Goal: Task Accomplishment & Management: Manage account settings

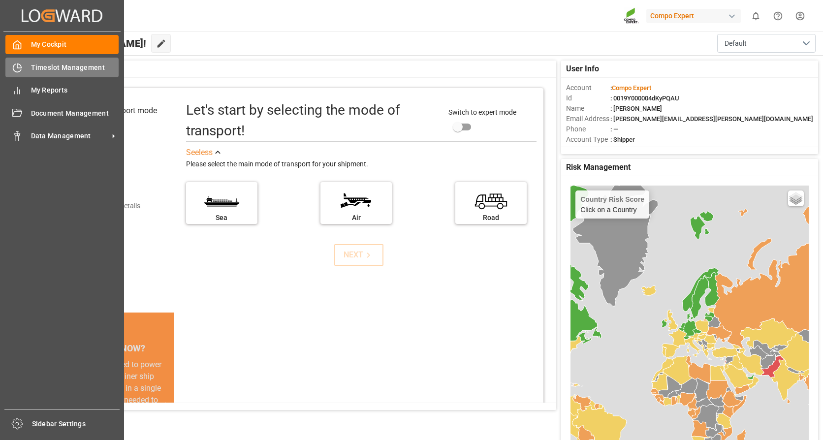
click at [63, 73] on div "Timeslot Management Timeslot Management" at bounding box center [61, 67] width 113 height 19
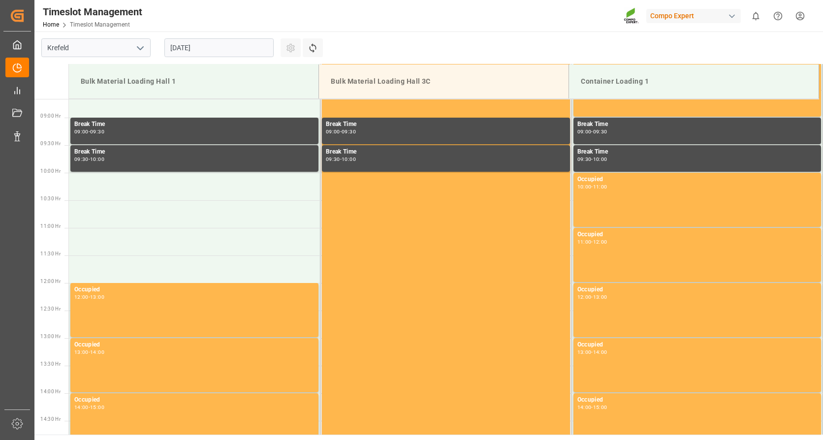
scroll to position [490, 0]
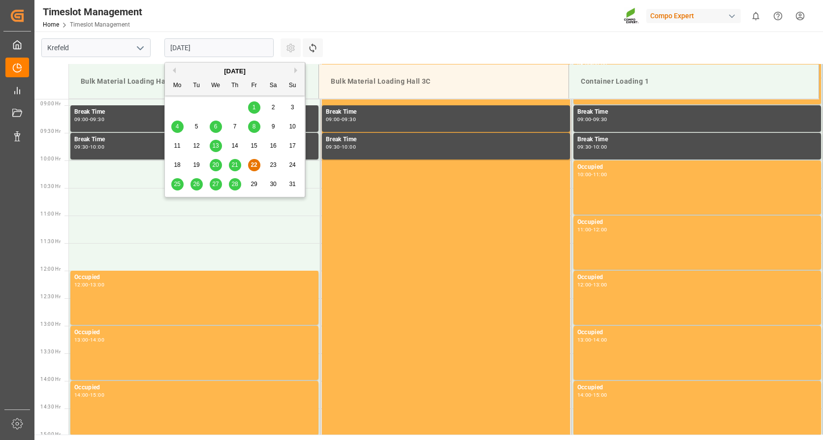
click at [204, 43] on input "22.08.2025" at bounding box center [218, 47] width 109 height 19
click at [295, 66] on div "August 2025" at bounding box center [235, 71] width 140 height 10
click at [295, 69] on button "Next Month" at bounding box center [297, 70] width 6 height 6
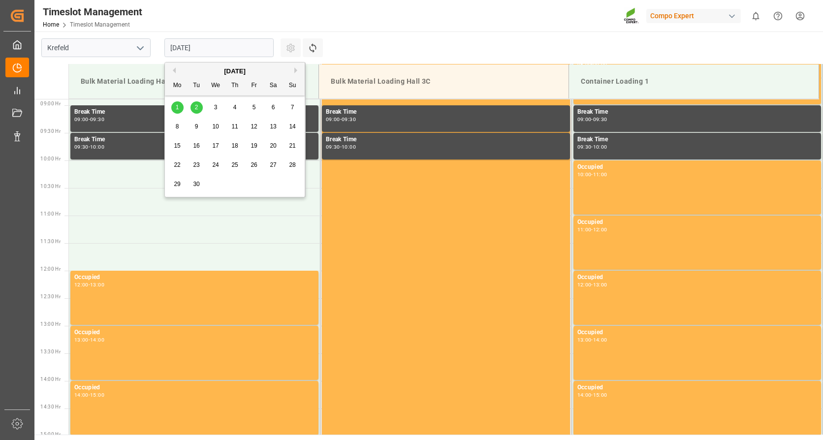
click at [212, 128] on div "10" at bounding box center [216, 127] width 12 height 12
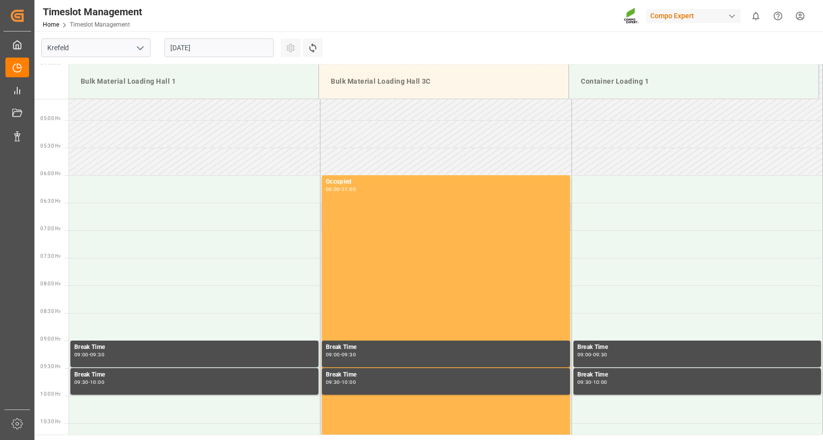
scroll to position [96, 0]
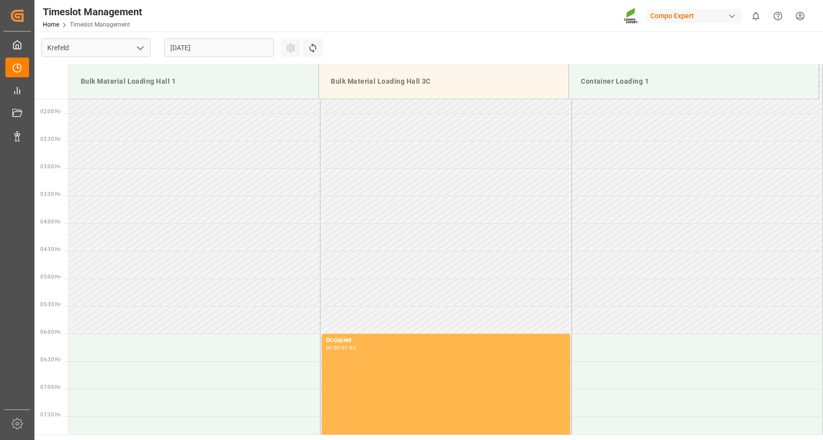
drag, startPoint x: 410, startPoint y: 30, endPoint x: 513, endPoint y: 11, distance: 104.6
click at [410, 30] on div "Timeslot Management Home Timeslot Management Compo Expert 0 Notifications Only …" at bounding box center [425, 15] width 795 height 31
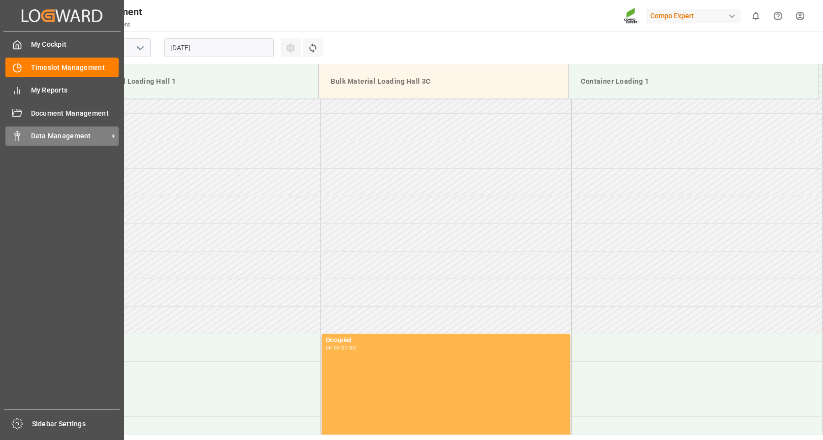
click at [42, 132] on span "Data Management" at bounding box center [70, 136] width 78 height 10
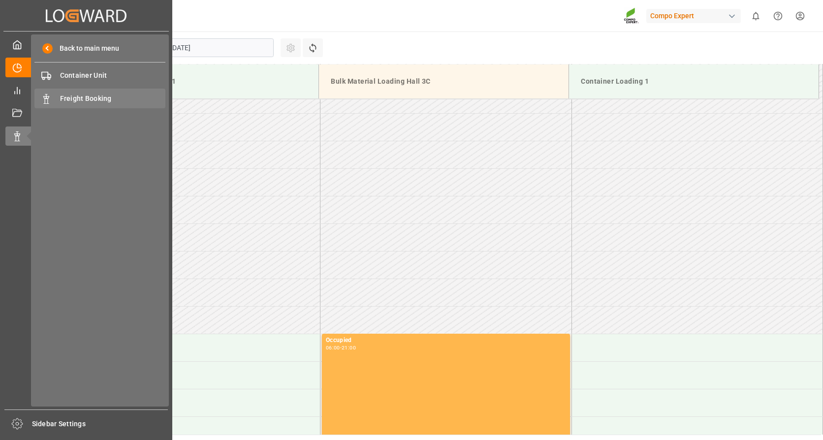
click at [107, 100] on span "Freight Booking" at bounding box center [113, 99] width 106 height 10
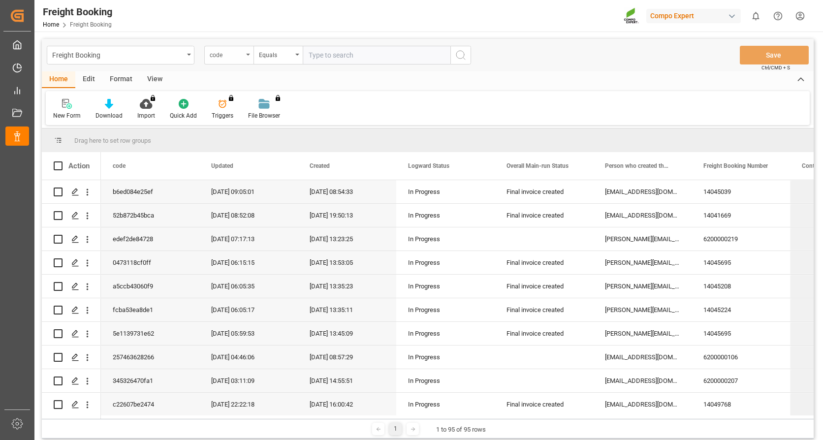
click at [224, 59] on div "code" at bounding box center [226, 53] width 33 height 11
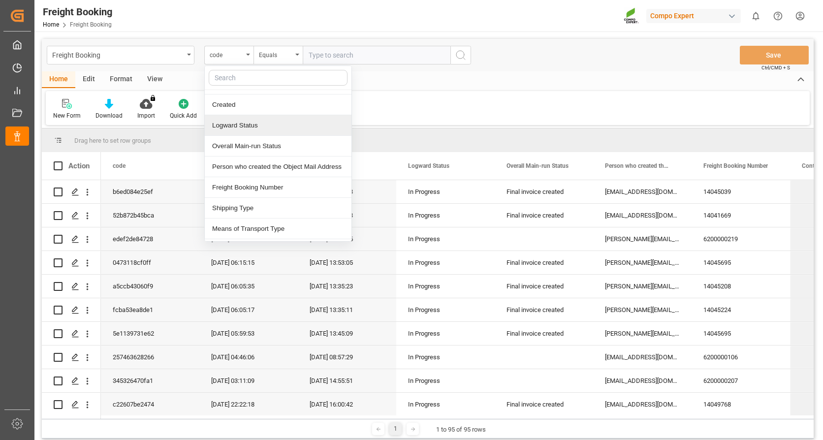
scroll to position [98, 0]
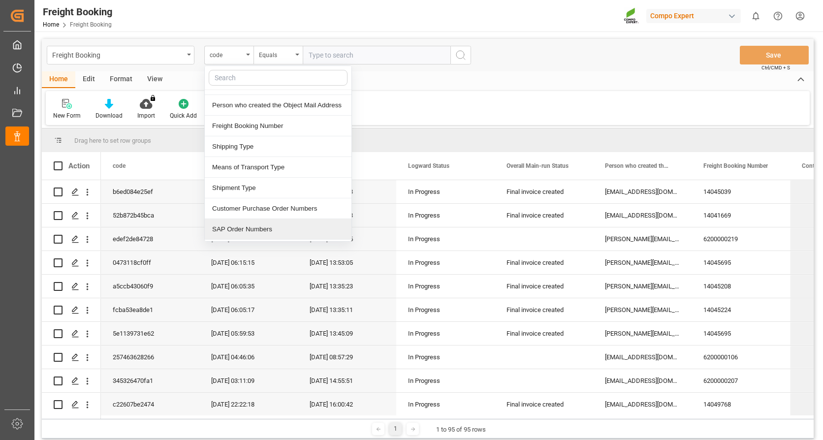
click at [251, 229] on div "SAP Order Numbers" at bounding box center [278, 229] width 147 height 21
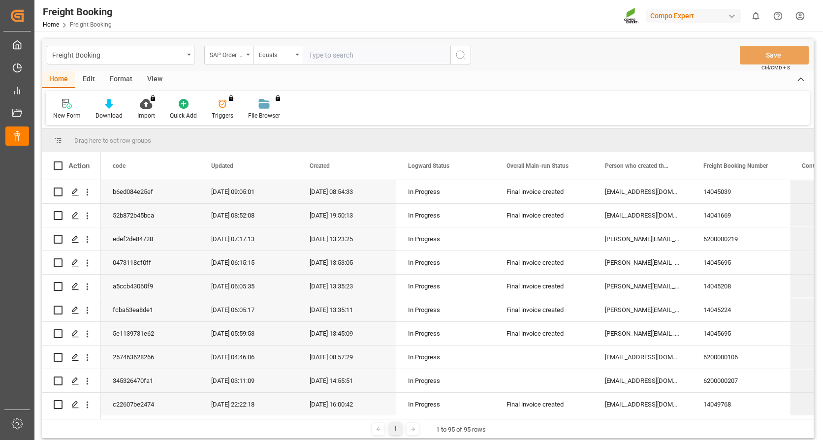
click at [345, 62] on input "text" at bounding box center [377, 55] width 148 height 19
type input "20"
click at [290, 53] on div "Equals" at bounding box center [275, 53] width 33 height 11
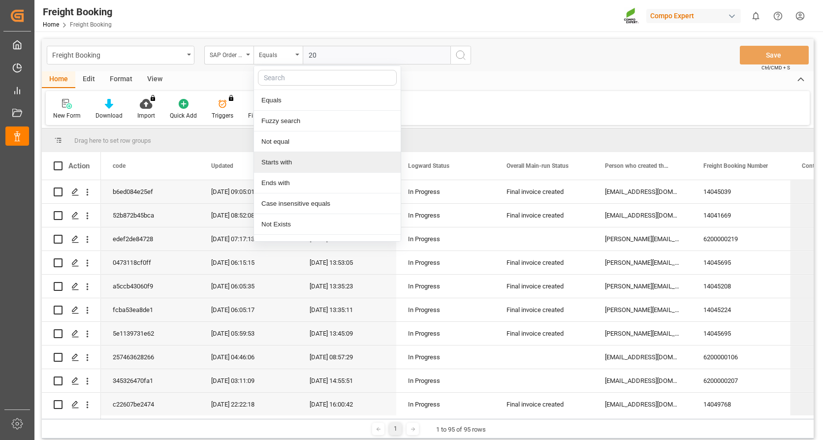
click at [293, 167] on div "Starts with" at bounding box center [327, 162] width 147 height 21
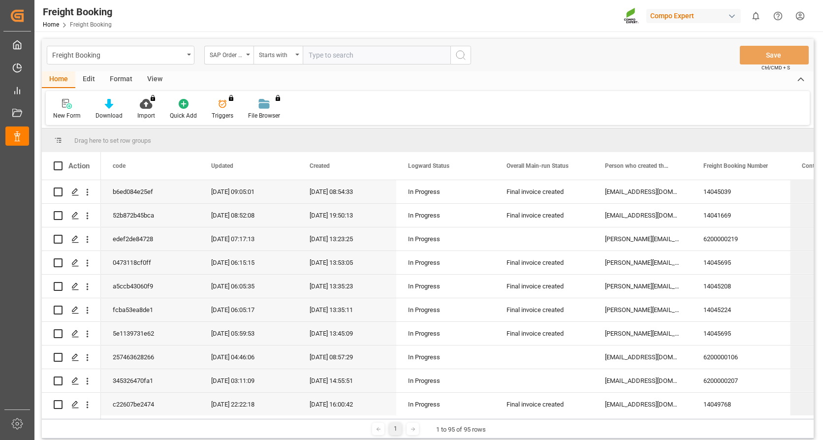
click at [369, 52] on input "text" at bounding box center [377, 55] width 148 height 19
type input "2000000447"
click at [457, 49] on icon "search button" at bounding box center [461, 55] width 12 height 12
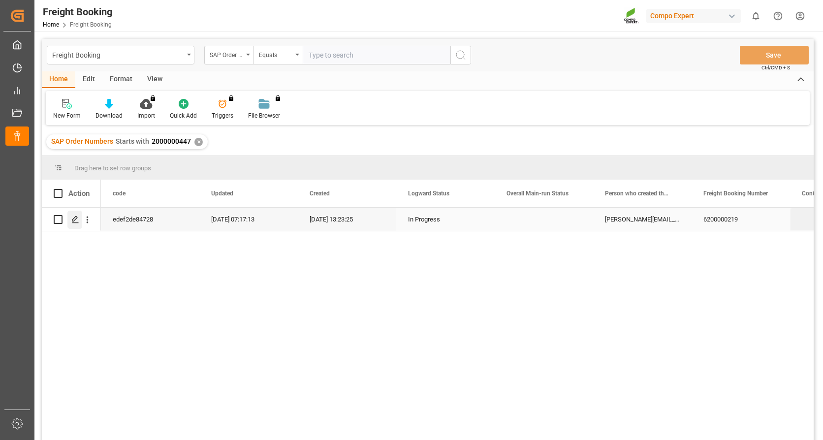
click at [75, 216] on icon "Press SPACE to select this row." at bounding box center [75, 220] width 8 height 8
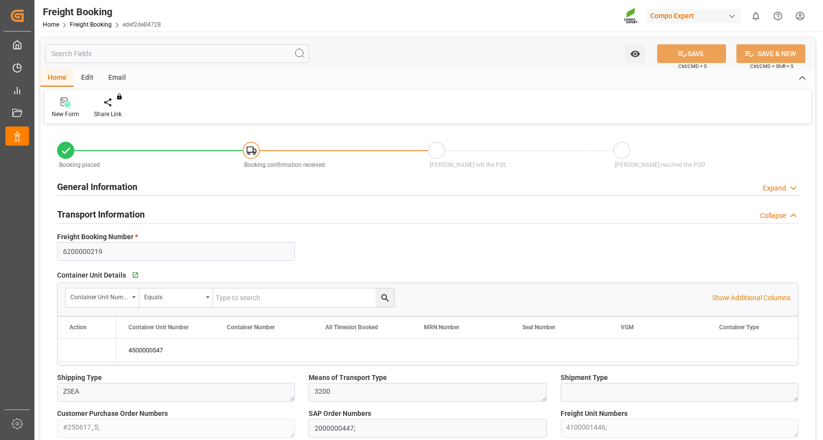
type input "Evergreen"
type input "Evergreen Marine Corp."
type input "9943279"
type input "NLRTM"
type input "TWKHH"
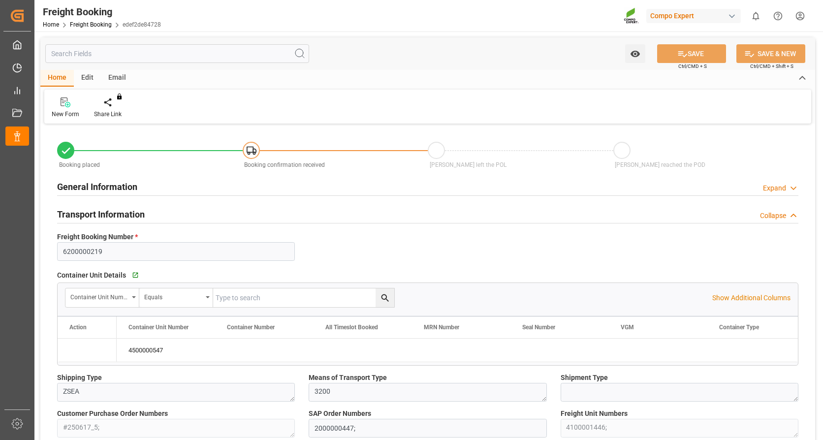
type input "0"
type input "32748.16"
type input "27.08.2025 01:00"
type input "06.09.2025 01:00"
type input "18.10.2025 01:00"
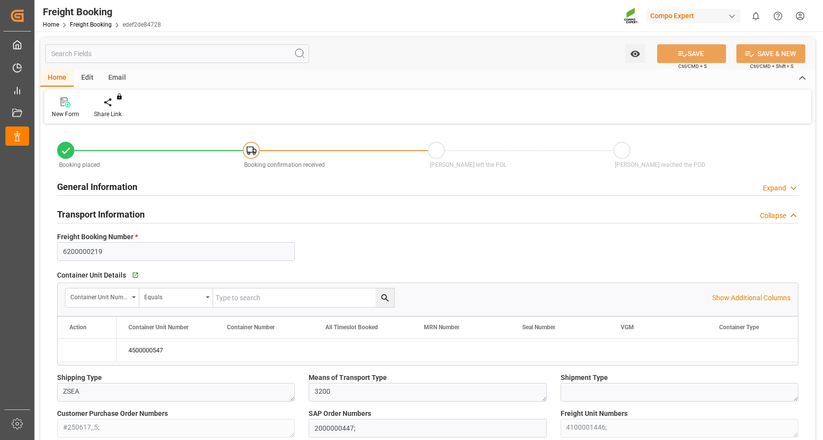
type input "11.07.2025 13:23"
type input "11.07.2025 14:10"
click at [79, 350] on icon "Press SPACE to select this row." at bounding box center [78, 350] width 10 height 10
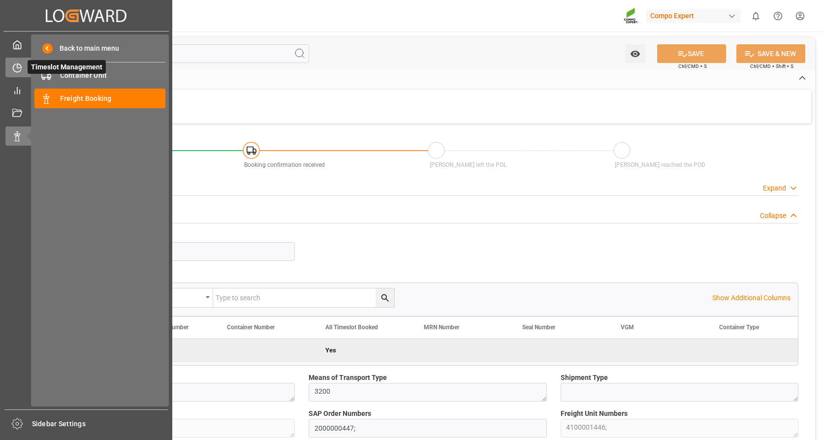
click at [30, 70] on span "Timeslot Management" at bounding box center [67, 67] width 78 height 14
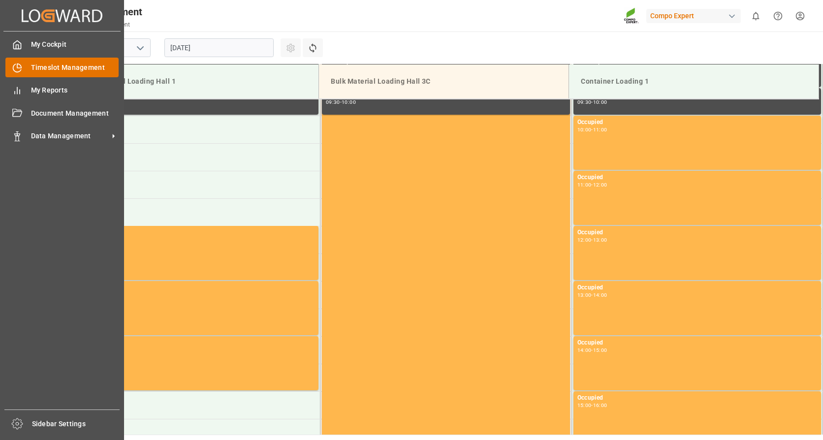
scroll to position [545, 0]
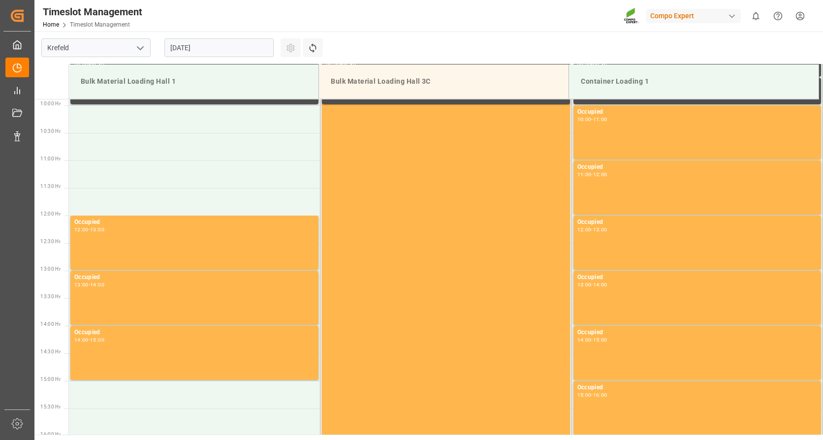
click at [239, 50] on input "22.08.2025" at bounding box center [218, 47] width 109 height 19
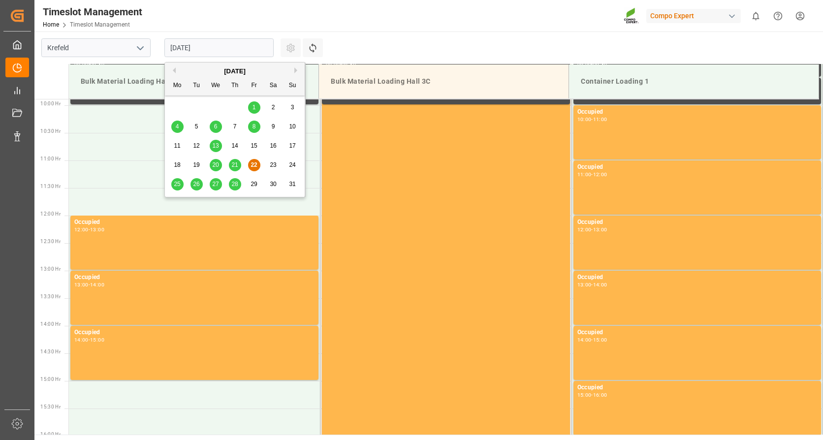
click at [233, 185] on span "28" at bounding box center [234, 184] width 6 height 7
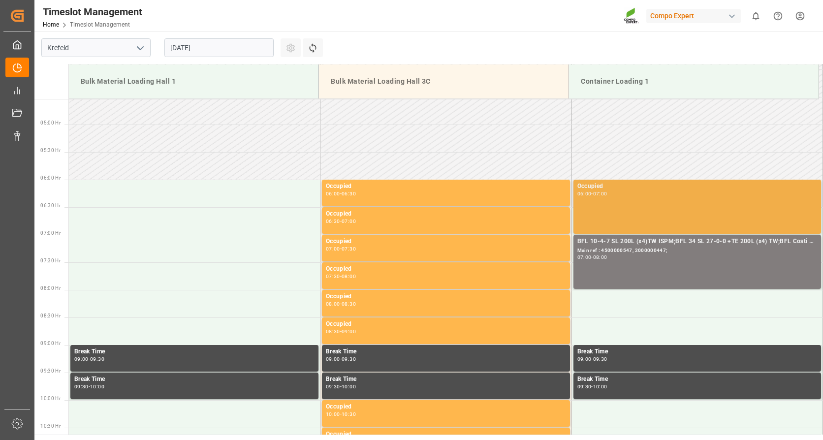
scroll to position [250, 0]
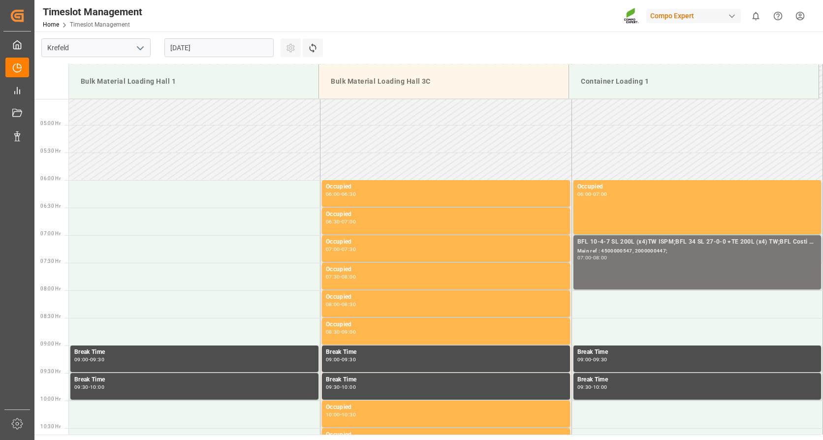
click at [650, 266] on div "BFL 10-4-7 SL 200L (x4)TW ISPM;BFL 34 SL 27-0-0 +TE 200L (x4) TW;BFL Costi SL 2…" at bounding box center [697, 262] width 240 height 50
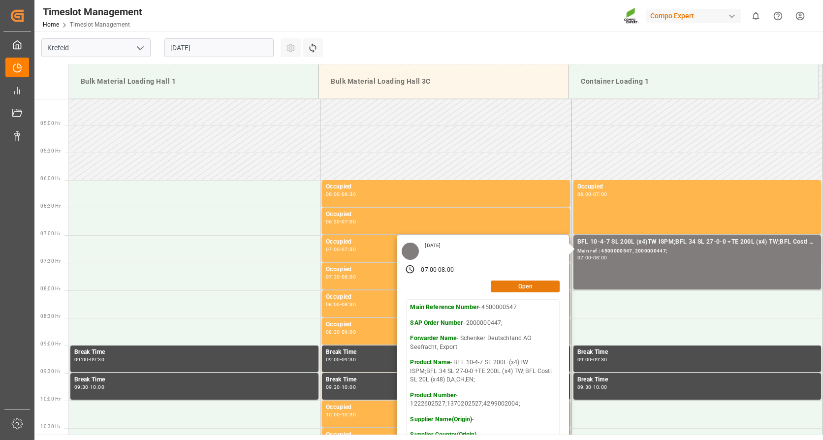
click at [525, 290] on button "Open" at bounding box center [525, 287] width 69 height 12
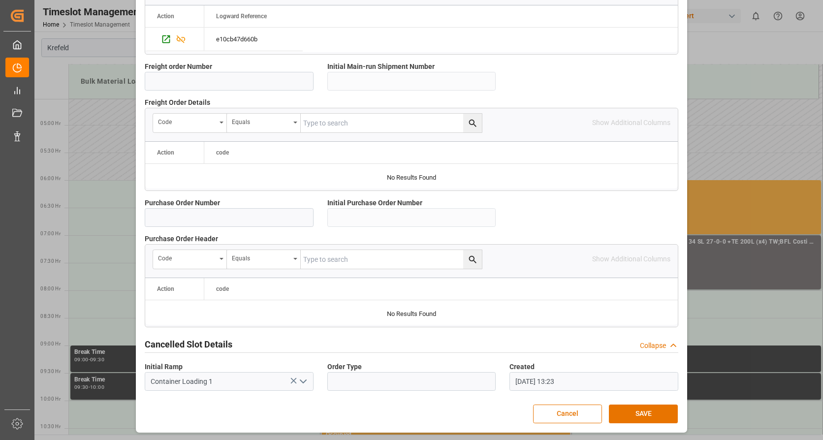
scroll to position [467, 0]
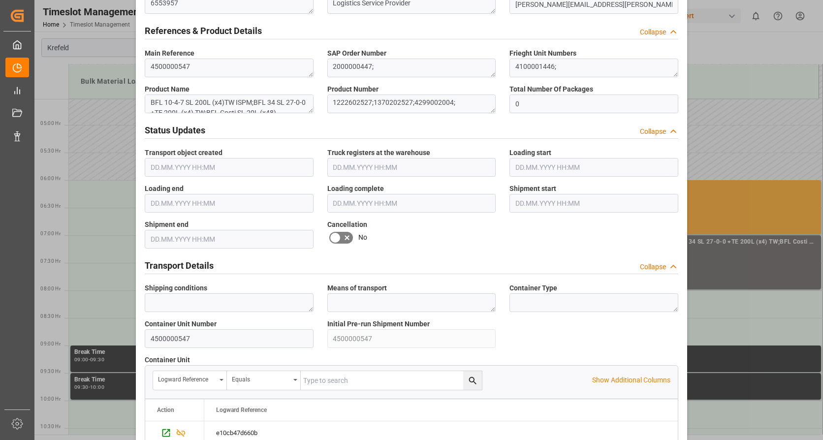
click at [327, 234] on label at bounding box center [341, 238] width 28 height 16
click at [0, 0] on input "checkbox" at bounding box center [0, 0] width 0 height 0
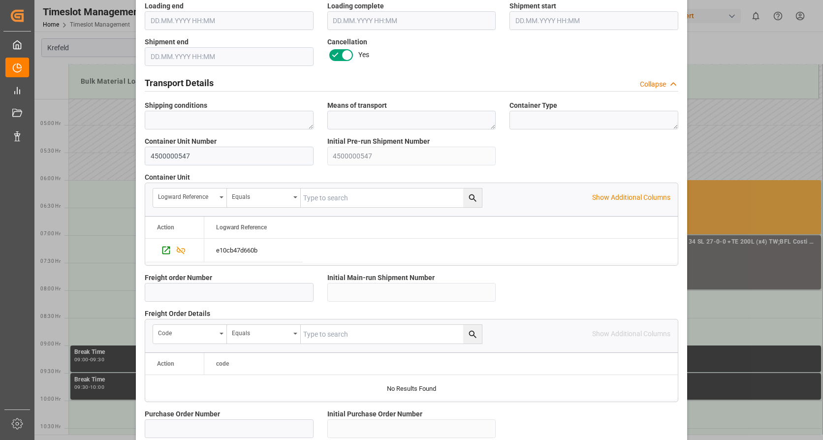
scroll to position [860, 0]
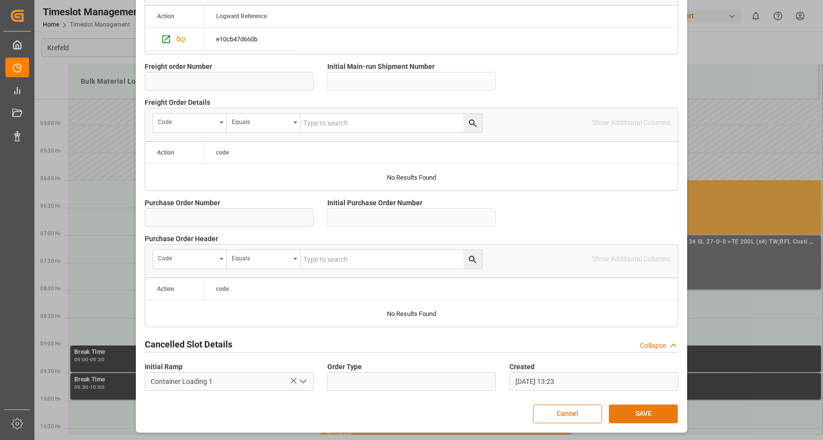
click at [660, 405] on button "SAVE" at bounding box center [643, 414] width 69 height 19
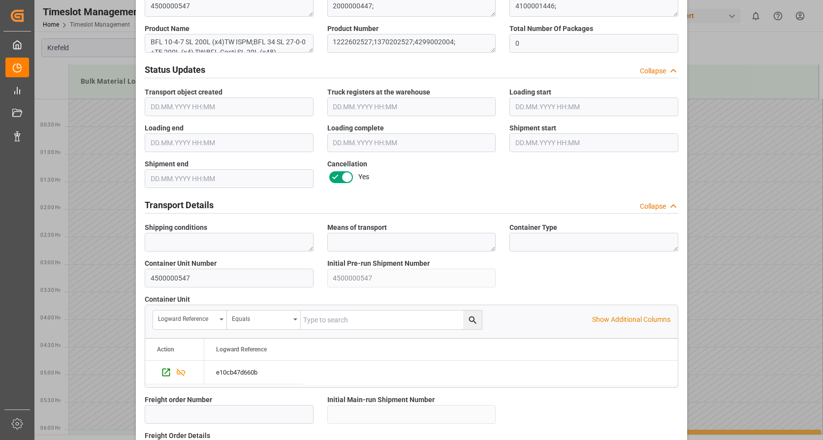
scroll to position [475, 0]
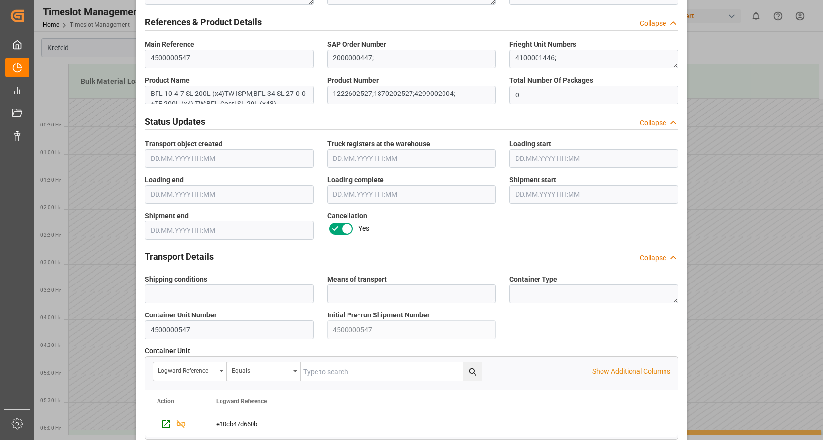
click at [724, 74] on div "Update Appointment Transport object created Truck registers at the warehouse Lo…" at bounding box center [411, 220] width 823 height 440
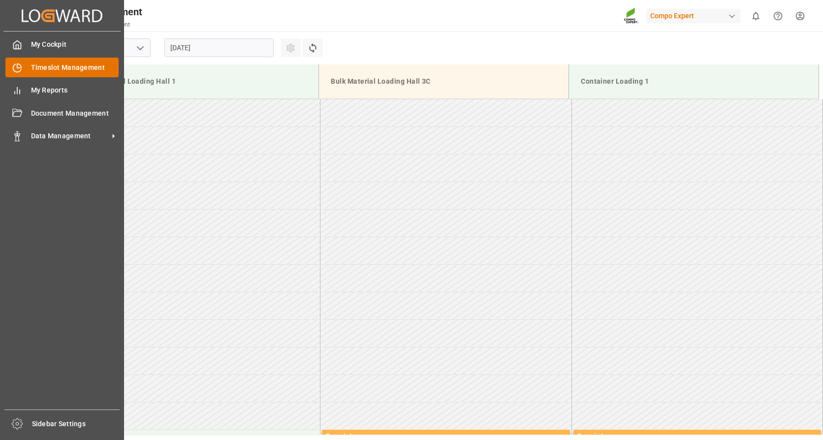
click at [69, 65] on span "Timeslot Management" at bounding box center [75, 68] width 88 height 10
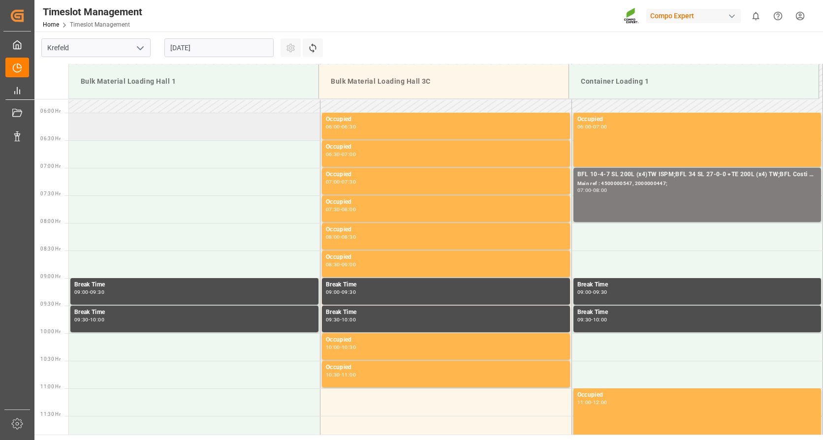
scroll to position [295, 0]
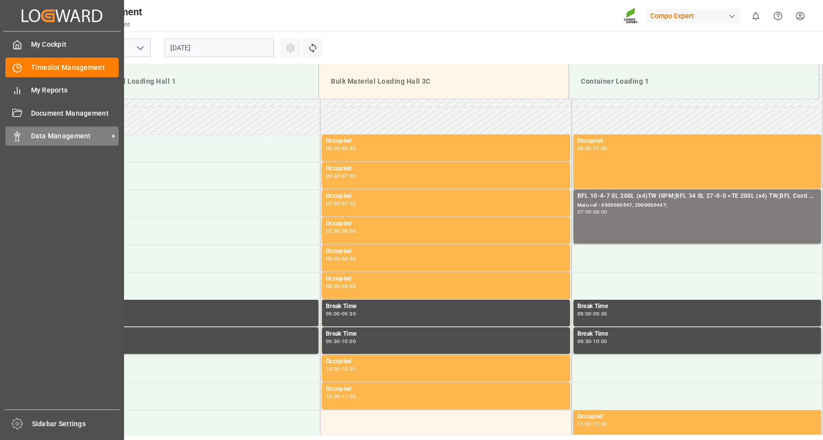
click at [46, 130] on div "Data Management Data Management" at bounding box center [61, 135] width 113 height 19
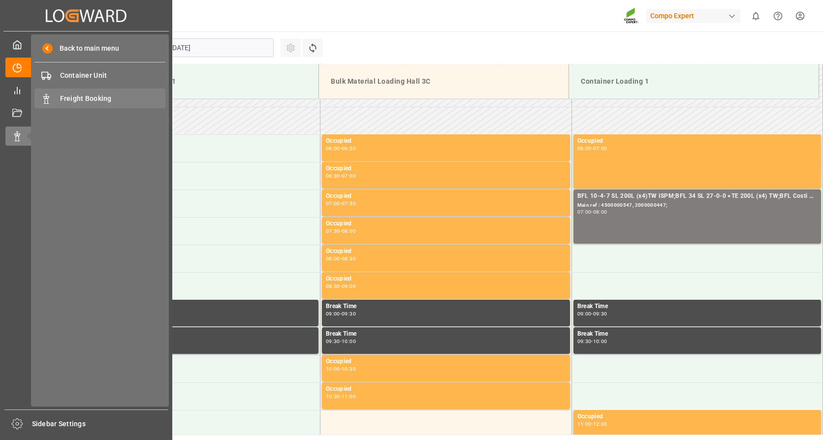
click at [94, 104] on div "Freight Booking Freight Booking" at bounding box center [99, 98] width 131 height 19
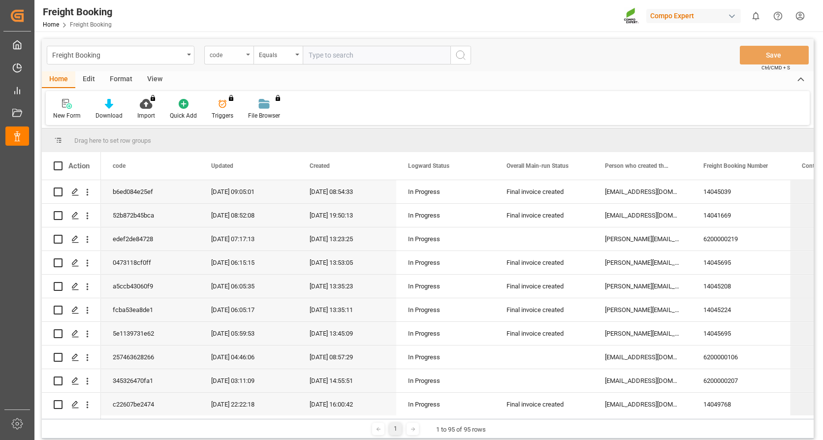
click at [244, 58] on div "code" at bounding box center [228, 55] width 49 height 19
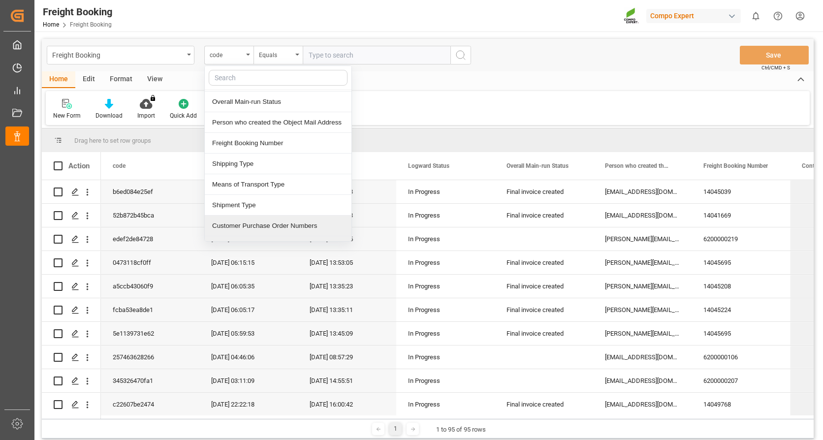
scroll to position [98, 0]
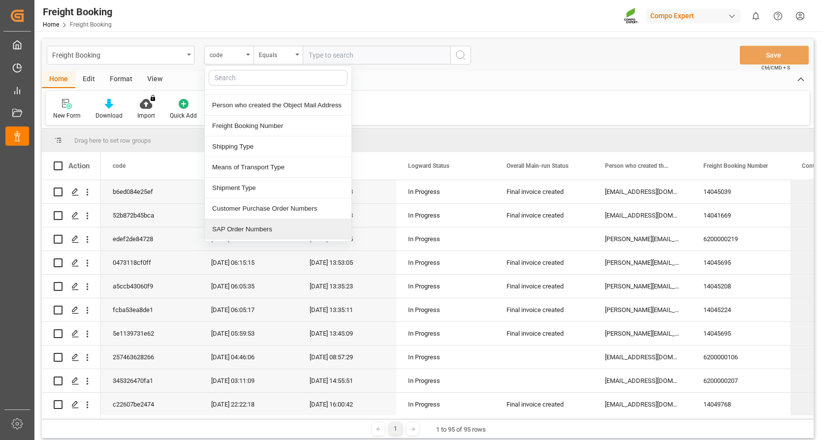
click at [251, 230] on div "SAP Order Numbers" at bounding box center [278, 229] width 147 height 21
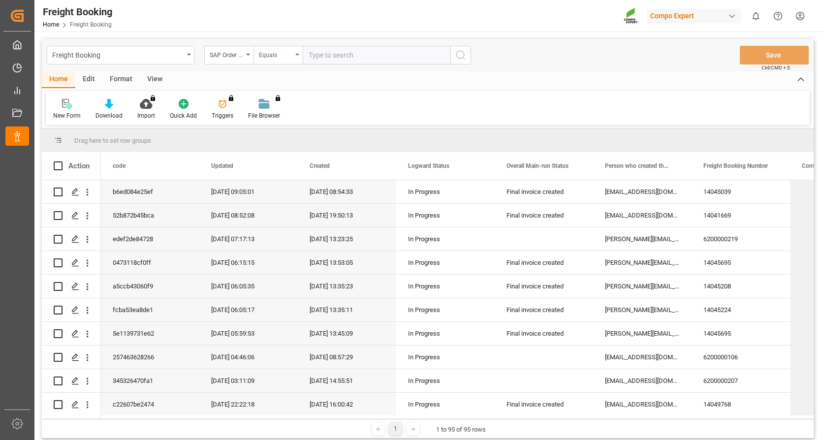
click at [275, 56] on div "Equals" at bounding box center [275, 53] width 33 height 11
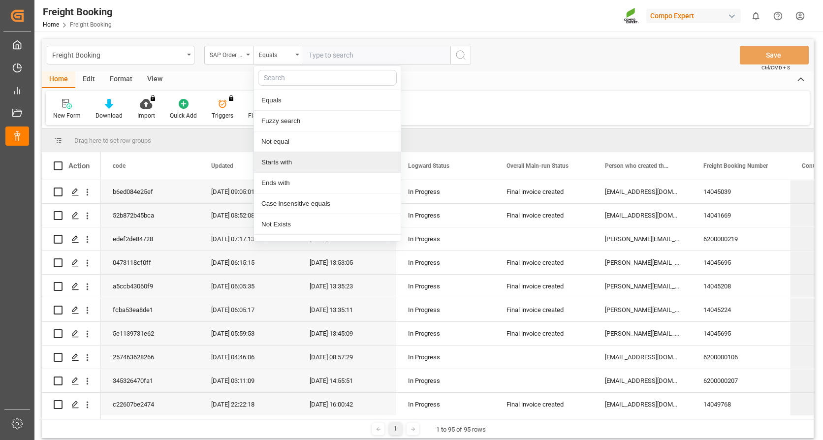
click at [286, 159] on div "Starts with" at bounding box center [327, 162] width 147 height 21
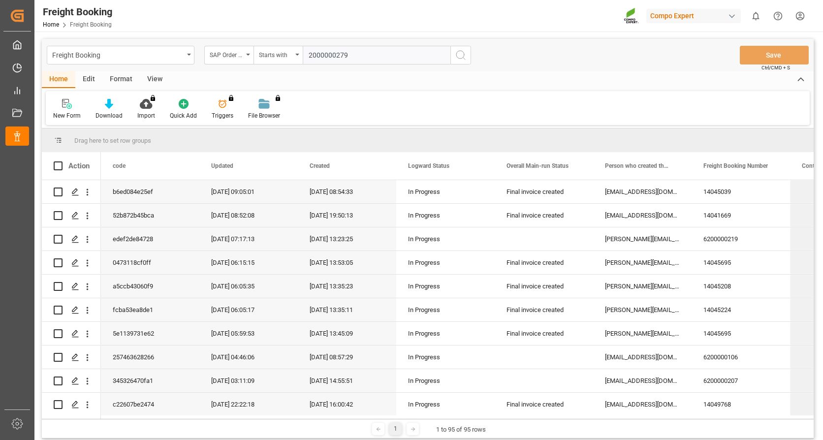
type input "2000000279"
click at [459, 53] on icon "search button" at bounding box center [461, 55] width 12 height 12
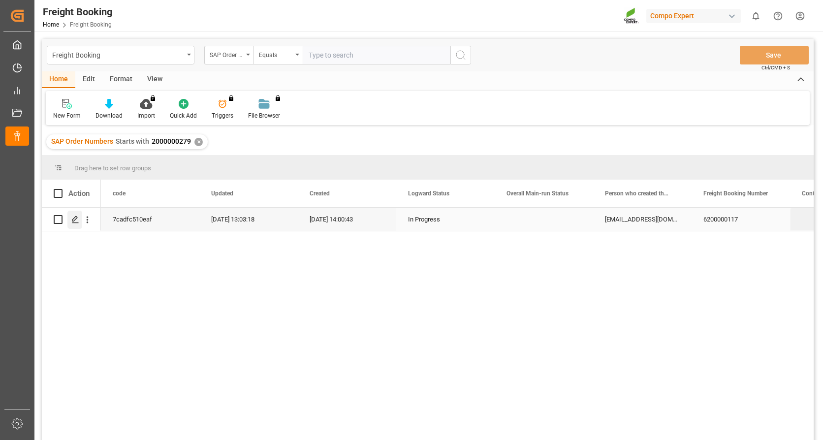
click at [75, 218] on icon "Press SPACE to select this row." at bounding box center [75, 220] width 8 height 8
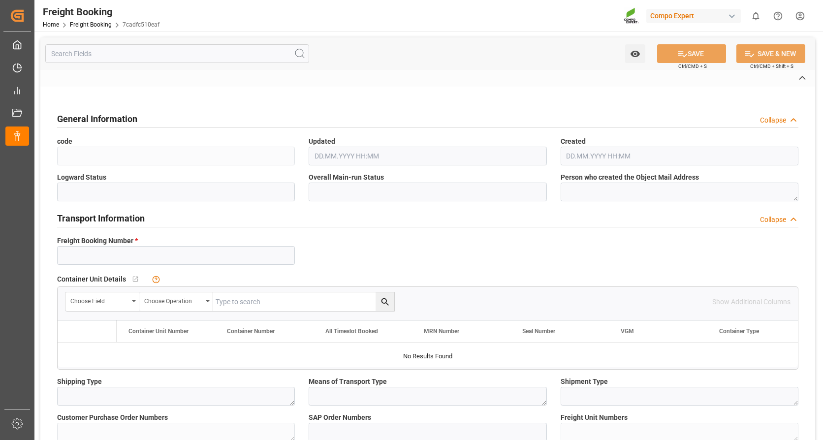
type input "6200000117"
type textarea "ZSEA"
type textarea "4555003224;"
type input "2000000279;"
type textarea "4100000689; 4100000686; 4100000682; 4100000690; 4100000688; 4100000691; 4100000…"
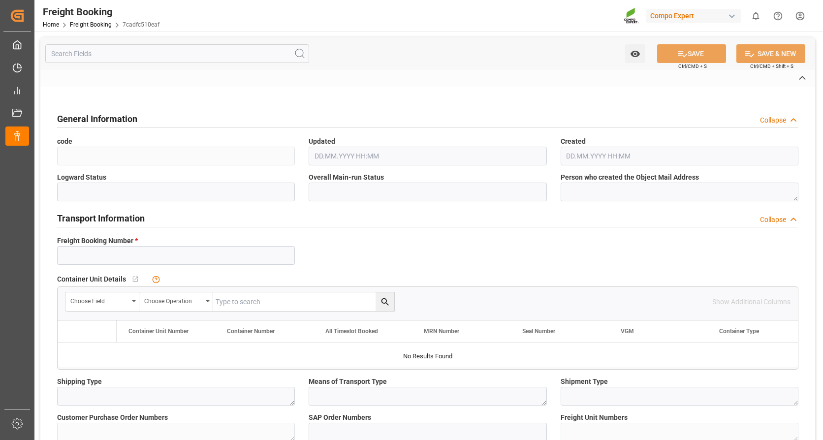
type textarea "ZSEA"
type textarea "de"
type input "Port Klang (Pelabuhan Klang)"
type textarea "CIF"
type textarea "SP_EWM"
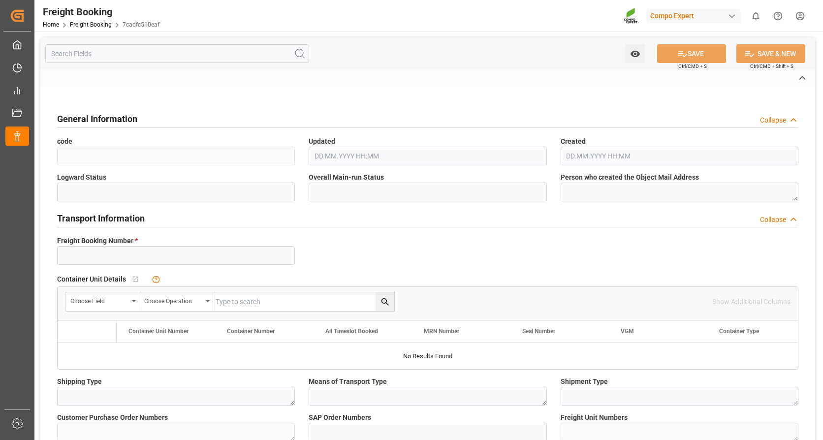
type textarea "NTC PREMIUM [DATE]+3+TE BULK;"
type textarea "2566502000;"
type input "SP_EWM"
type input "Logistics Service Provider"
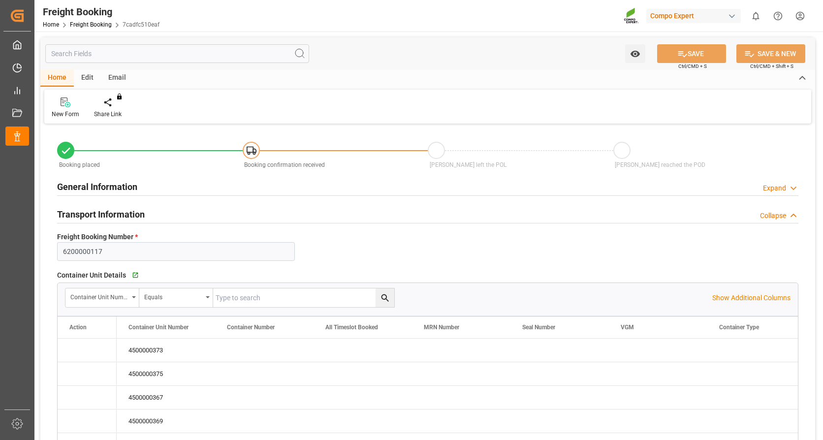
type input "MYPKG"
type input "0"
type input "408000"
type input "05.09.2025 01:00"
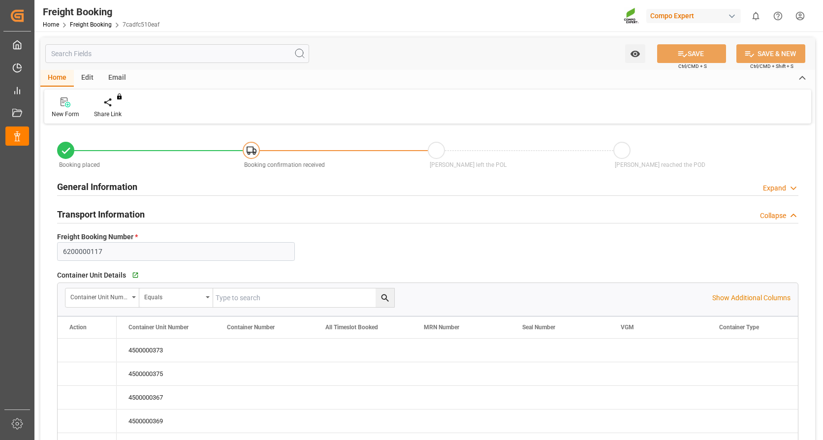
type input "03.07.2025 14:00"
type input "03.07.2025 14:02"
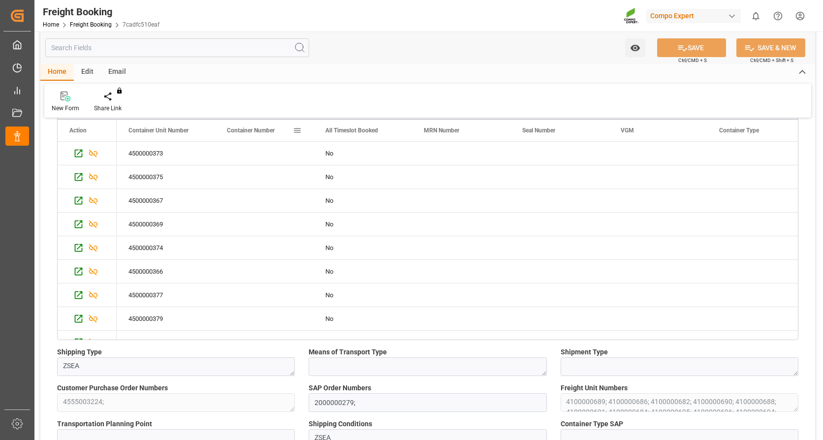
scroll to position [148, 0]
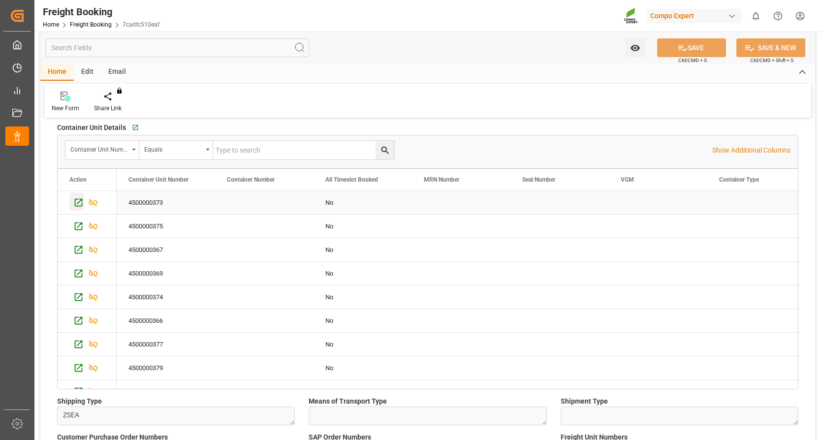
click at [78, 200] on icon "Press SPACE to select this row." at bounding box center [78, 202] width 10 height 10
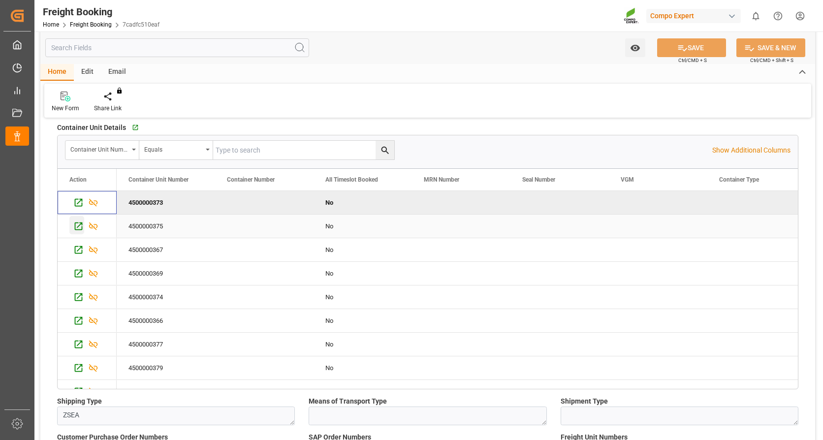
click at [76, 224] on icon "Press SPACE to select this row." at bounding box center [78, 226] width 10 height 10
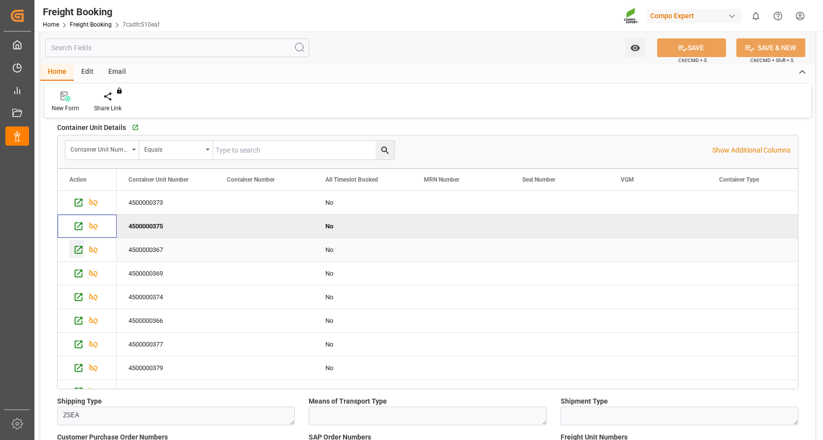
click at [78, 246] on icon "Press SPACE to select this row." at bounding box center [79, 250] width 8 height 8
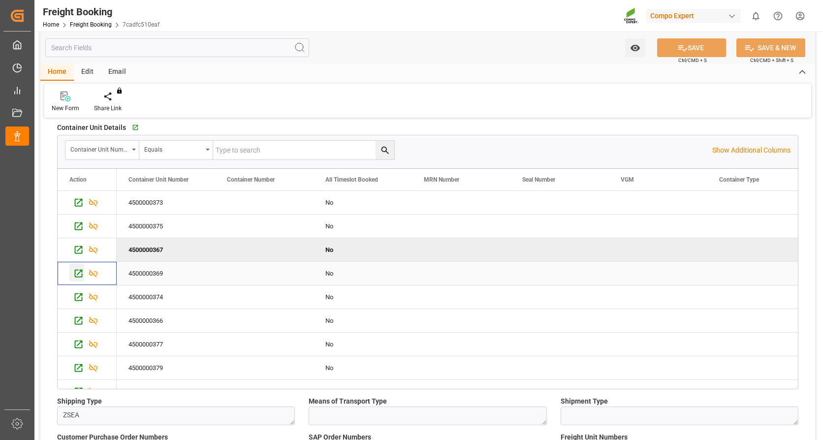
click at [80, 273] on icon "Press SPACE to select this row." at bounding box center [78, 273] width 10 height 10
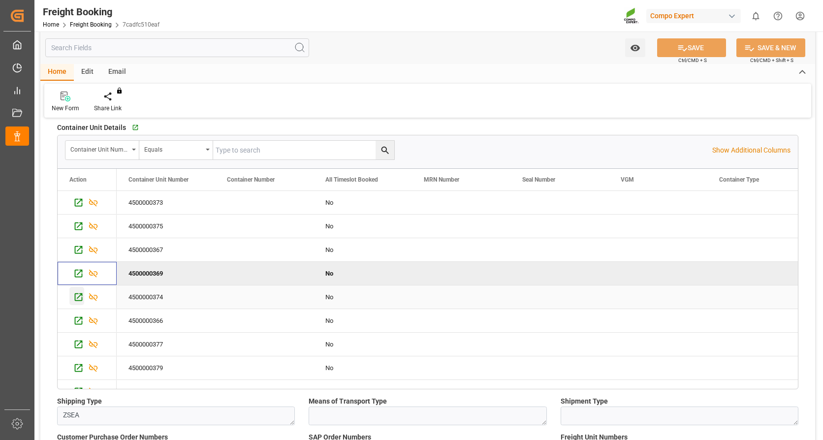
click at [80, 300] on icon "Press SPACE to select this row." at bounding box center [79, 297] width 8 height 8
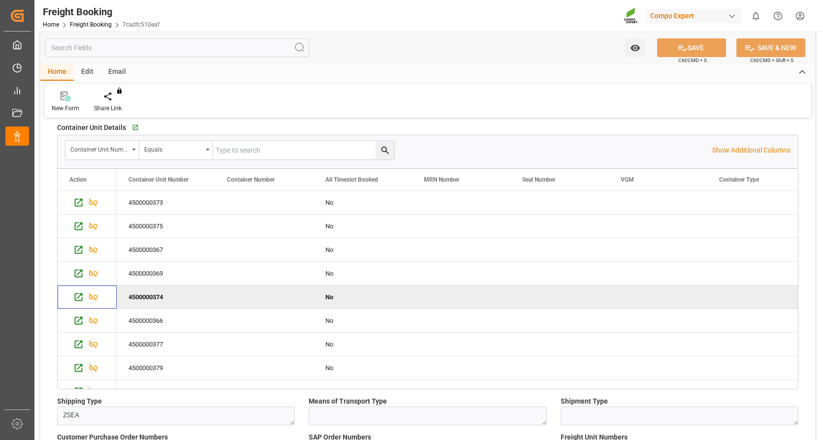
click at [77, 322] on icon "Press SPACE to select this row." at bounding box center [78, 320] width 10 height 10
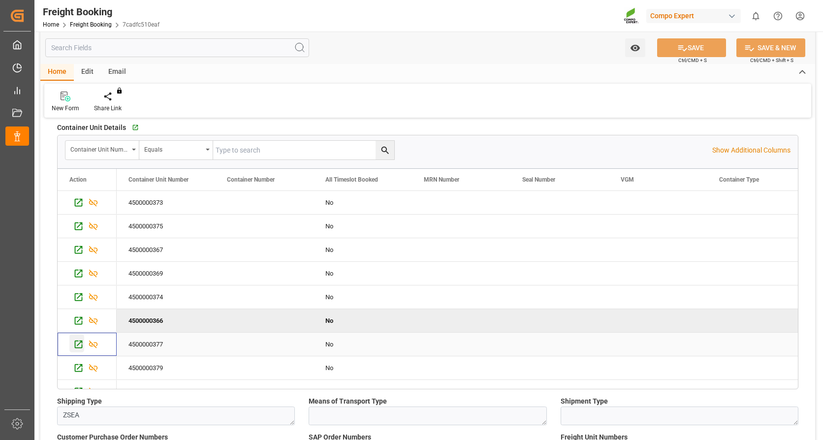
click at [78, 345] on icon "Press SPACE to select this row." at bounding box center [78, 344] width 10 height 10
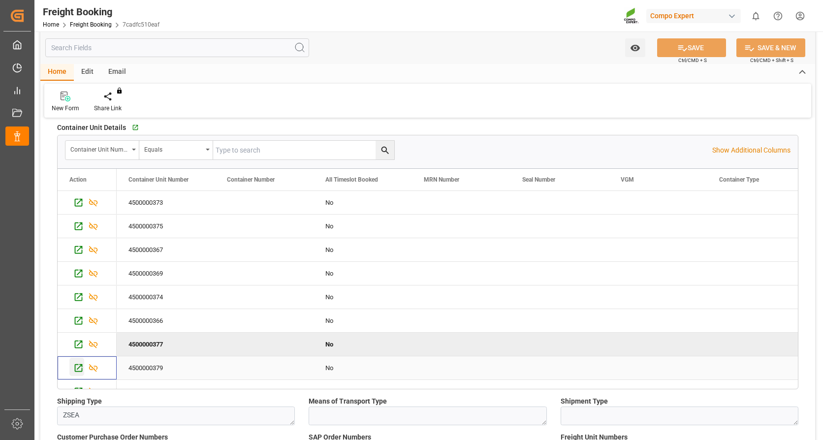
click at [80, 370] on icon "Press SPACE to select this row." at bounding box center [78, 368] width 10 height 10
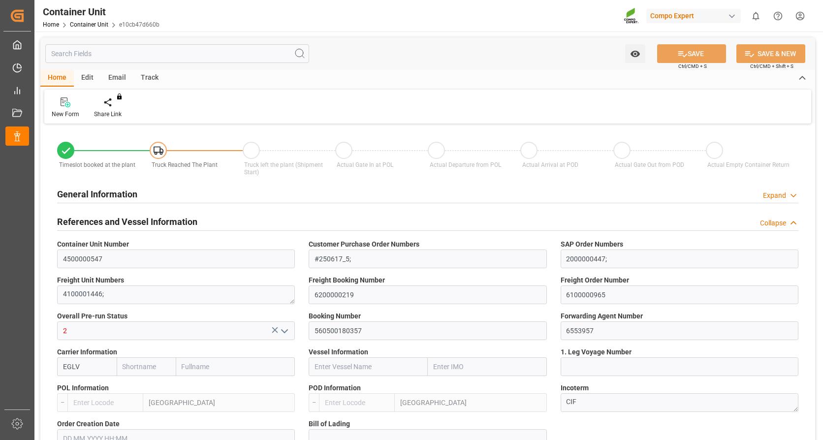
type input "Evergreen"
type input "Evergreen Marine Corp."
type input "NLRTM"
type input "TWKHH"
type input "0"
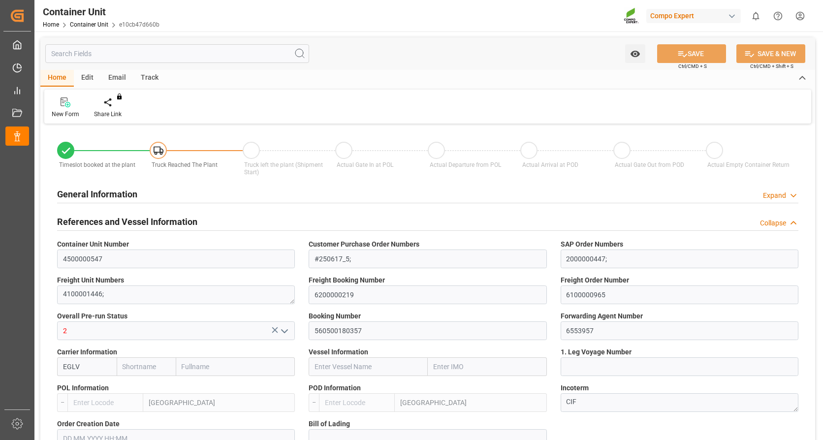
type input "0"
type input "32748.16"
type input "27.08.2025"
click at [117, 104] on icon at bounding box center [115, 101] width 7 height 8
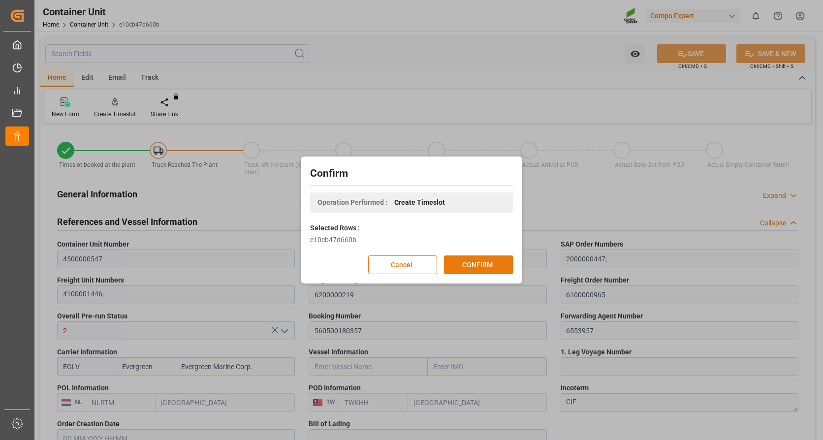
click at [481, 258] on button "CONFIRM" at bounding box center [478, 264] width 69 height 19
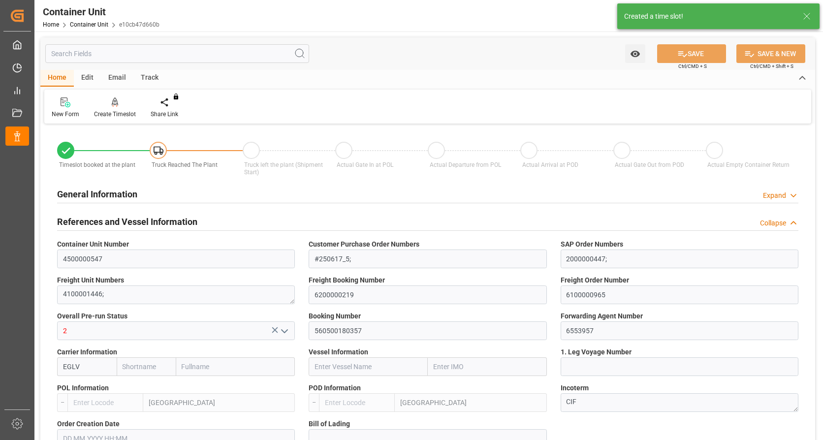
type input "Evergreen"
type input "Evergreen Marine Corp."
type input "NLRTM"
type input "TWKHH"
type input "0"
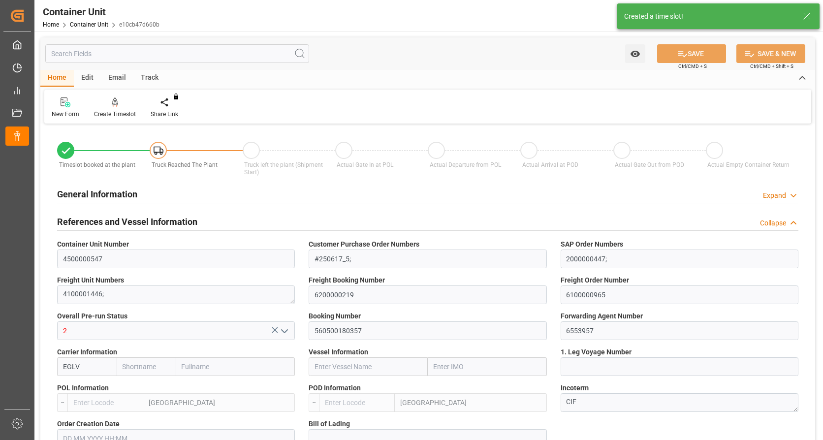
type input "0"
type input "32748.16"
type input "27.08.2025"
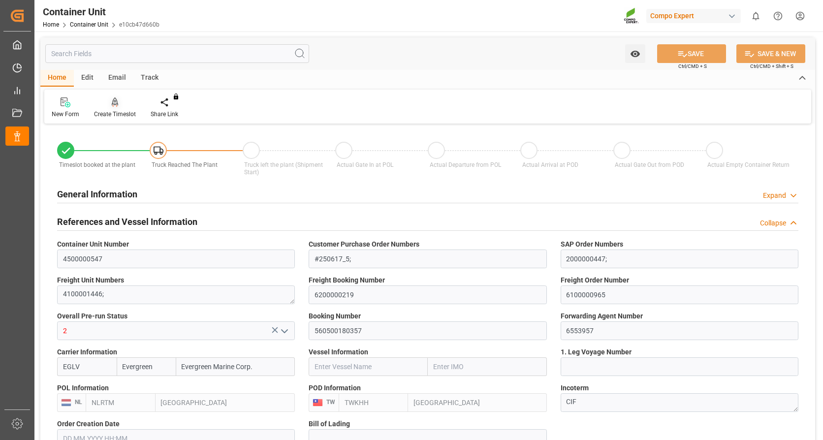
click at [109, 98] on div at bounding box center [115, 102] width 42 height 10
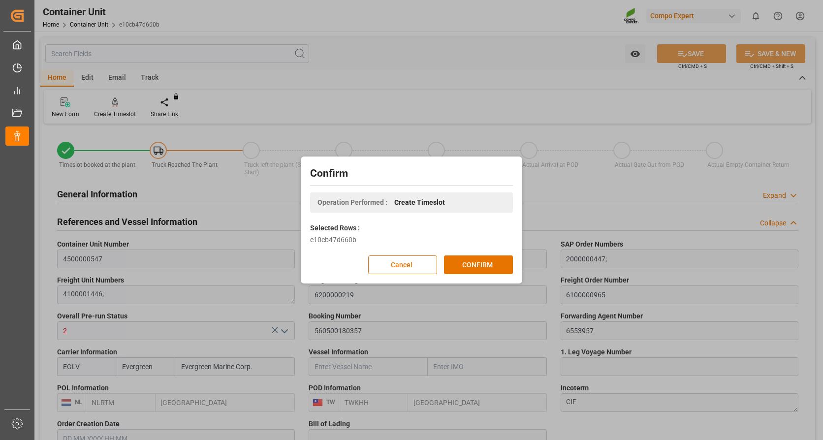
click at [487, 255] on div "Confirm Operation Performed : Create Timeslot Selected Rows : e10cb47d660b Canc…" at bounding box center [411, 220] width 217 height 122
click at [489, 265] on button "CONFIRM" at bounding box center [478, 264] width 69 height 19
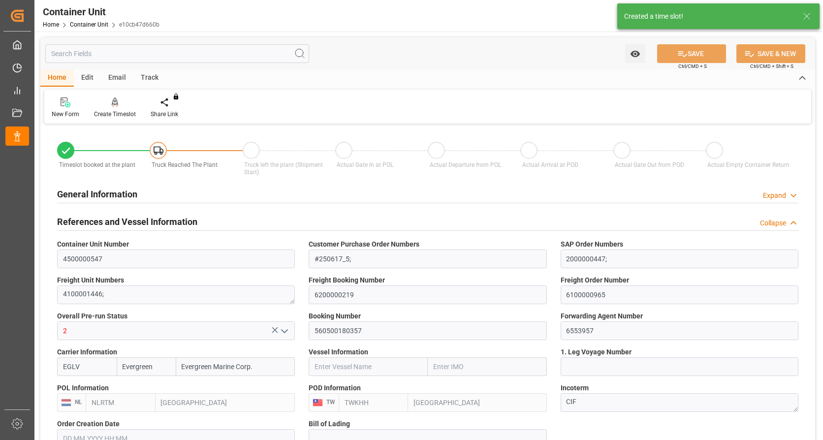
type input "Evergreen"
type input "Evergreen Marine Corp."
type input "NLRTM"
type input "TWKHH"
type input "0"
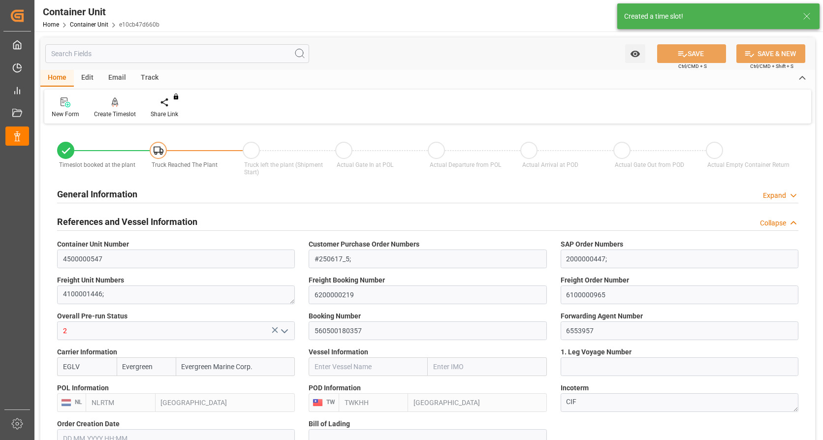
type input "0"
type input "32748.16"
type input "27.08.2025"
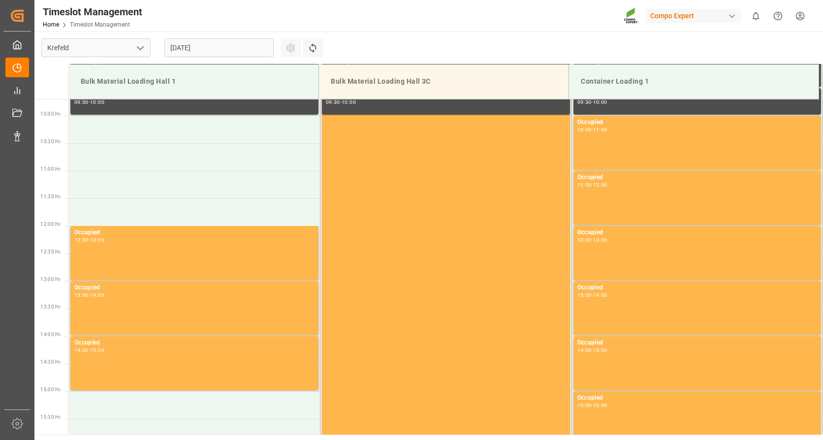
scroll to position [545, 0]
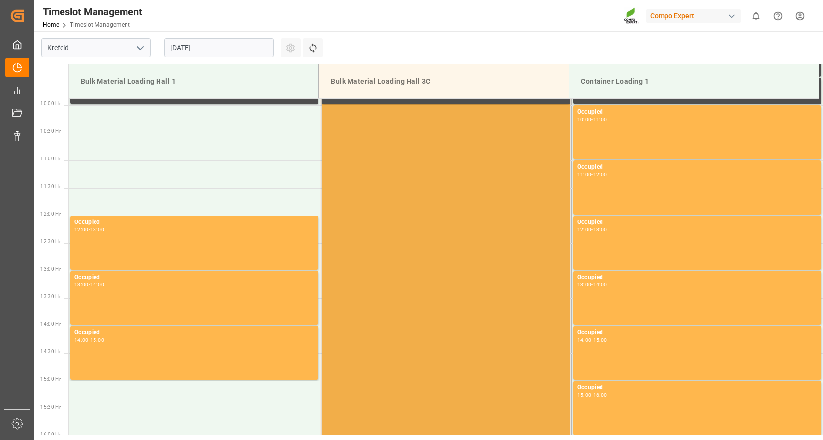
scroll to position [250, 0]
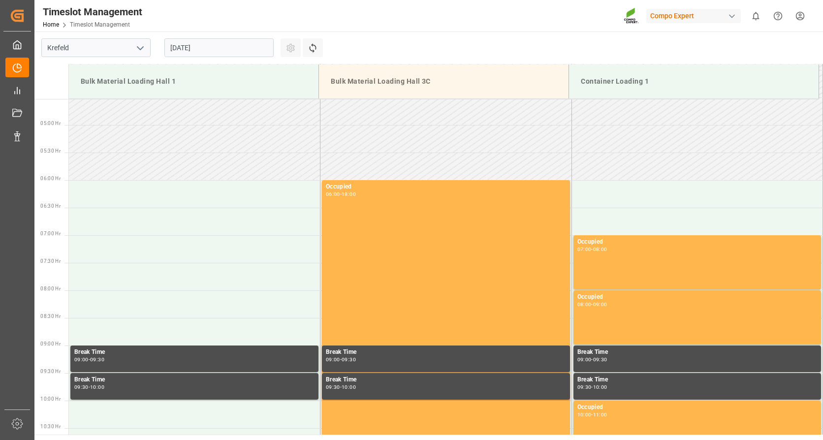
click at [209, 40] on input "22.08.2025" at bounding box center [218, 47] width 109 height 19
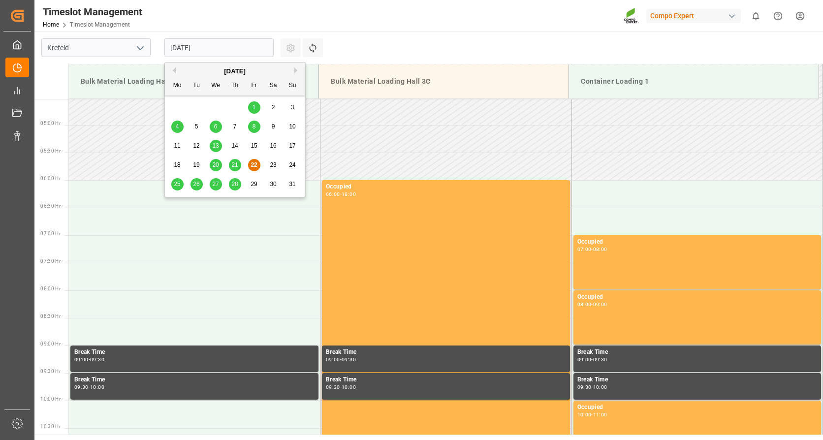
click at [296, 69] on button "Next Month" at bounding box center [297, 70] width 6 height 6
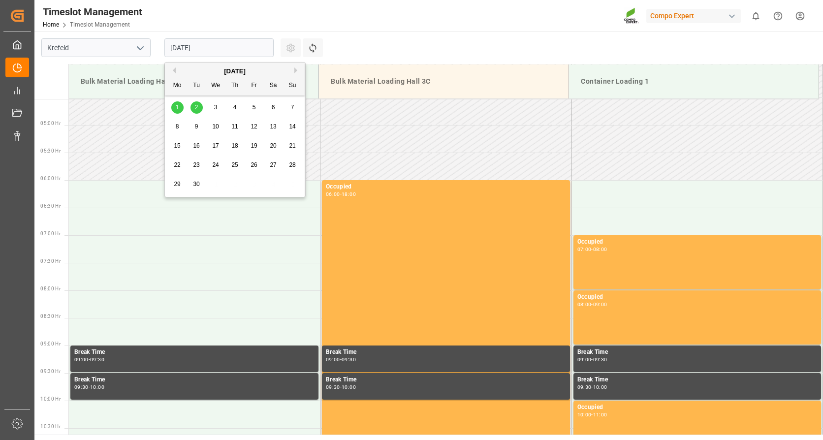
click at [216, 105] on span "3" at bounding box center [215, 107] width 3 height 7
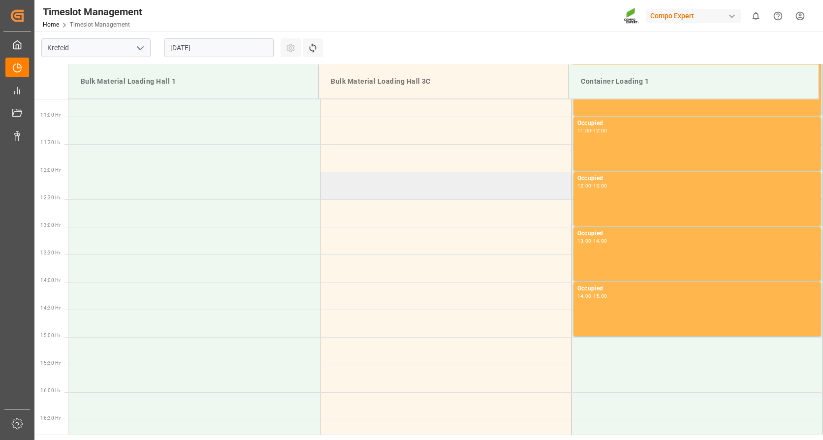
scroll to position [594, 0]
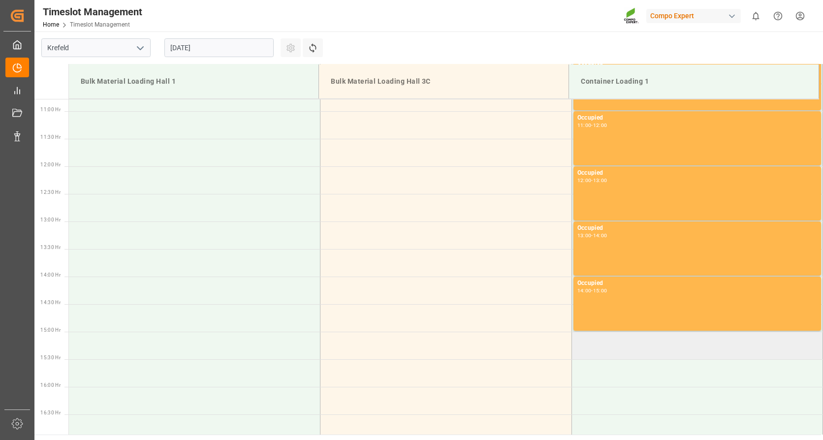
click at [649, 347] on td at bounding box center [696, 346] width 251 height 28
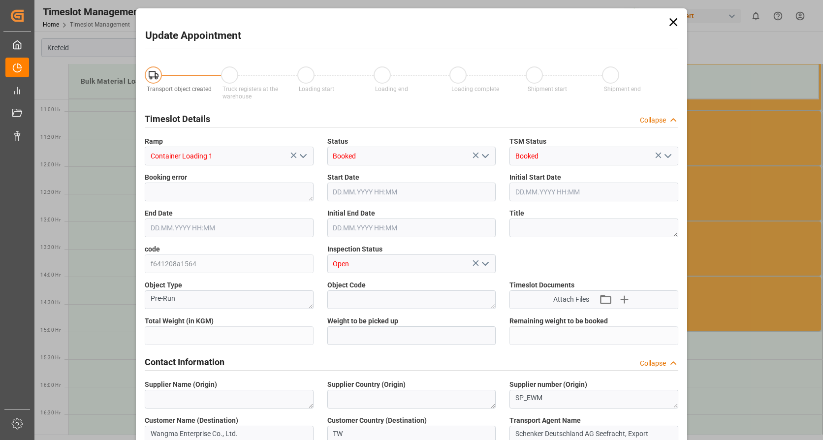
type input "32748.16"
type input "0"
type input "03.09.2025 15:00"
type input "03.09.2025 15:30"
type input "22.08.2025 09:06"
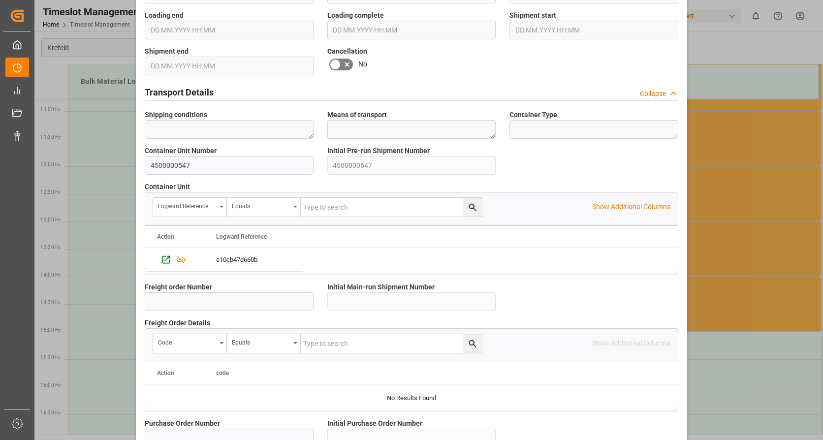
scroll to position [860, 0]
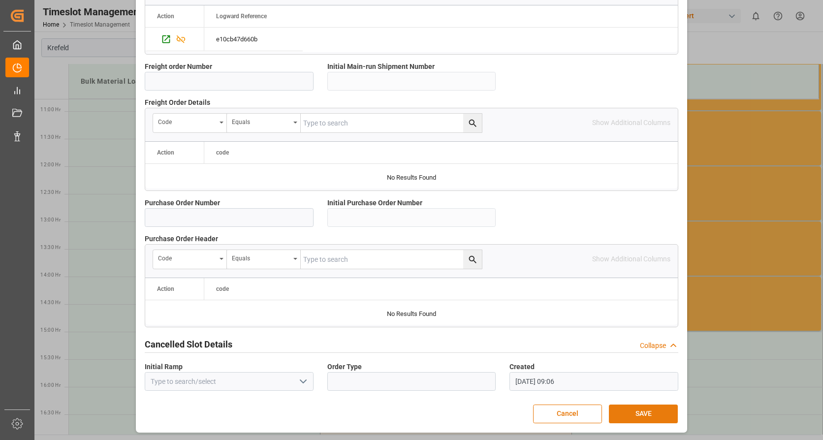
click at [646, 409] on button "SAVE" at bounding box center [643, 414] width 69 height 19
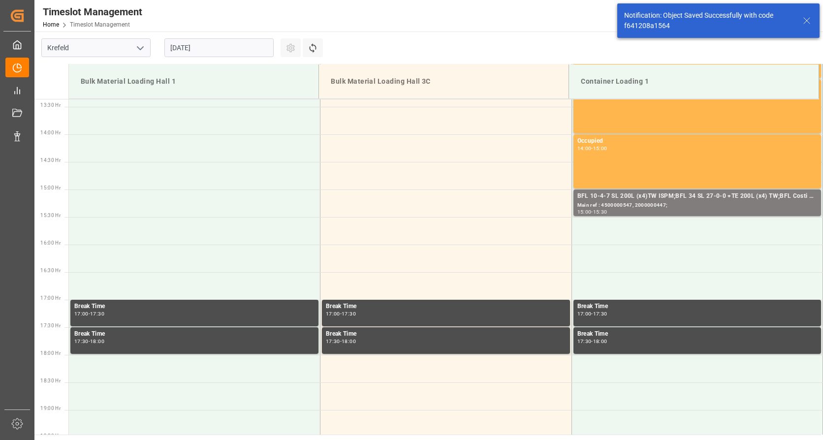
scroll to position [765, 0]
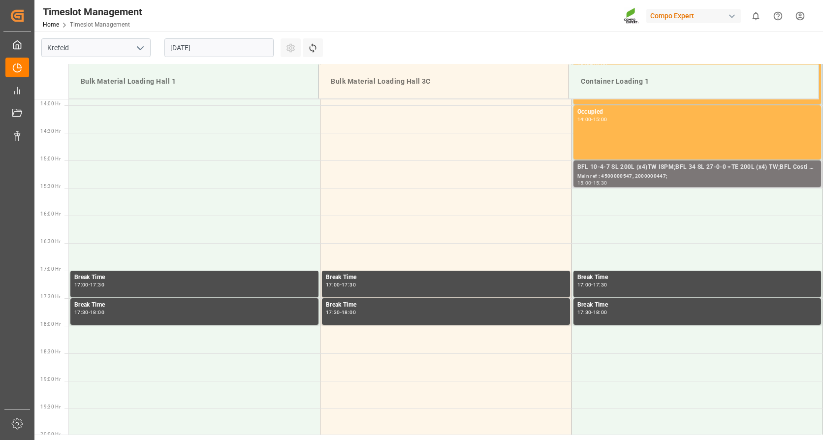
click at [795, 178] on div "Main ref : 4500000547, 2000000447;" at bounding box center [697, 176] width 240 height 8
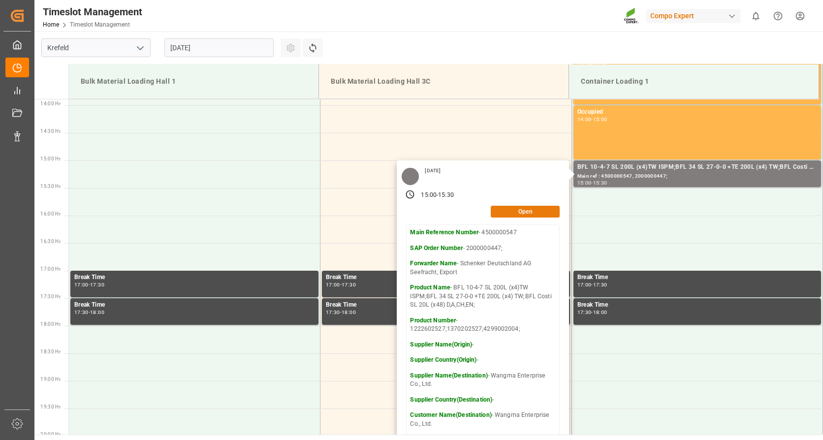
click at [514, 213] on button "Open" at bounding box center [525, 212] width 69 height 12
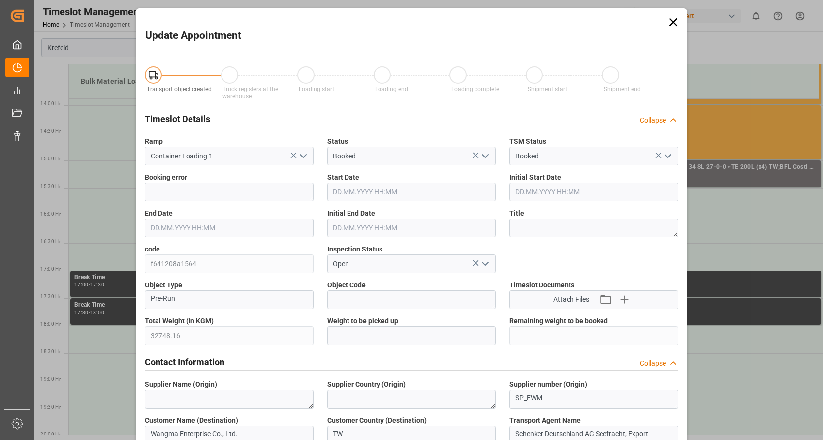
type input "03.09.2025 15:00"
type input "03.09.2025 15:30"
type input "22.08.2025 09:06"
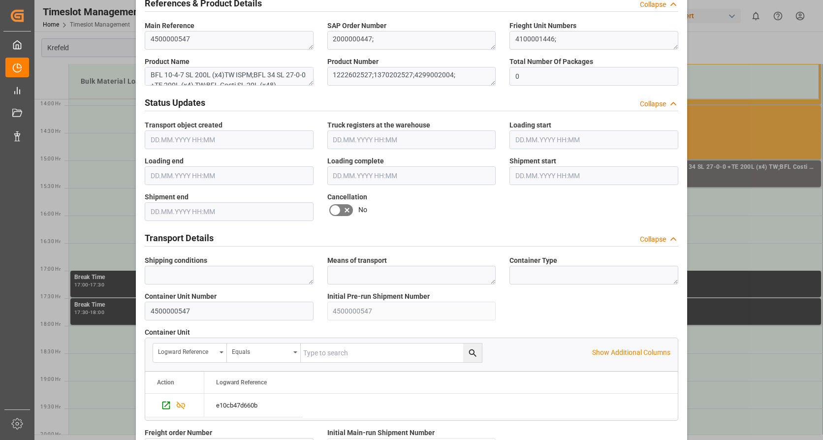
scroll to position [640, 0]
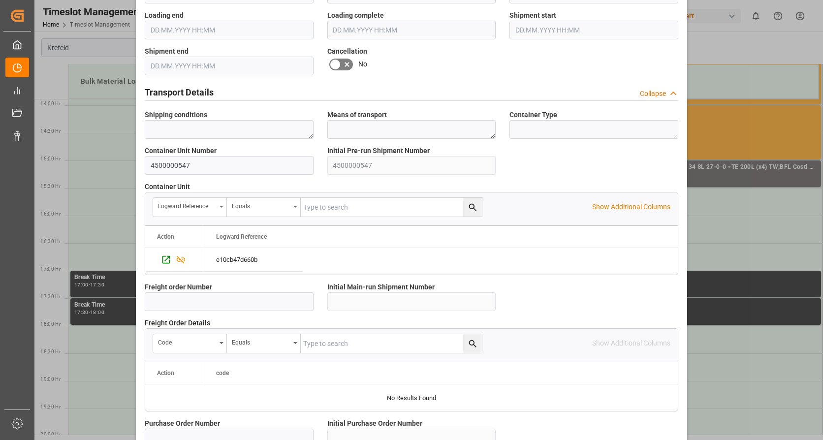
click at [335, 63] on icon at bounding box center [335, 65] width 12 height 12
click at [0, 0] on input "checkbox" at bounding box center [0, 0] width 0 height 0
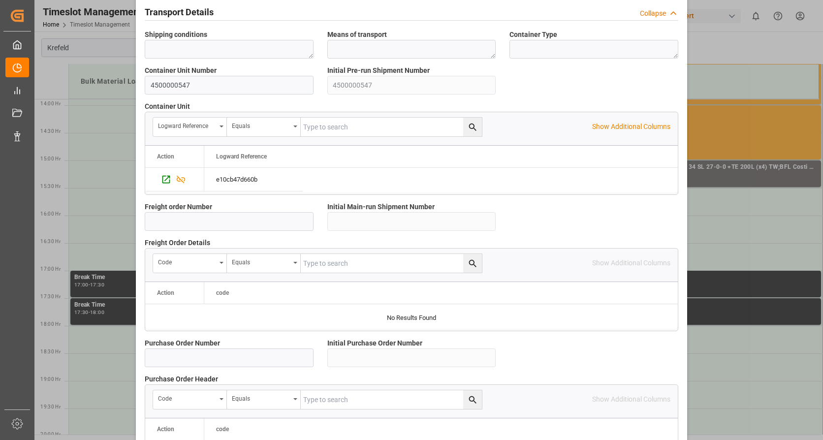
scroll to position [860, 0]
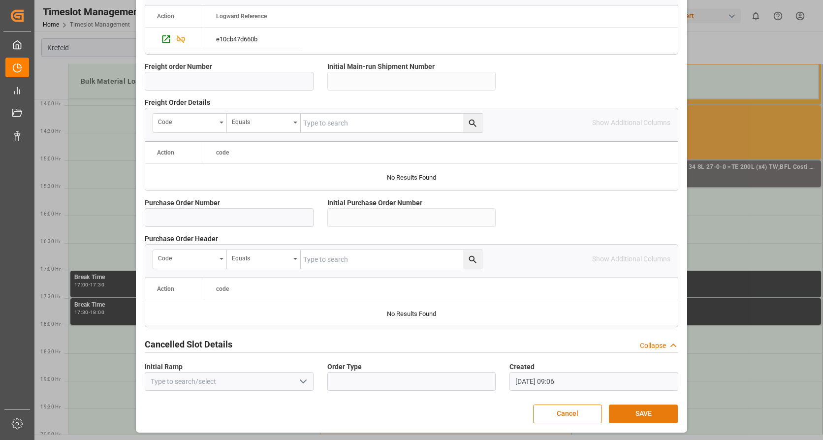
click at [660, 409] on button "SAVE" at bounding box center [643, 414] width 69 height 19
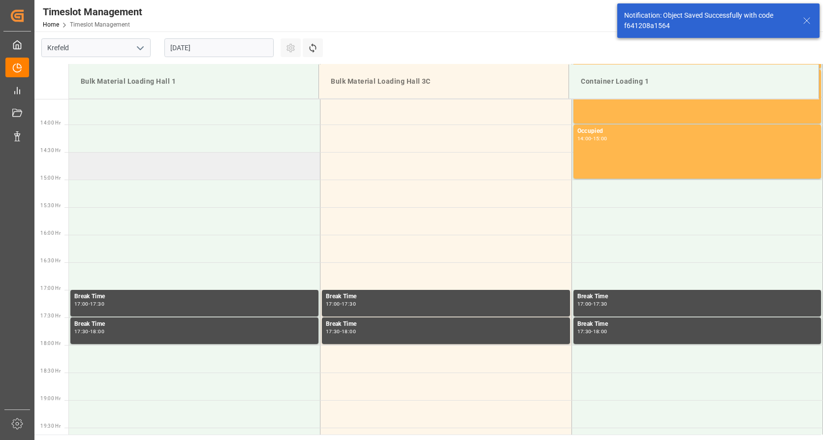
scroll to position [765, 0]
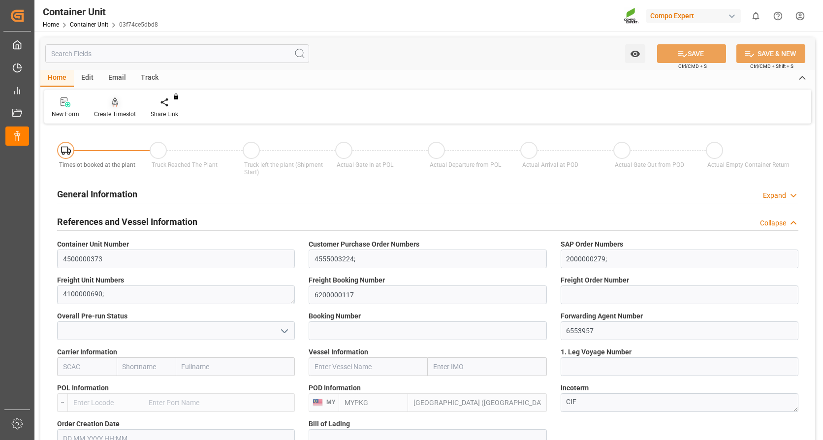
click at [120, 102] on div at bounding box center [115, 102] width 42 height 10
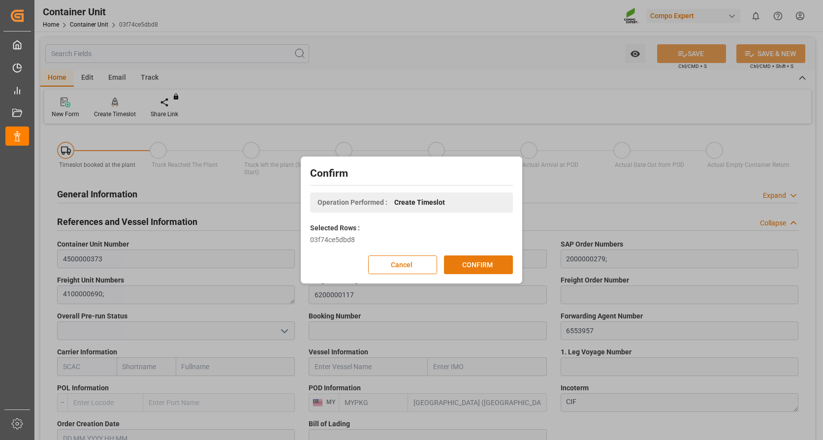
click at [471, 260] on button "CONFIRM" at bounding box center [478, 264] width 69 height 19
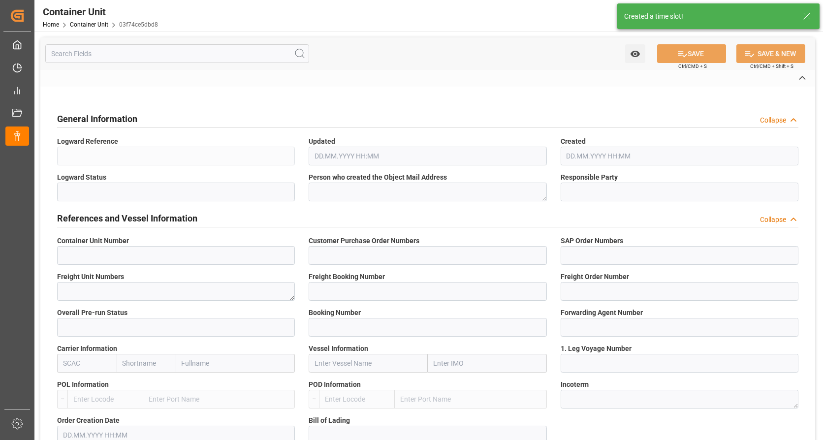
type input "4500000373"
type input "4555003224;"
type input "2000000279;"
type textarea "4100000690;"
type input "6200000117"
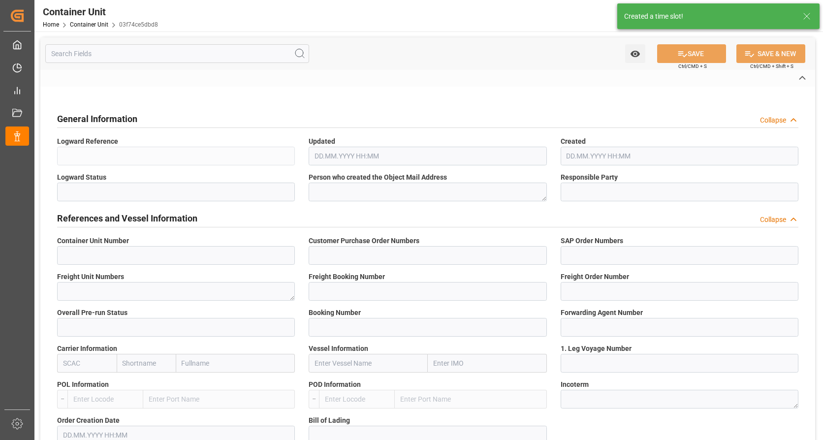
type input "6553957"
type input "[GEOGRAPHIC_DATA] ([GEOGRAPHIC_DATA])"
type textarea "CIF"
type input "No"
type input "2"
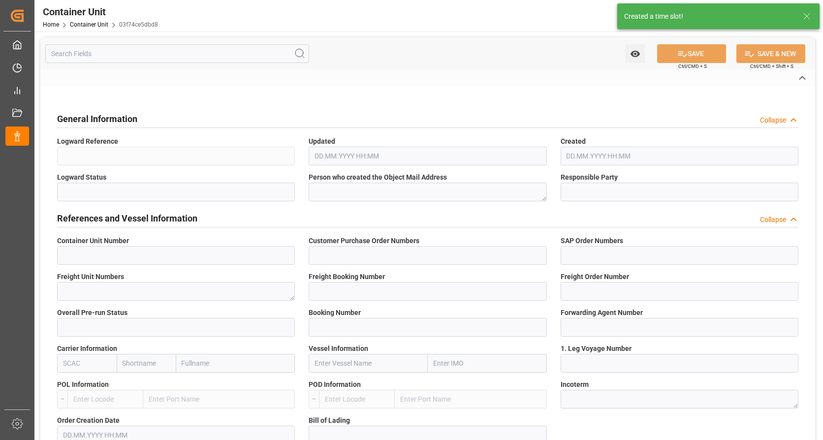
type textarea "ZSEA"
type textarea "47809"
type input "[GEOGRAPHIC_DATA]"
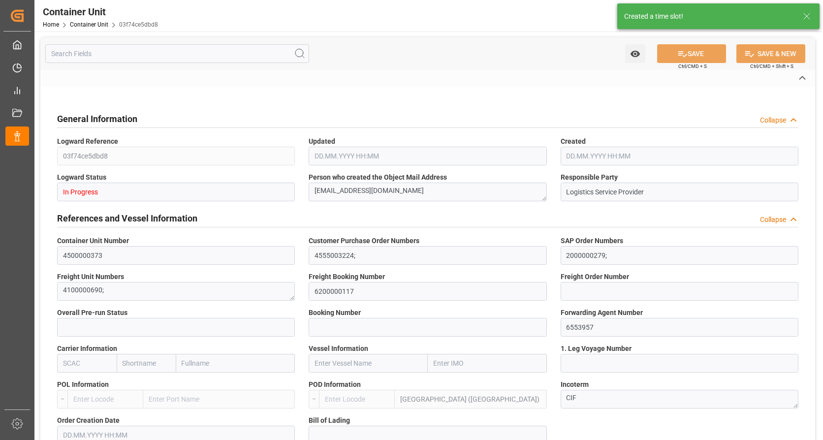
type textarea "47600"
type input "[GEOGRAPHIC_DATA]"
type input "EUR"
type textarea "NTC PREMIUM [DATE]+3+TE BULK;"
type textarea "2566502000;"
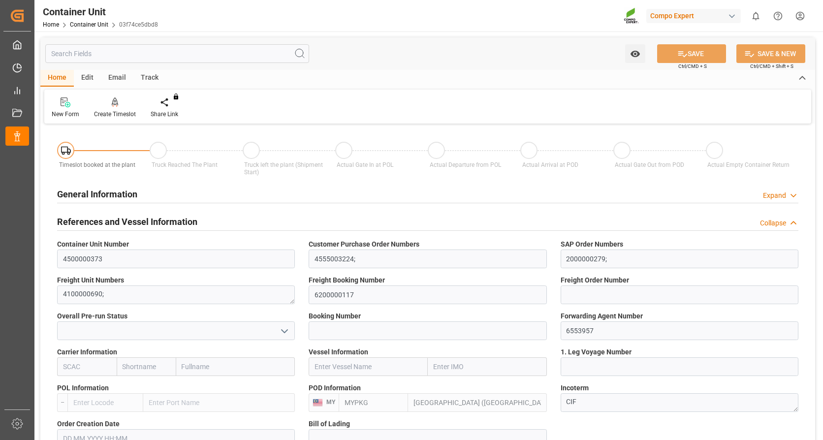
type input "MYPKG"
type input "0"
type input "24000"
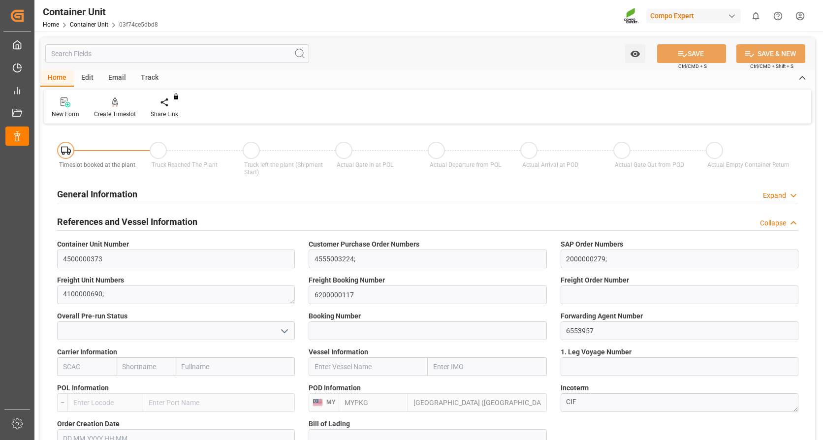
type input "[DATE]"
type input "MYPKG"
type input "0"
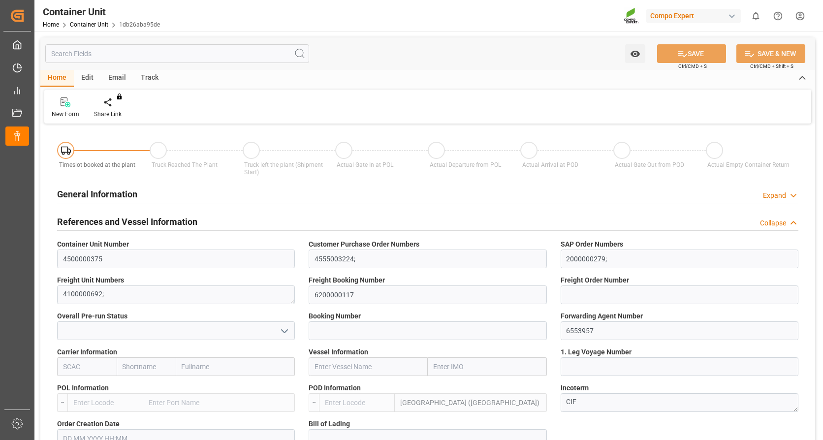
type input "24000"
type input "[DATE]"
click at [116, 103] on icon at bounding box center [115, 102] width 7 height 10
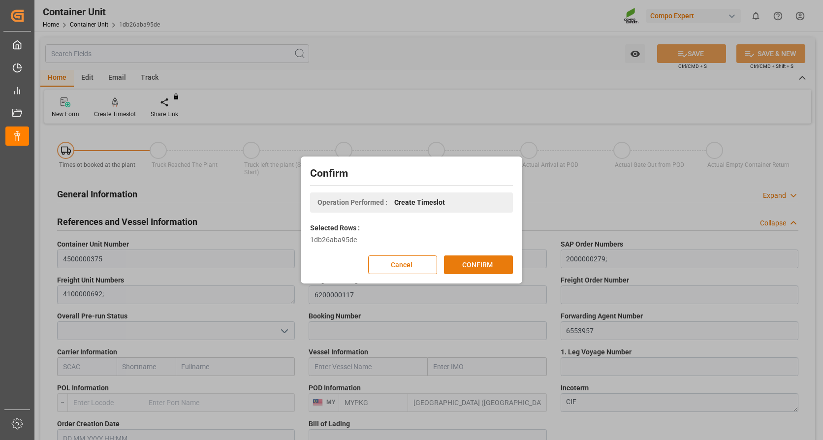
click at [473, 262] on button "CONFIRM" at bounding box center [478, 264] width 69 height 19
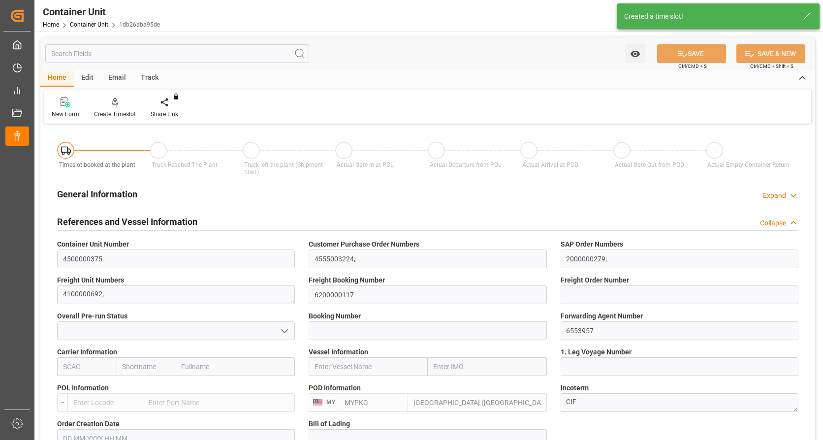
type input "MYPKG"
type input "0"
type input "24000"
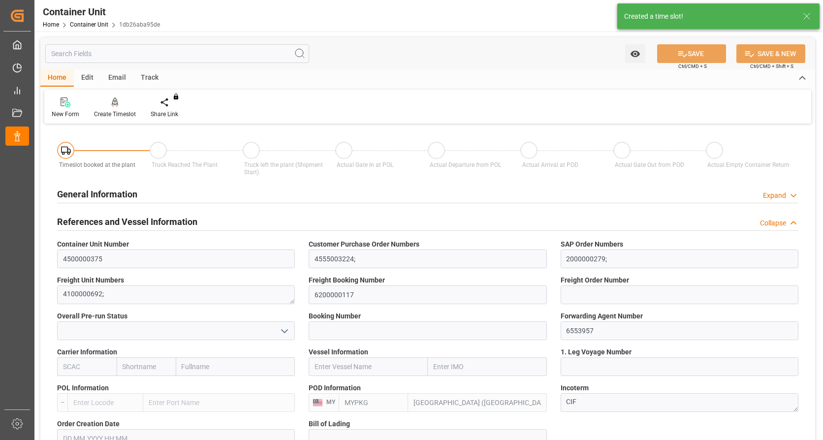
type input "[DATE]"
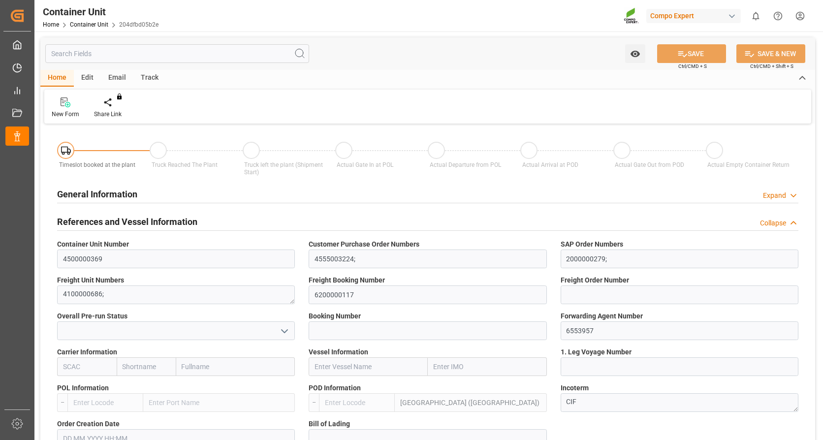
type input "MYPKG"
type input "0"
type input "24000"
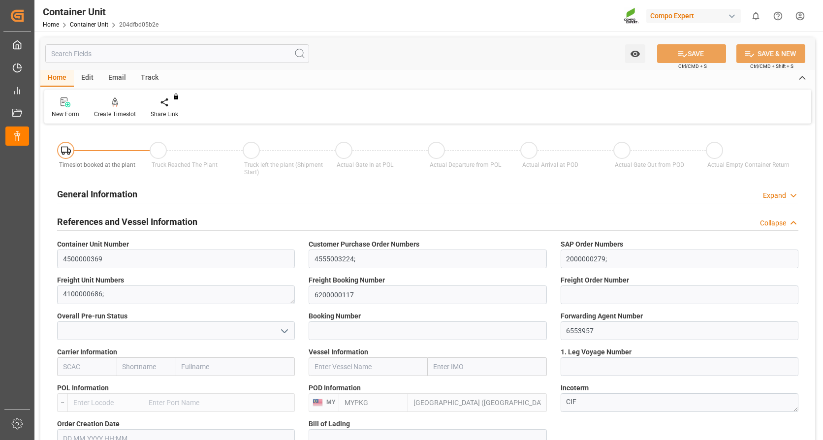
type input "[DATE]"
click at [115, 100] on icon at bounding box center [115, 102] width 7 height 10
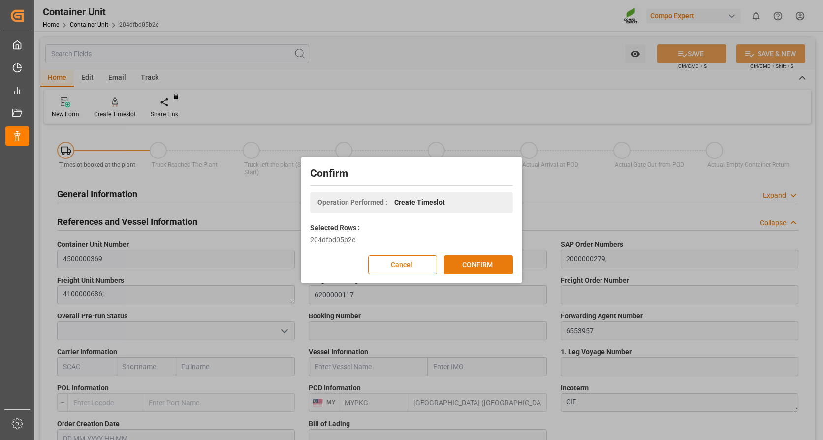
click at [475, 258] on button "CONFIRM" at bounding box center [478, 264] width 69 height 19
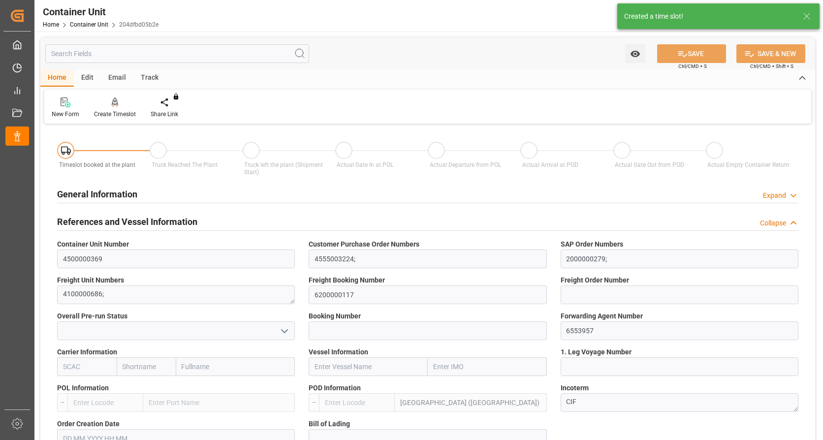
type input "MYPKG"
type input "0"
type input "24000"
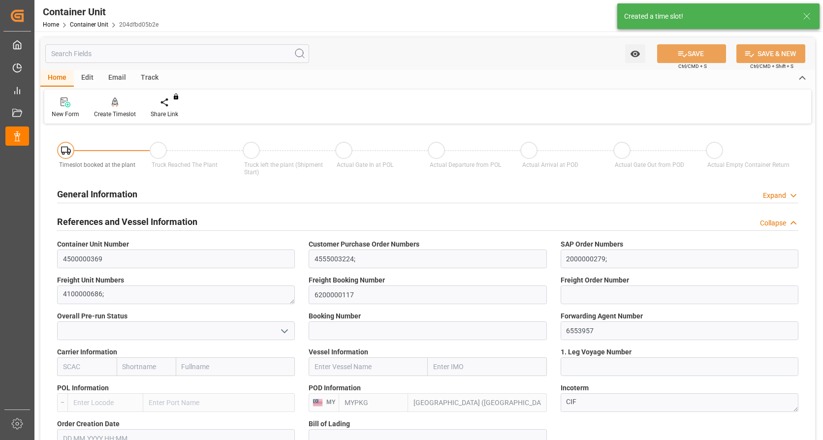
type input "[DATE]"
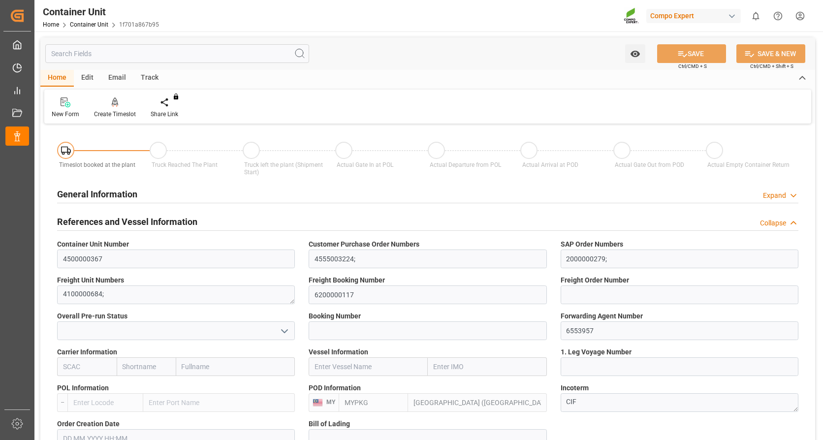
type input "[DATE]"
click at [118, 104] on div at bounding box center [115, 102] width 42 height 10
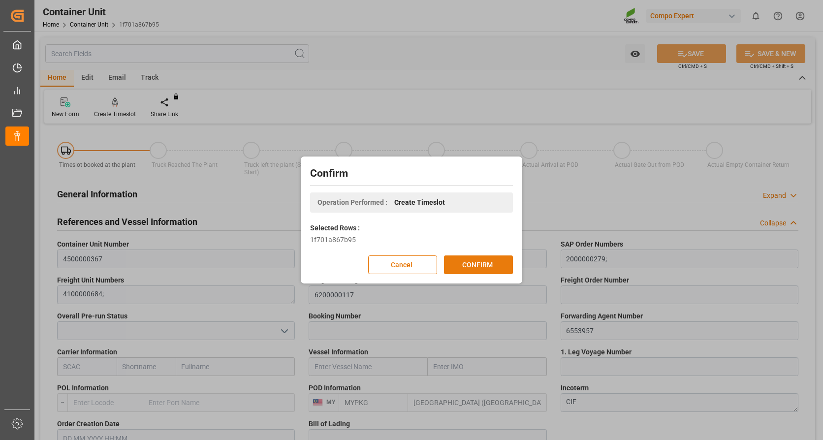
click at [469, 262] on button "CONFIRM" at bounding box center [478, 264] width 69 height 19
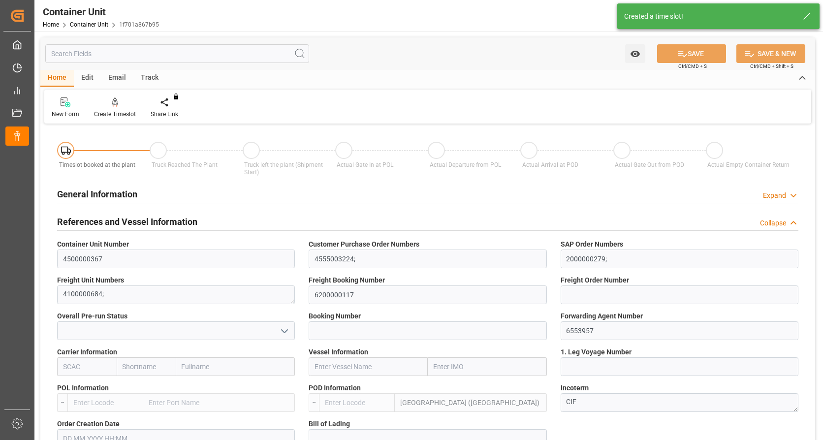
type input "MYPKG"
type input "0"
type input "24000"
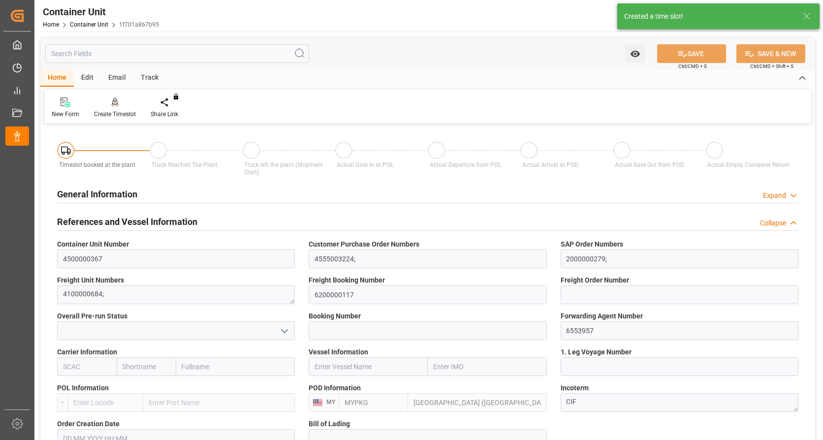
type input "05.09.2025"
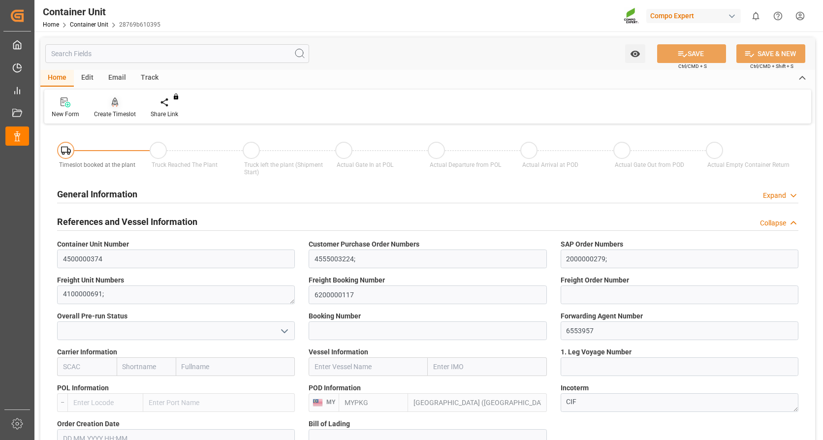
click at [117, 105] on icon at bounding box center [115, 101] width 7 height 8
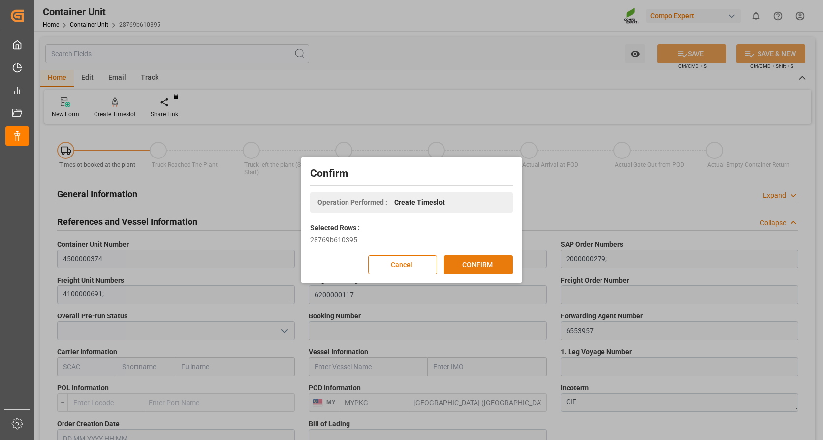
click at [487, 255] on button "CONFIRM" at bounding box center [478, 264] width 69 height 19
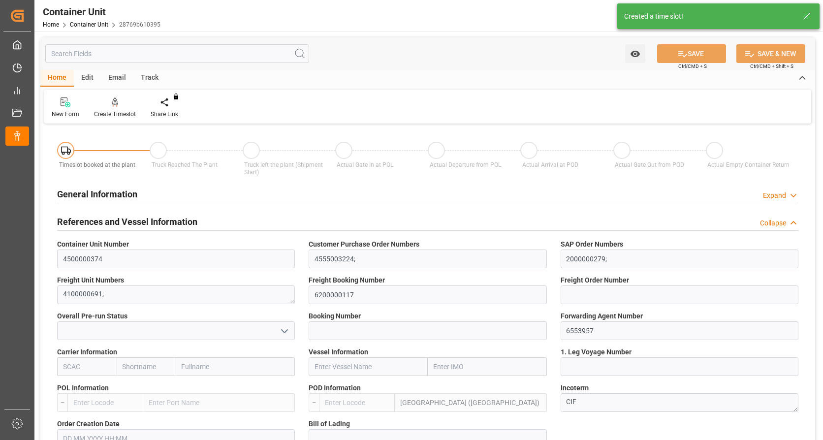
type input "MYPKG"
type input "0"
type input "24000"
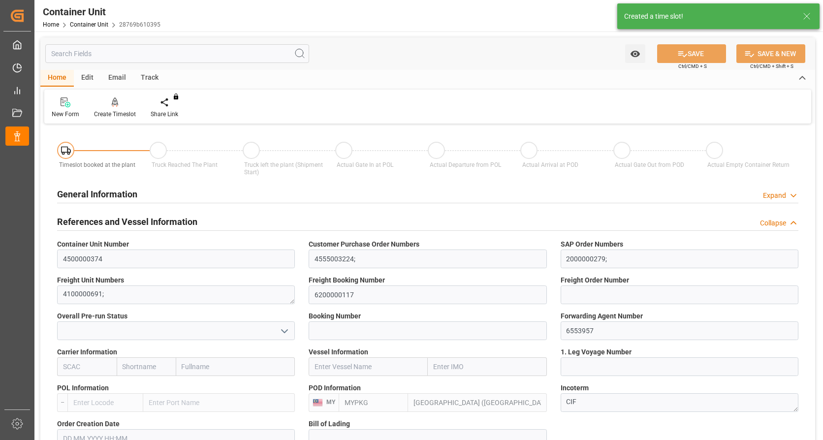
type input "[DATE]"
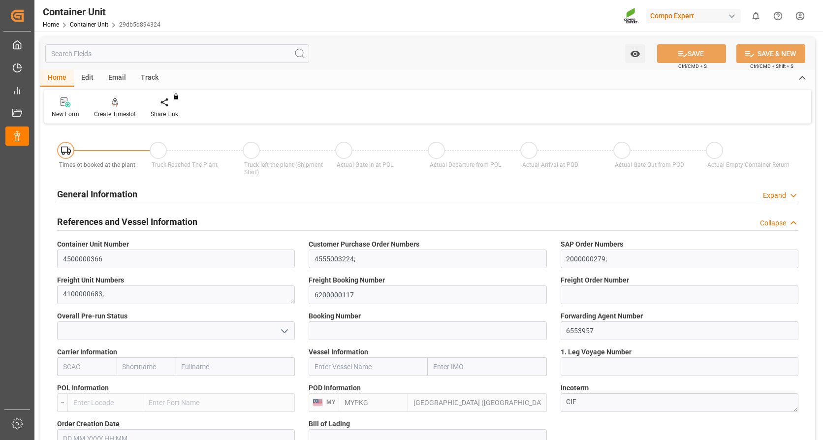
type input "[DATE]"
click at [117, 102] on icon at bounding box center [115, 101] width 7 height 8
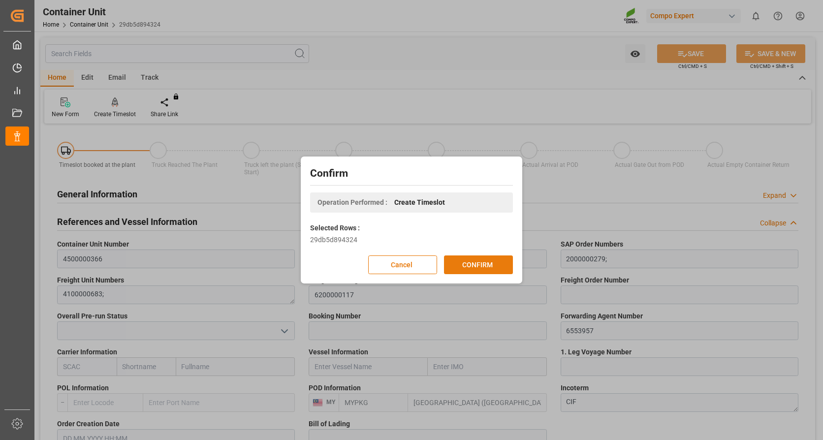
click at [477, 264] on button "CONFIRM" at bounding box center [478, 264] width 69 height 19
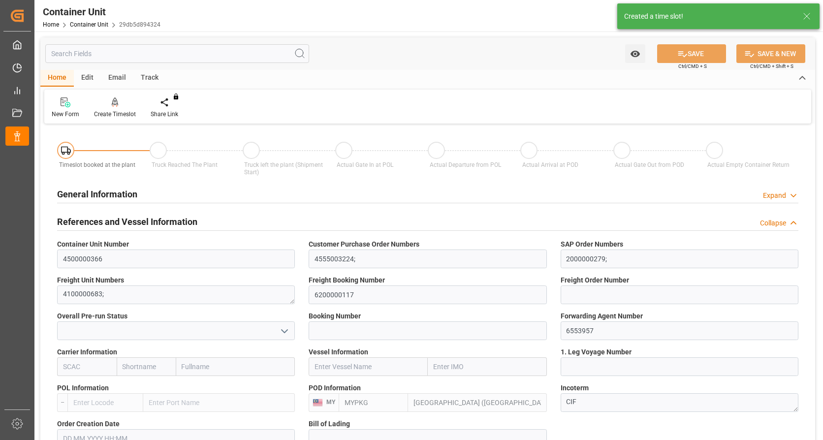
type input "MYPKG"
type input "0"
type input "24000"
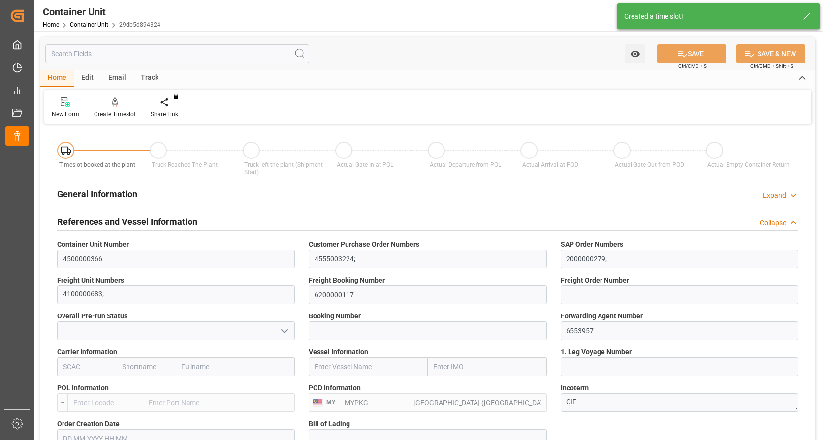
type input "[DATE]"
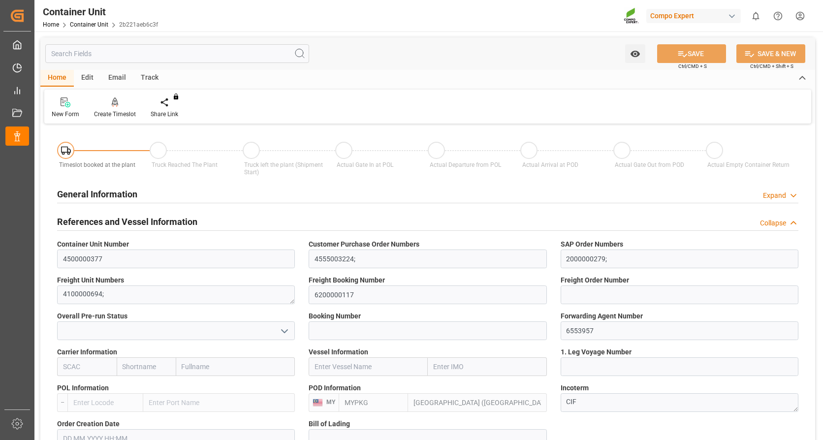
type input "[DATE]"
click at [114, 108] on div "Create Timeslot" at bounding box center [115, 108] width 57 height 22
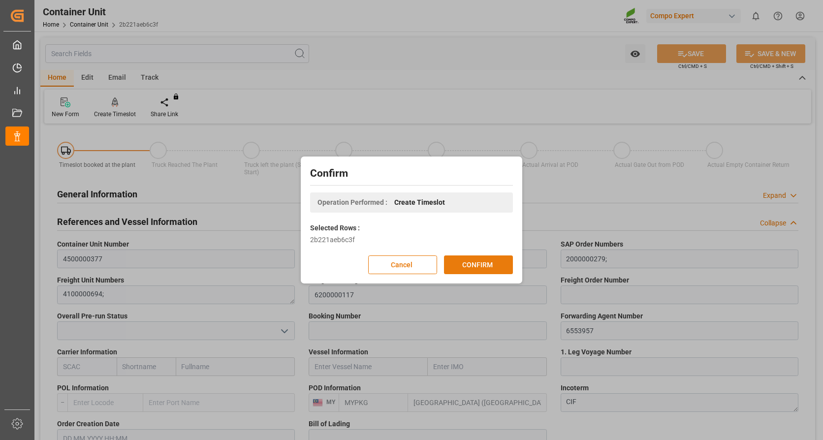
click at [474, 266] on button "CONFIRM" at bounding box center [478, 264] width 69 height 19
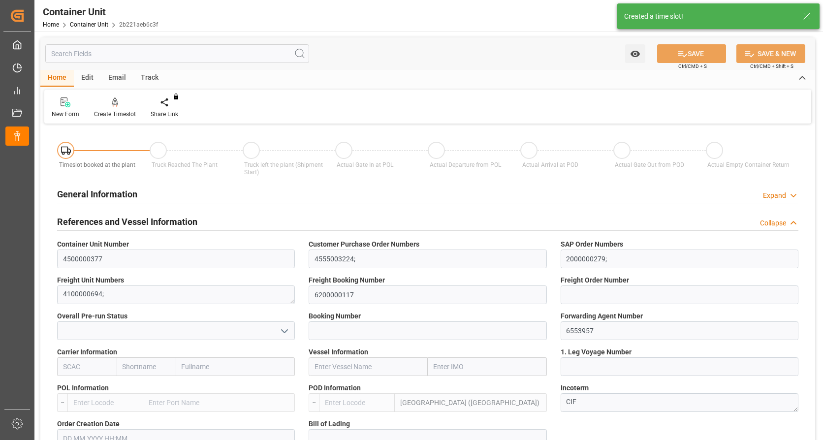
type input "MYPKG"
type input "0"
type input "24000"
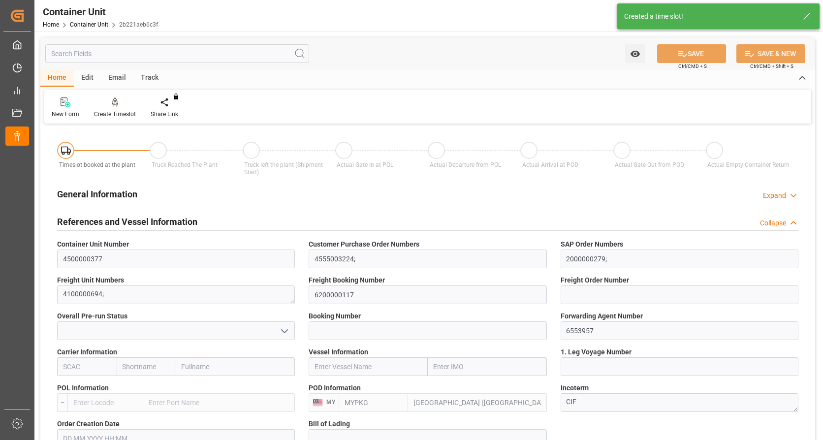
type input "[DATE]"
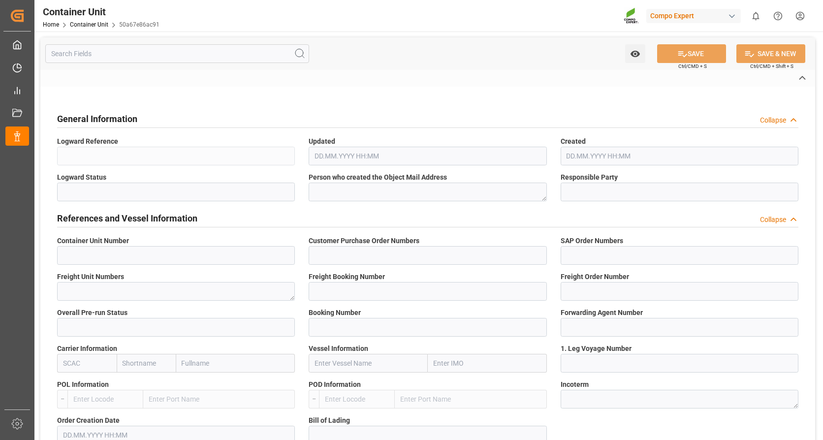
type input "4500000379"
type input "4555003224;"
type input "2000000279;"
type textarea "4100000696;"
type input "6200000117"
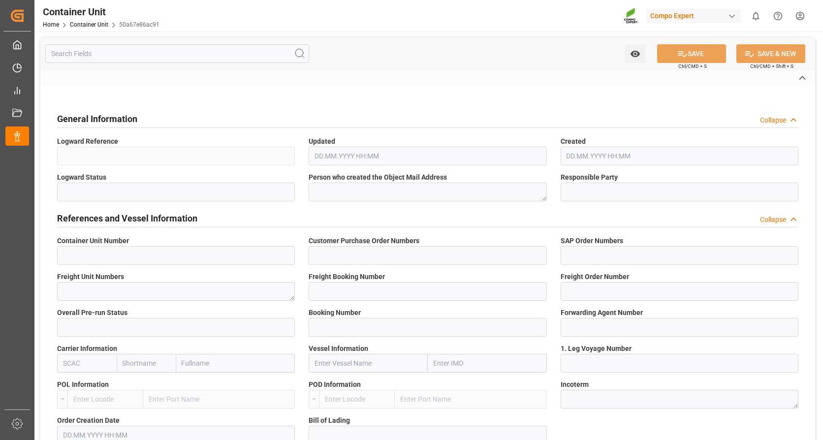
type input "6553957"
type input "Port Klang (Pelabuhan Klang)"
type textarea "CIF"
type input "No"
type input "2"
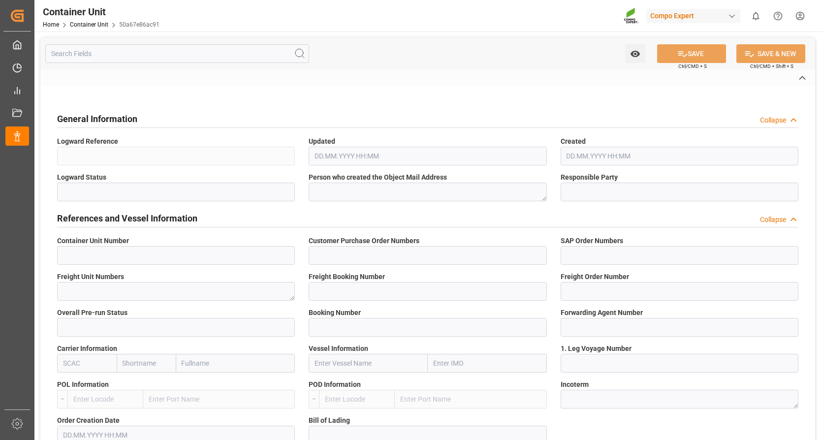
type textarea "ZSEA"
type textarea "47809"
type input "Germany"
type textarea "47600"
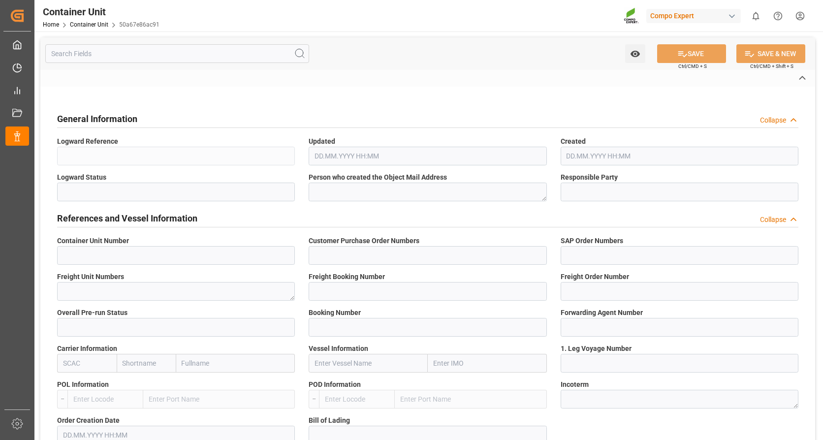
type input "Malaysia"
type input "EUR"
type textarea "NTC PREMIUM [DATE]+3+TE BULK;"
type textarea "2566502000;"
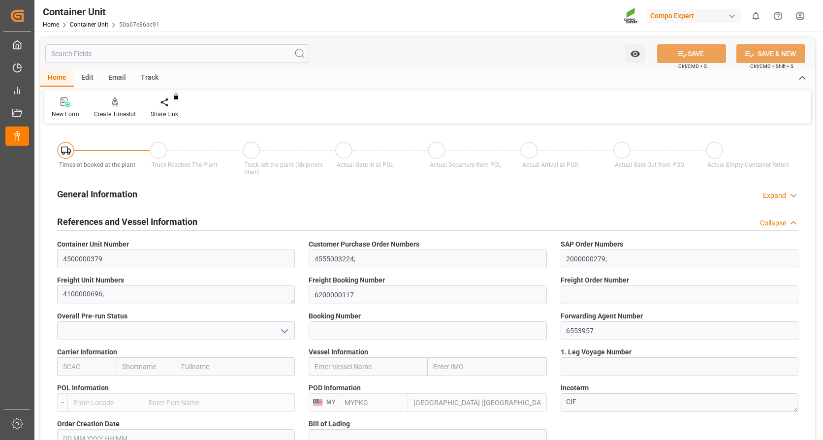
type input "MYPKG"
type input "0"
type input "24000"
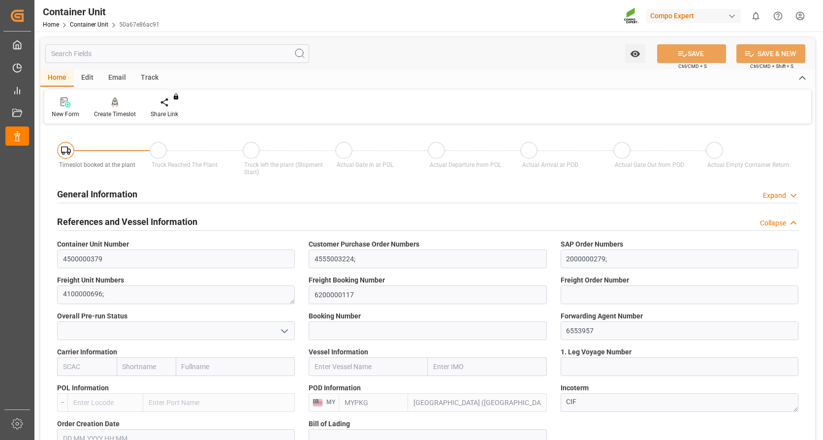
type input "05.09.2025"
click at [112, 101] on icon at bounding box center [115, 101] width 7 height 8
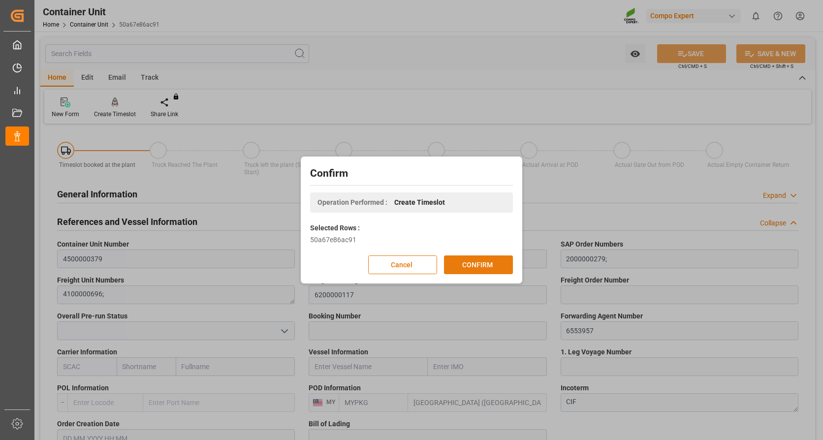
click at [470, 259] on button "CONFIRM" at bounding box center [478, 264] width 69 height 19
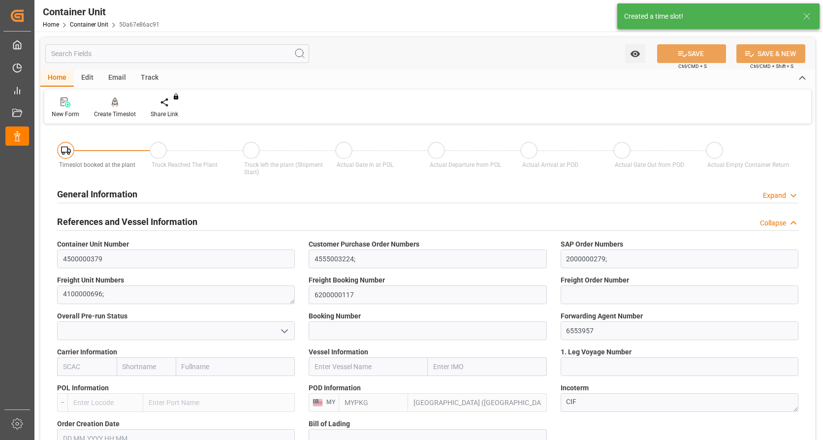
type input "MYPKG"
type input "0"
type input "24000"
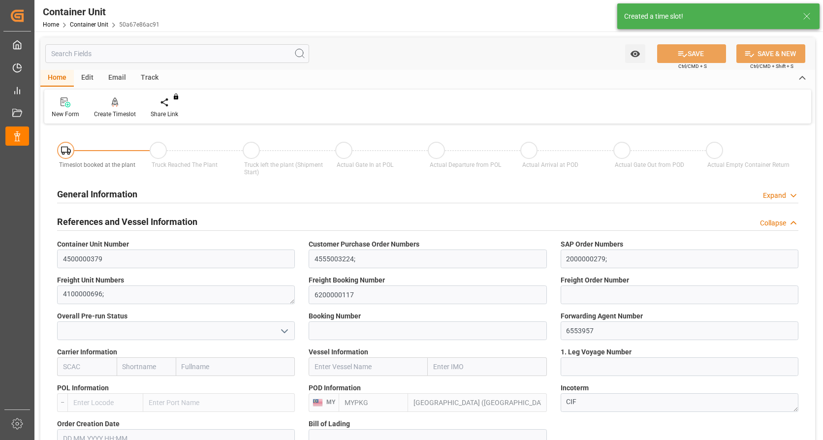
type input "05.09.2025"
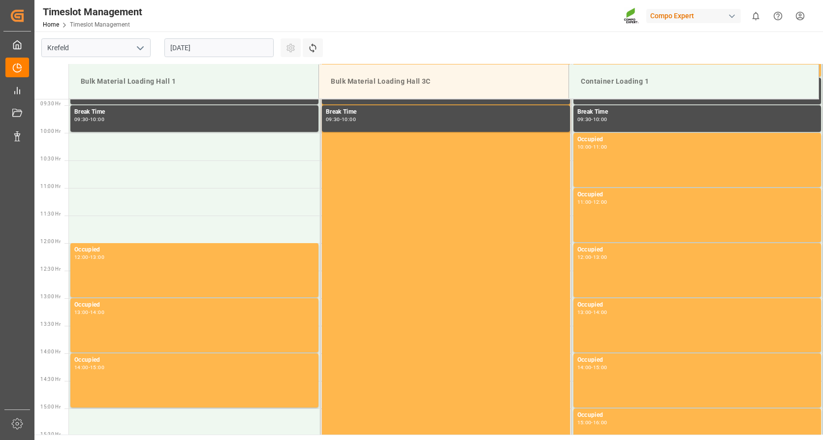
scroll to position [545, 0]
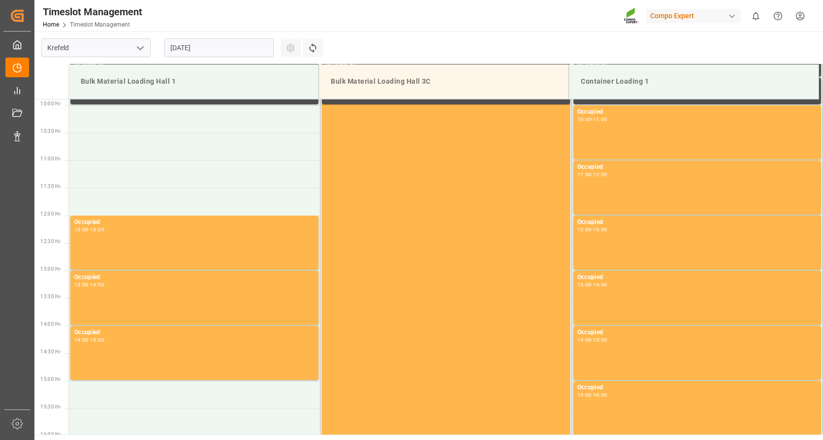
click at [203, 40] on input "[DATE]" at bounding box center [218, 47] width 109 height 19
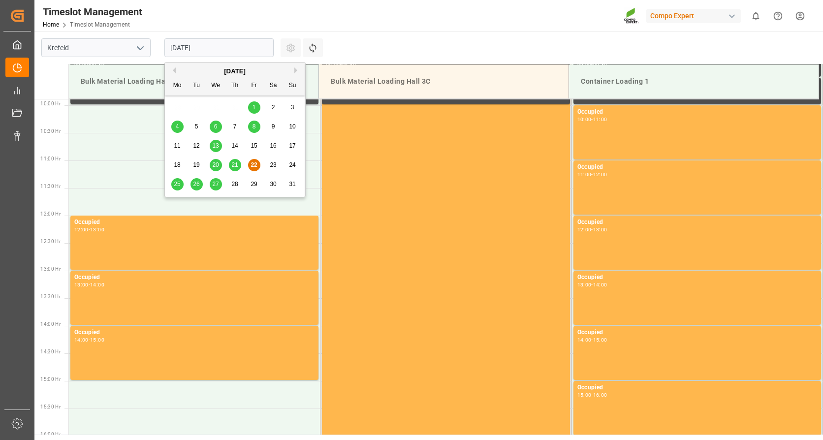
click at [297, 69] on button "Next Month" at bounding box center [297, 70] width 6 height 6
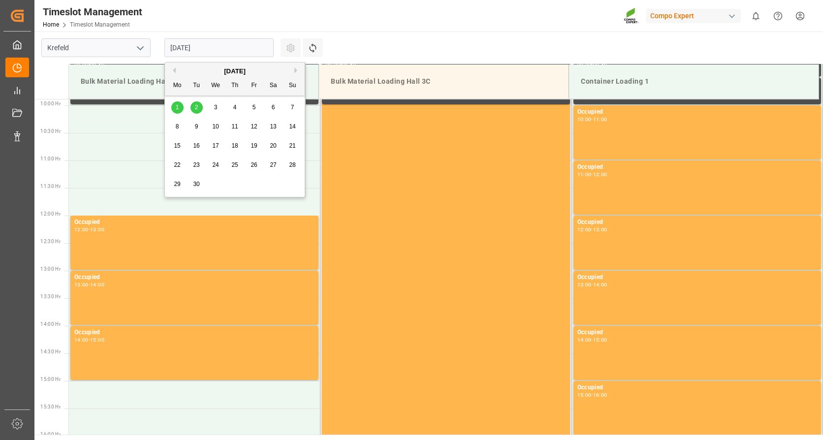
click at [212, 124] on span "10" at bounding box center [215, 126] width 6 height 7
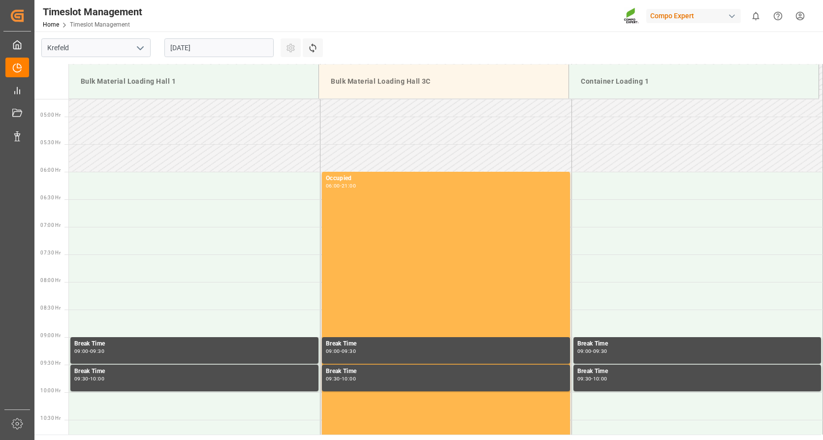
scroll to position [250, 0]
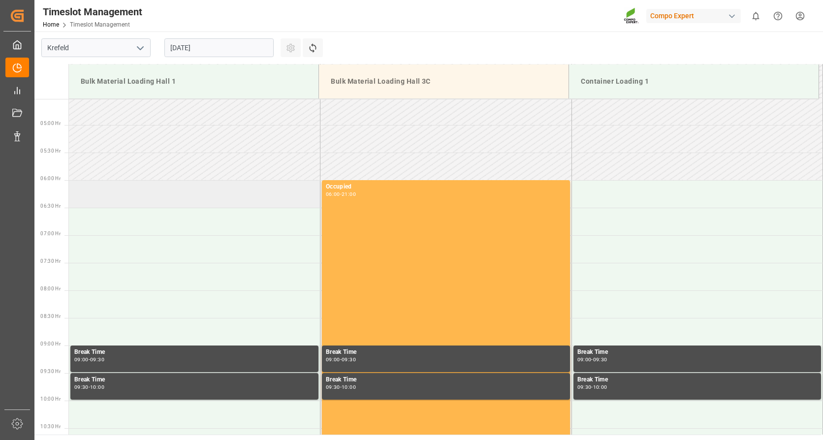
click at [232, 195] on td at bounding box center [194, 194] width 251 height 28
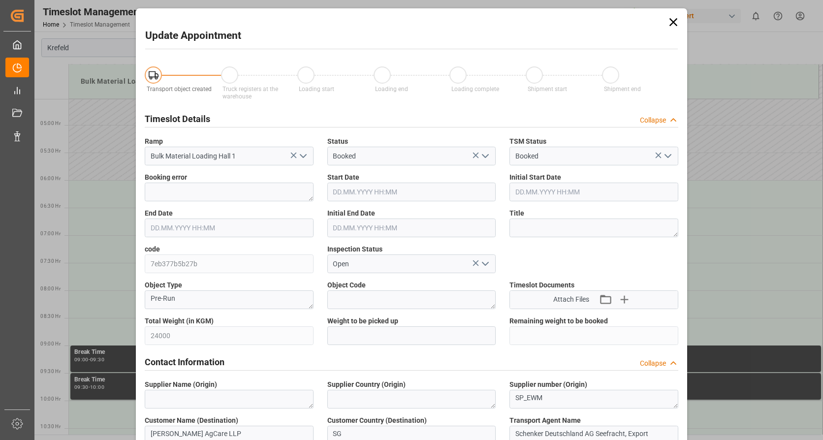
type input "10.09.2025 06:00"
type input "[DATE] 06:30"
type input "22.08.2025 09:15"
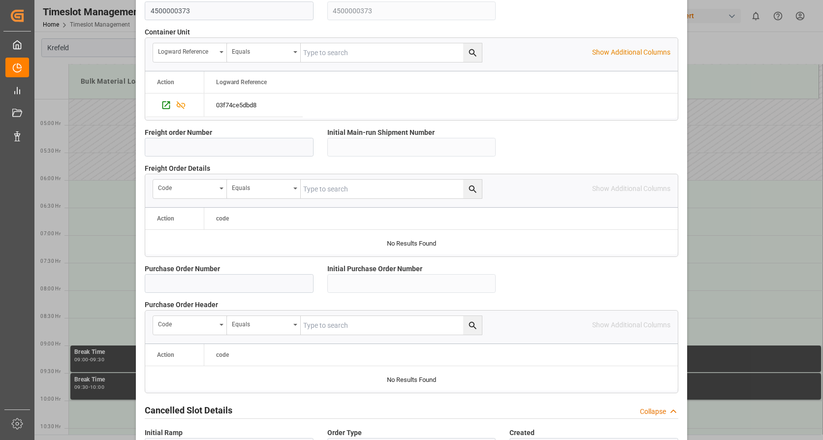
scroll to position [860, 0]
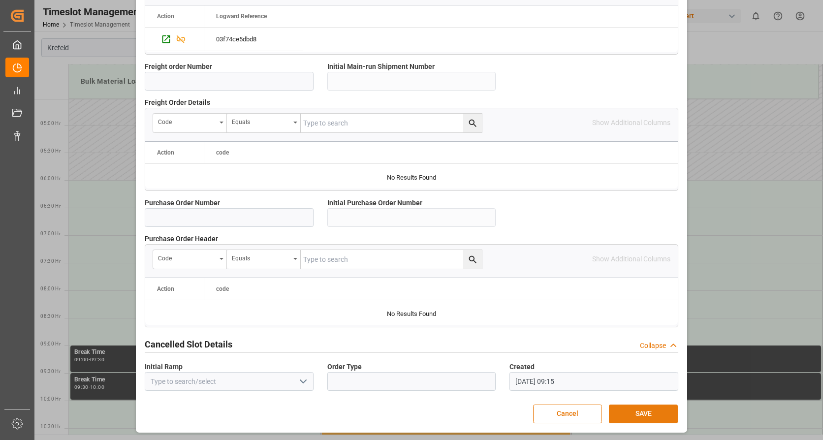
click at [651, 409] on button "SAVE" at bounding box center [643, 414] width 69 height 19
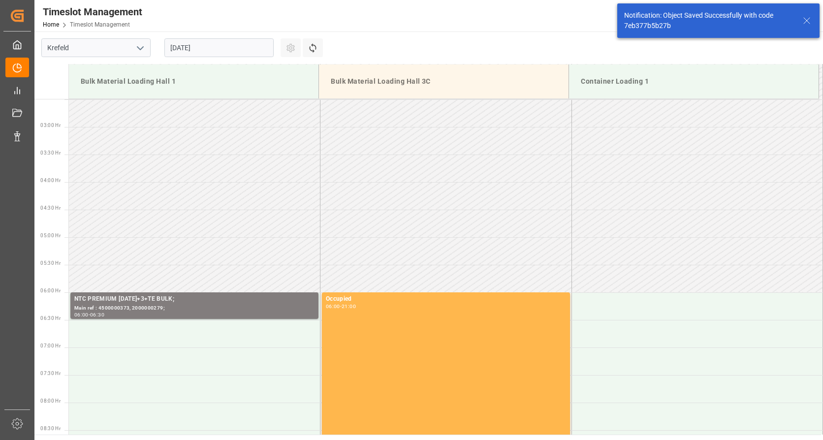
scroll to position [235, 0]
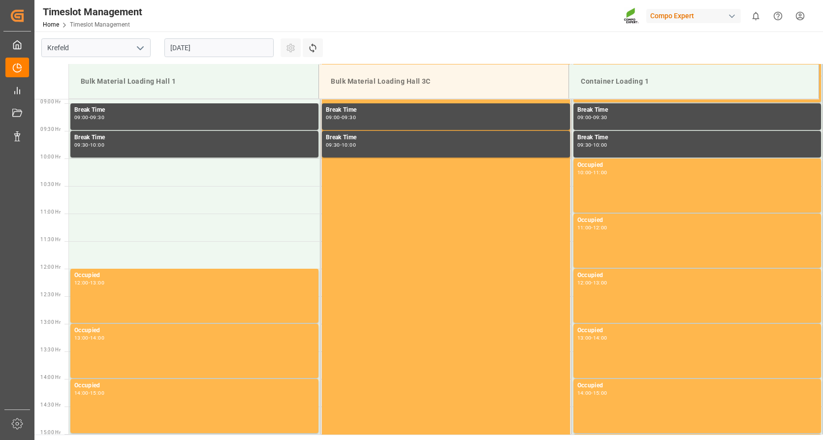
scroll to position [545, 0]
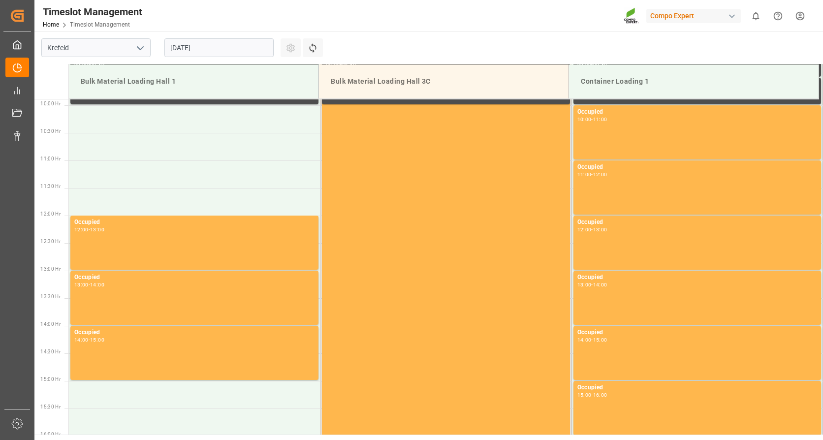
click at [232, 48] on input "[DATE]" at bounding box center [218, 47] width 109 height 19
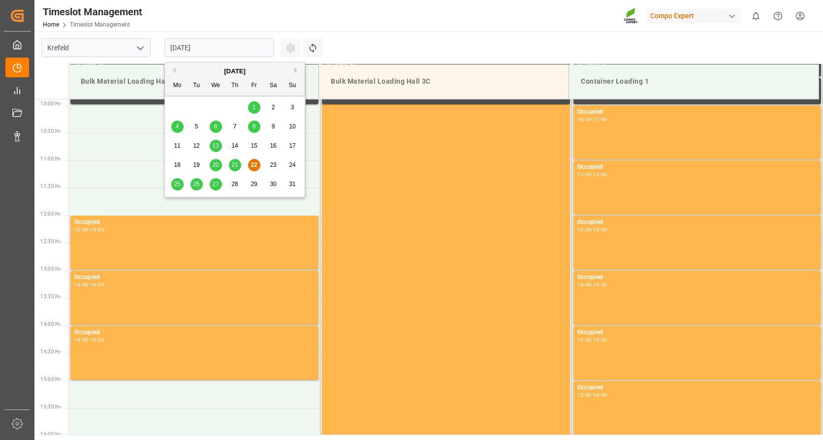
click at [297, 71] on button "Next Month" at bounding box center [297, 70] width 6 height 6
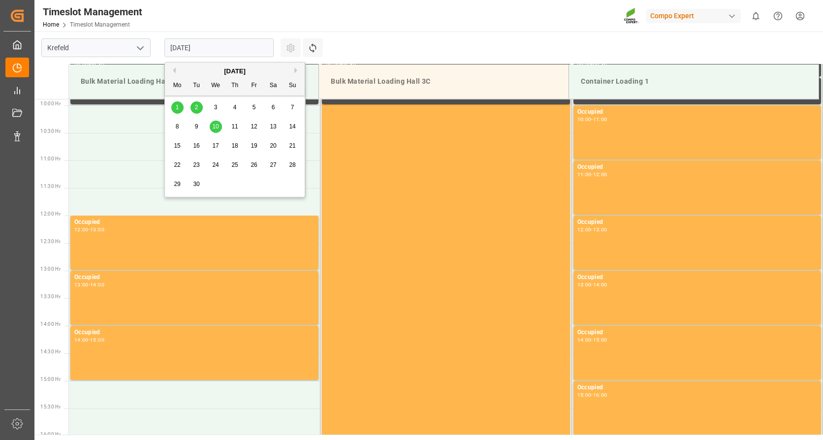
click at [214, 121] on div "10" at bounding box center [216, 127] width 12 height 12
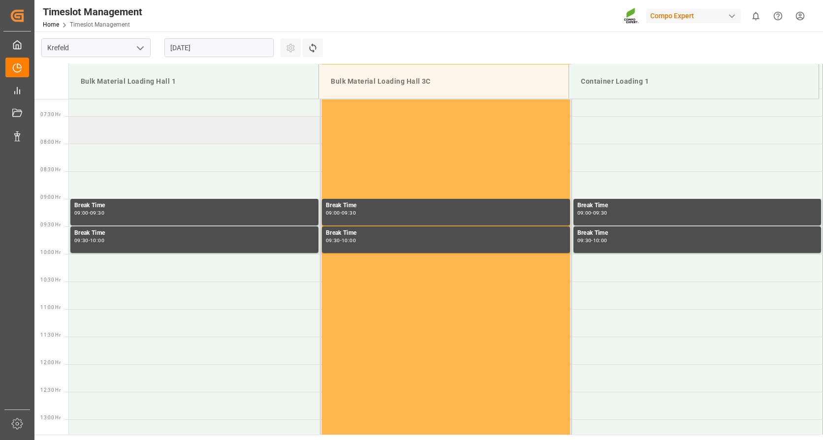
scroll to position [299, 0]
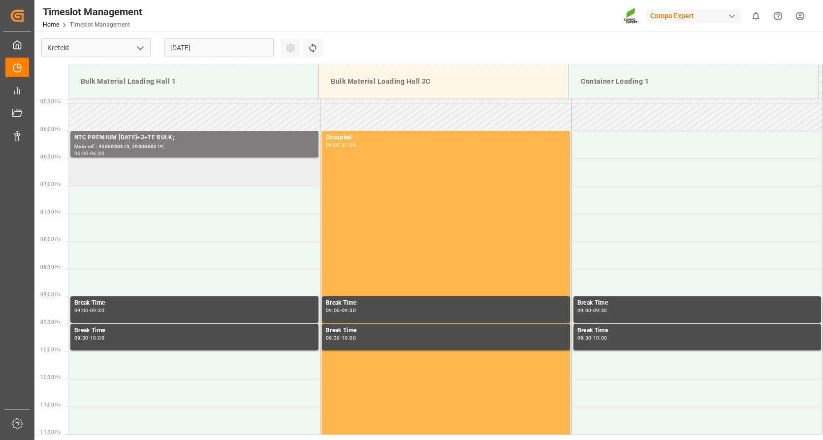
click at [159, 169] on td at bounding box center [194, 172] width 251 height 28
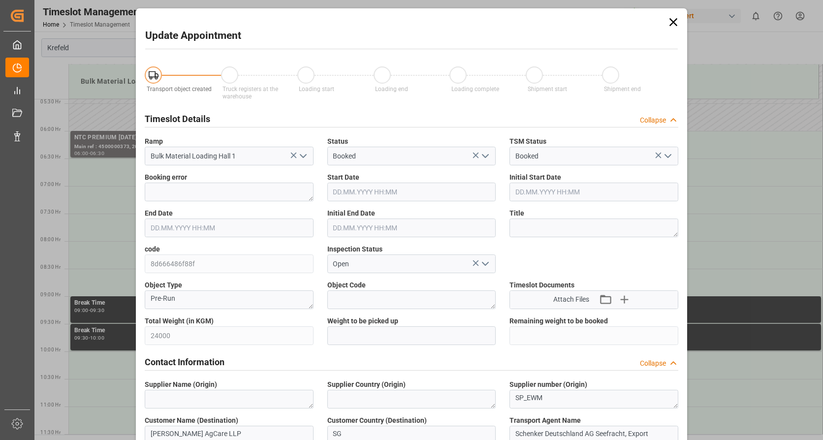
type input "[DATE] 06:30"
type input "[DATE] 07:00"
type input "[DATE] 09:16"
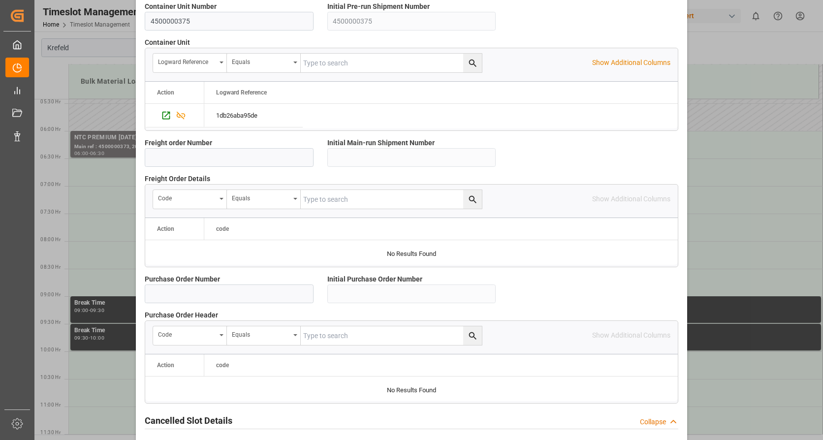
scroll to position [860, 0]
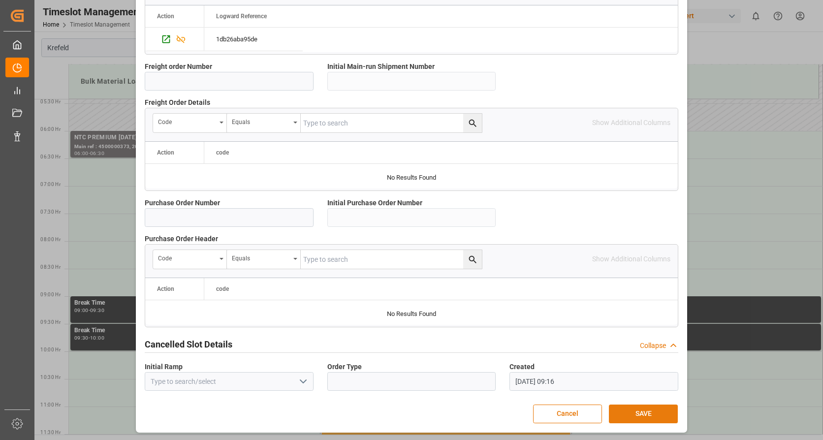
click at [657, 408] on button "SAVE" at bounding box center [643, 414] width 69 height 19
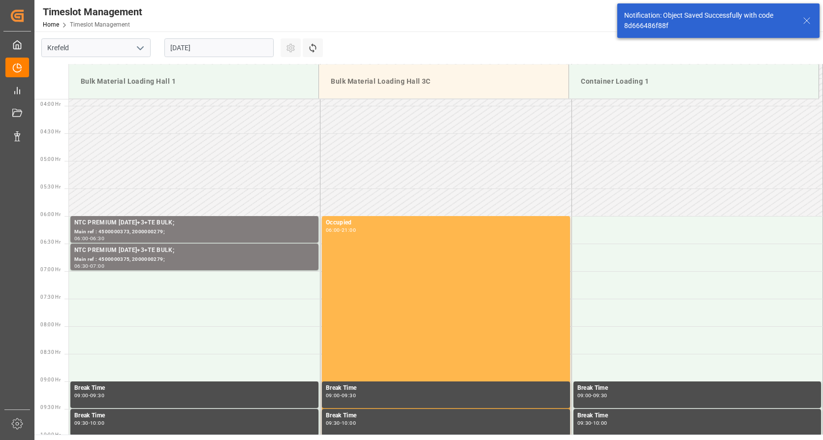
scroll to position [269, 0]
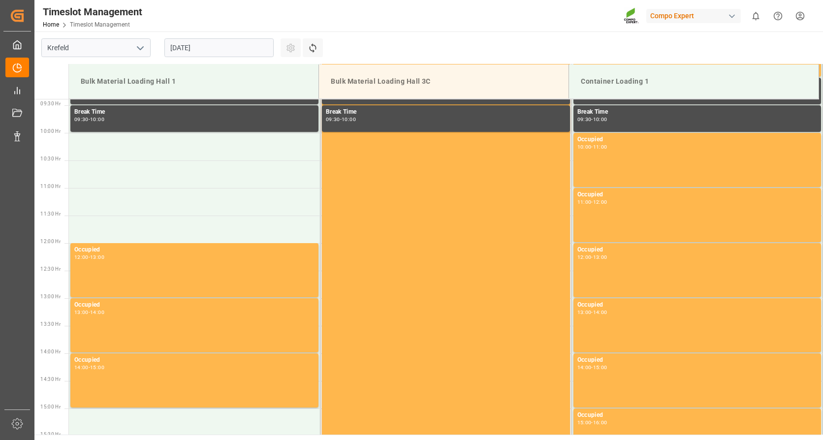
scroll to position [545, 0]
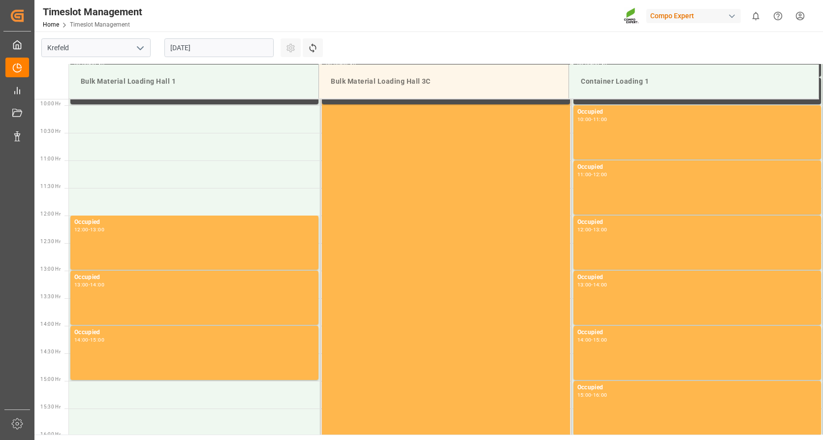
click at [200, 43] on input "[DATE]" at bounding box center [218, 47] width 109 height 19
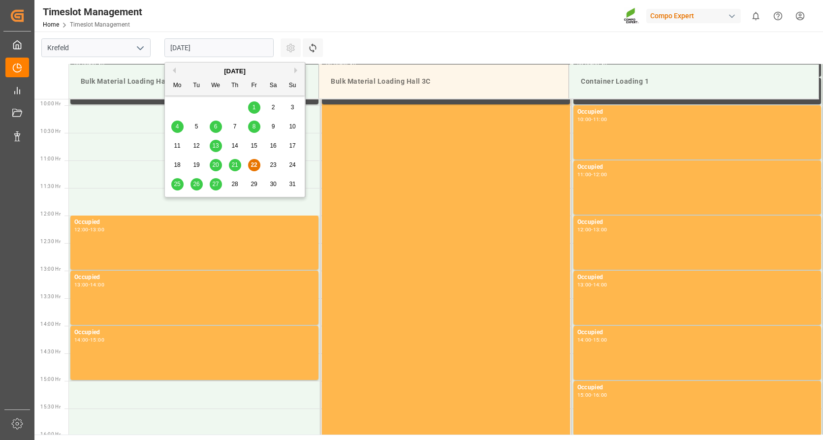
click at [293, 71] on div "[DATE]" at bounding box center [235, 71] width 140 height 10
click at [295, 70] on button "Next Month" at bounding box center [297, 70] width 6 height 6
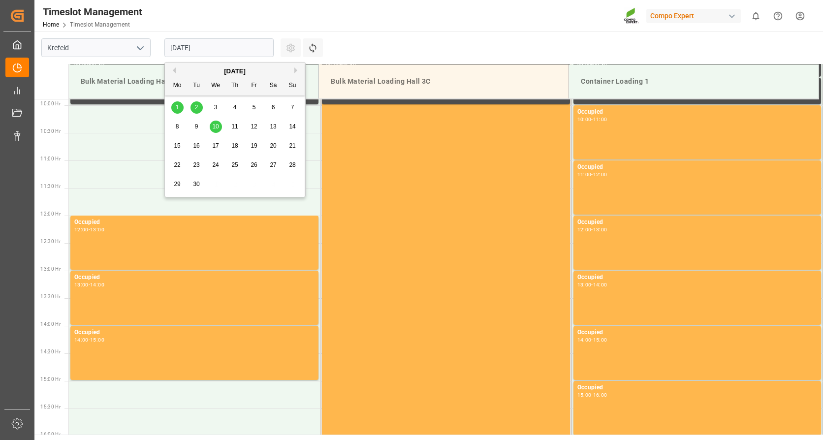
click at [217, 125] on span "10" at bounding box center [215, 126] width 6 height 7
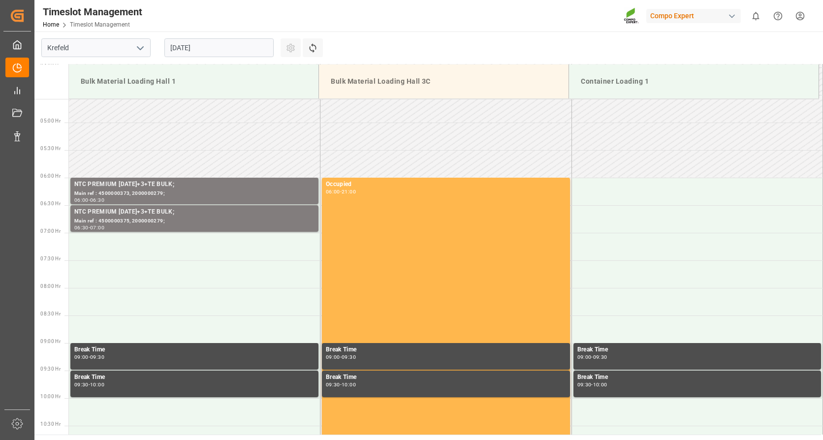
scroll to position [250, 0]
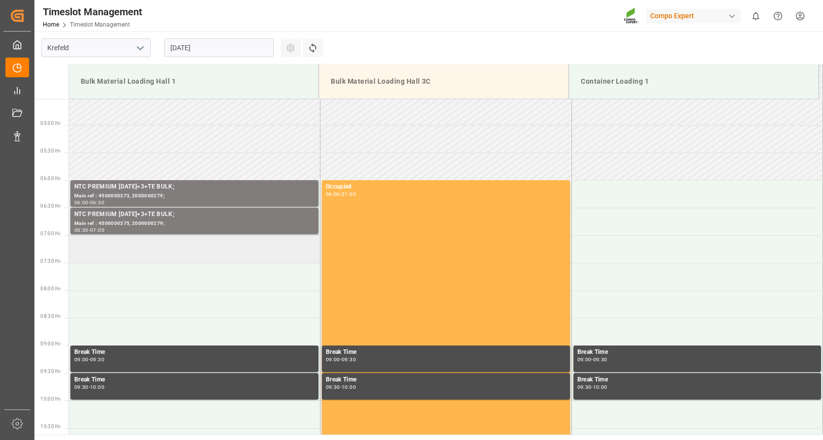
click at [193, 250] on td at bounding box center [194, 249] width 251 height 28
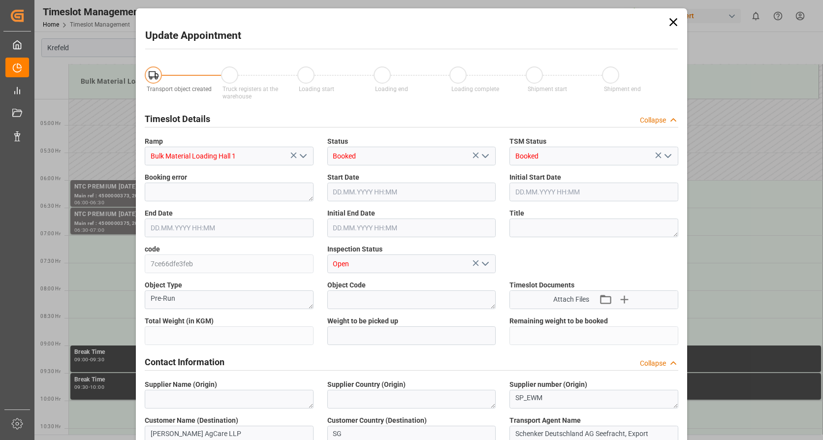
type input "24000"
type input "0"
type input "10.09.2025 07:00"
type input "[DATE] 07:30"
type input "[DATE] 09:17"
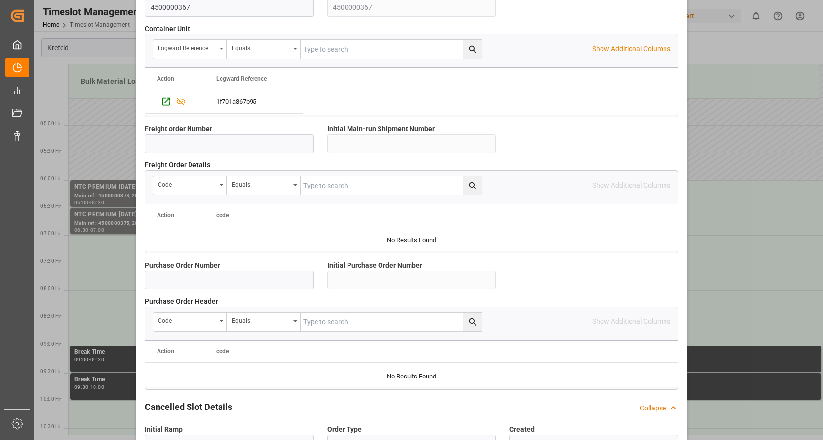
scroll to position [860, 0]
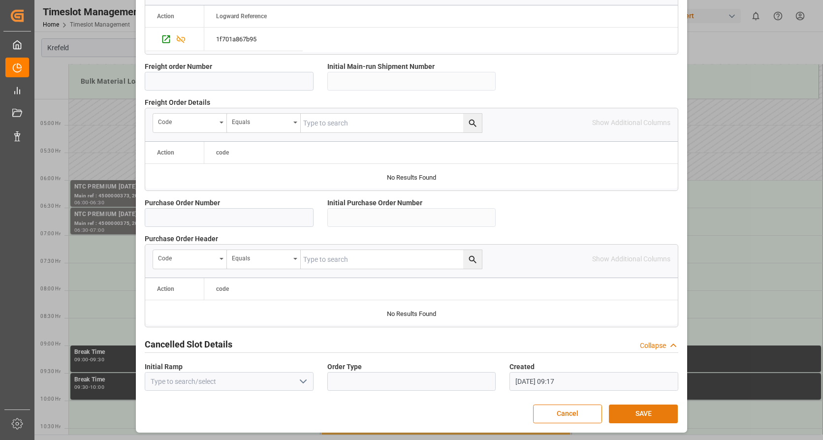
click at [641, 412] on button "SAVE" at bounding box center [643, 414] width 69 height 19
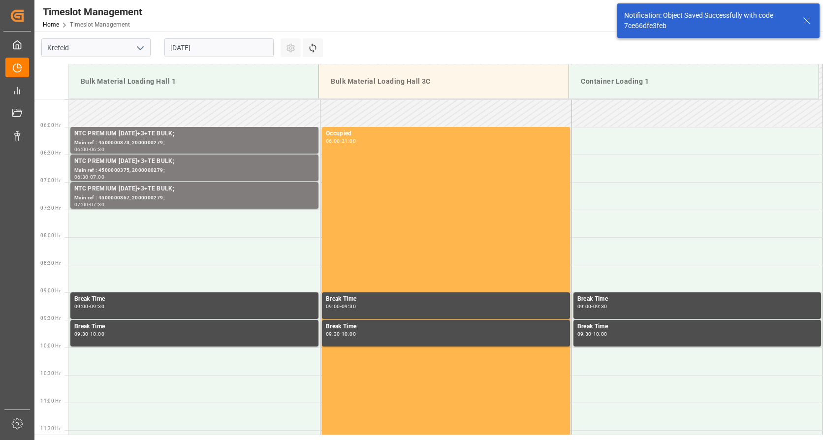
scroll to position [324, 0]
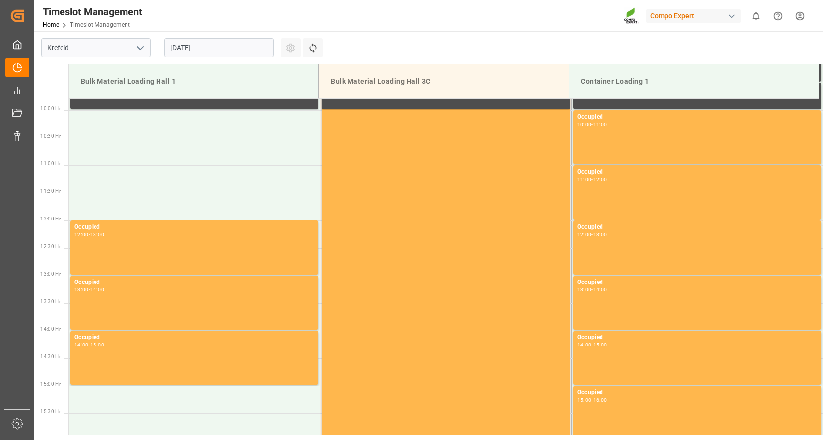
scroll to position [545, 0]
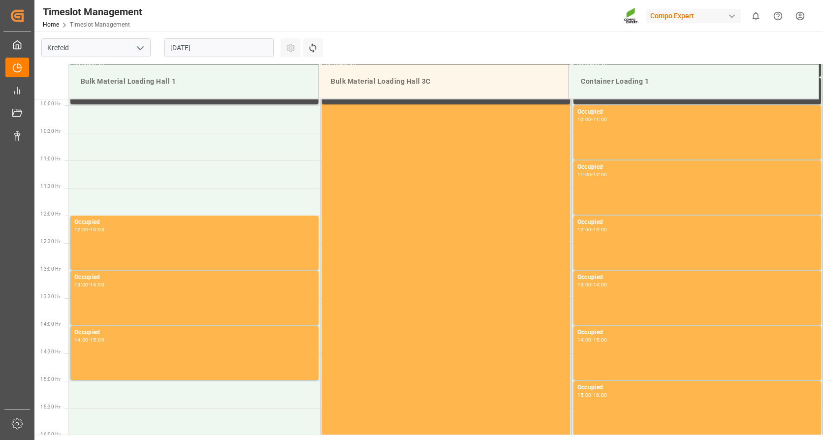
click at [216, 47] on input "[DATE]" at bounding box center [218, 47] width 109 height 19
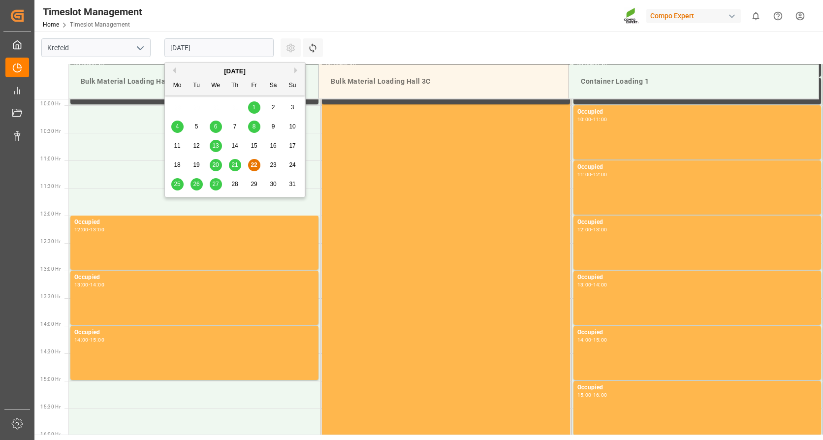
click at [295, 70] on button "Next Month" at bounding box center [297, 70] width 6 height 6
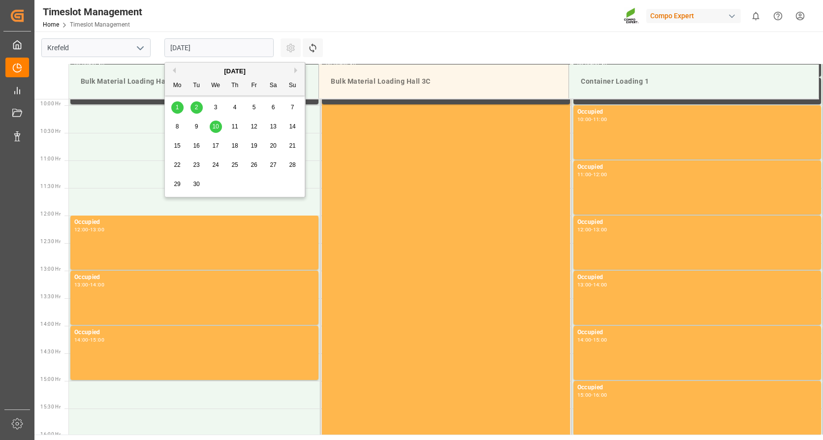
click at [217, 128] on span "10" at bounding box center [215, 126] width 6 height 7
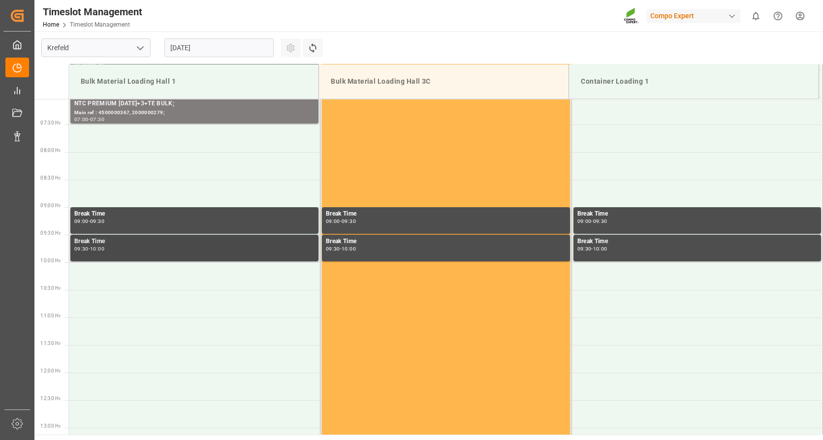
scroll to position [250, 0]
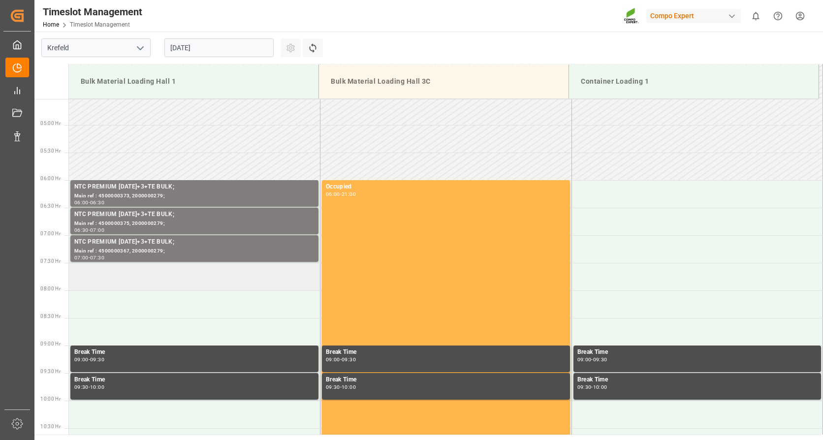
click at [201, 279] on td at bounding box center [194, 277] width 251 height 28
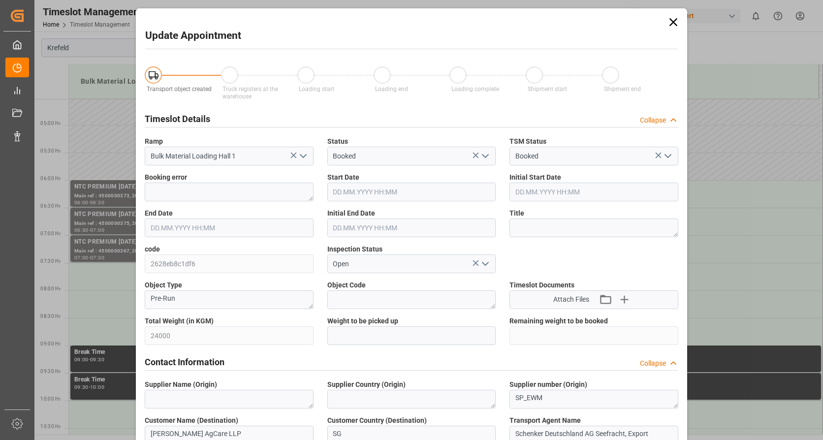
type input "[DATE] 07:30"
type input "[DATE] 08:00"
type input "[DATE] 09:17"
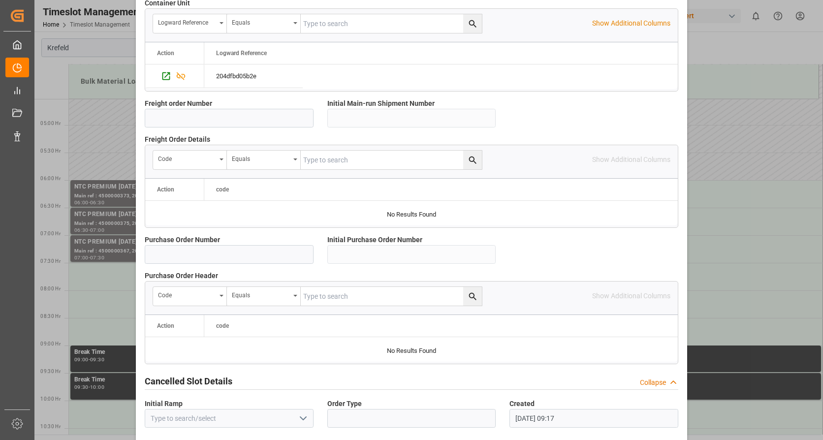
scroll to position [860, 0]
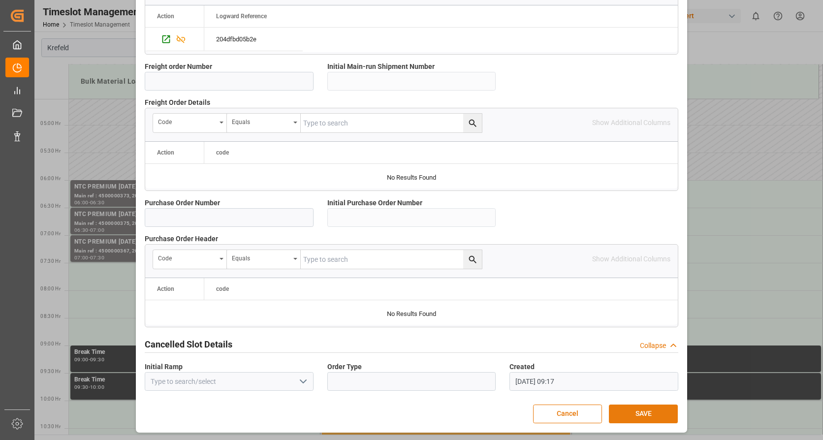
click at [648, 412] on button "SAVE" at bounding box center [643, 414] width 69 height 19
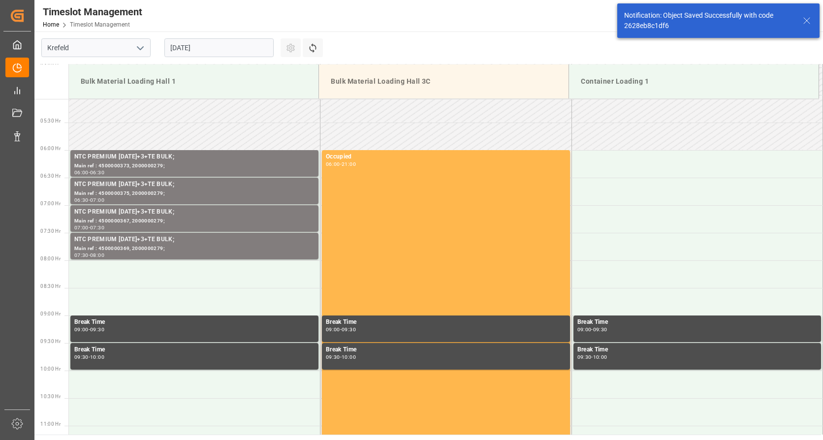
scroll to position [324, 0]
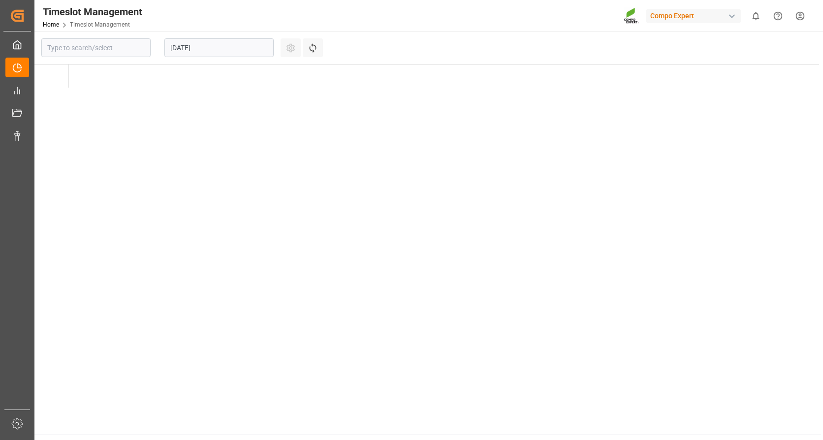
type input "Krefeld"
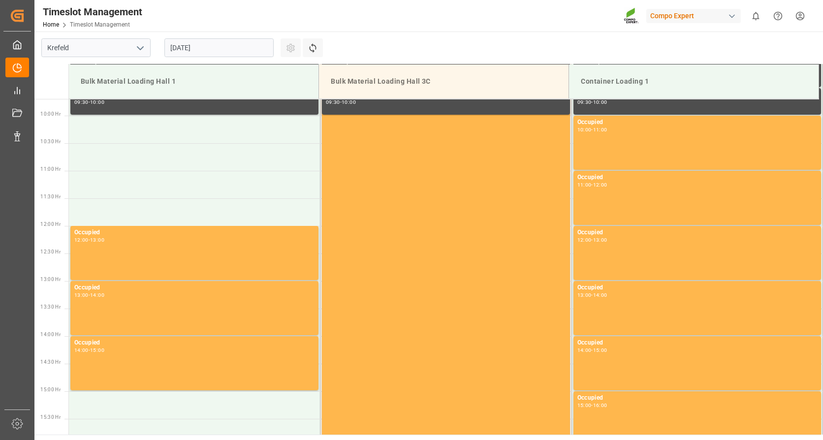
scroll to position [545, 0]
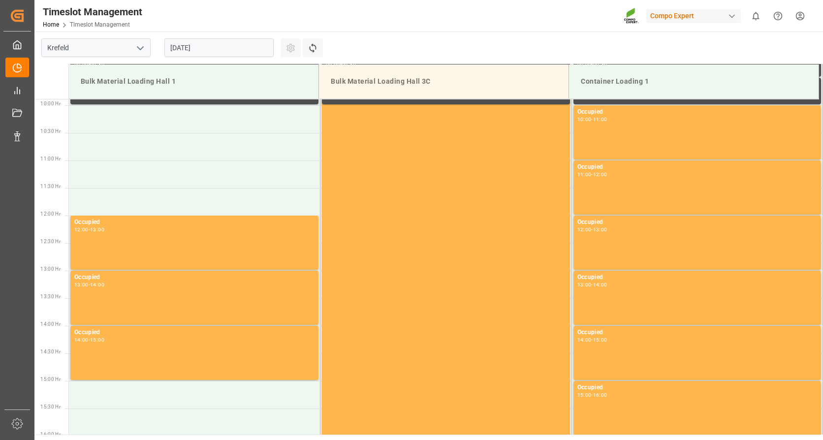
click at [208, 46] on input "[DATE]" at bounding box center [218, 47] width 109 height 19
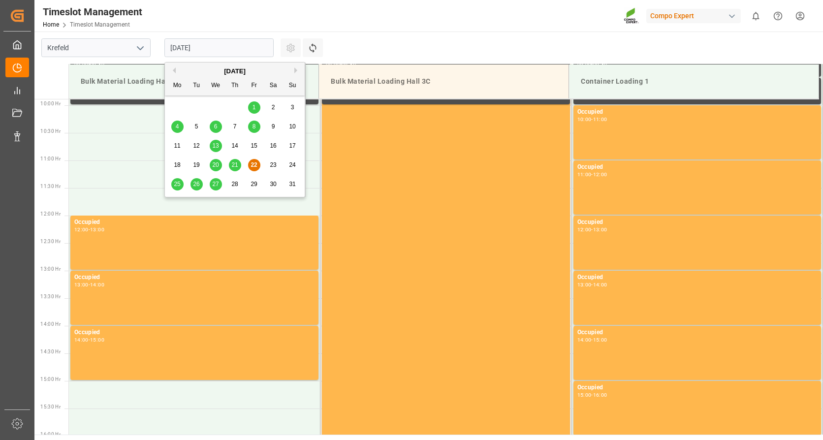
click at [292, 70] on div "August 2025" at bounding box center [235, 71] width 140 height 10
click at [296, 70] on button "Next Month" at bounding box center [297, 70] width 6 height 6
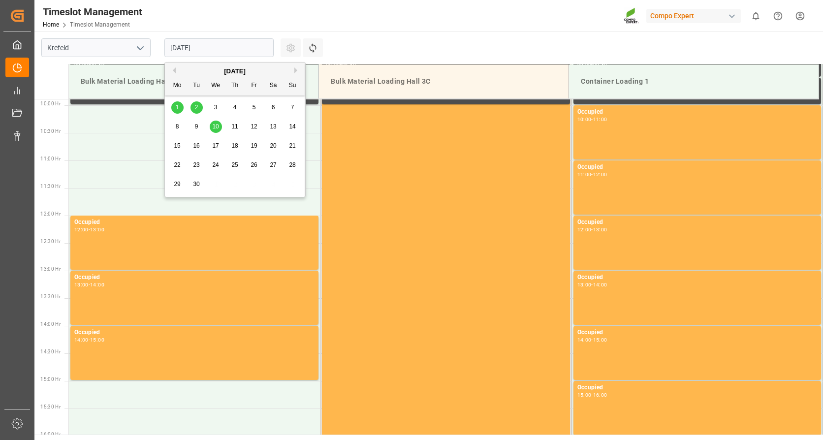
click at [215, 128] on span "10" at bounding box center [215, 126] width 6 height 7
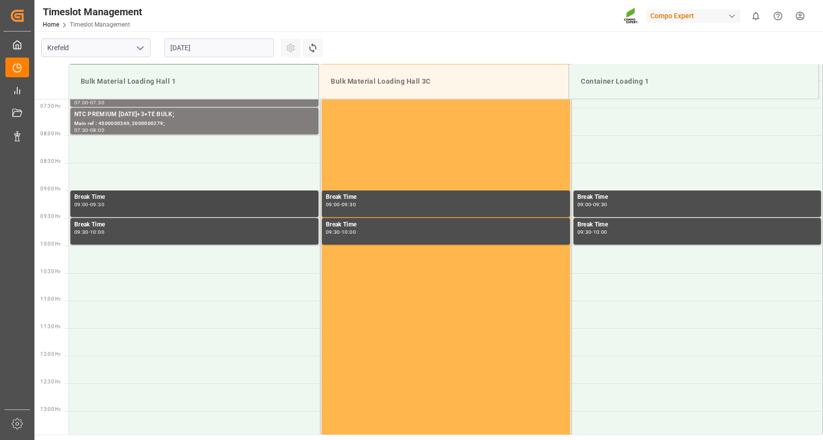
scroll to position [397, 0]
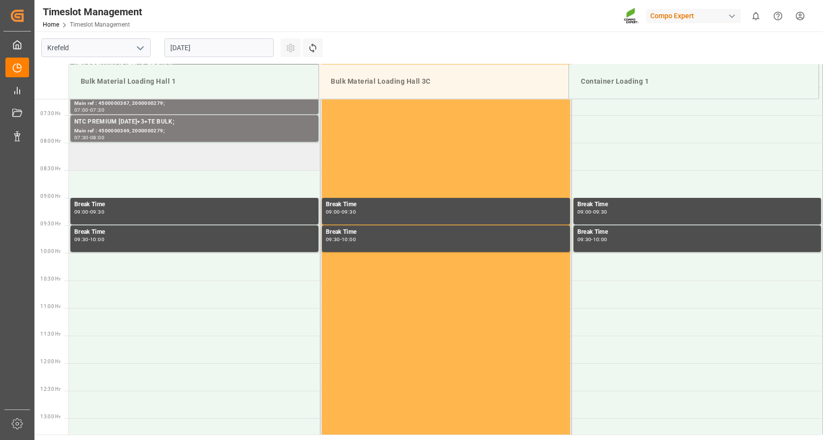
click at [215, 158] on td at bounding box center [194, 157] width 251 height 28
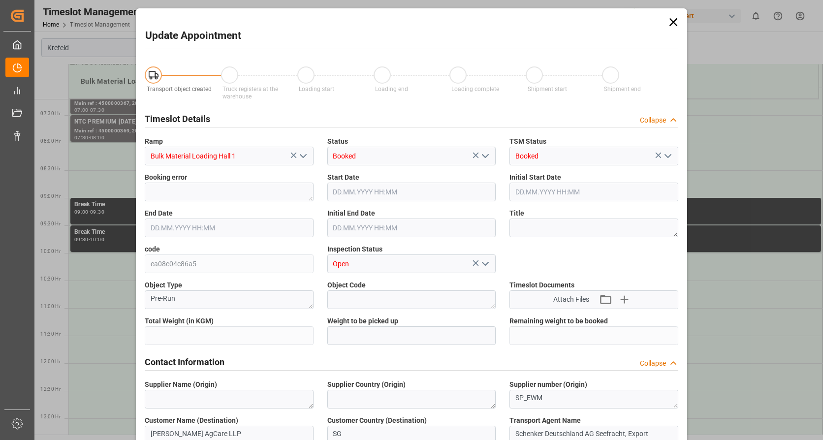
type input "24000"
type input "0"
type input "10.09.2025 08:00"
type input "10.09.2025 08:30"
type input "22.08.2025 09:18"
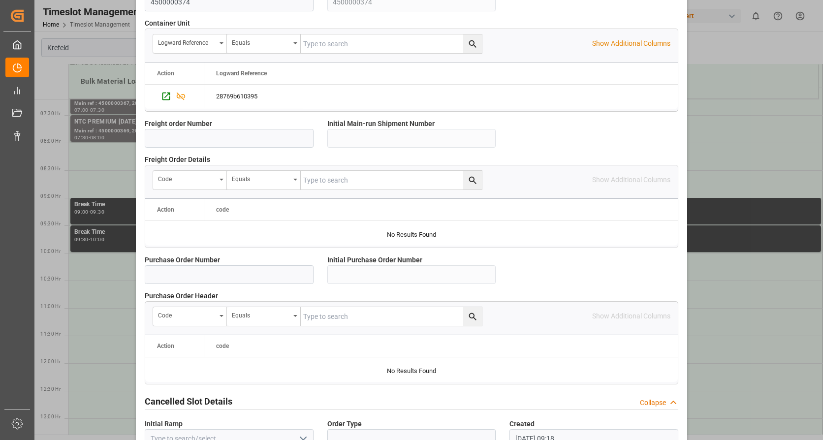
scroll to position [860, 0]
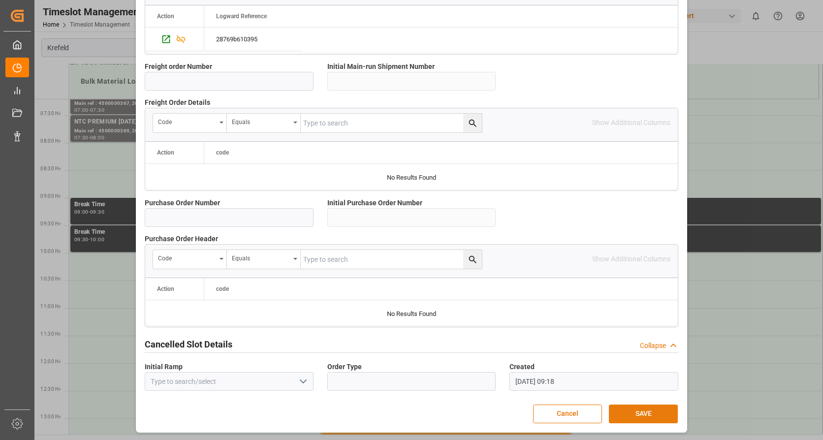
click at [637, 414] on button "SAVE" at bounding box center [643, 414] width 69 height 19
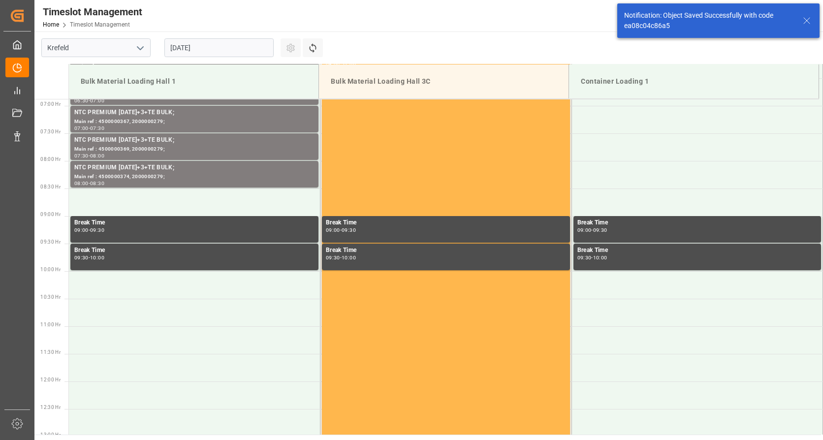
scroll to position [379, 0]
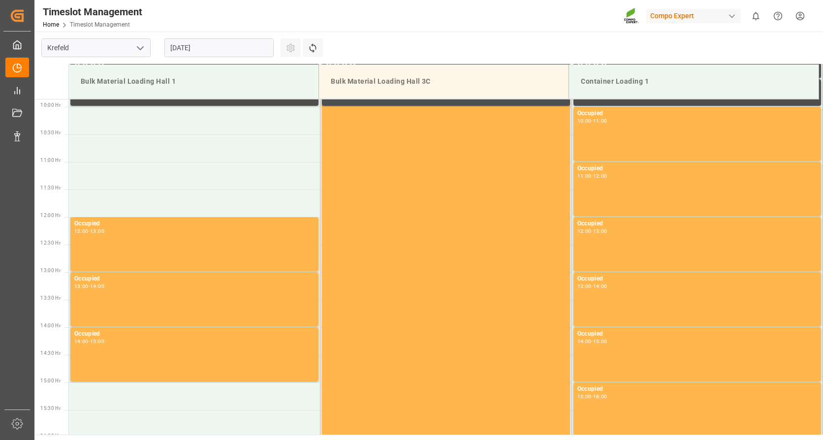
scroll to position [545, 0]
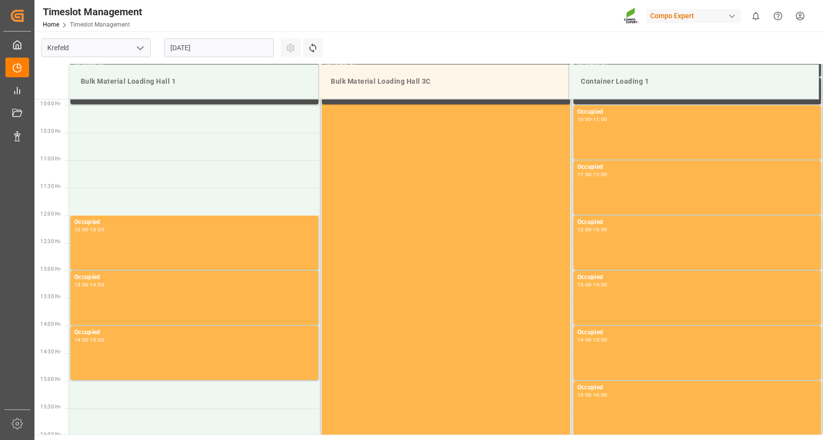
click at [236, 42] on input "[DATE]" at bounding box center [218, 47] width 109 height 19
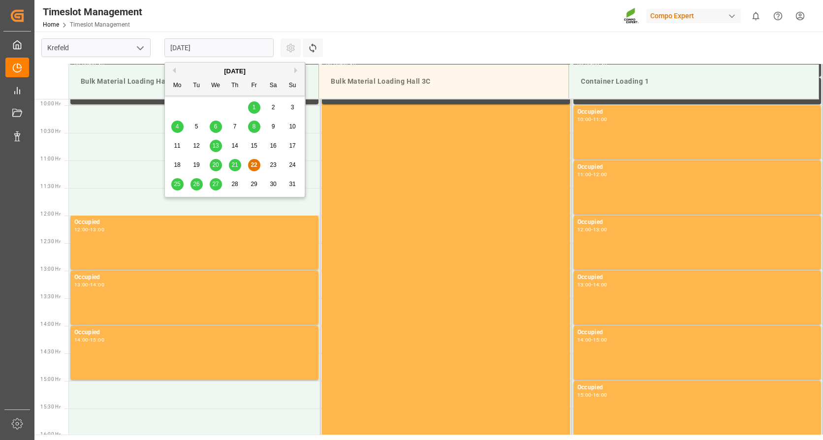
click at [297, 68] on button "Next Month" at bounding box center [297, 70] width 6 height 6
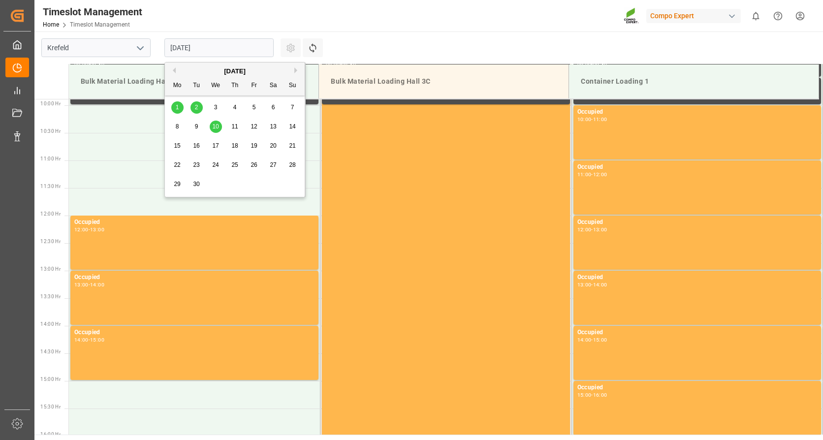
click at [213, 126] on span "10" at bounding box center [215, 126] width 6 height 7
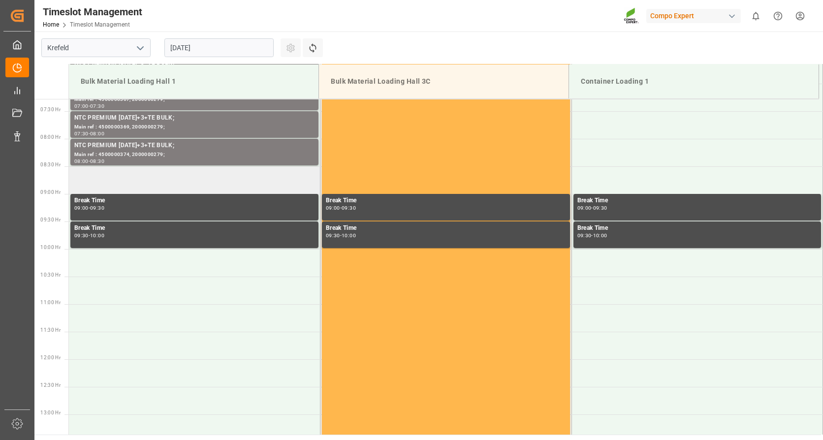
scroll to position [397, 0]
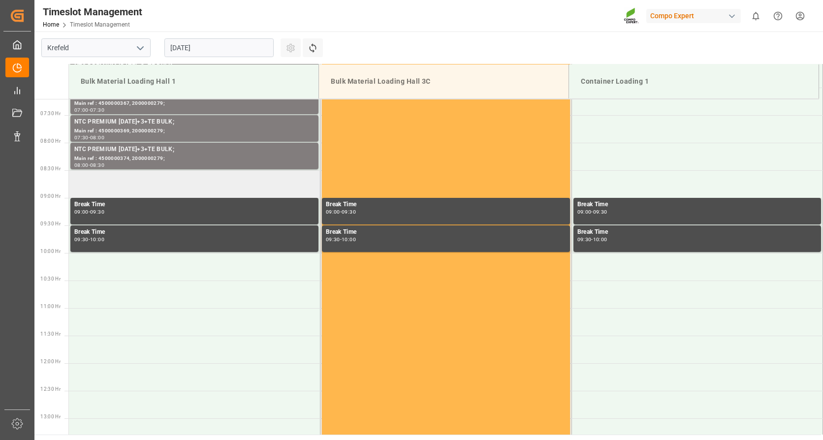
click at [187, 180] on td at bounding box center [194, 184] width 251 height 28
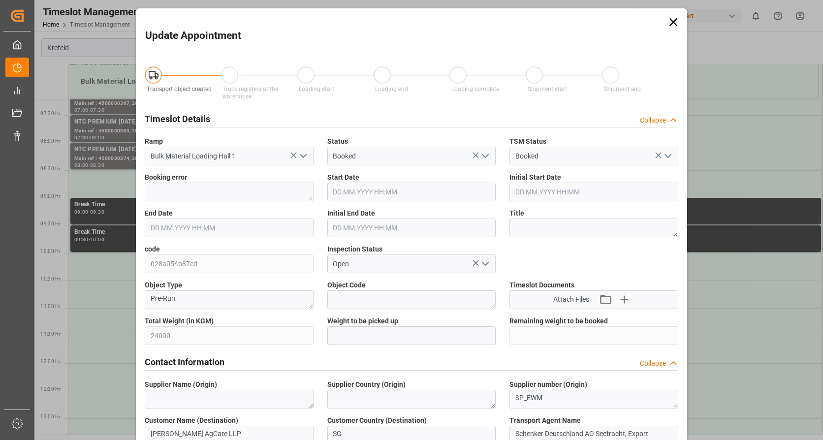
type input "[DATE] 08:30"
type input "10.09.2025 09:00"
type input "[DATE] 09:19"
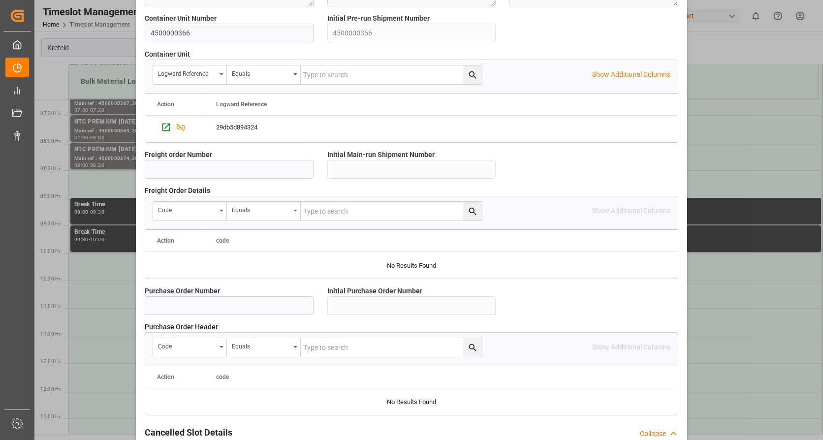
scroll to position [860, 0]
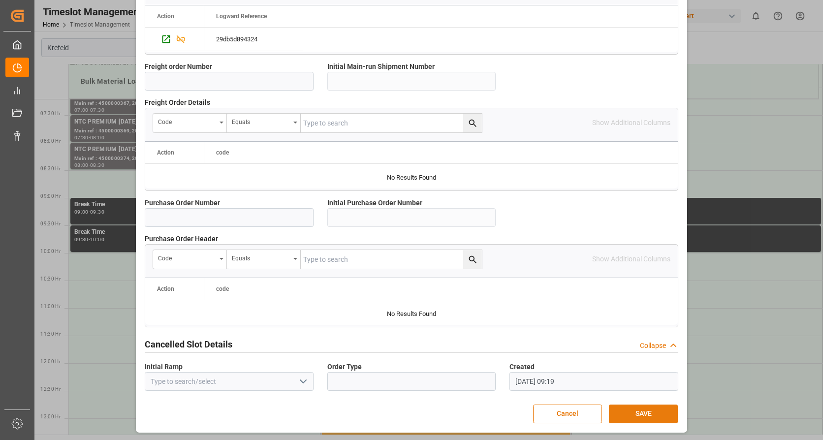
click at [634, 409] on button "SAVE" at bounding box center [643, 414] width 69 height 19
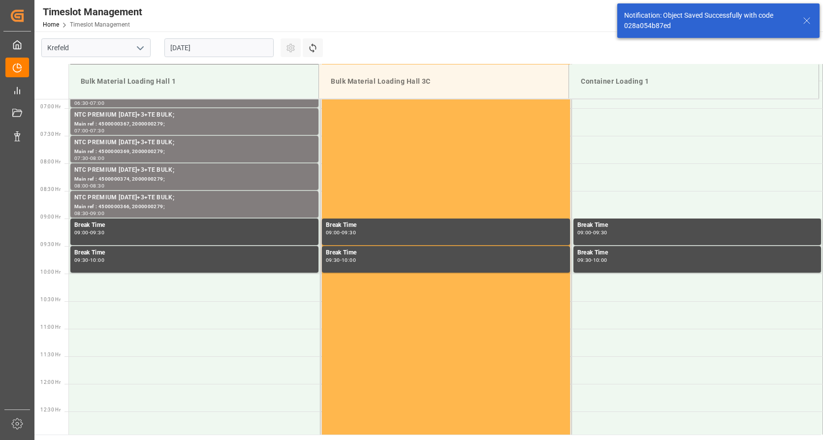
scroll to position [379, 0]
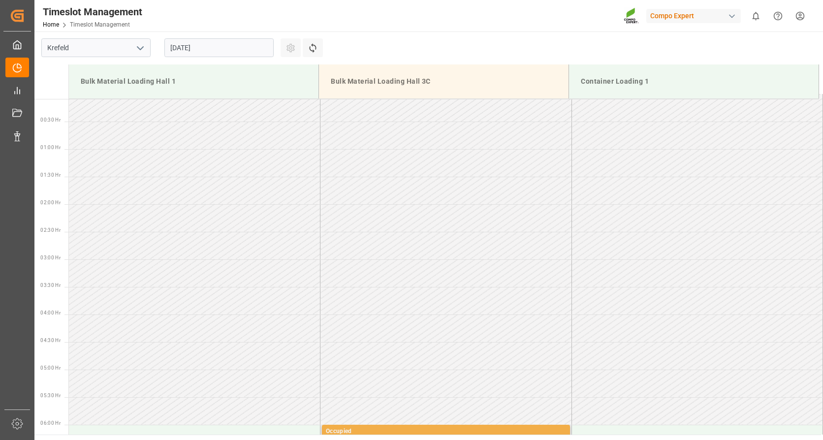
scroll to position [3, 0]
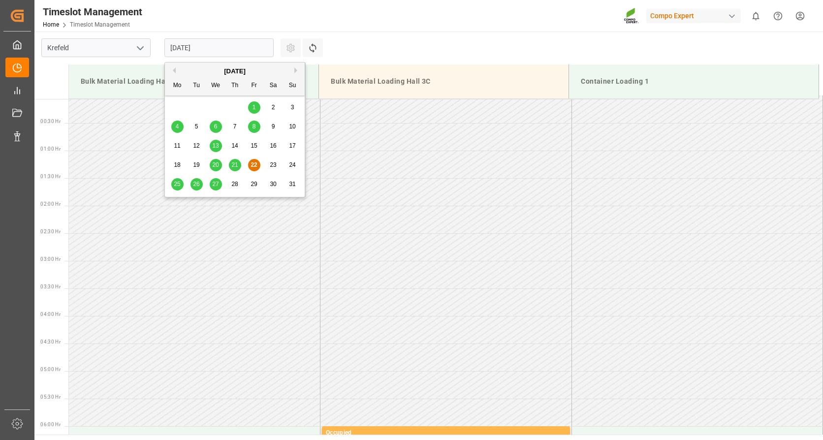
click at [229, 41] on input "[DATE]" at bounding box center [218, 47] width 109 height 19
click at [297, 70] on button "Next Month" at bounding box center [297, 70] width 6 height 6
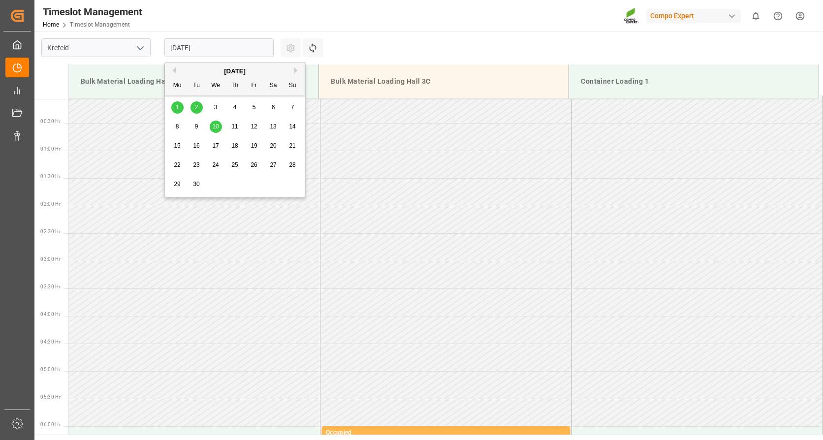
click at [220, 123] on div "10" at bounding box center [216, 127] width 12 height 12
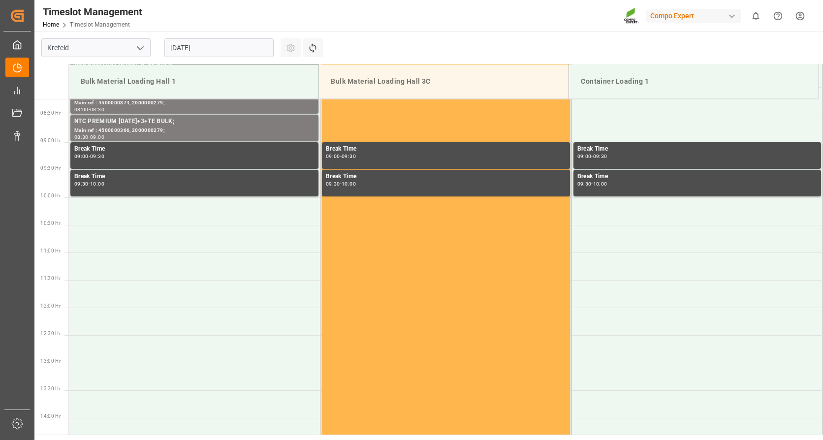
scroll to position [299, 0]
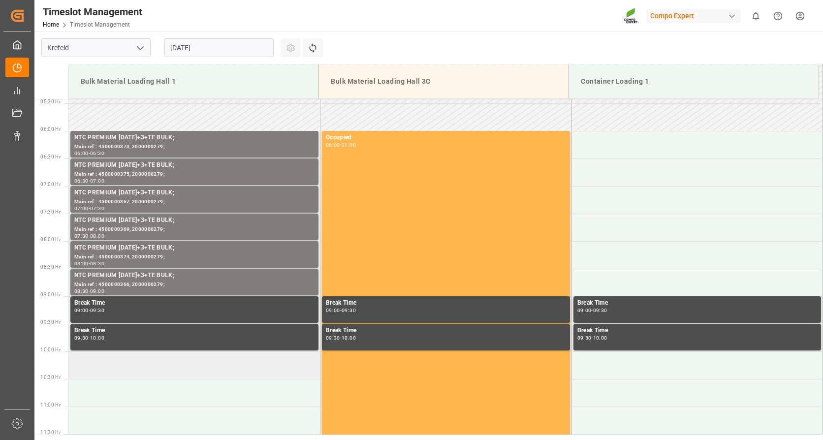
click at [162, 367] on td at bounding box center [194, 365] width 251 height 28
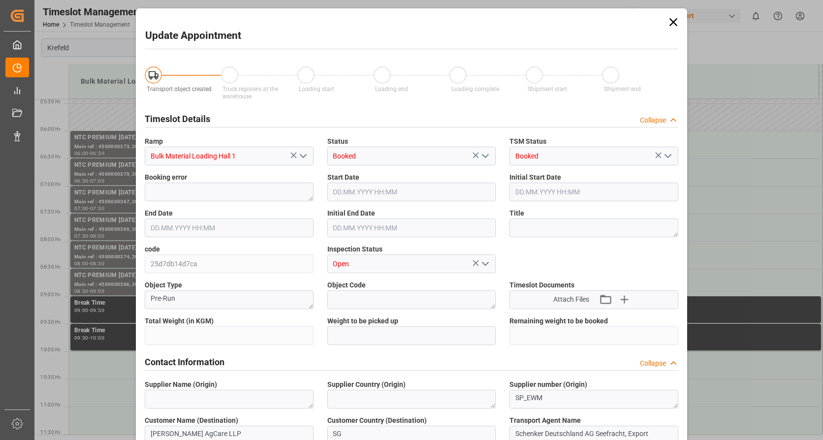
type input "24000"
type input "0"
type input "10.09.2025 10:00"
type input "10.09.2025 10:30"
type input "22.08.2025 09:19"
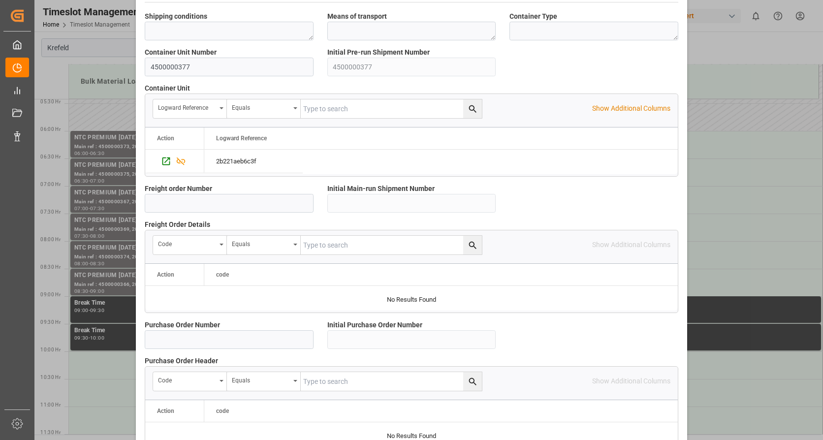
scroll to position [860, 0]
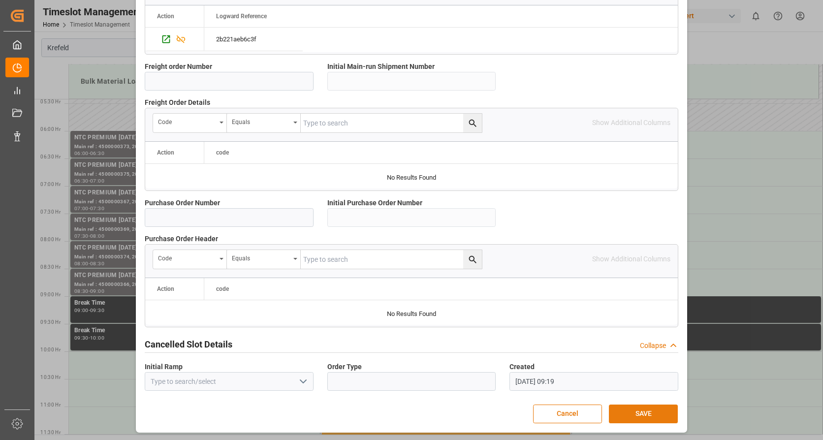
click at [643, 412] on button "SAVE" at bounding box center [643, 414] width 69 height 19
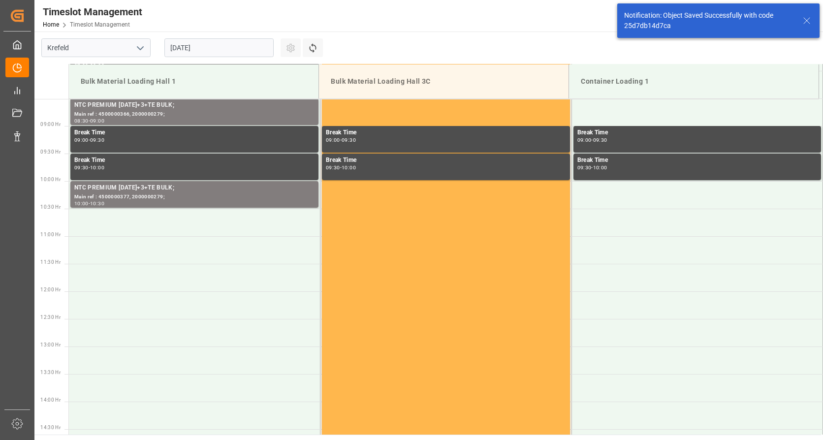
scroll to position [490, 0]
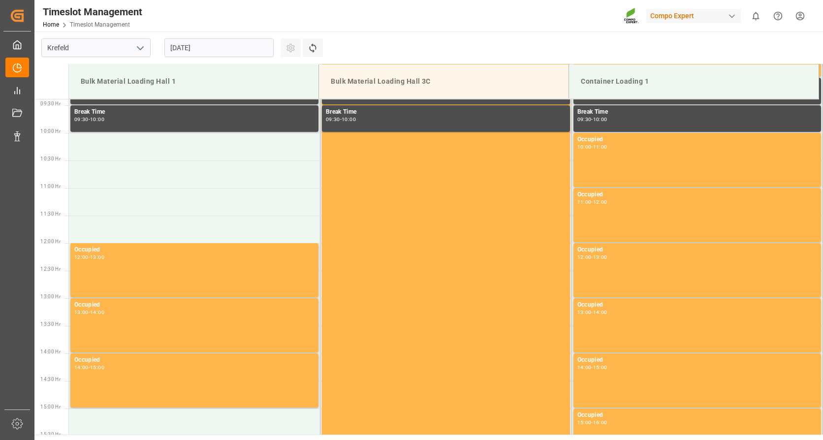
scroll to position [545, 0]
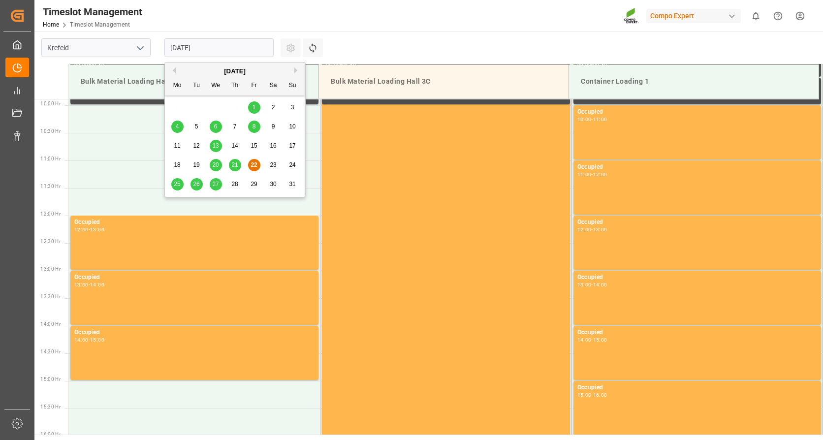
click at [215, 52] on input "22.08.2025" at bounding box center [218, 47] width 109 height 19
click at [296, 70] on button "Next Month" at bounding box center [297, 70] width 6 height 6
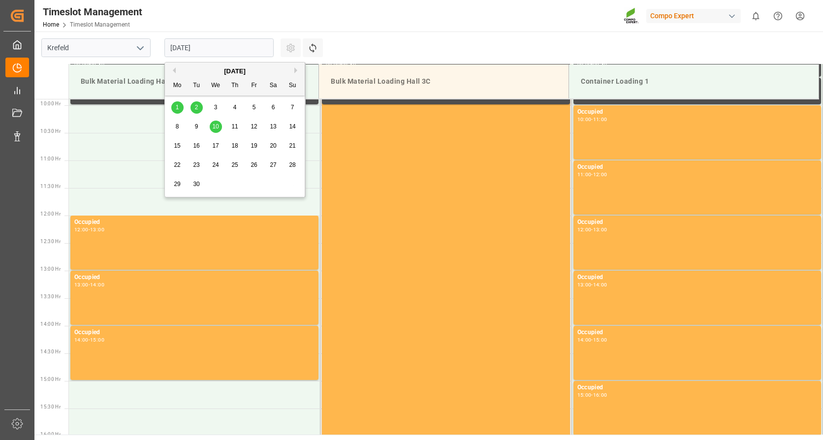
click at [214, 123] on span "10" at bounding box center [215, 126] width 6 height 7
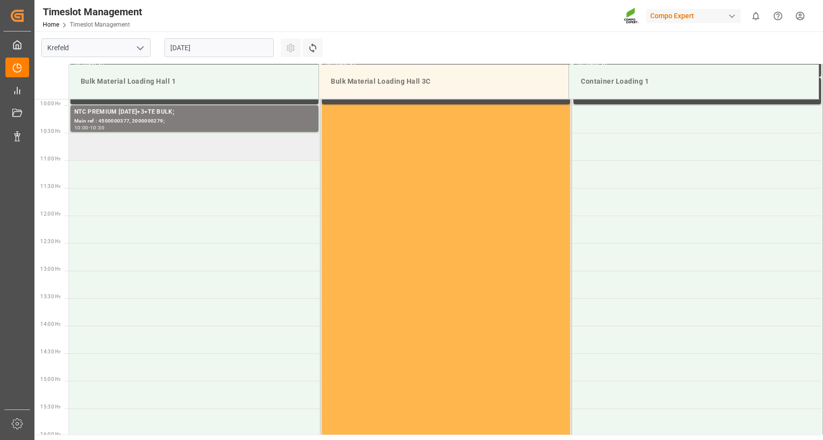
click at [219, 147] on td at bounding box center [194, 147] width 251 height 28
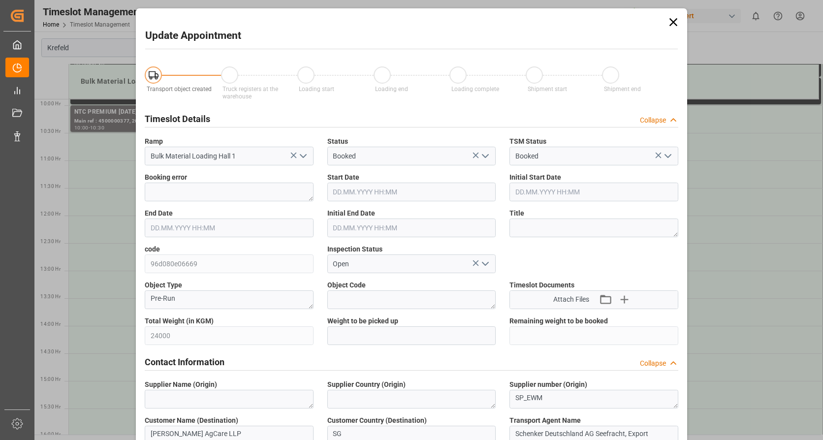
type input "10.09.2025 10:30"
type input "10.09.2025 11:00"
type input "22.08.2025 09:20"
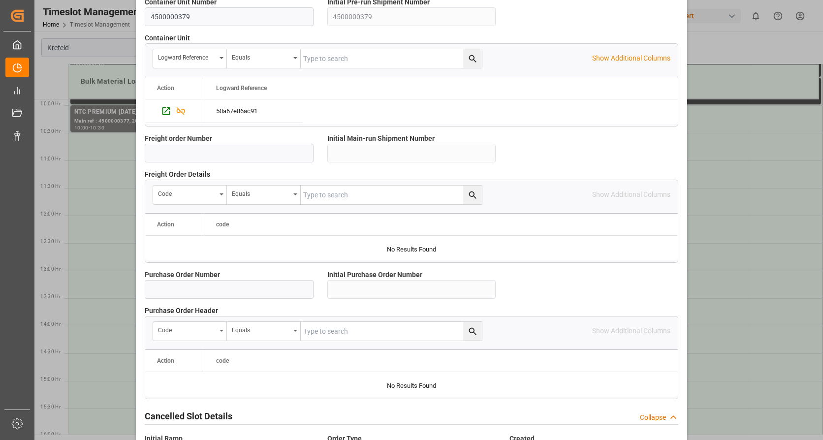
scroll to position [860, 0]
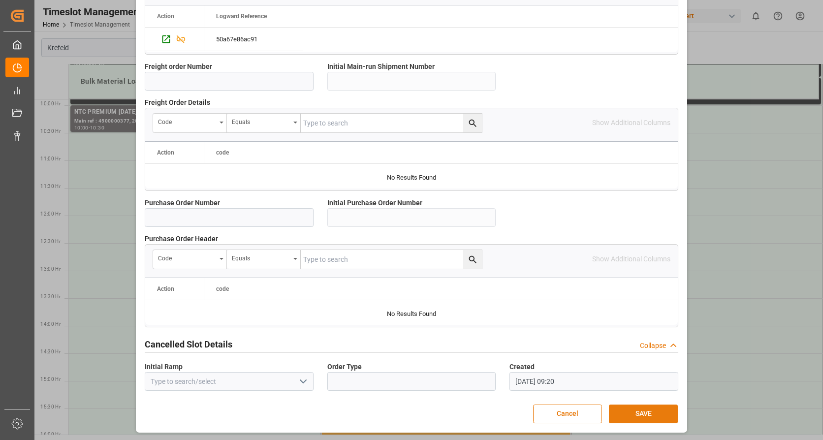
click at [632, 412] on button "SAVE" at bounding box center [643, 414] width 69 height 19
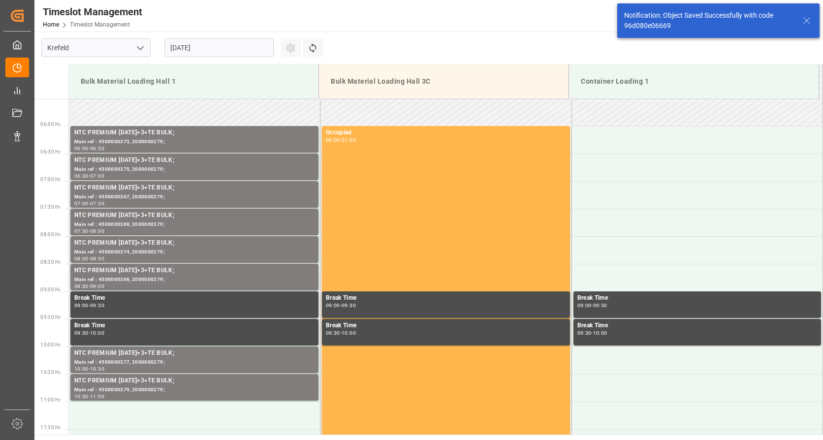
scroll to position [490, 0]
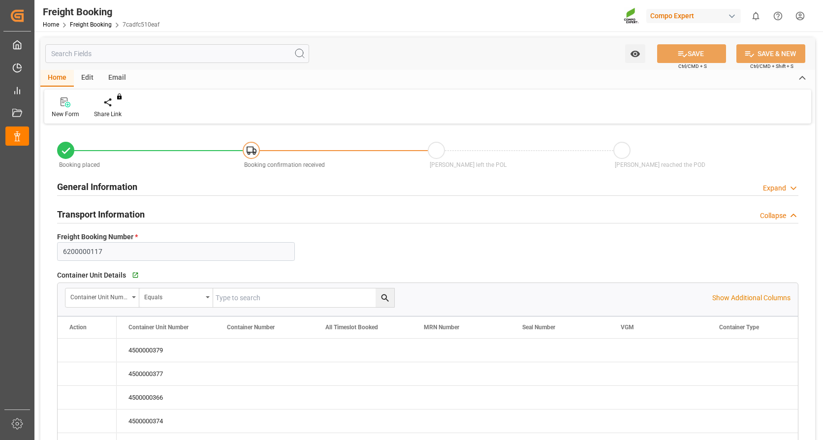
type input "MYPKG"
type input "0"
type input "408000"
type input "[DATE] 01:00"
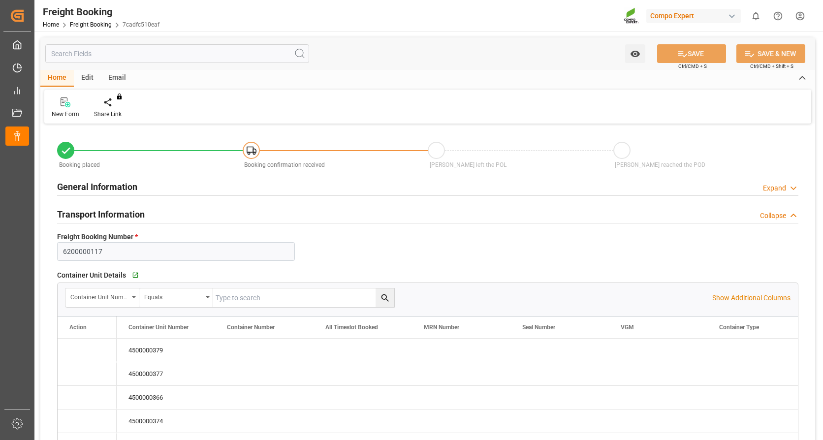
type input "[DATE] 14:00"
type input "[DATE] 14:02"
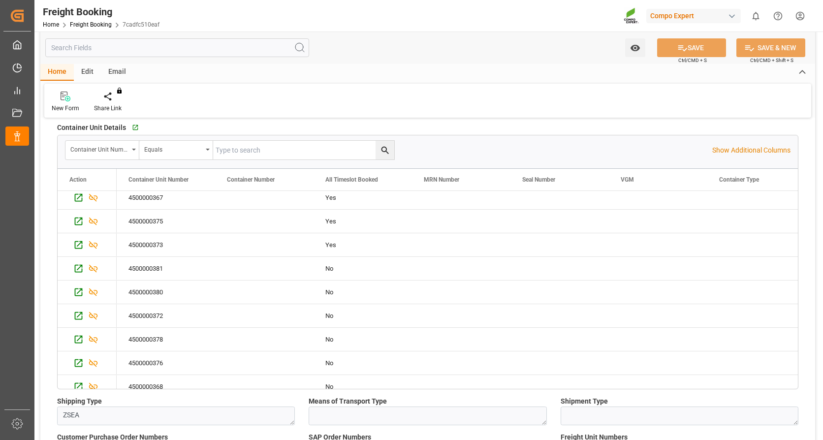
scroll to position [148, 0]
click at [76, 240] on icon "Press SPACE to select this row." at bounding box center [79, 244] width 8 height 8
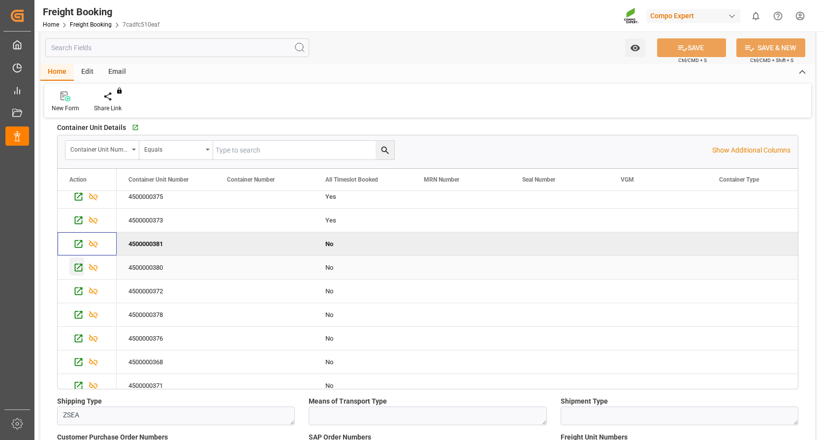
click at [78, 267] on icon "Press SPACE to select this row." at bounding box center [78, 267] width 10 height 10
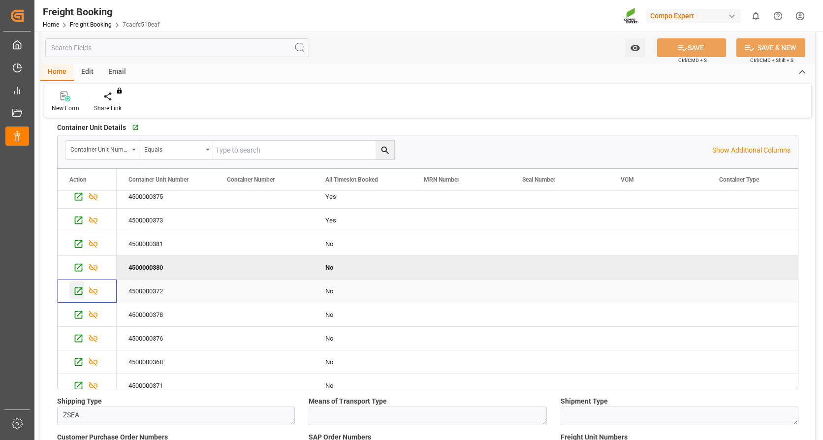
click at [78, 287] on icon "Press SPACE to select this row." at bounding box center [79, 291] width 8 height 8
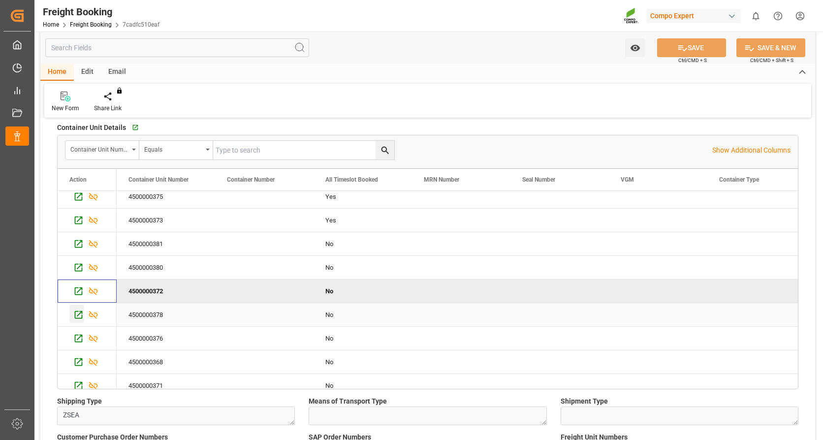
click at [80, 313] on icon "Press SPACE to select this row." at bounding box center [79, 315] width 8 height 8
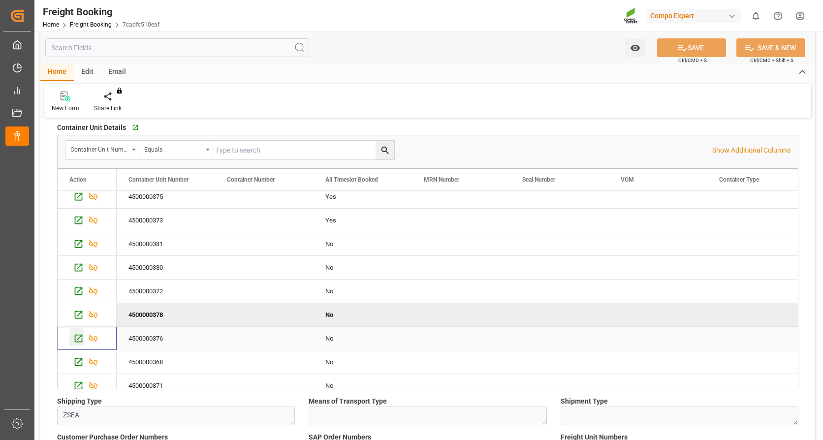
click at [80, 336] on icon "Press SPACE to select this row." at bounding box center [78, 338] width 10 height 10
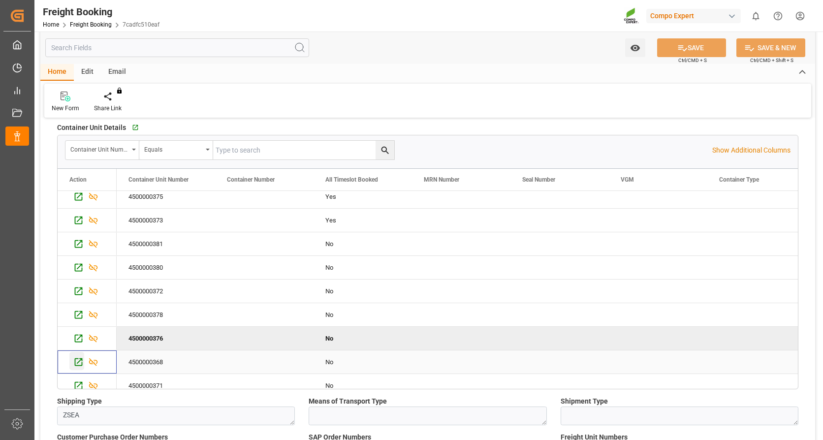
click at [78, 360] on icon "Press SPACE to select this row." at bounding box center [78, 362] width 10 height 10
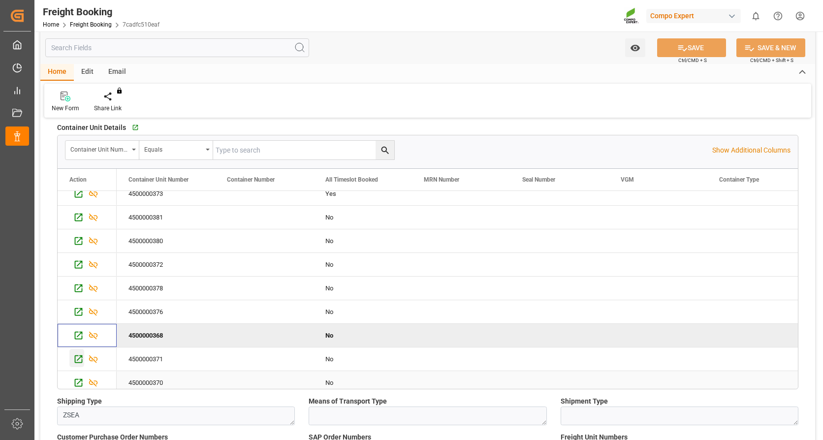
scroll to position [204, 0]
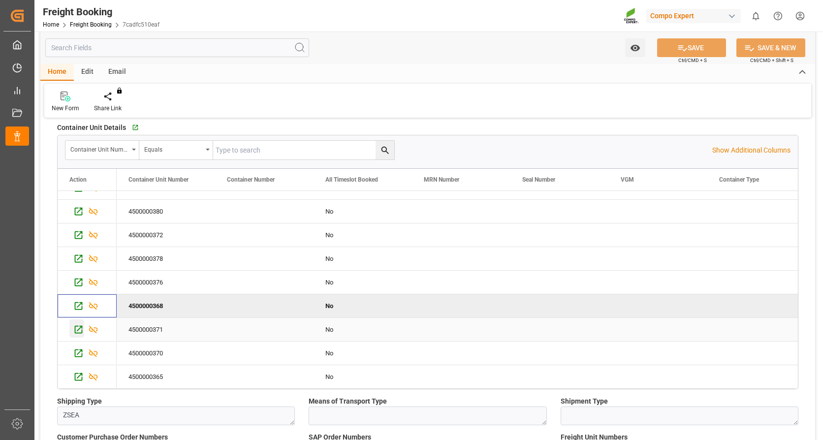
click at [80, 330] on icon "Press SPACE to select this row." at bounding box center [78, 329] width 10 height 10
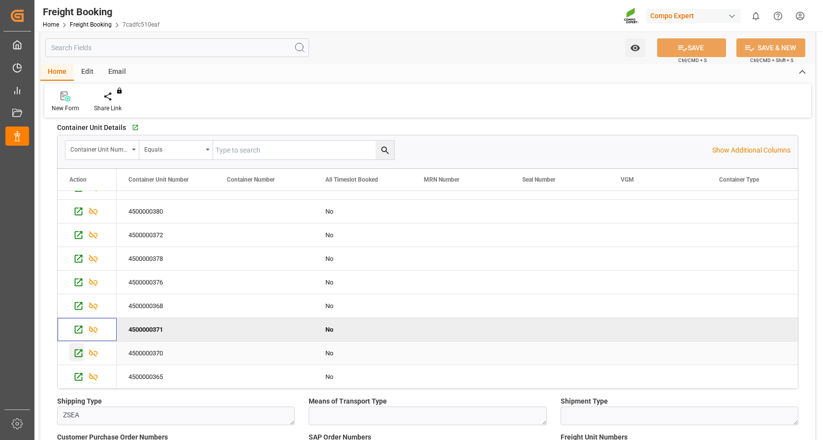
click at [77, 354] on icon "Press SPACE to select this row." at bounding box center [78, 353] width 10 height 10
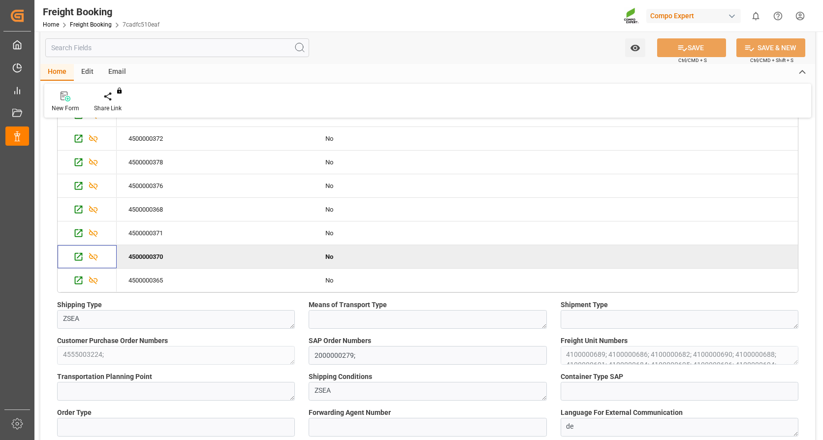
scroll to position [295, 0]
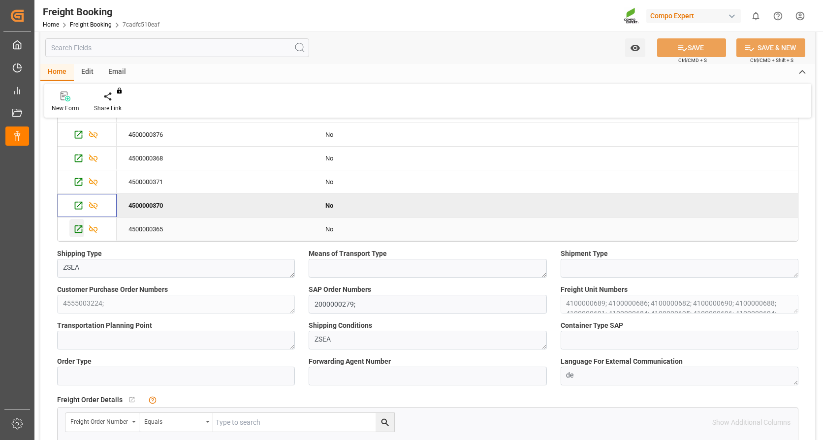
click at [81, 230] on icon "Press SPACE to select this row." at bounding box center [78, 229] width 10 height 10
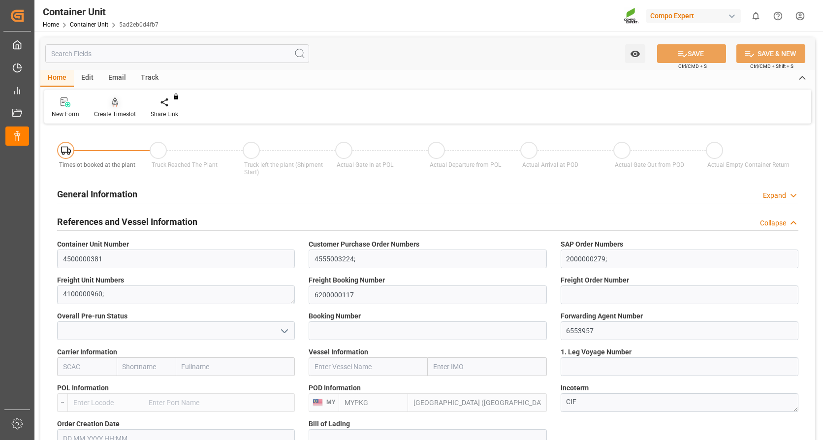
click at [114, 103] on icon at bounding box center [115, 102] width 7 height 10
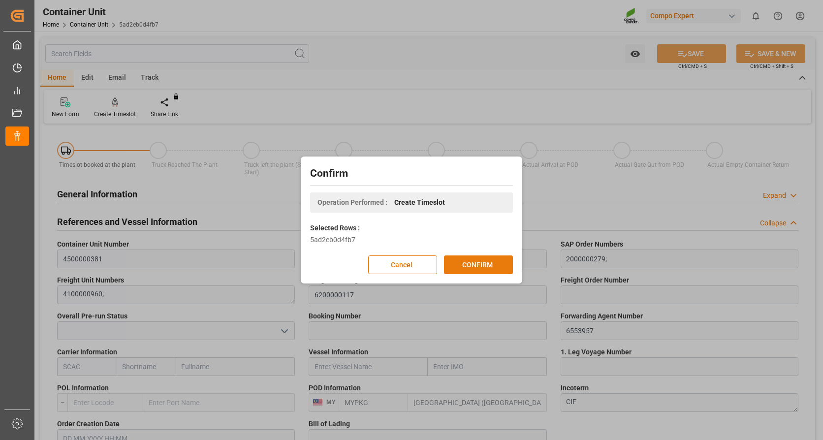
click at [473, 265] on button "CONFIRM" at bounding box center [478, 264] width 69 height 19
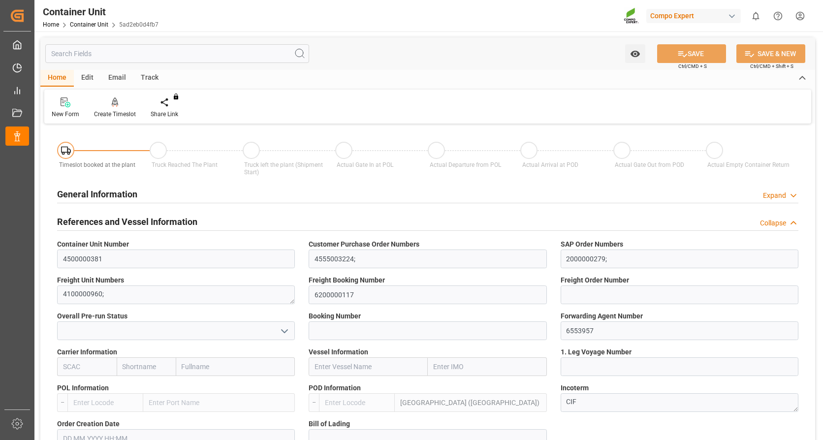
type input "MYPKG"
type input "0"
type input "24000"
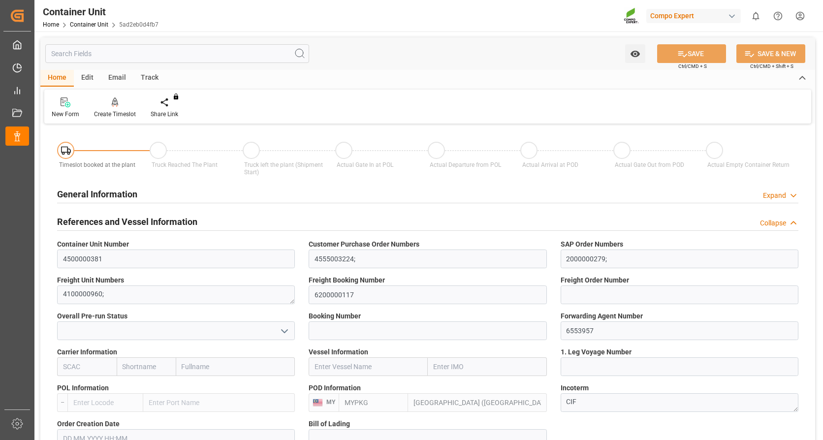
type input "[DATE]"
click at [112, 109] on div "Create Timeslot" at bounding box center [115, 108] width 57 height 22
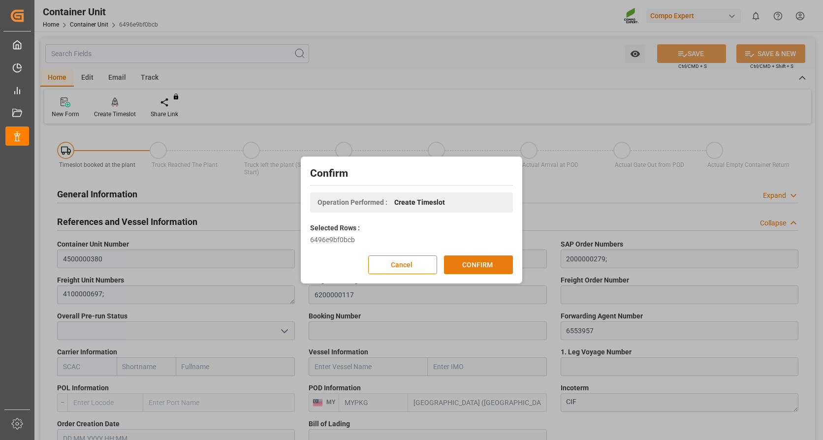
click at [475, 266] on button "CONFIRM" at bounding box center [478, 264] width 69 height 19
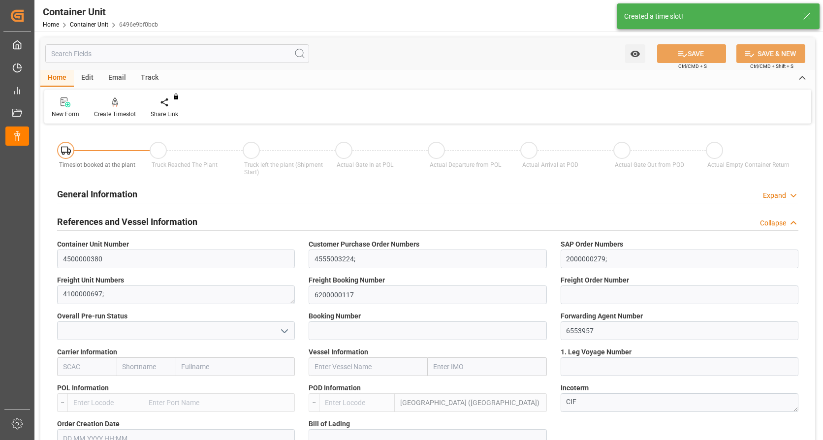
type input "MYPKG"
type input "0"
type input "24000"
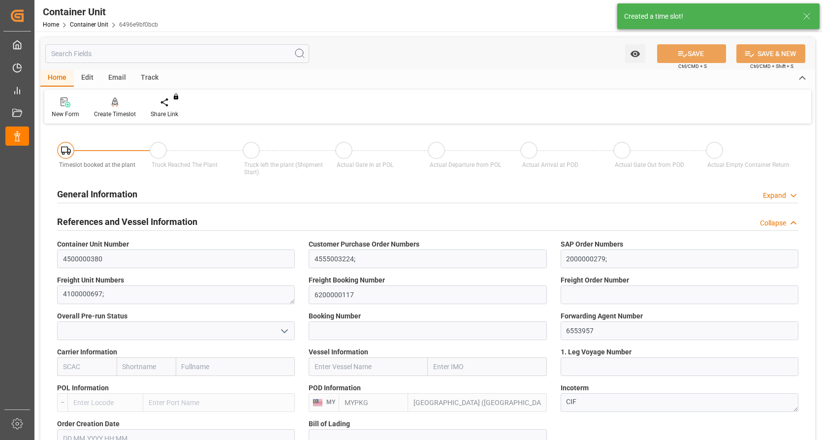
type input "[DATE]"
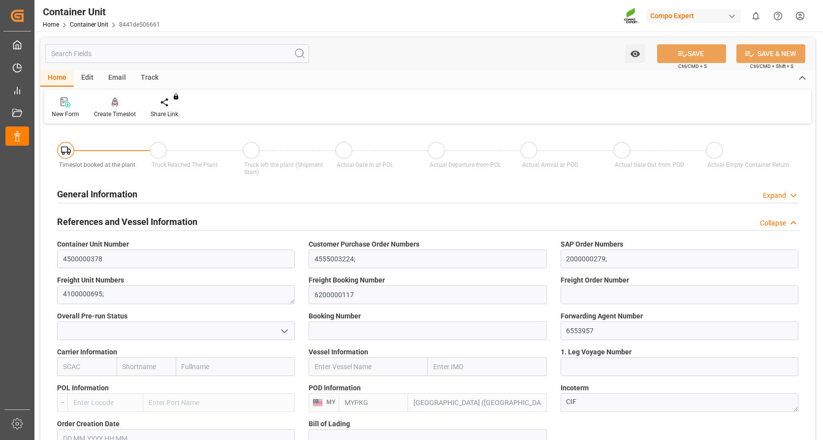
click at [113, 102] on icon at bounding box center [115, 102] width 7 height 10
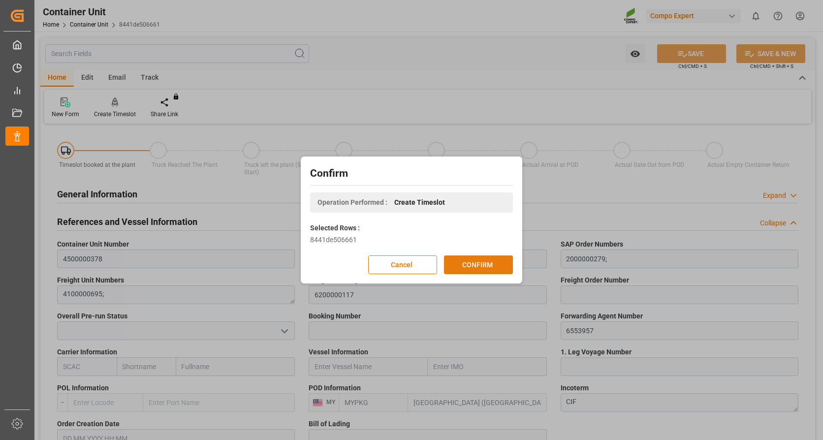
click at [470, 265] on button "CONFIRM" at bounding box center [478, 264] width 69 height 19
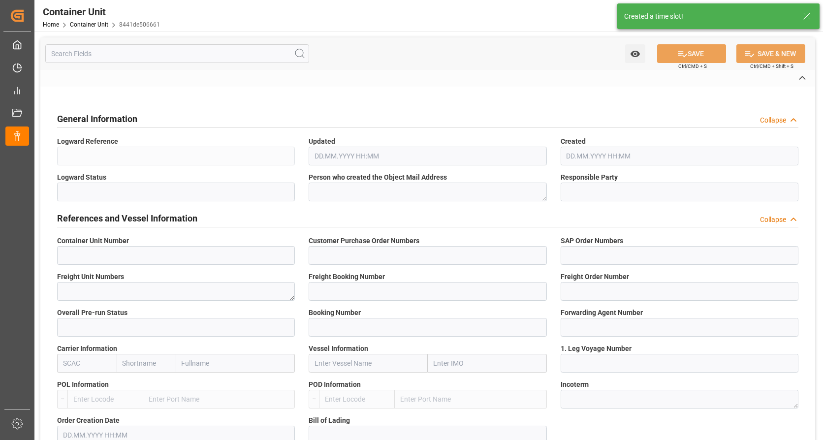
type input "4500000378"
type input "4555003224;"
type input "2000000279;"
type textarea "4100000695;"
type input "6200000117"
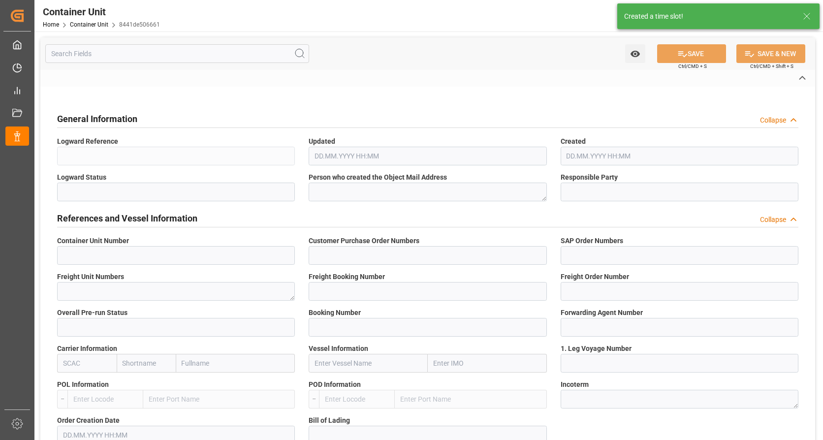
type input "6553957"
type input "[GEOGRAPHIC_DATA] ([GEOGRAPHIC_DATA])"
type textarea "CIF"
type input "No"
type input "2"
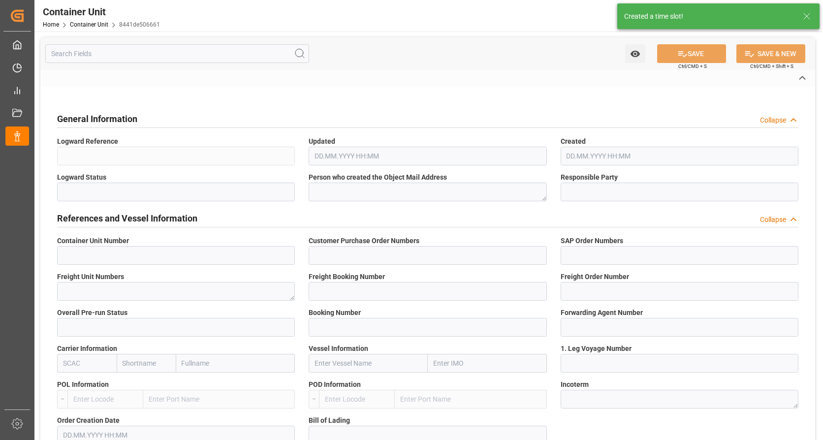
type textarea "ZSEA"
type textarea "47809"
type input "[GEOGRAPHIC_DATA]"
type textarea "47600"
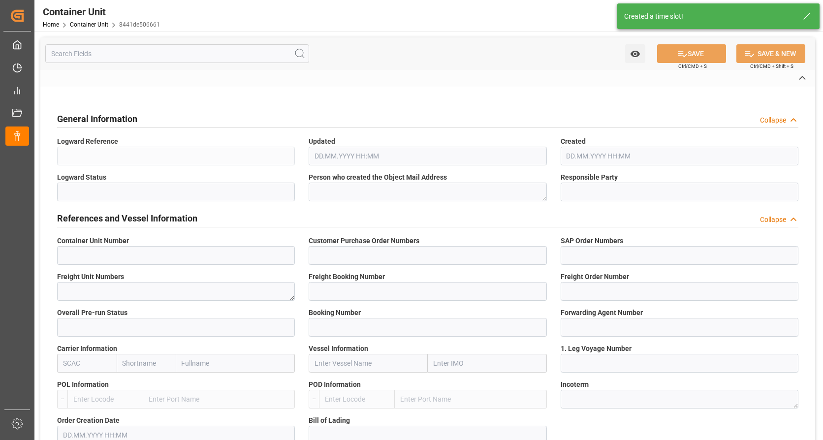
type input "[GEOGRAPHIC_DATA]"
type input "EUR"
type textarea "NTC PREMIUM [DATE]+3+TE BULK;"
type textarea "2566502000;"
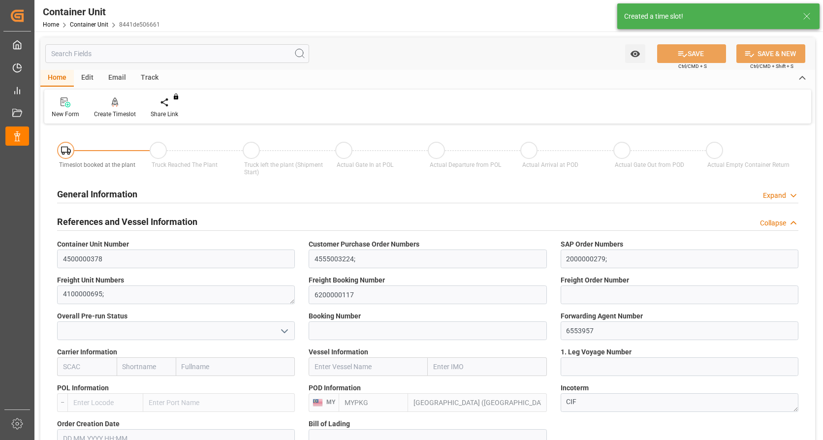
type input "MYPKG"
type input "0"
type input "24000"
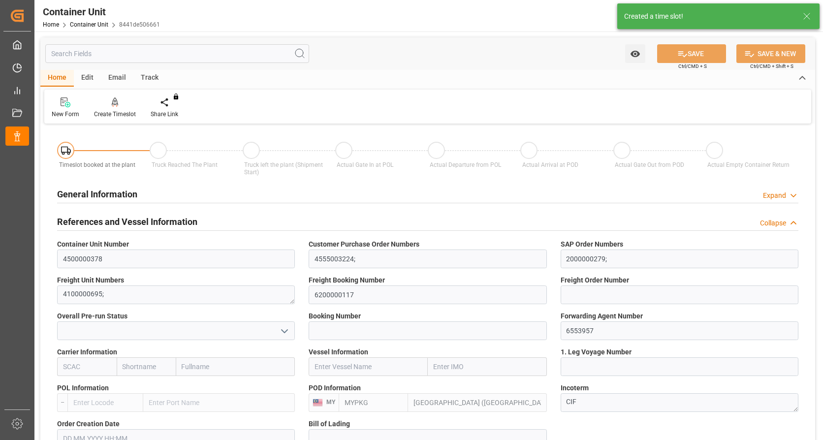
type input "[DATE]"
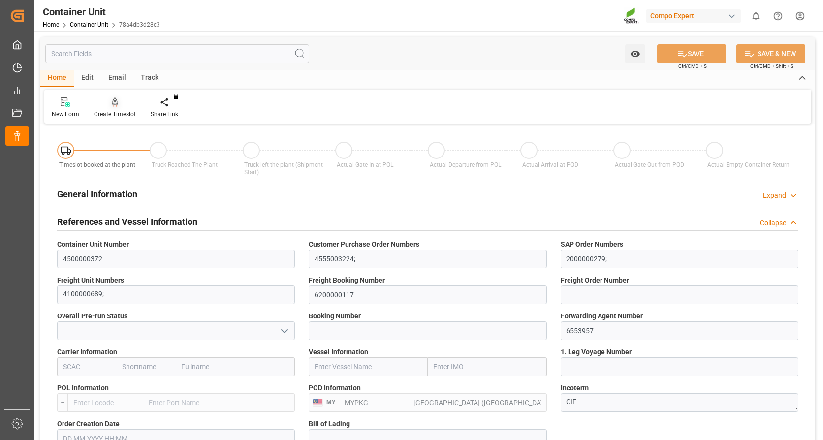
click at [117, 112] on div "Create Timeslot" at bounding box center [115, 114] width 42 height 9
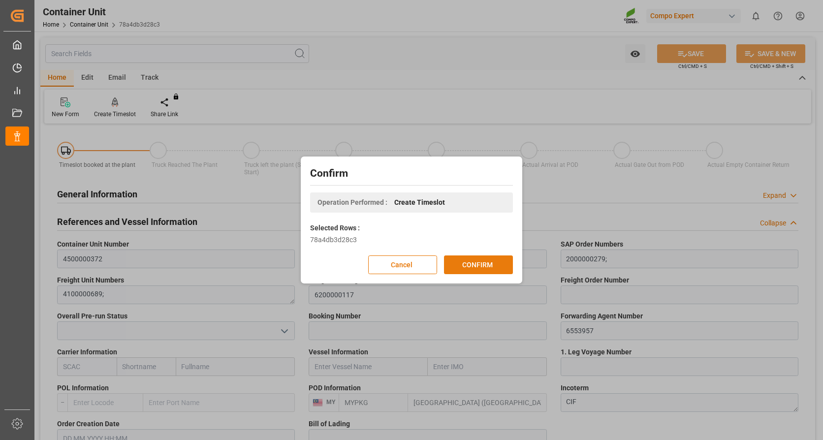
click at [488, 266] on button "CONFIRM" at bounding box center [478, 264] width 69 height 19
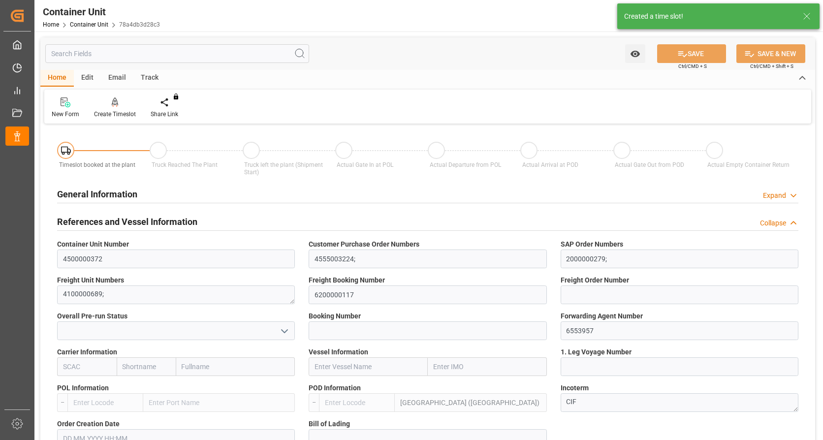
type input "MYPKG"
type input "0"
type input "24000"
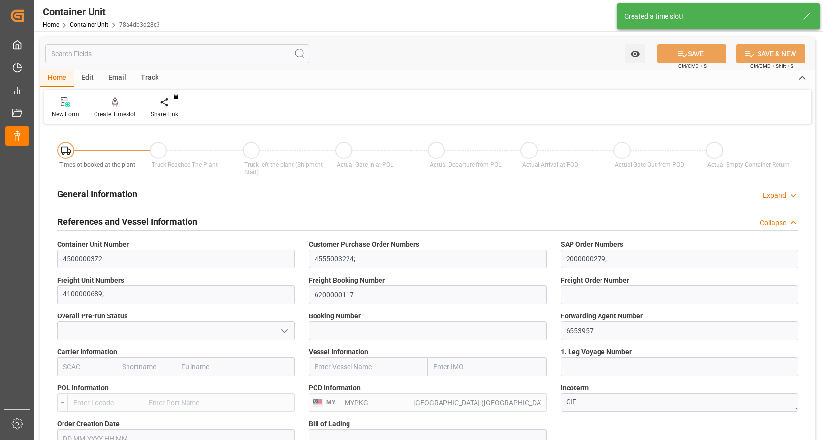
type input "[DATE]"
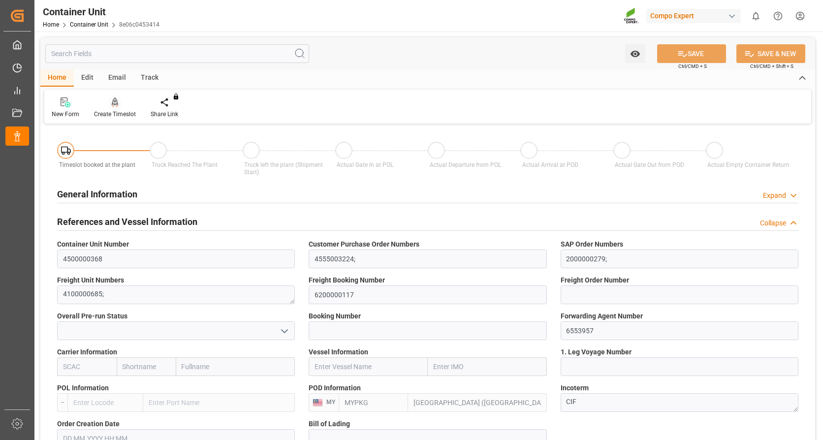
click at [117, 106] on icon at bounding box center [115, 101] width 7 height 8
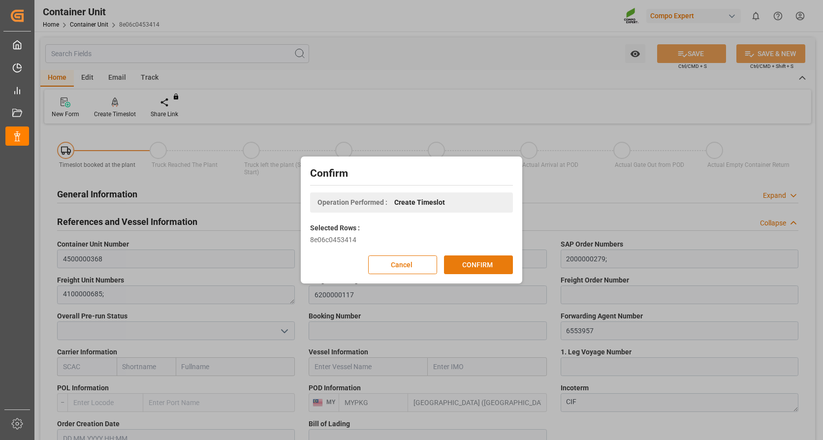
click at [486, 260] on button "CONFIRM" at bounding box center [478, 264] width 69 height 19
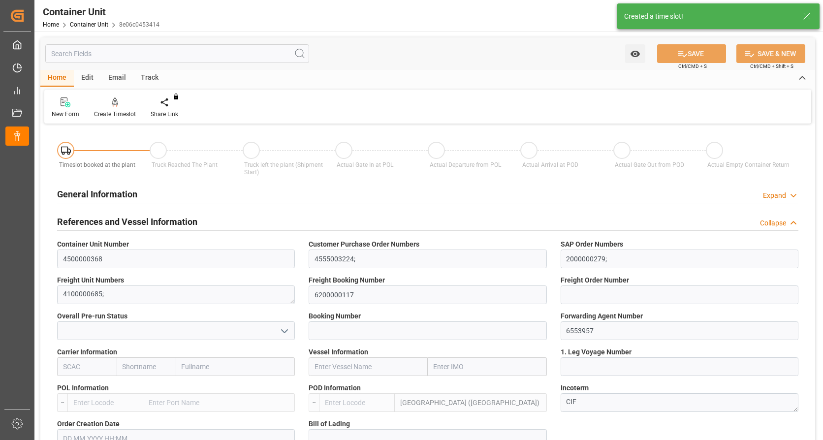
type input "MYPKG"
type input "0"
type input "24000"
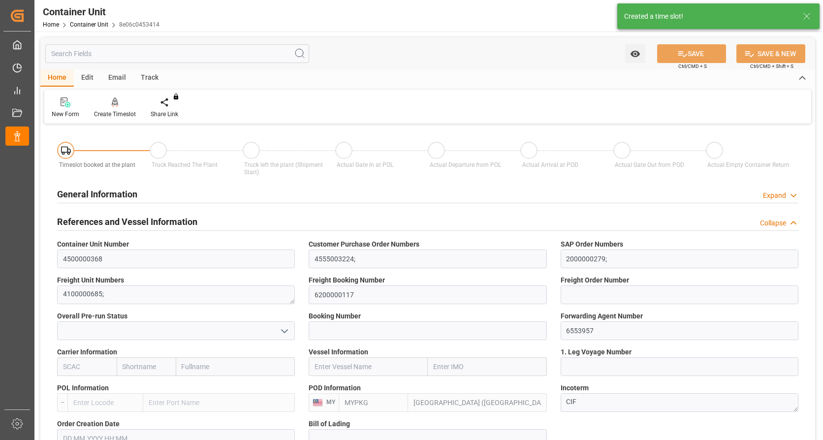
type input "[DATE]"
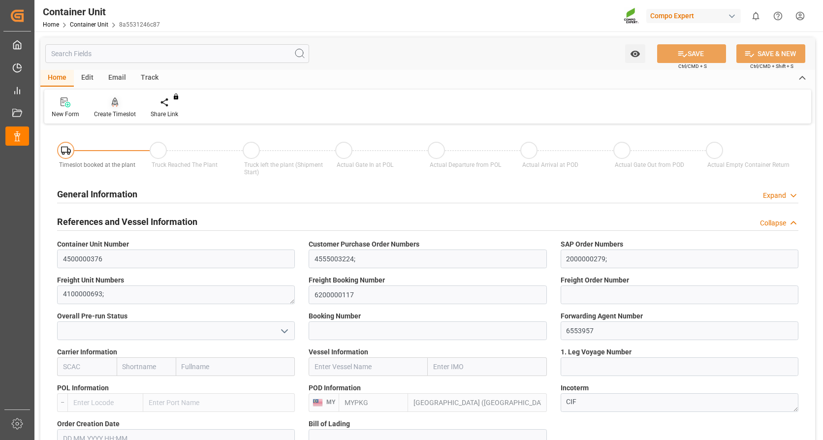
click at [112, 107] on icon at bounding box center [115, 102] width 7 height 10
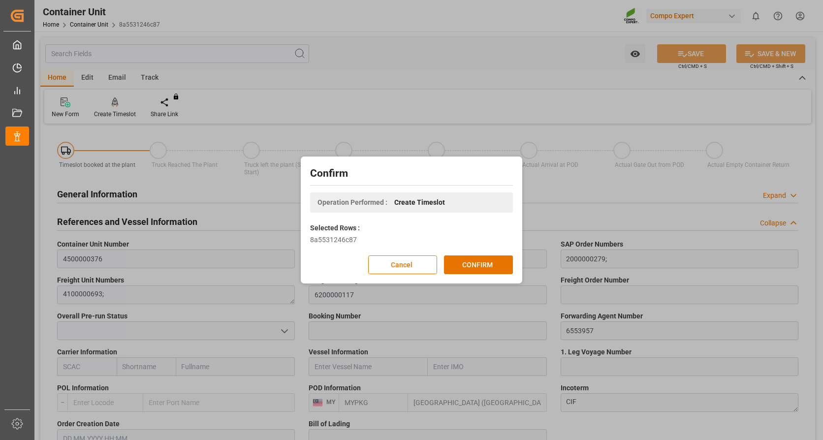
click at [480, 262] on button "CONFIRM" at bounding box center [478, 264] width 69 height 19
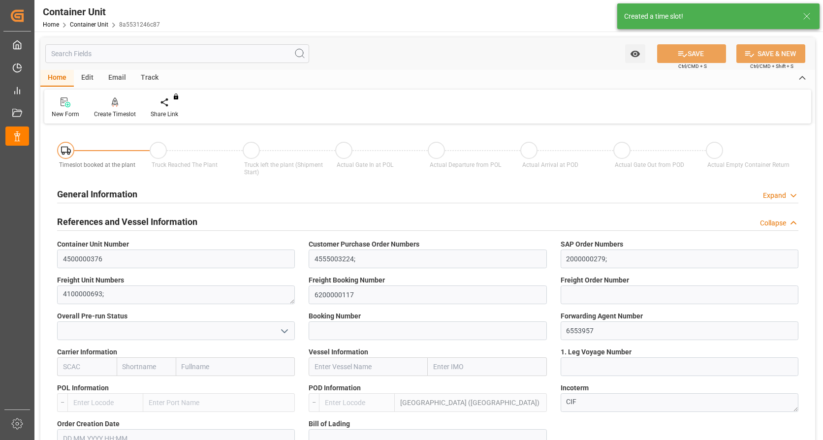
type input "MYPKG"
type input "0"
type input "24000"
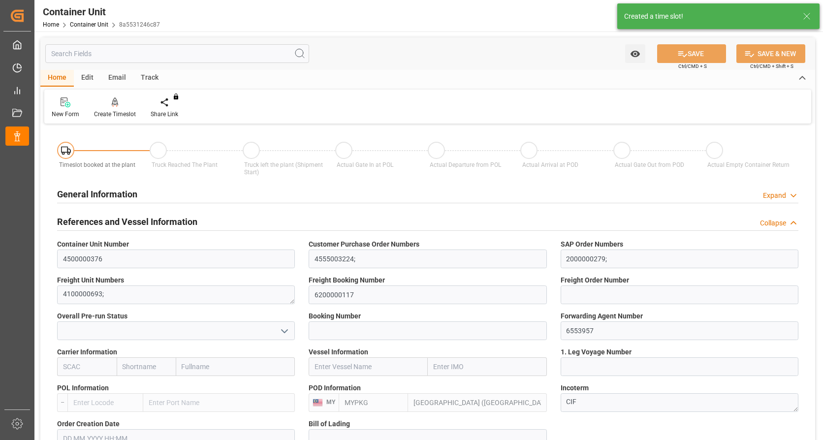
type input "[DATE]"
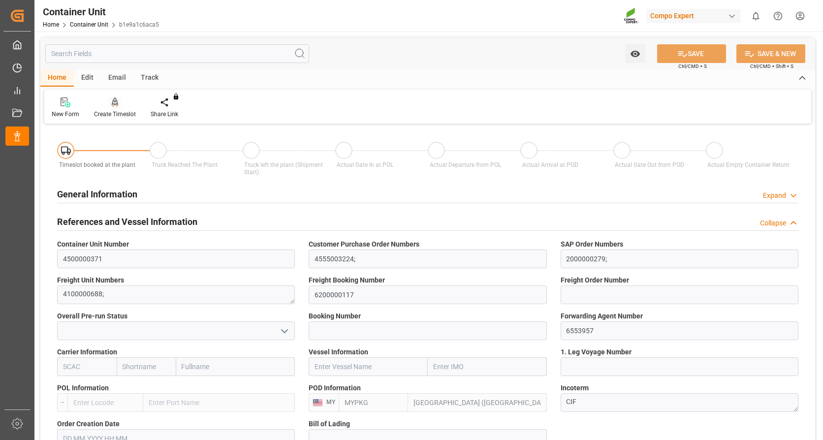
click at [113, 107] on icon at bounding box center [115, 102] width 7 height 10
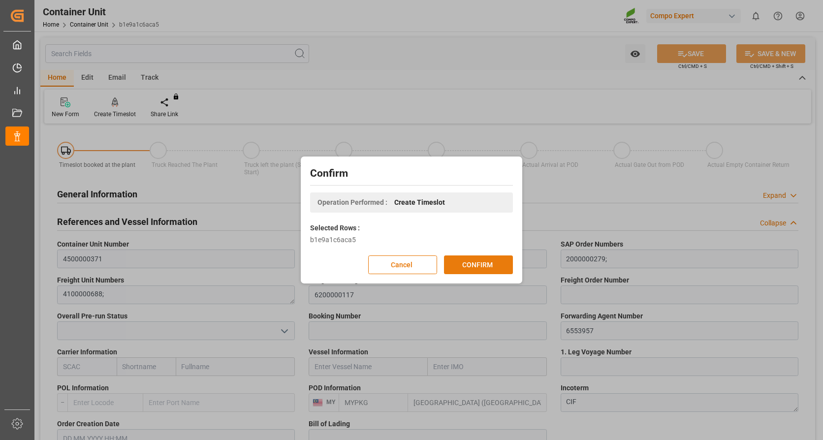
click at [477, 257] on button "CONFIRM" at bounding box center [478, 264] width 69 height 19
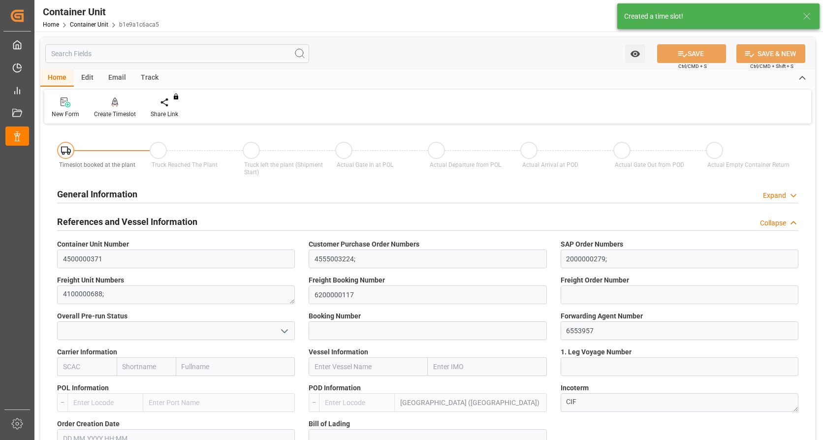
type input "MYPKG"
type input "0"
type input "24000"
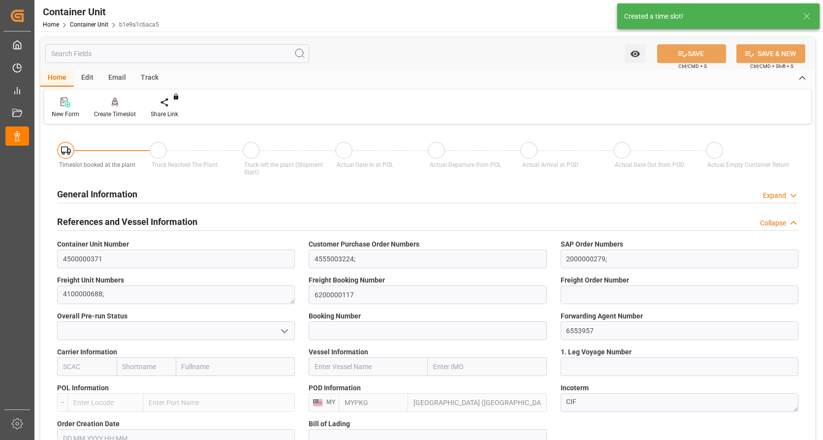
type input "05.09.2025"
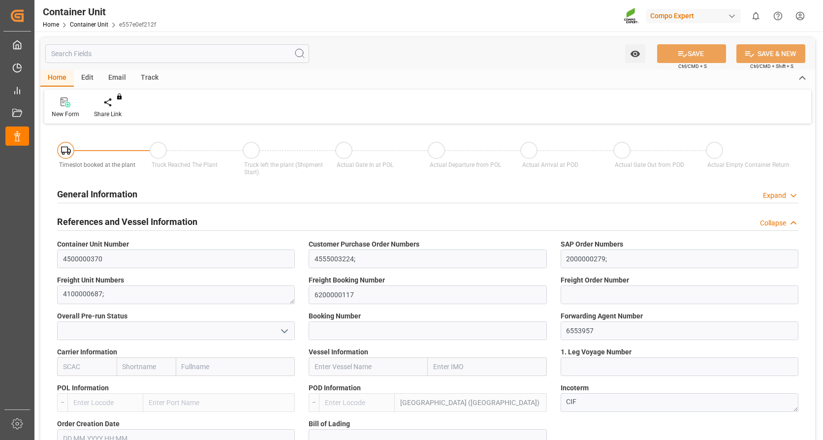
type input "MYPKG"
type input "0"
type input "24000"
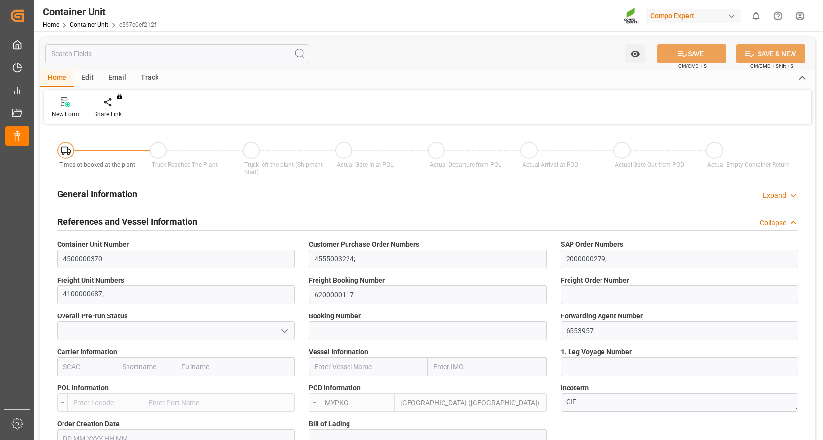
type input "[DATE]"
click at [113, 102] on icon at bounding box center [115, 102] width 7 height 10
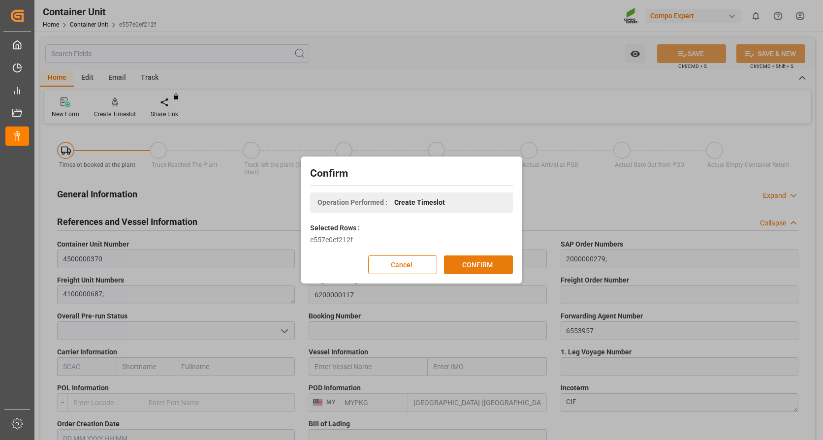
click at [475, 259] on button "CONFIRM" at bounding box center [478, 264] width 69 height 19
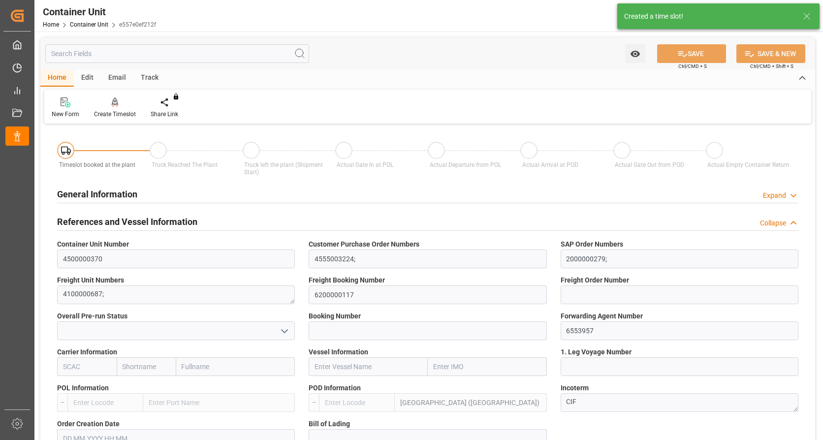
type input "MYPKG"
type input "0"
type input "24000"
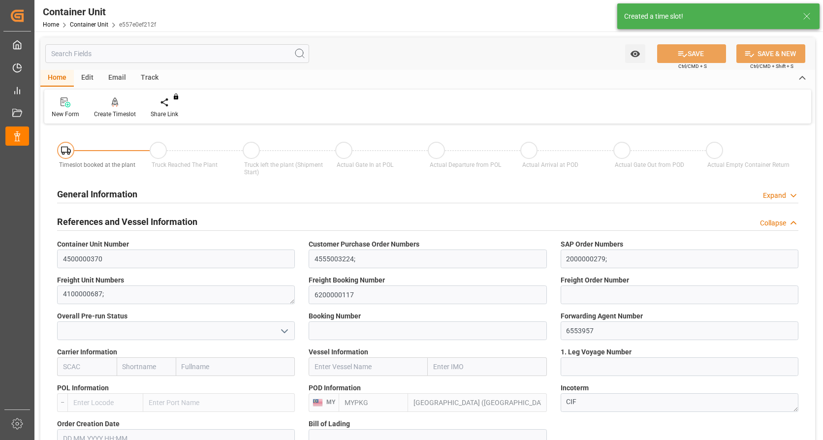
type input "05.09.2025"
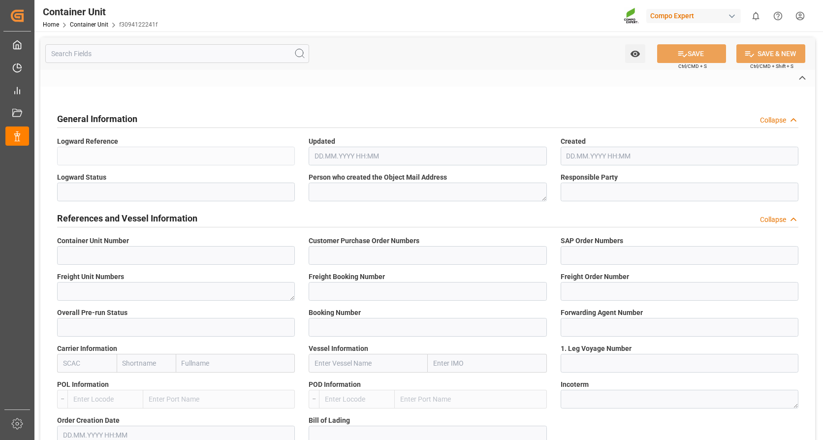
type input "4500000365"
type input "4555003224;"
type input "2000000279;"
type textarea "4100000682;"
type input "6200000117"
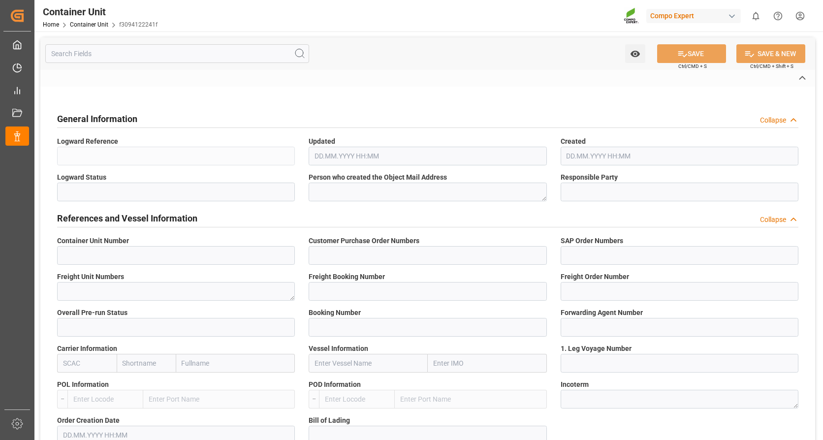
type input "6553957"
type input "Port Klang (Pelabuhan Klang)"
type textarea "CIF"
type input "No"
type input "2"
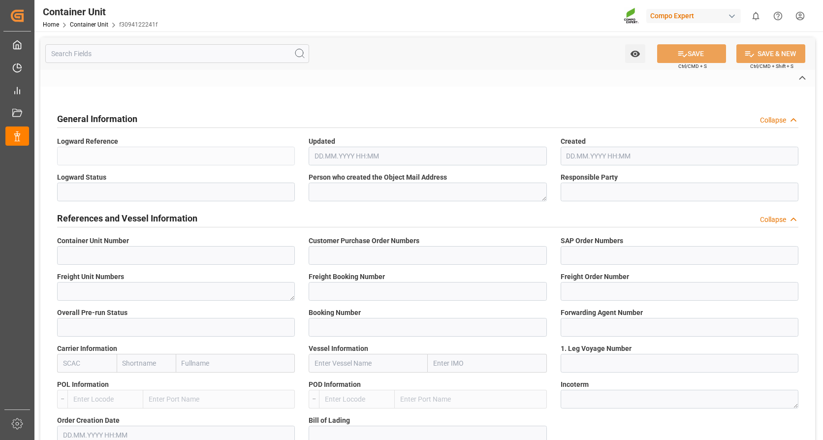
type textarea "ZSEA"
type textarea "47809"
type input "Germany"
type textarea "47600"
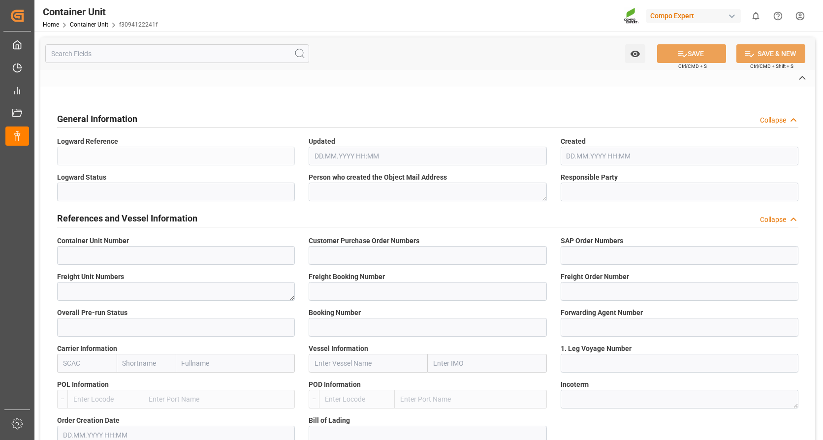
type input "Malaysia"
type input "EUR"
type textarea "NTC PREMIUM [DATE]+3+TE BULK;"
type textarea "2566502000;"
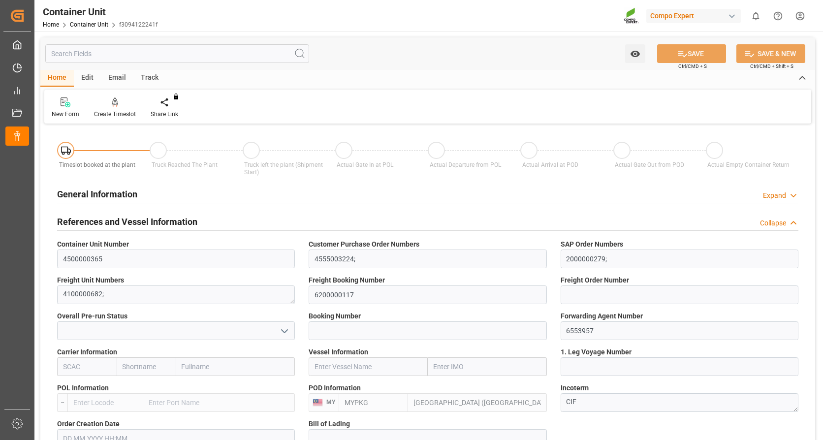
type input "MYPKG"
type input "0"
type input "24000"
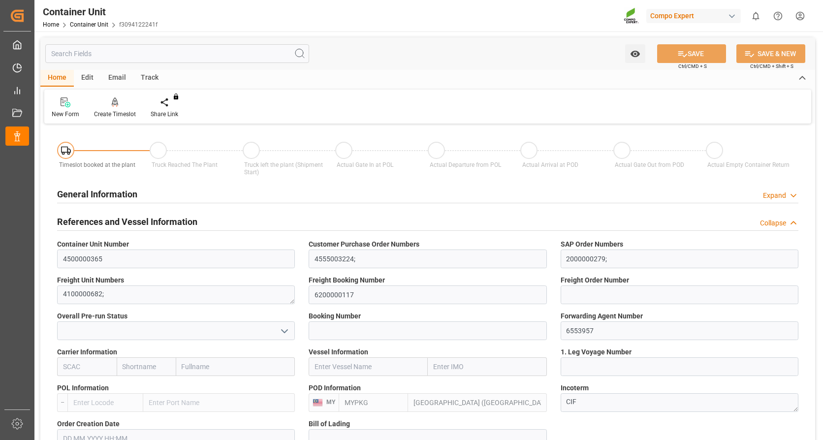
type input "05.09.2025"
click at [110, 102] on div at bounding box center [115, 102] width 42 height 10
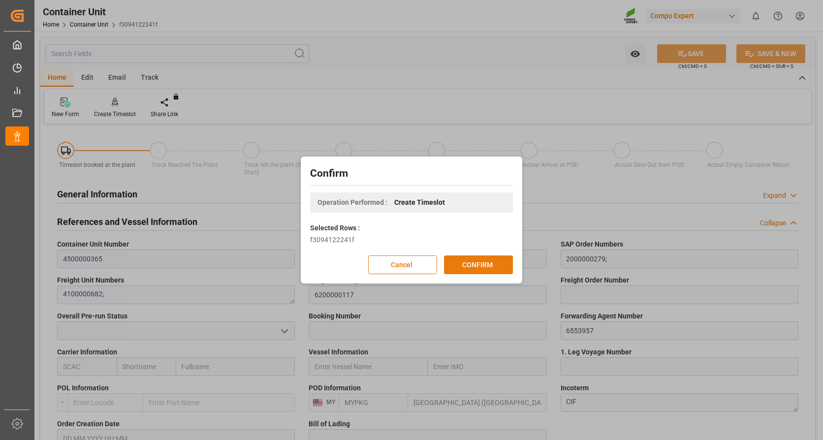
click at [475, 266] on button "CONFIRM" at bounding box center [478, 264] width 69 height 19
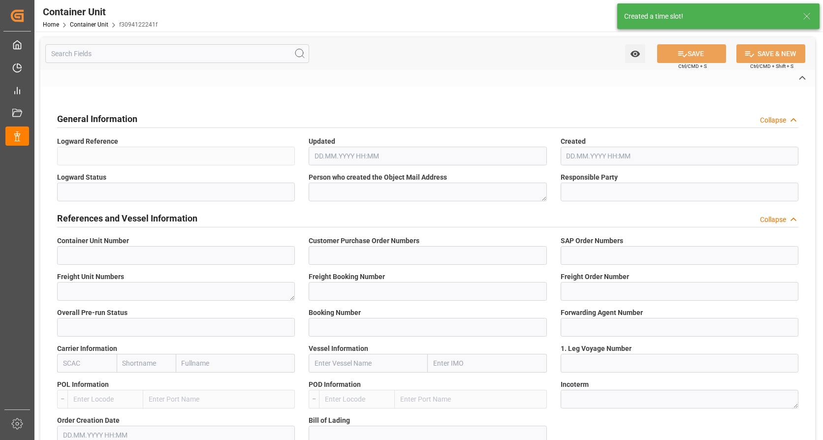
type input "4500000365"
type input "4555003224;"
type input "2000000279;"
type textarea "4100000682;"
type input "6200000117"
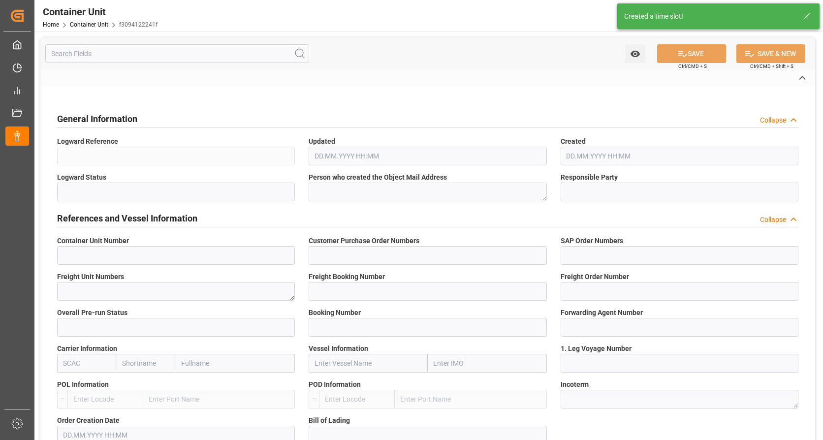
type input "6553957"
type input "Port Klang (Pelabuhan Klang)"
type textarea "CIF"
type input "No"
type input "2"
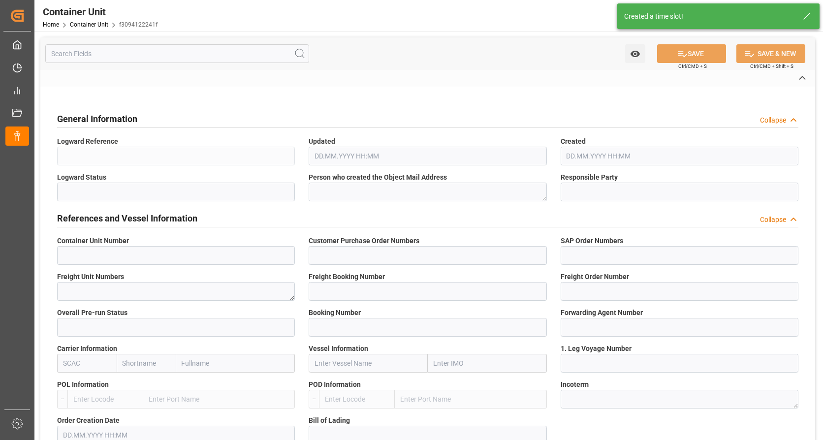
type textarea "ZSEA"
type textarea "47809"
type input "Germany"
type textarea "47600"
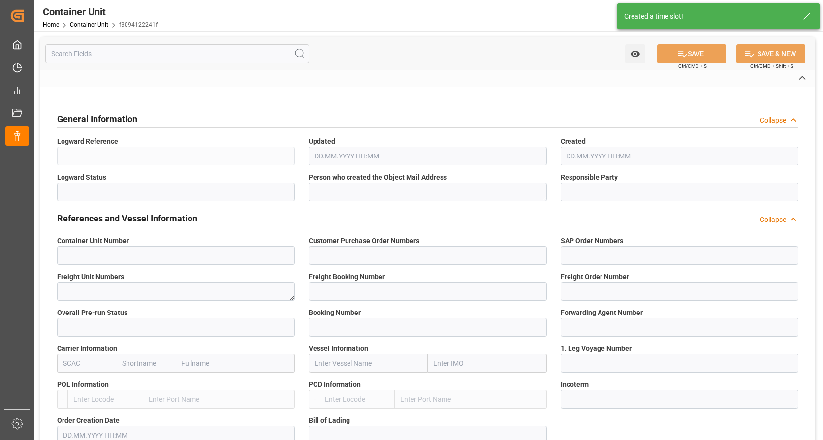
type input "Malaysia"
type input "EUR"
type textarea "NTC PREMIUM [DATE]+3+TE BULK;"
type textarea "2566502000;"
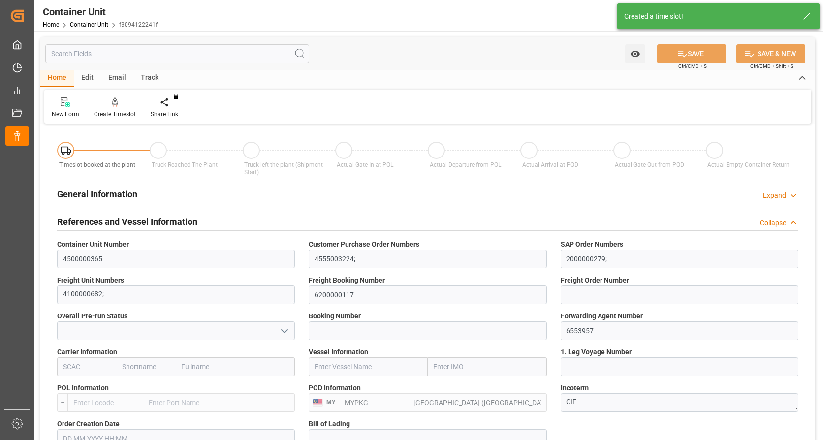
type input "MYPKG"
type input "0"
type input "24000"
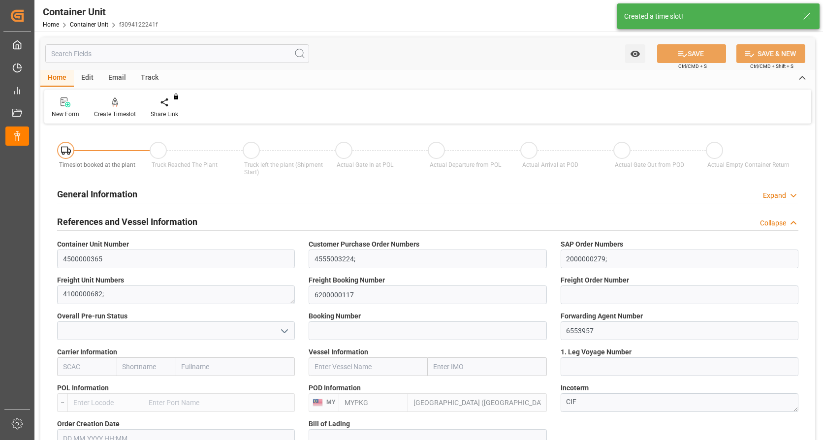
type input "05.09.2025"
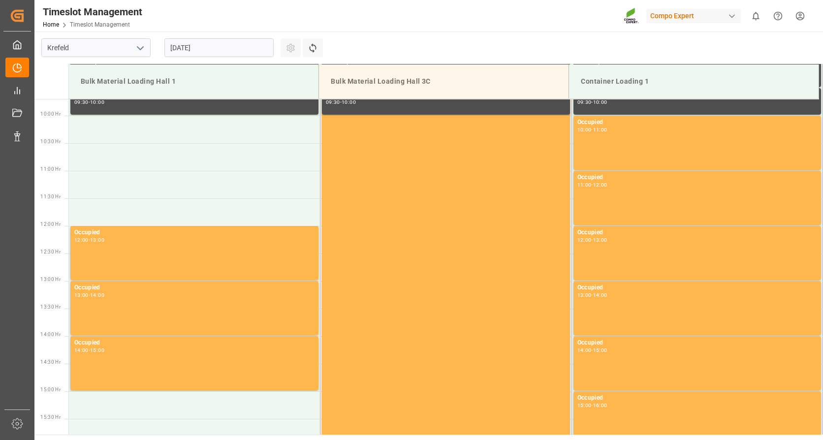
scroll to position [545, 0]
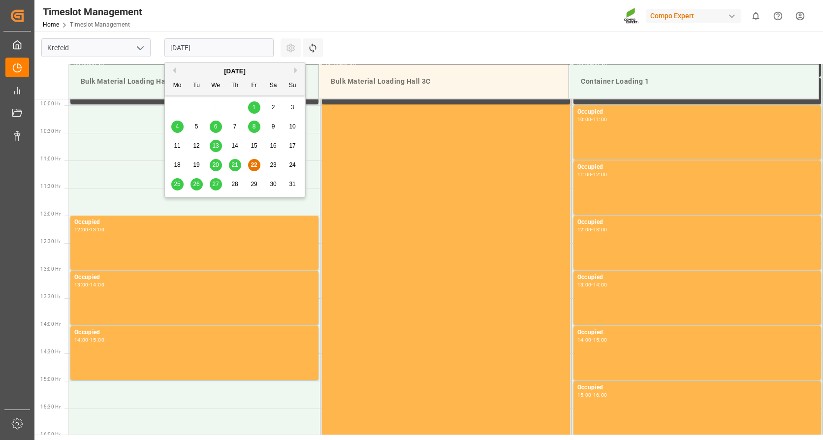
click at [218, 44] on input "[DATE]" at bounding box center [218, 47] width 109 height 19
click at [295, 68] on button "Next Month" at bounding box center [297, 70] width 6 height 6
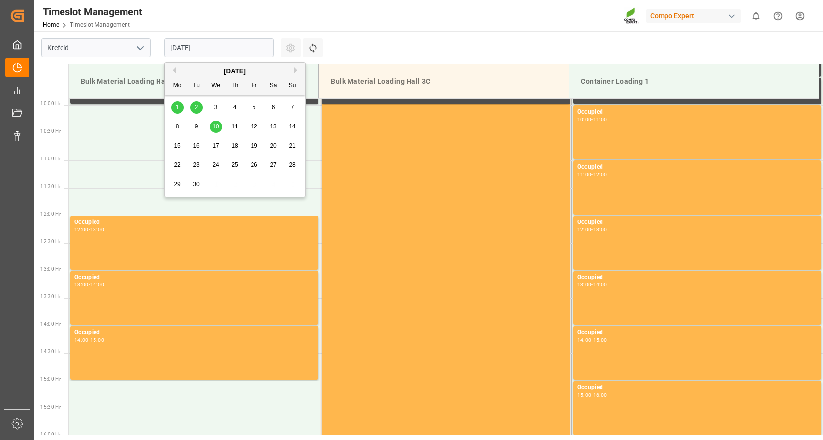
click at [218, 128] on span "10" at bounding box center [215, 126] width 6 height 7
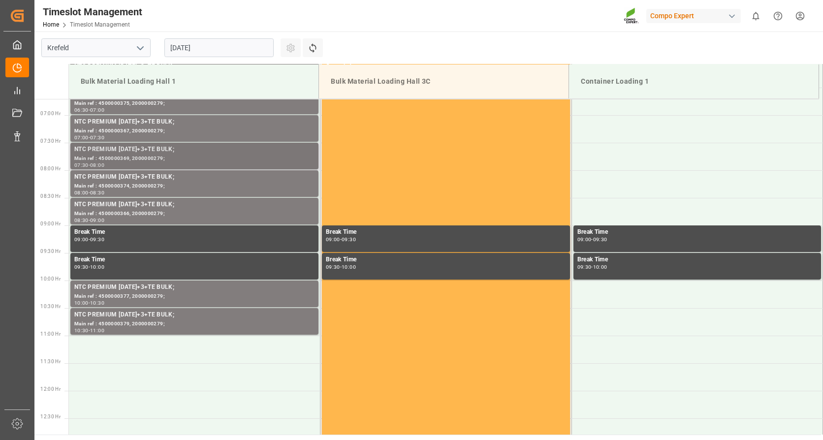
scroll to position [397, 0]
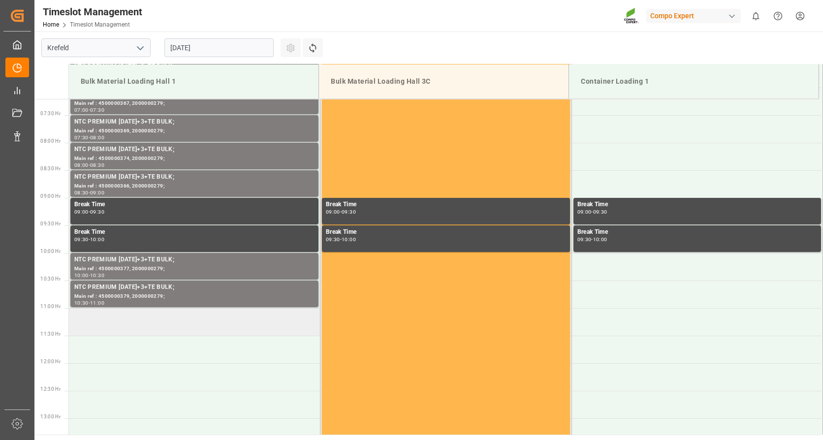
click at [177, 319] on td at bounding box center [194, 322] width 251 height 28
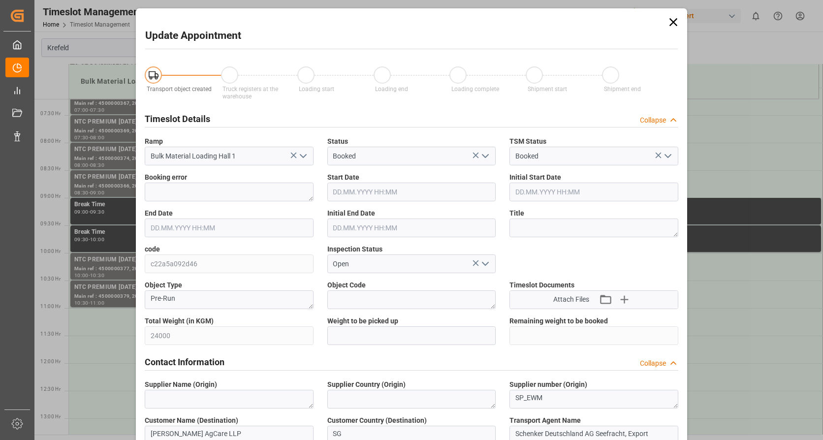
type input "[DATE] 11:00"
type input "[DATE] 11:30"
type input "[DATE] 09:21"
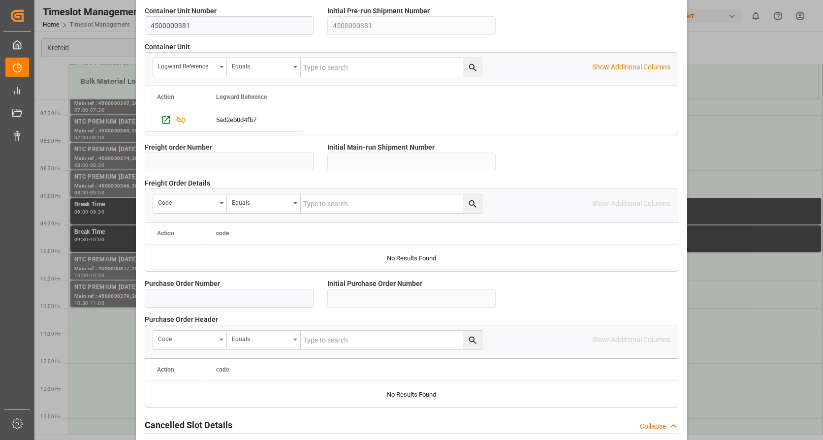
scroll to position [860, 0]
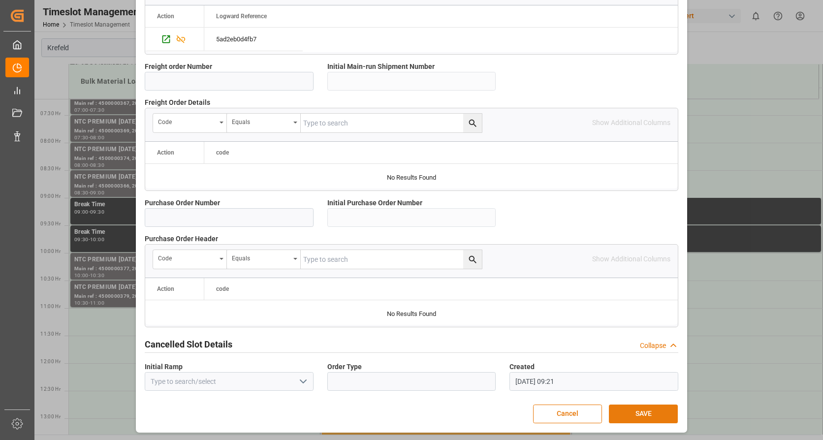
click at [645, 407] on button "SAVE" at bounding box center [643, 414] width 69 height 19
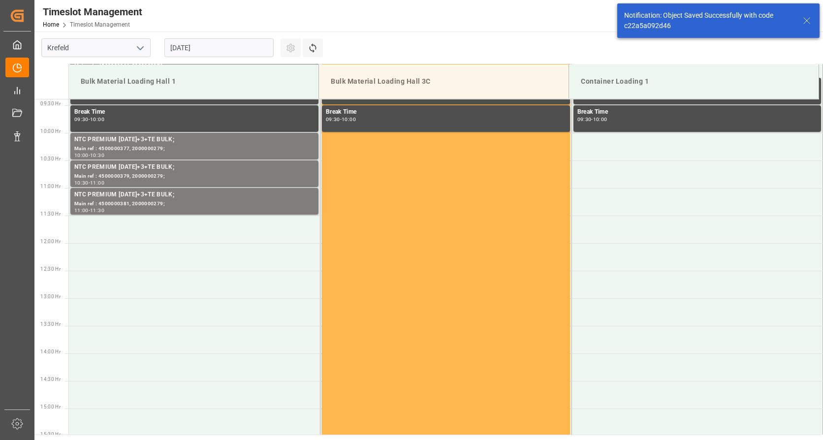
scroll to position [545, 0]
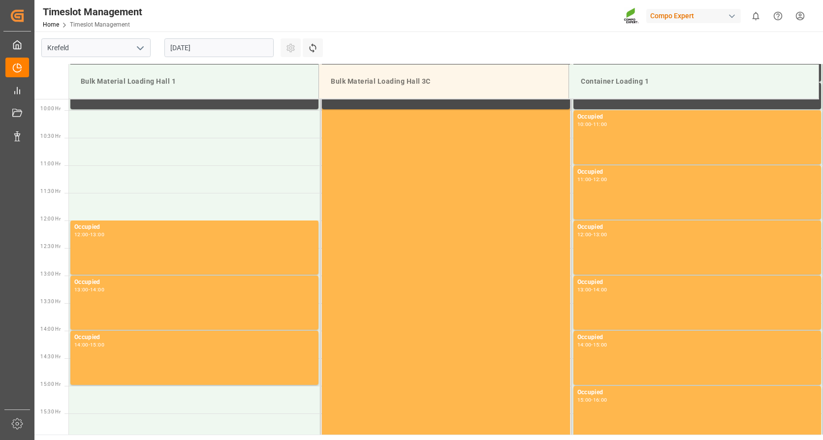
scroll to position [545, 0]
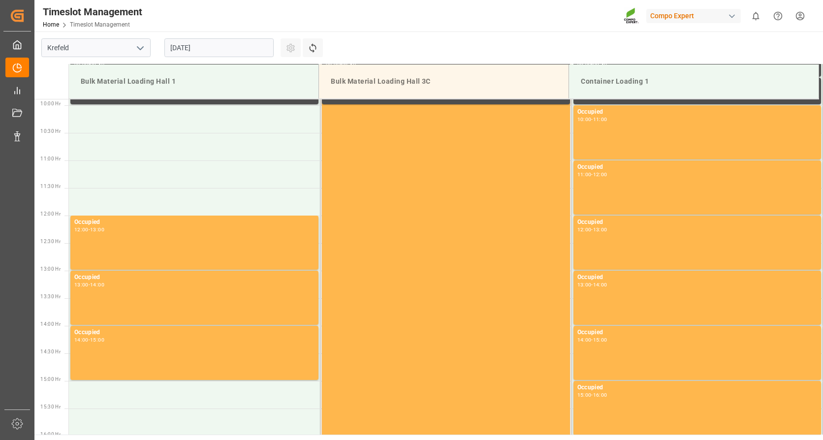
click at [228, 44] on input "[DATE]" at bounding box center [218, 47] width 109 height 19
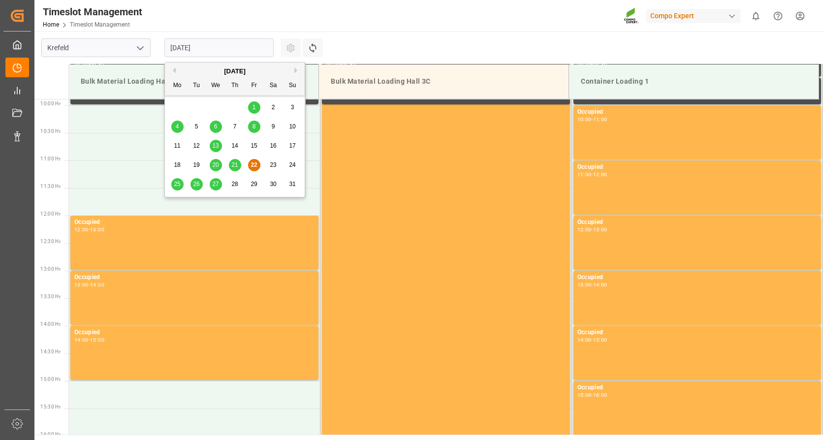
click at [295, 69] on button "Next Month" at bounding box center [297, 70] width 6 height 6
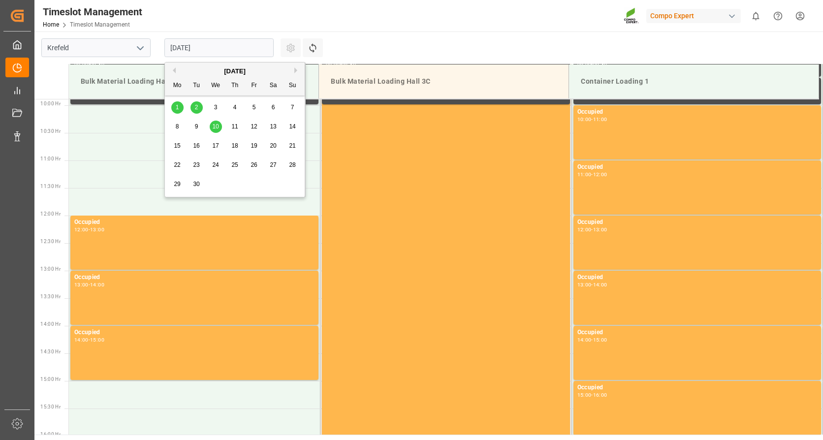
click at [218, 125] on span "10" at bounding box center [215, 126] width 6 height 7
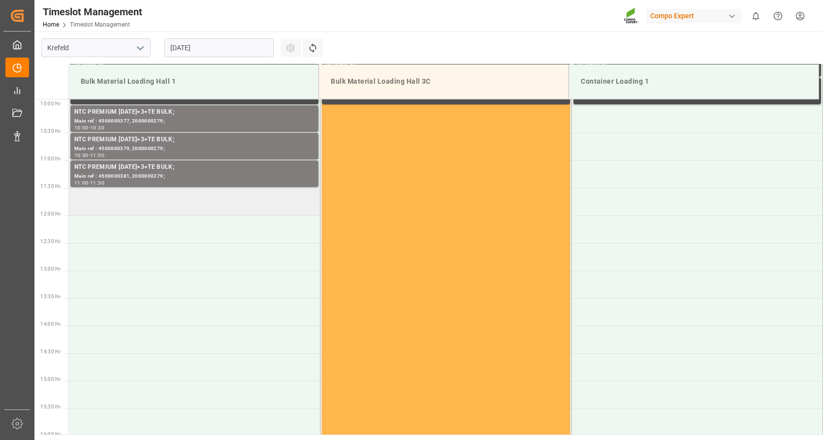
click at [150, 204] on td at bounding box center [194, 202] width 251 height 28
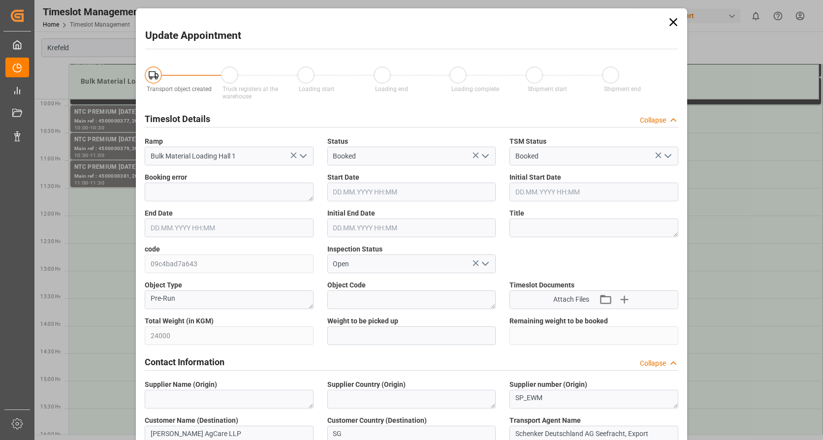
type input "10.09.2025 11:30"
type input "10.09.2025 12:00"
type input "22.08.2025 09:21"
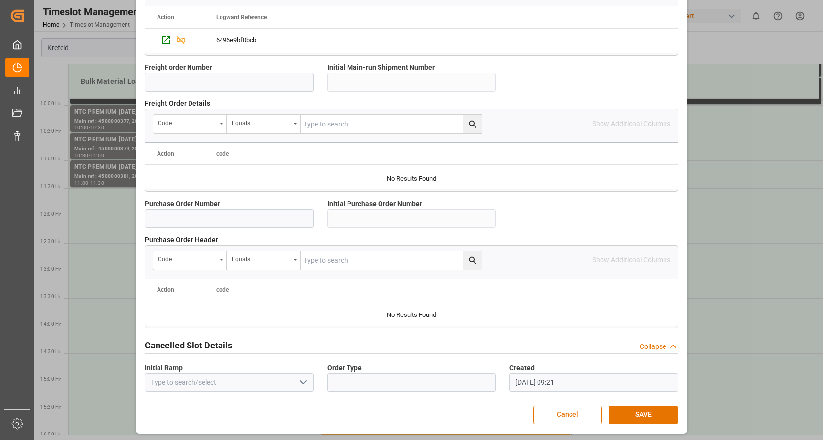
scroll to position [860, 0]
click at [634, 413] on button "SAVE" at bounding box center [643, 414] width 69 height 19
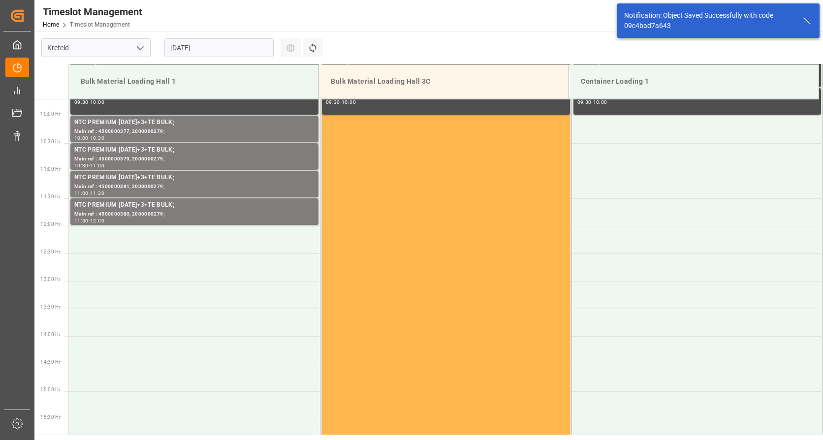
scroll to position [545, 0]
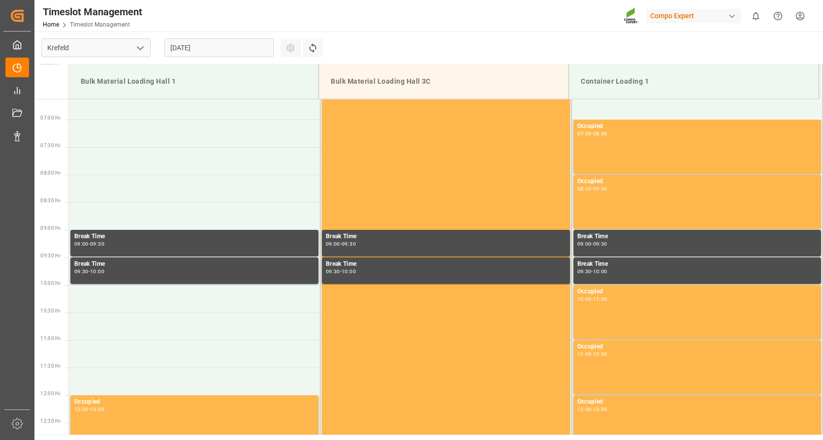
scroll to position [545, 0]
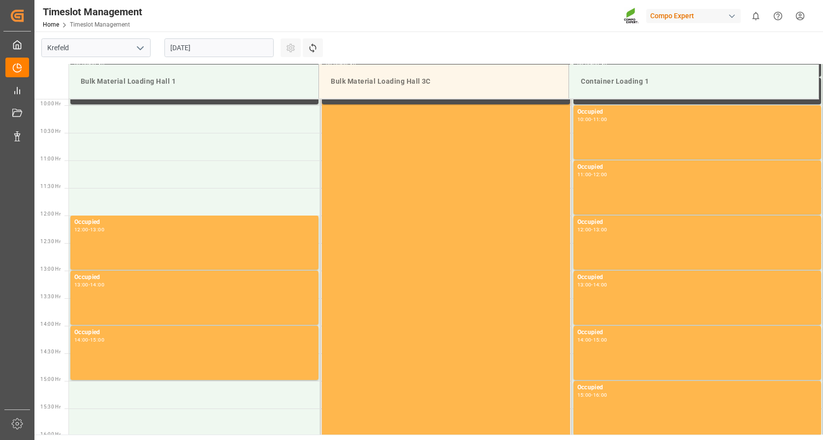
click at [242, 47] on input "[DATE]" at bounding box center [218, 47] width 109 height 19
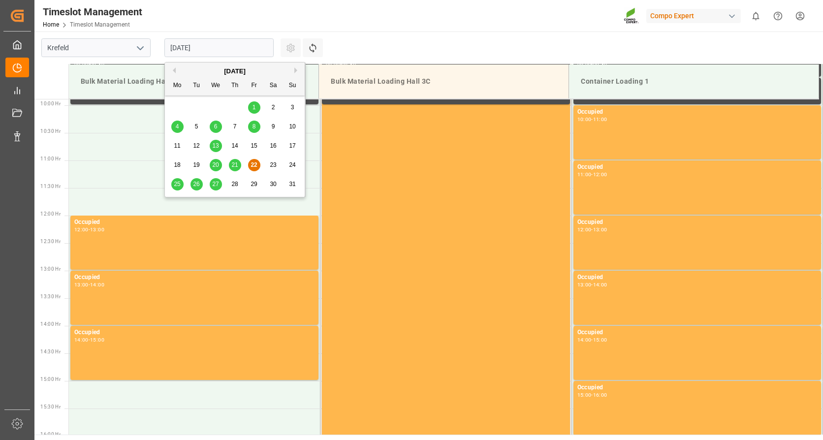
click at [296, 68] on button "Next Month" at bounding box center [297, 70] width 6 height 6
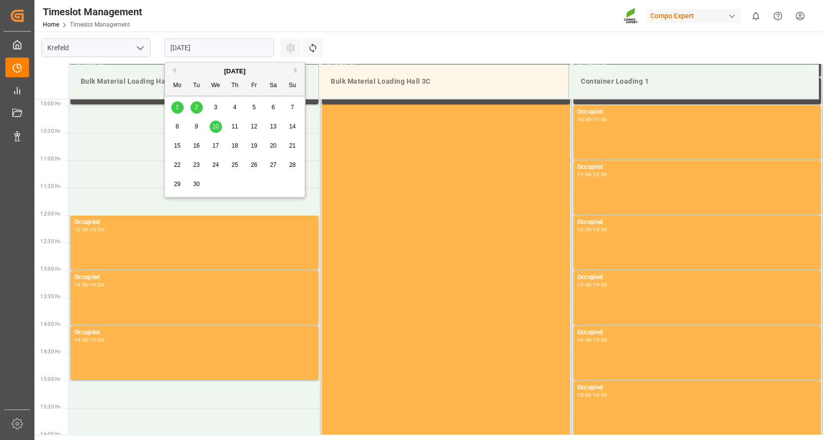
click at [217, 128] on span "10" at bounding box center [215, 126] width 6 height 7
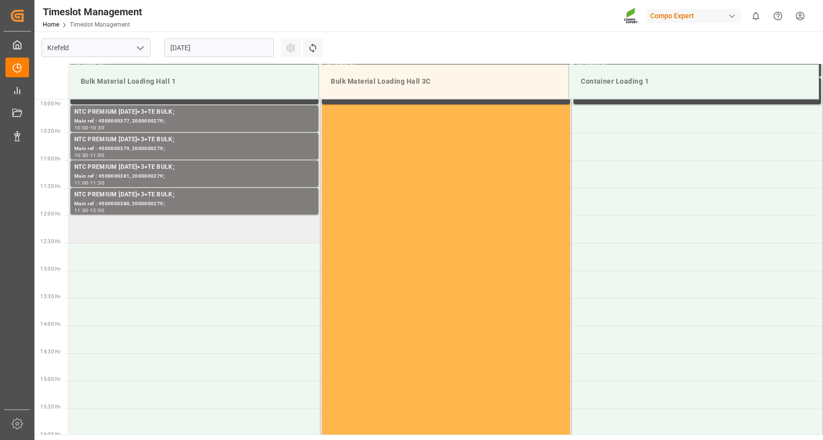
click at [178, 223] on td at bounding box center [194, 230] width 251 height 28
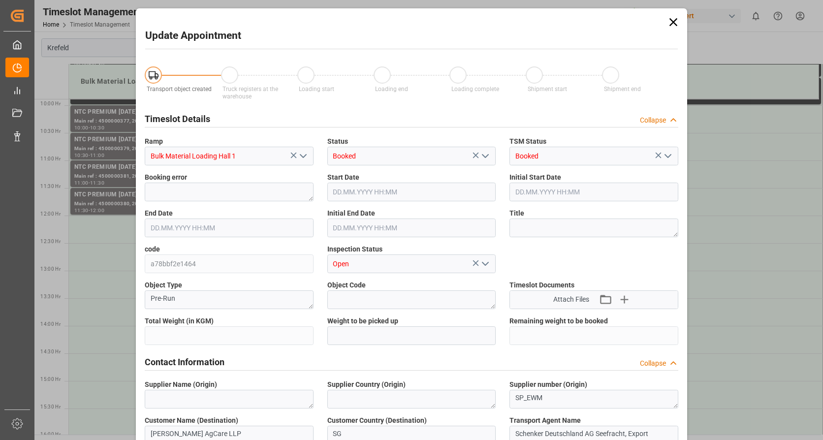
type input "24000"
type input "0"
type input "10.09.2025 12:00"
type input "10.09.2025 12:30"
type input "22.08.2025 09:22"
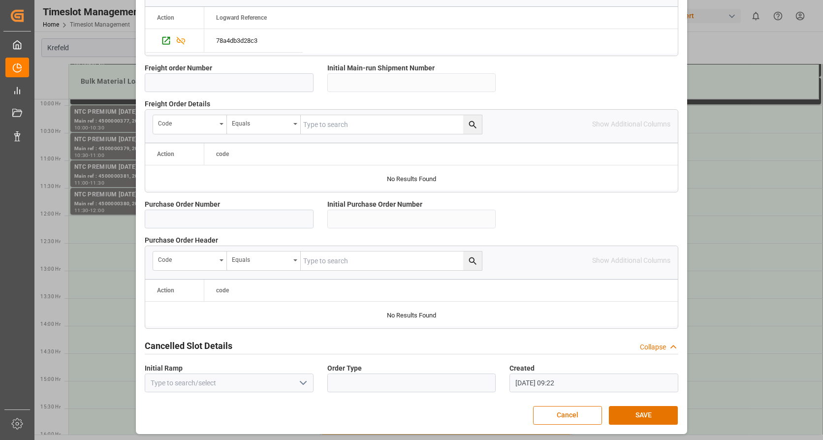
scroll to position [860, 0]
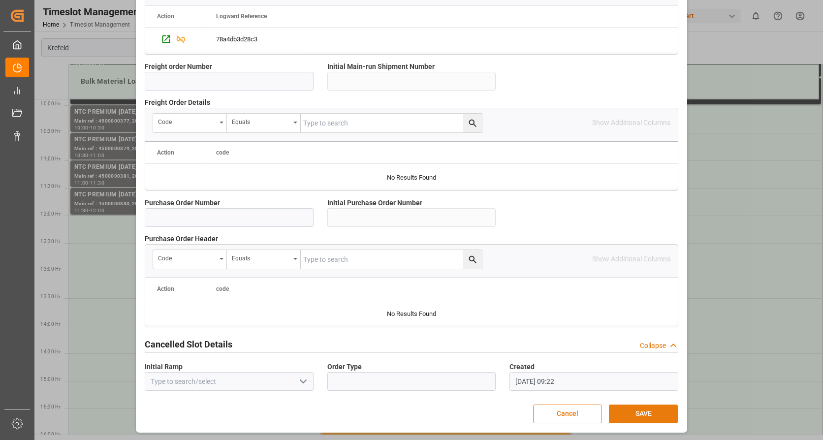
click at [634, 415] on button "SAVE" at bounding box center [643, 414] width 69 height 19
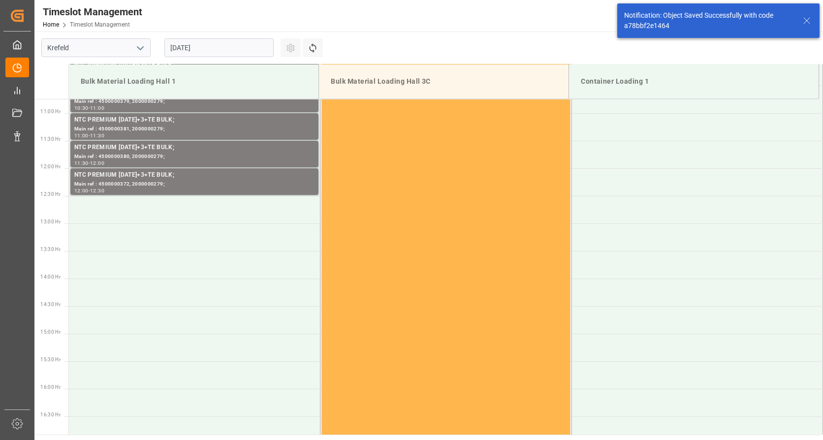
scroll to position [600, 0]
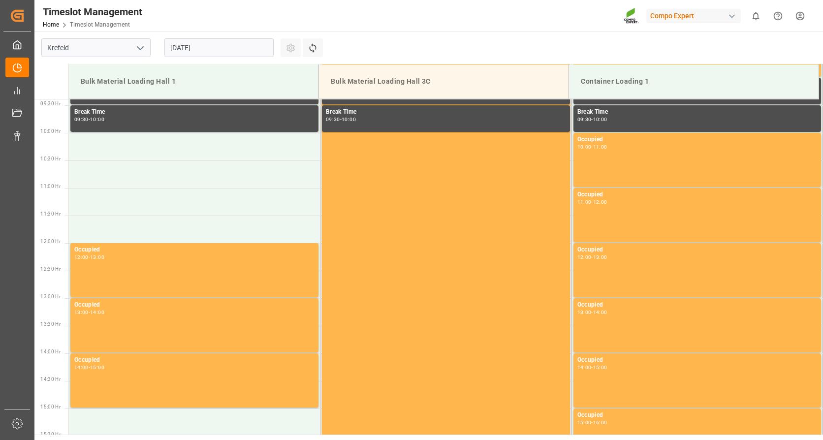
scroll to position [545, 0]
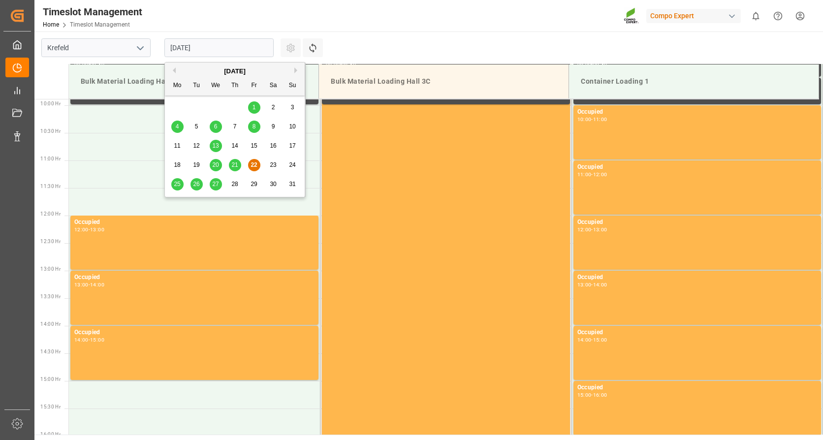
click at [224, 45] on input "[DATE]" at bounding box center [218, 47] width 109 height 19
drag, startPoint x: 298, startPoint y: 69, endPoint x: 276, endPoint y: 73, distance: 23.0
click at [299, 68] on button "Next Month" at bounding box center [297, 70] width 6 height 6
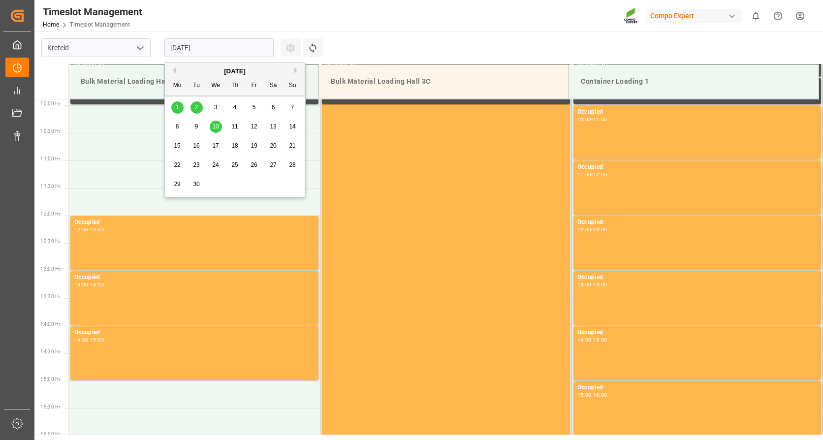
click at [216, 125] on span "10" at bounding box center [215, 126] width 6 height 7
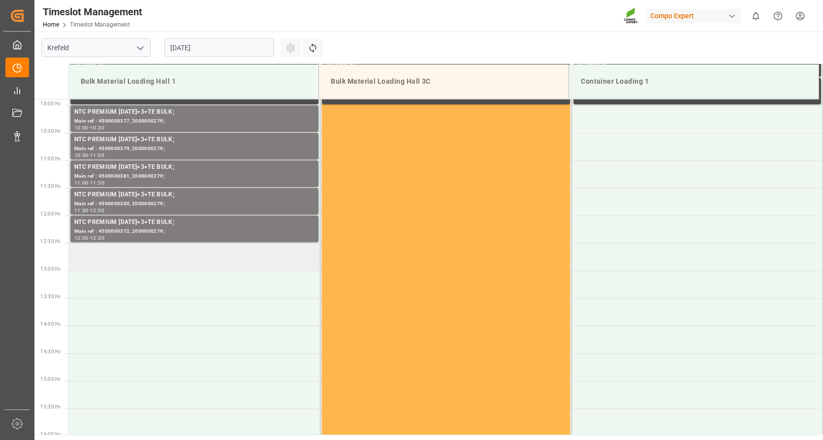
click at [192, 257] on td at bounding box center [194, 257] width 251 height 28
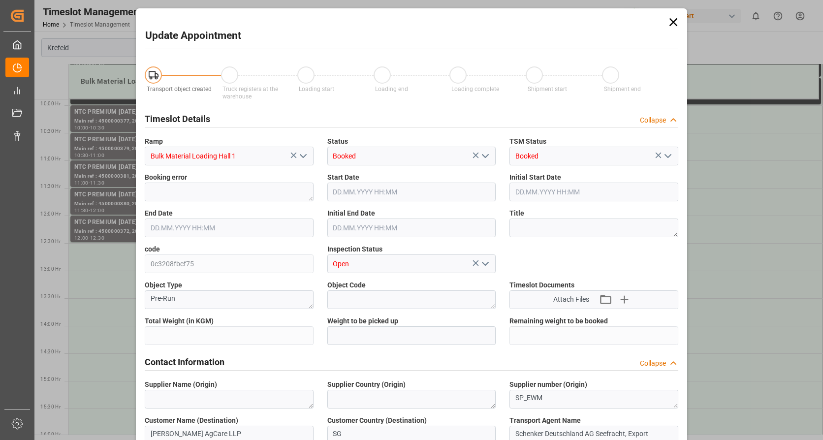
type input "24000"
type input "0"
type input "10.09.2025 12:30"
type input "[DATE] 13:00"
type input "22.08.2025 09:22"
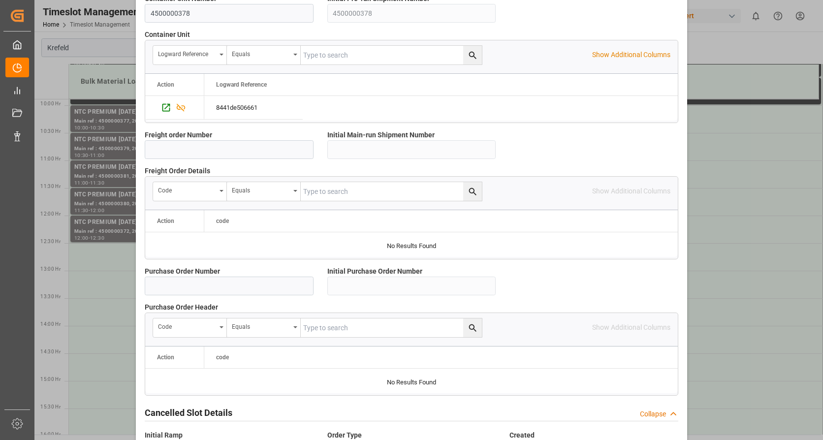
scroll to position [860, 0]
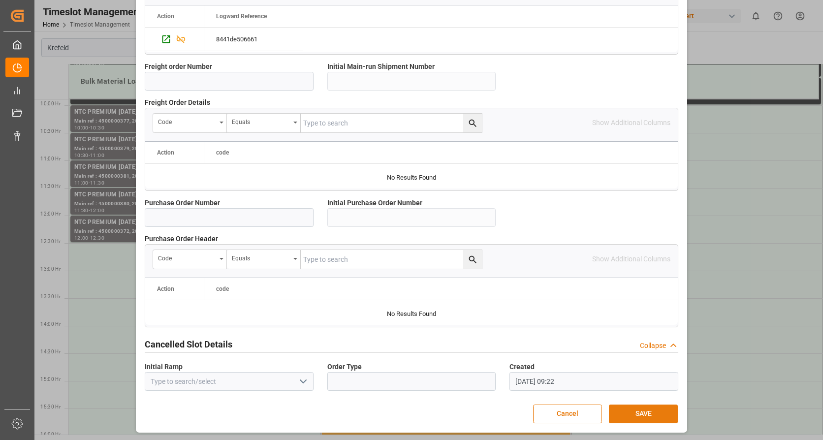
click at [650, 414] on button "SAVE" at bounding box center [643, 414] width 69 height 19
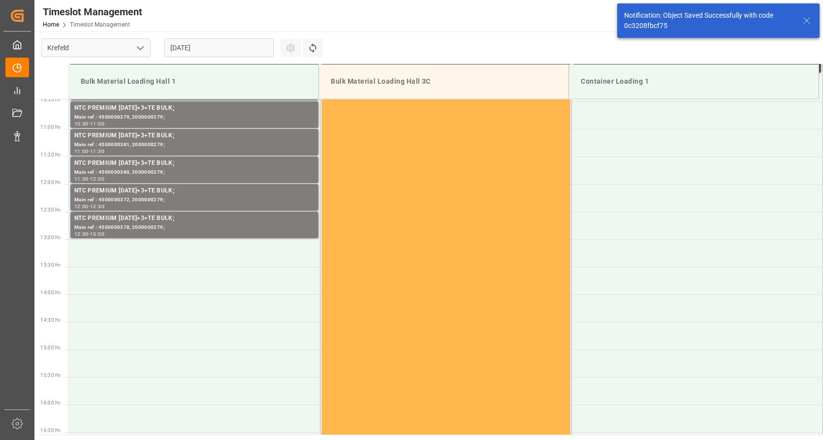
scroll to position [600, 0]
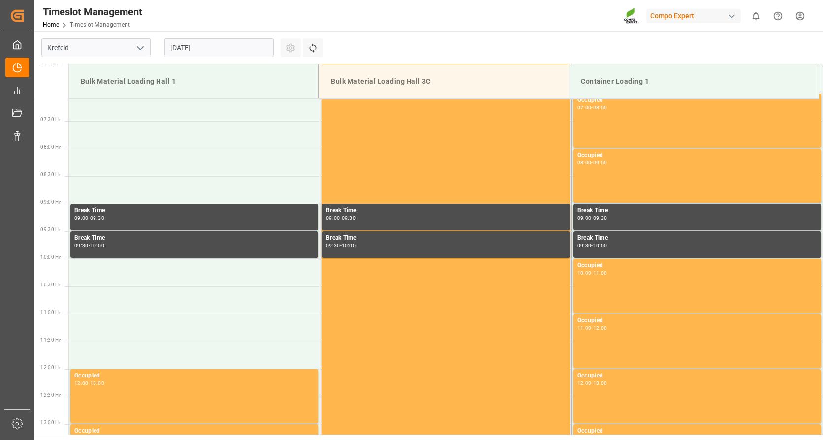
scroll to position [545, 0]
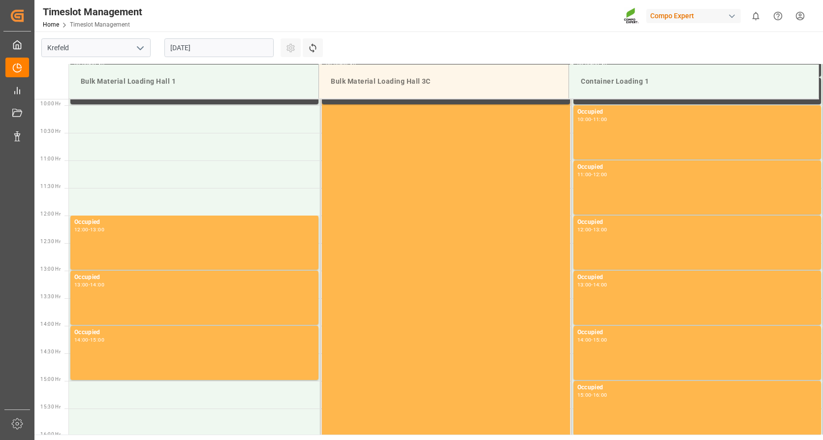
click at [229, 51] on input "[DATE]" at bounding box center [218, 47] width 109 height 19
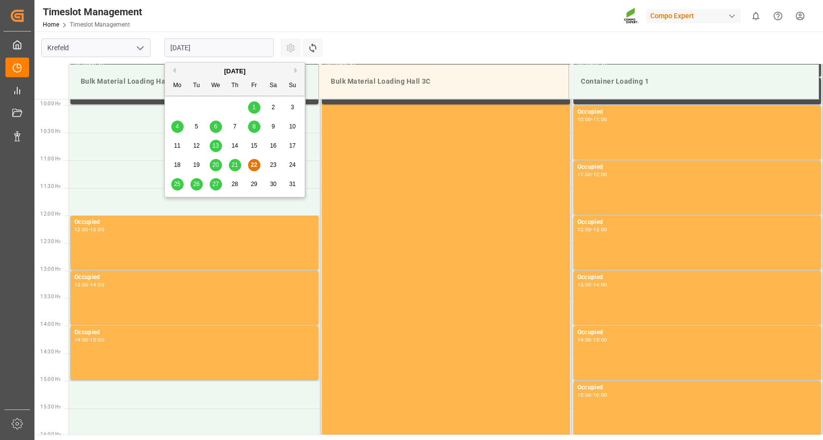
click at [292, 63] on div "[DATE] Mo Tu We Th Fr Sa Su" at bounding box center [235, 79] width 140 height 33
click at [293, 69] on div "[DATE]" at bounding box center [235, 71] width 140 height 10
click at [297, 71] on button "Next Month" at bounding box center [297, 70] width 6 height 6
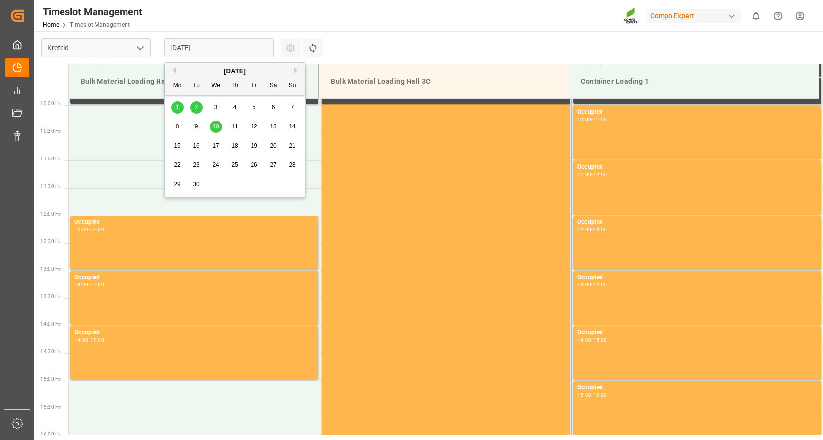
click at [217, 129] on span "10" at bounding box center [215, 126] width 6 height 7
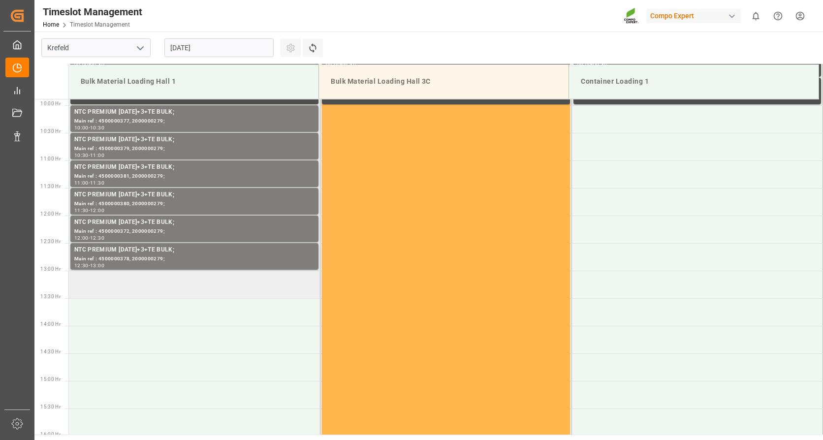
click at [182, 288] on td at bounding box center [194, 285] width 251 height 28
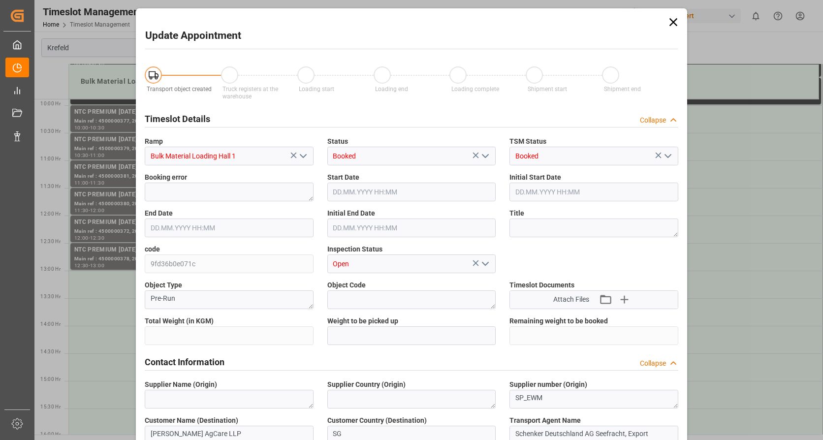
type input "24000"
type input "0"
type input "[DATE] 13:00"
type input "[DATE] 13:30"
type input "[DATE] 09:23"
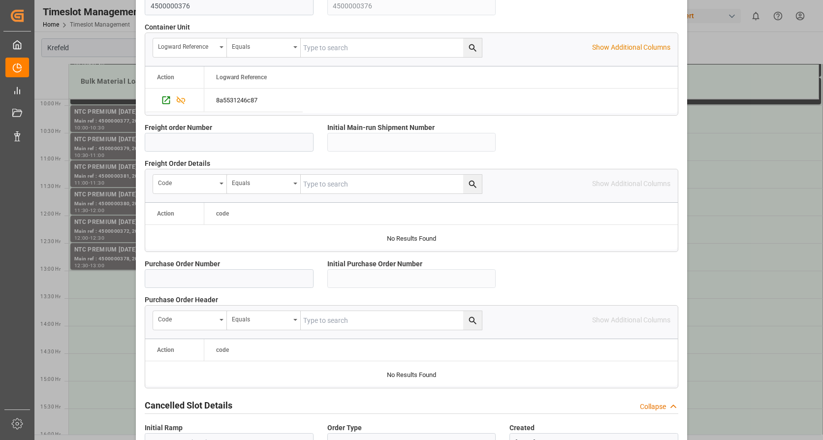
scroll to position [860, 0]
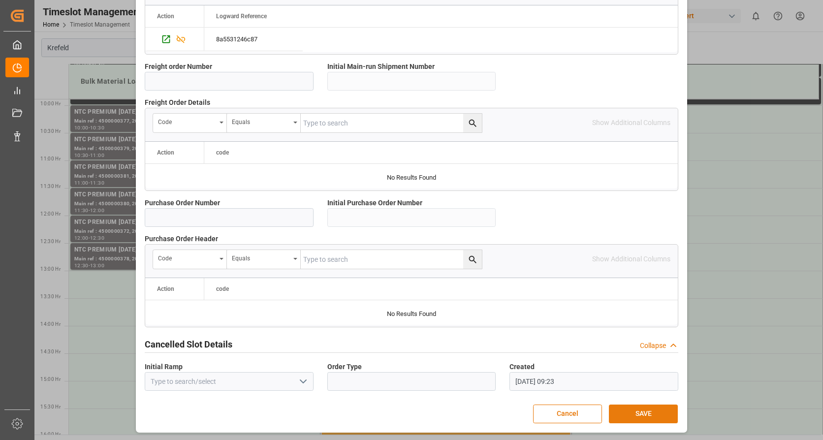
click at [638, 410] on button "SAVE" at bounding box center [643, 414] width 69 height 19
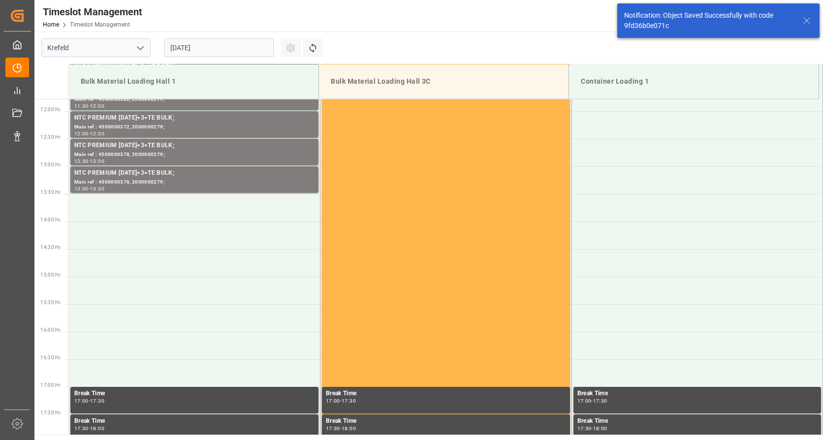
scroll to position [655, 0]
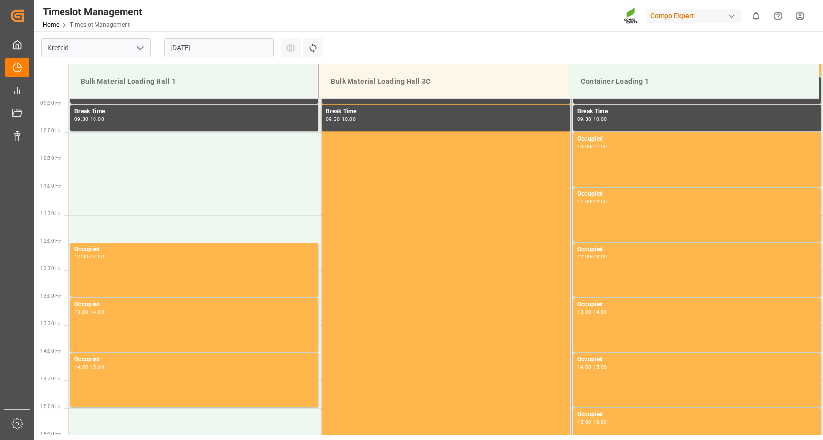
scroll to position [545, 0]
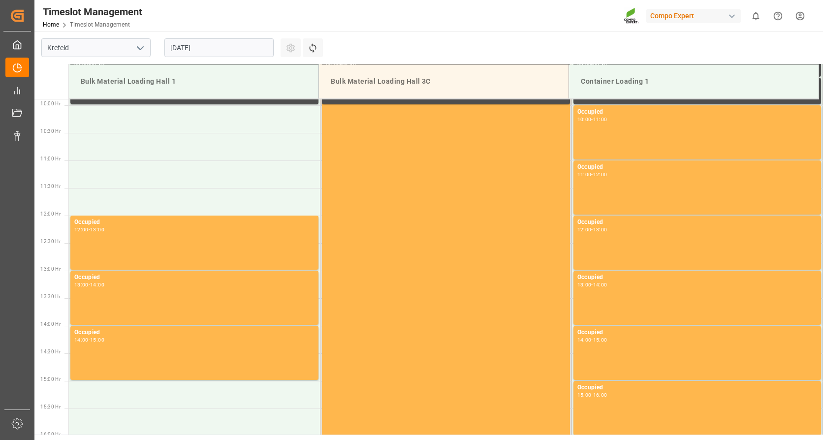
click at [236, 47] on input "[DATE]" at bounding box center [218, 47] width 109 height 19
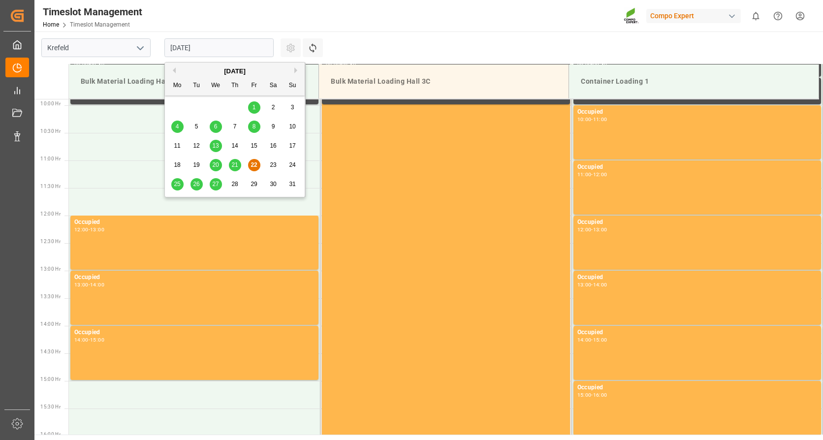
click at [297, 68] on button "Next Month" at bounding box center [297, 70] width 6 height 6
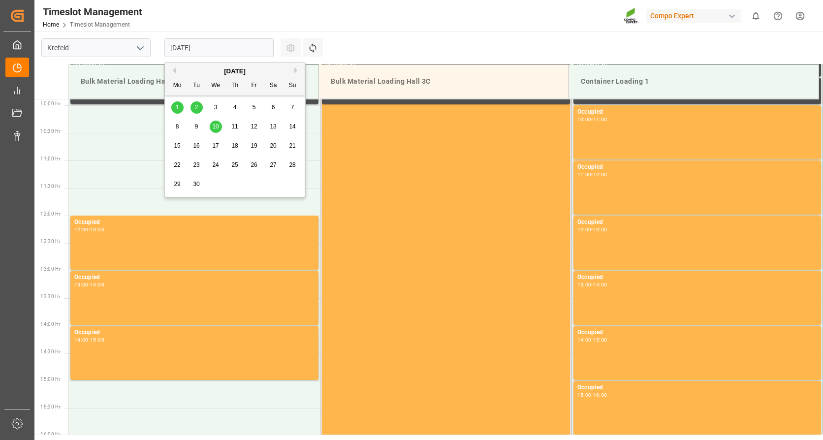
click at [218, 125] on span "10" at bounding box center [215, 126] width 6 height 7
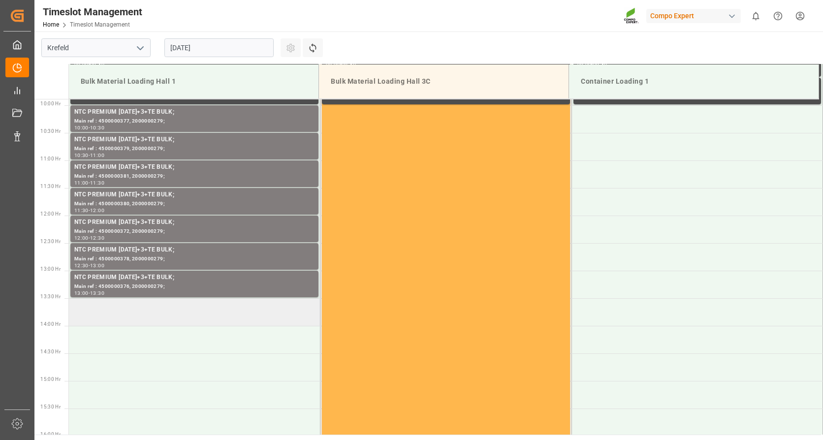
click at [215, 312] on td at bounding box center [194, 312] width 251 height 28
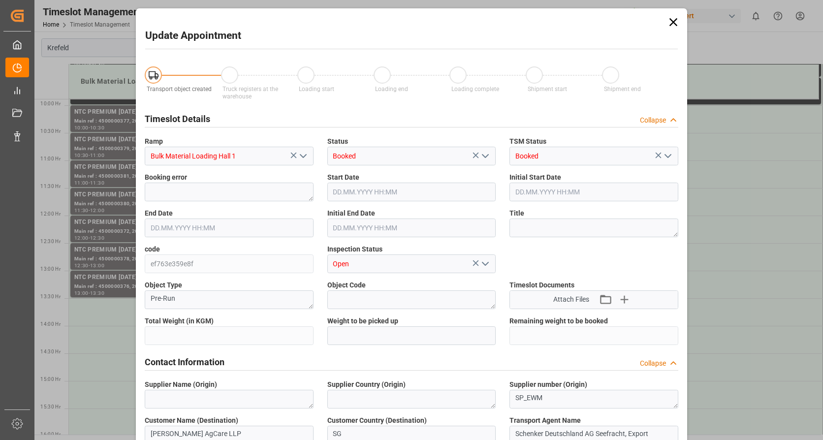
type input "24000"
type input "0"
type input "10.09.2025 13:30"
type input "10.09.2025 14:00"
type input "22.08.2025 09:24"
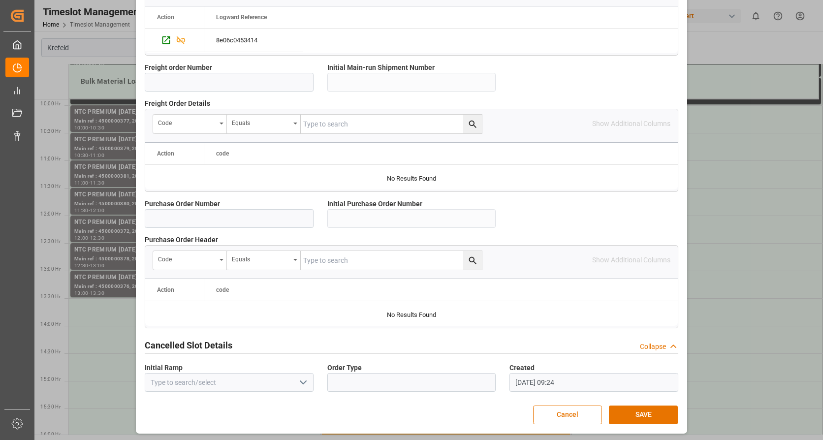
scroll to position [860, 0]
click at [622, 408] on button "SAVE" at bounding box center [643, 414] width 69 height 19
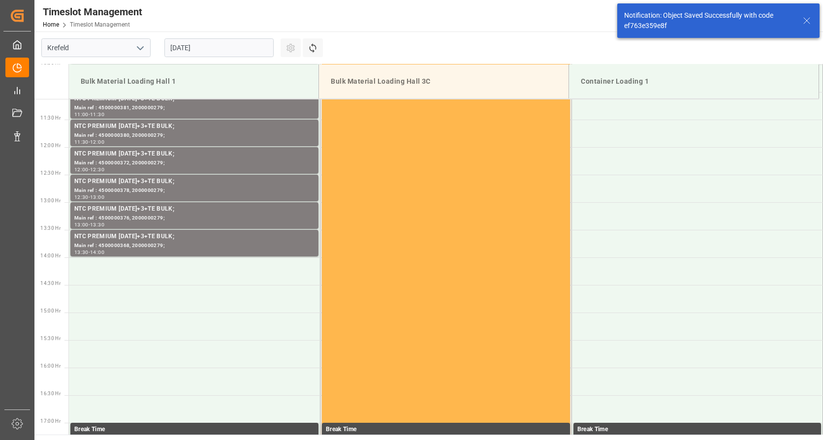
scroll to position [655, 0]
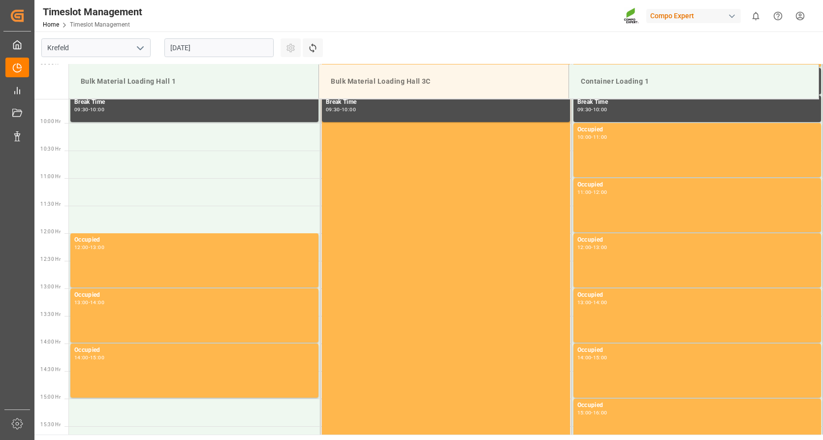
scroll to position [545, 0]
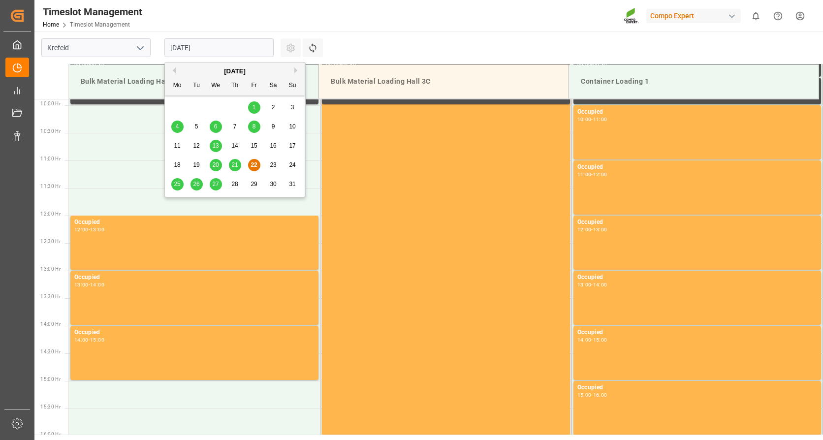
click at [217, 45] on input "[DATE]" at bounding box center [218, 47] width 109 height 19
click at [294, 69] on div "[DATE]" at bounding box center [235, 71] width 140 height 10
click at [294, 71] on button "Next Month" at bounding box center [297, 70] width 6 height 6
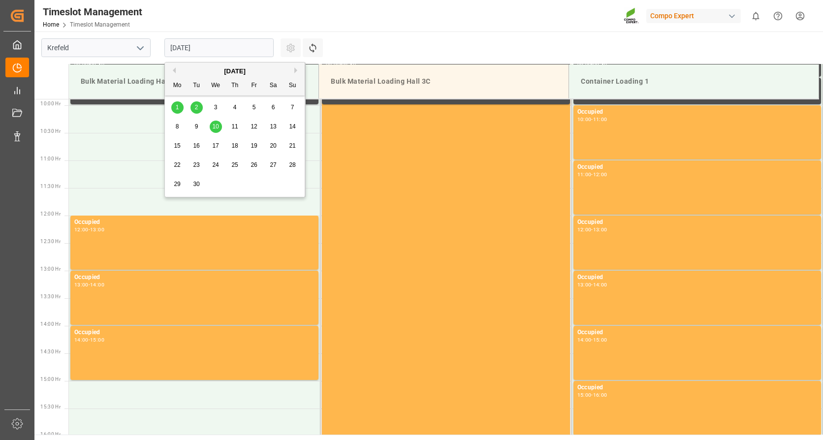
click at [218, 126] on span "10" at bounding box center [215, 126] width 6 height 7
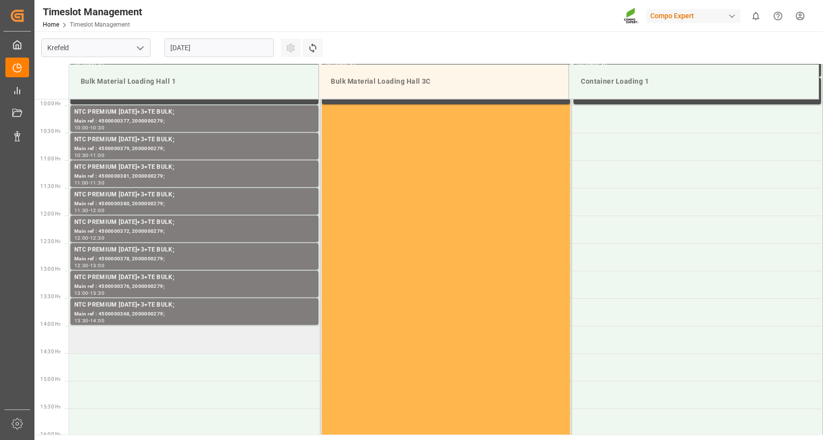
click at [132, 339] on td at bounding box center [194, 340] width 251 height 28
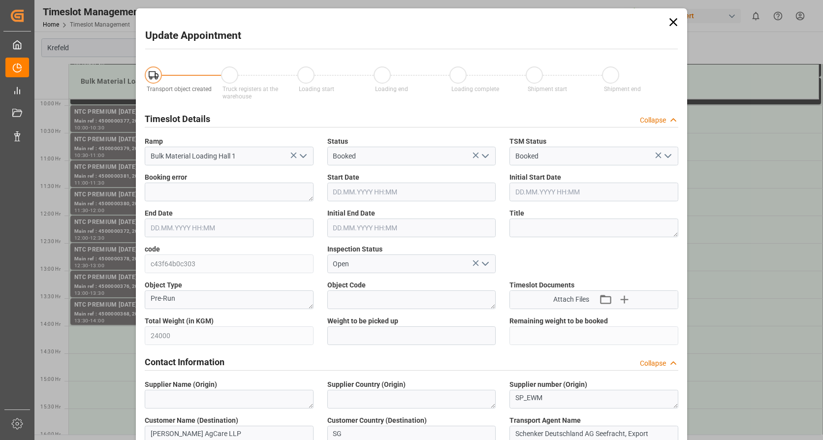
type input "10.09.2025 14:00"
type input "[DATE] 14:30"
type input "22.08.2025 09:24"
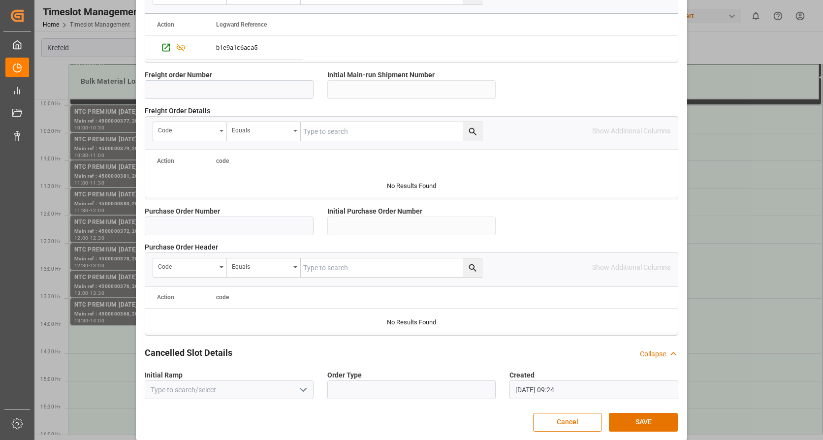
scroll to position [860, 0]
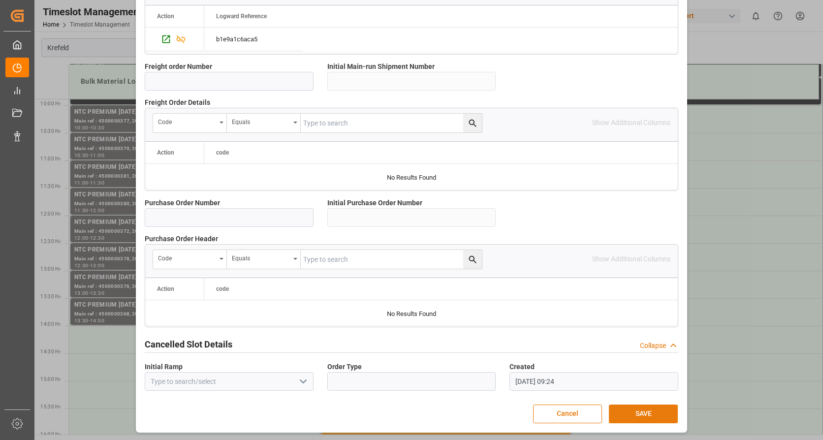
click at [630, 411] on button "SAVE" at bounding box center [643, 414] width 69 height 19
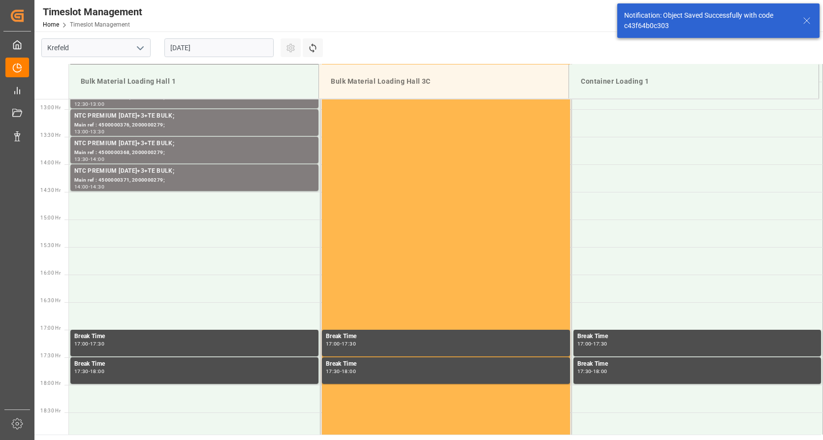
scroll to position [710, 0]
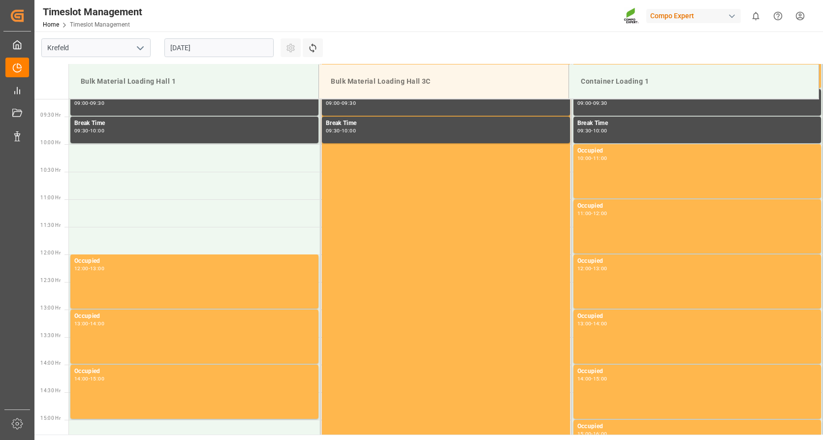
scroll to position [545, 0]
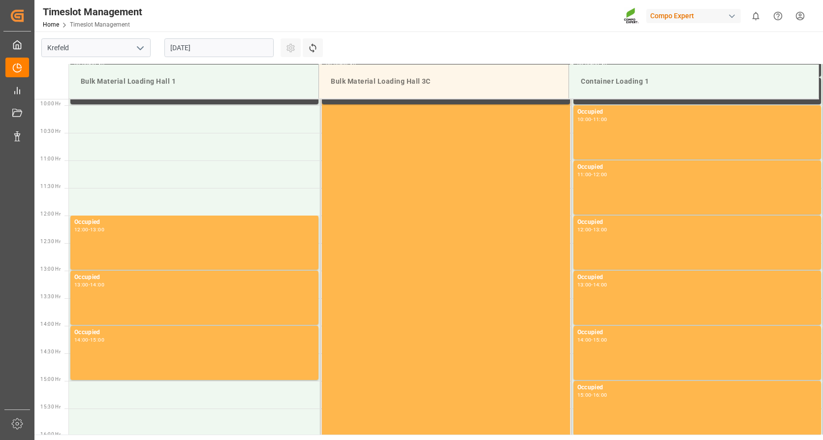
click at [227, 45] on input "[DATE]" at bounding box center [218, 47] width 109 height 19
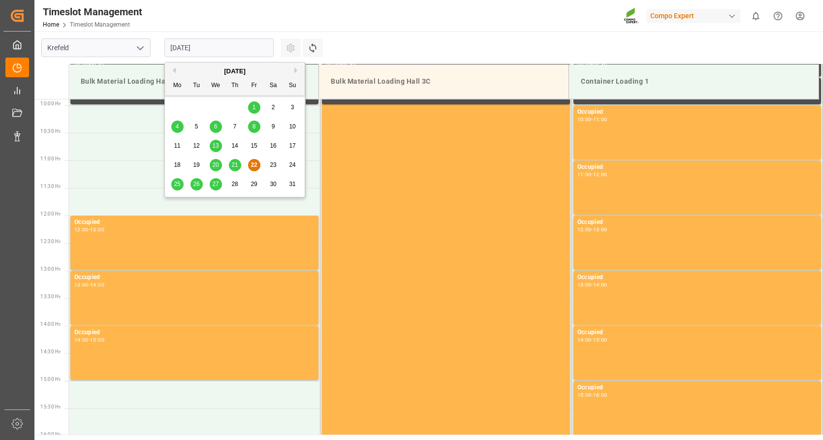
click at [296, 70] on button "Next Month" at bounding box center [297, 70] width 6 height 6
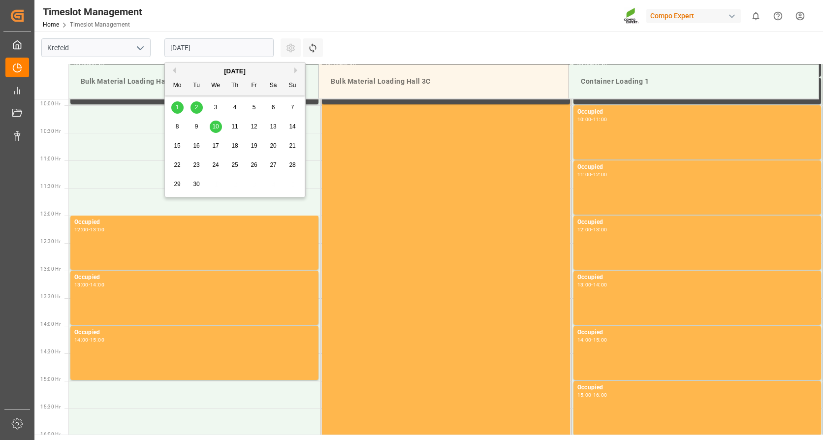
click at [214, 126] on span "10" at bounding box center [215, 126] width 6 height 7
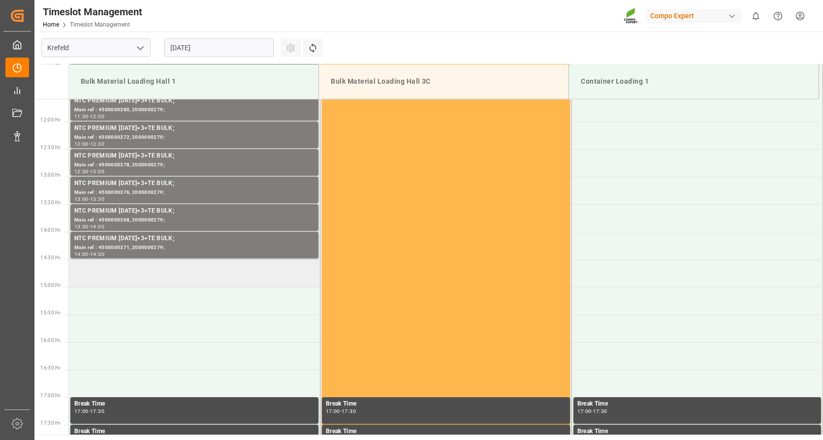
scroll to position [643, 0]
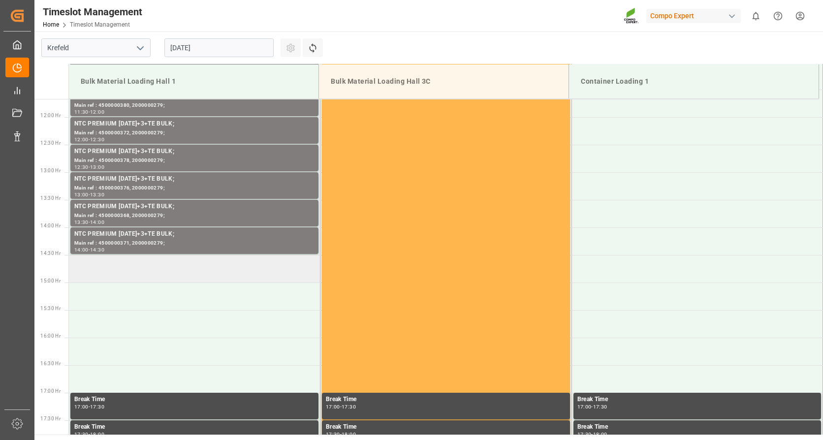
click at [208, 267] on td at bounding box center [194, 269] width 251 height 28
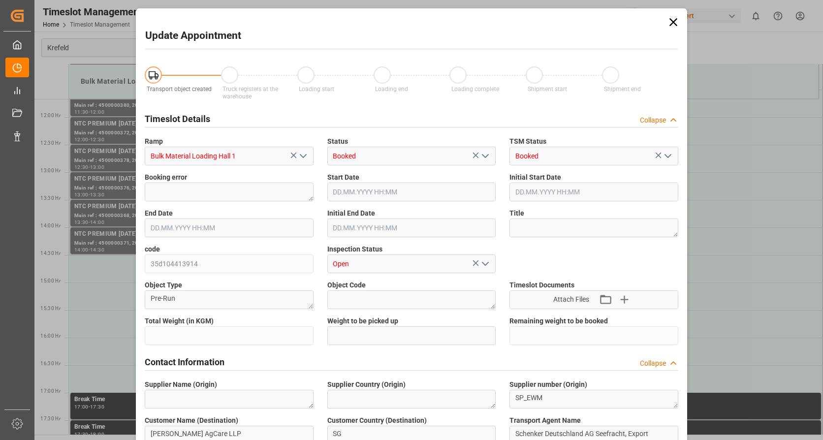
type input "24000"
type input "0"
type input "10.09.2025 14:30"
type input "10.09.2025 15:00"
type input "22.08.2025 09:25"
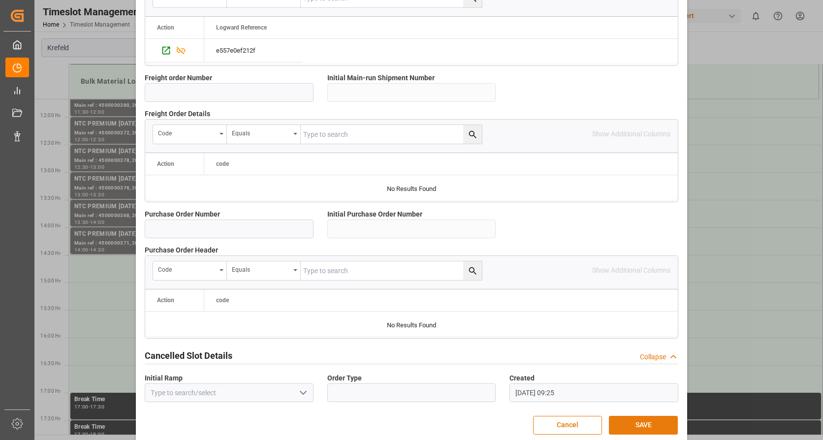
scroll to position [860, 0]
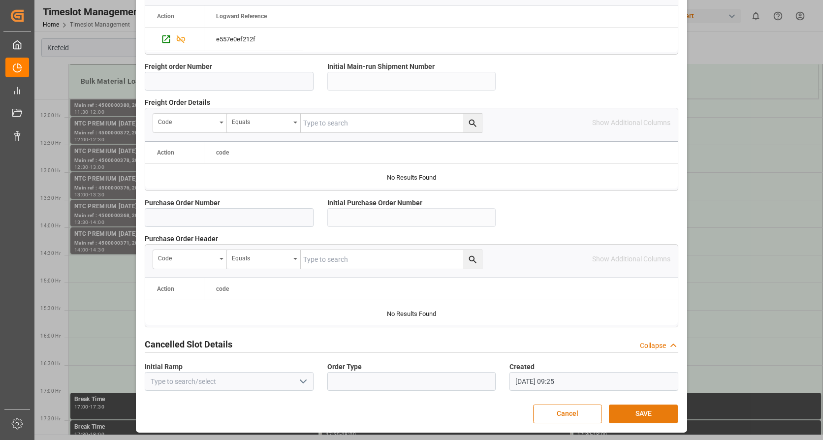
click at [645, 414] on button "SAVE" at bounding box center [643, 414] width 69 height 19
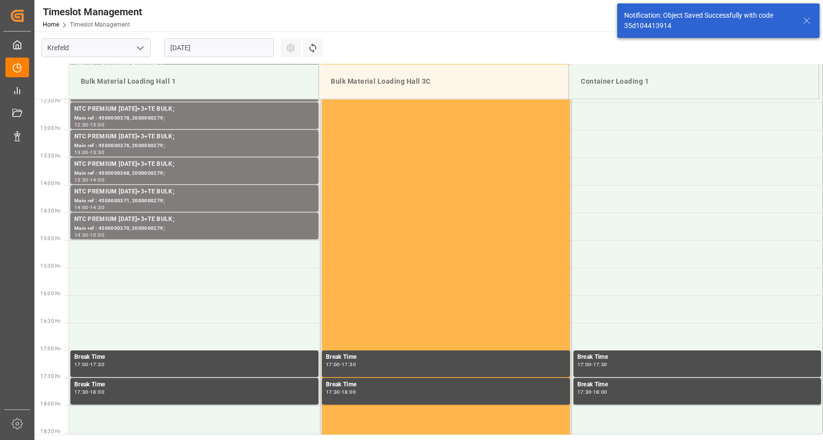
scroll to position [710, 0]
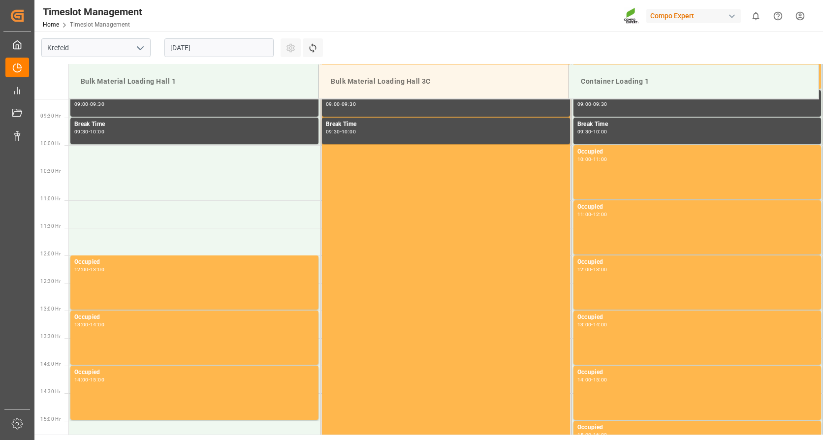
scroll to position [545, 0]
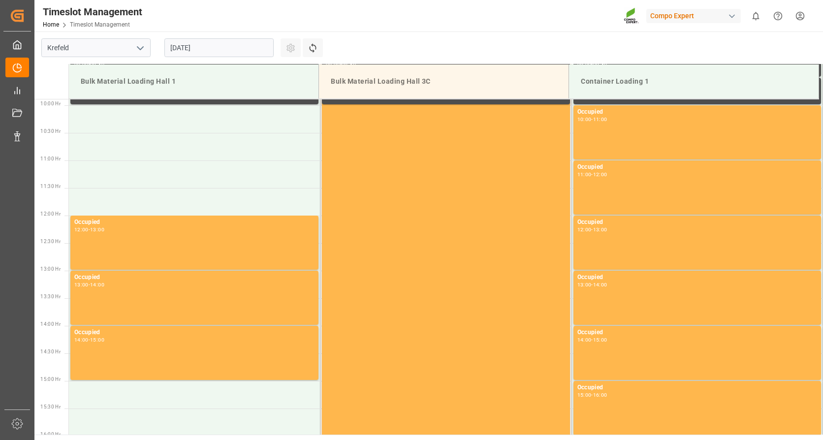
click at [217, 46] on input "22.08.2025" at bounding box center [218, 47] width 109 height 19
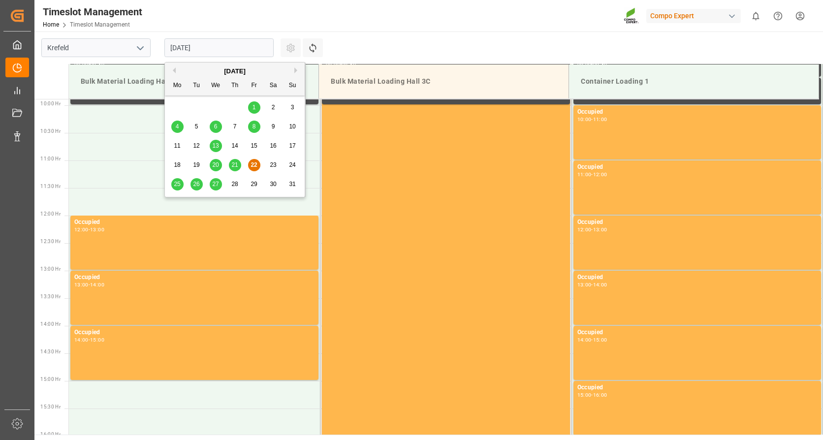
click at [295, 71] on button "Next Month" at bounding box center [297, 70] width 6 height 6
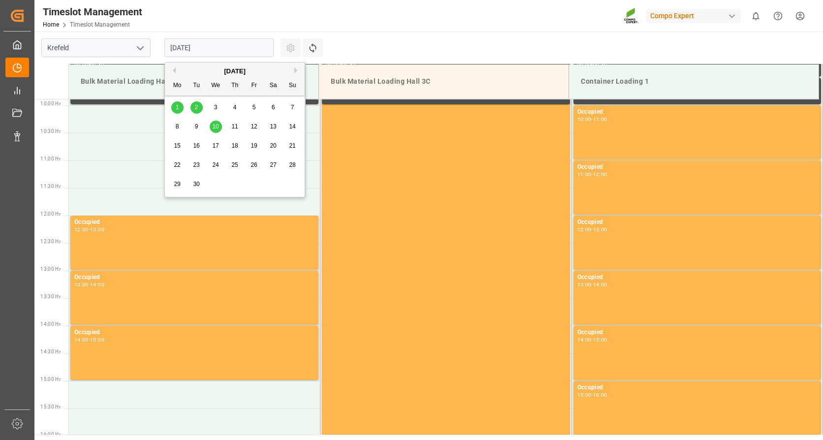
click at [216, 126] on span "10" at bounding box center [215, 126] width 6 height 7
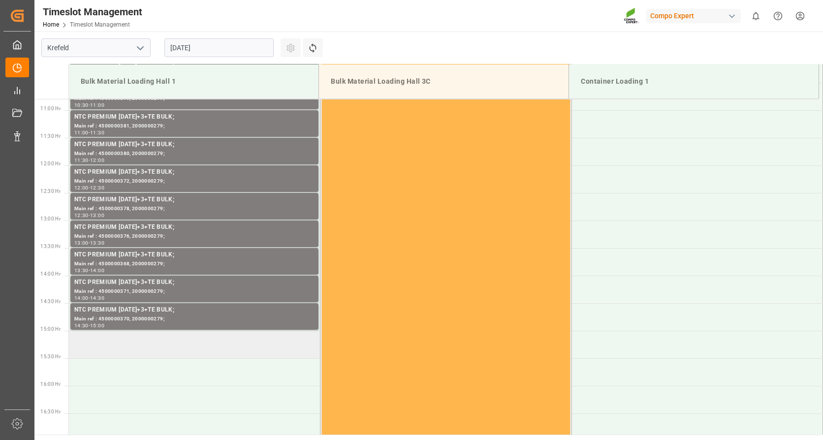
scroll to position [643, 0]
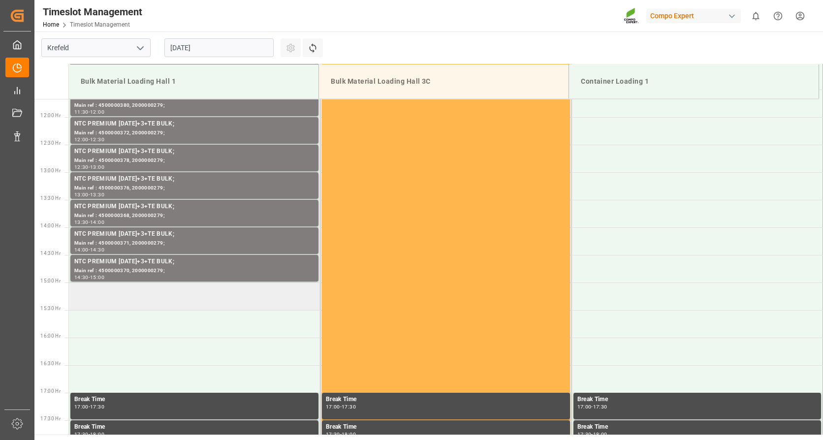
click at [175, 297] on td at bounding box center [194, 296] width 251 height 28
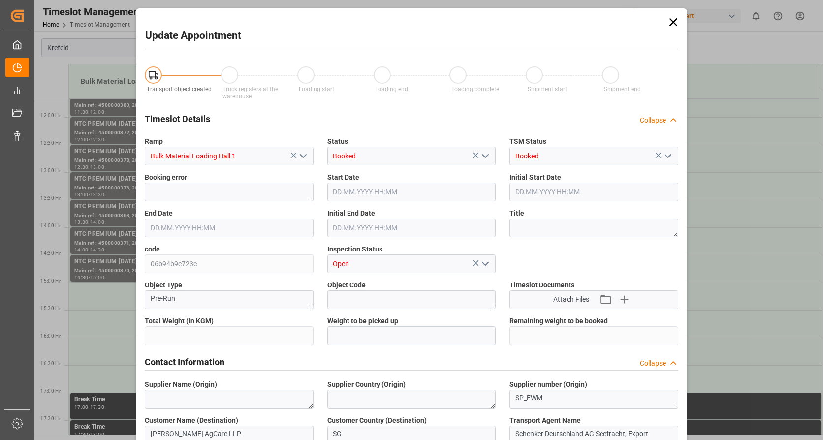
type input "24000"
type input "0"
type input "10.09.2025 15:00"
type input "10.09.2025 15:30"
type input "22.08.2025 09:25"
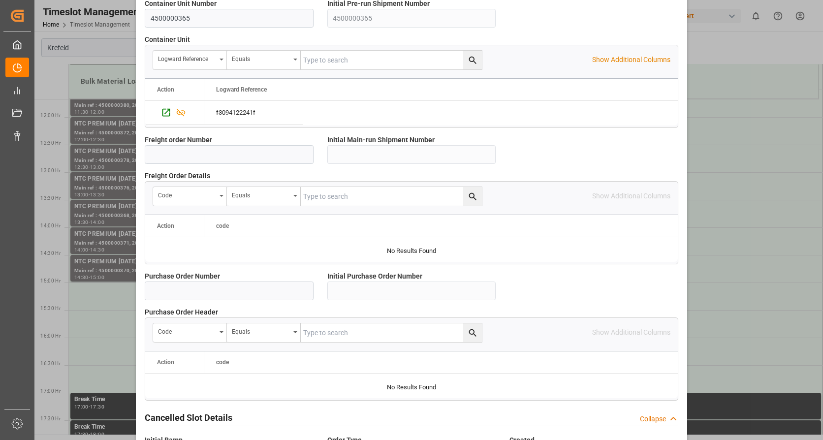
scroll to position [860, 0]
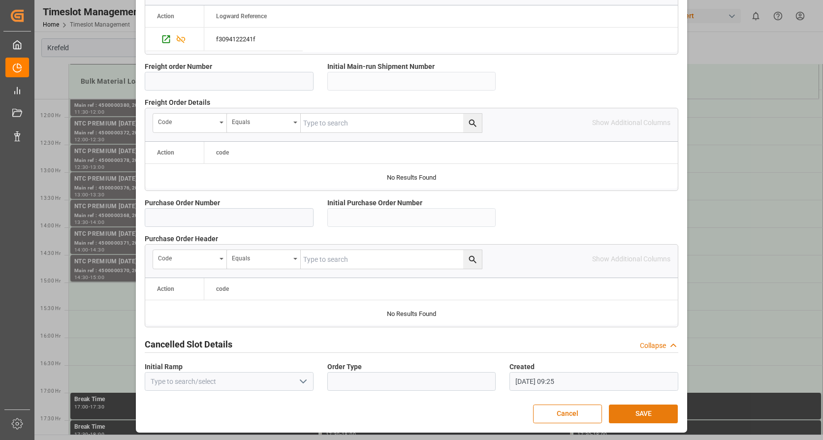
click at [648, 417] on button "SAVE" at bounding box center [643, 414] width 69 height 19
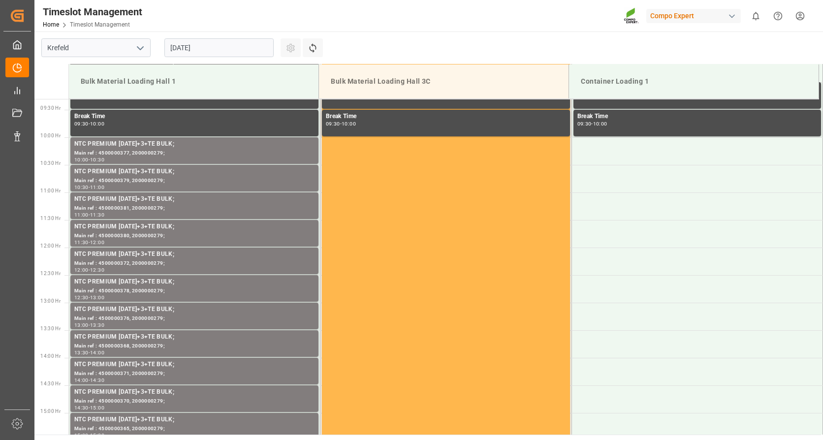
scroll to position [519, 0]
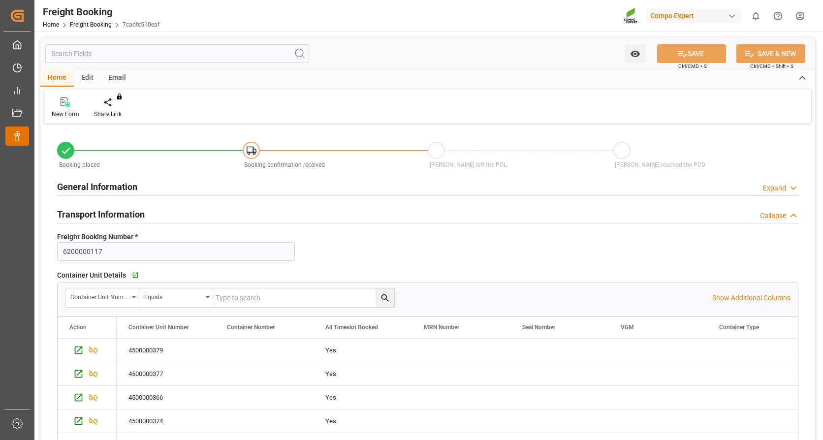
scroll to position [204, 0]
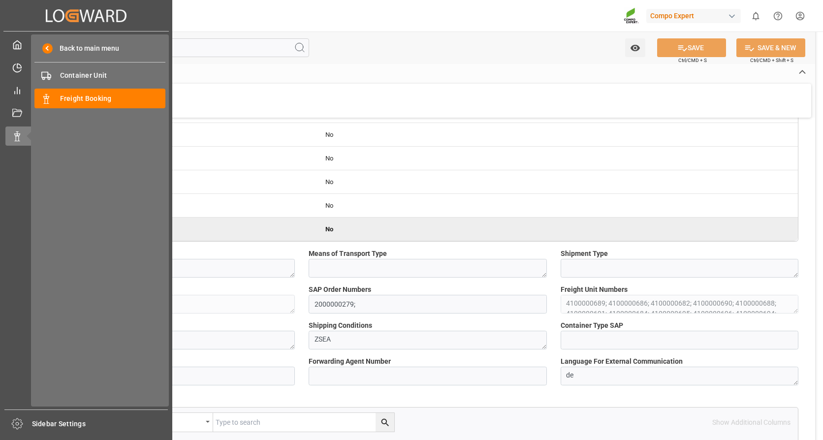
click at [78, 110] on div "Back to main menu Container Unit Container Unit Freight Booking Freight Booking" at bounding box center [100, 220] width 138 height 372
click at [77, 102] on span "Freight Booking" at bounding box center [113, 99] width 106 height 10
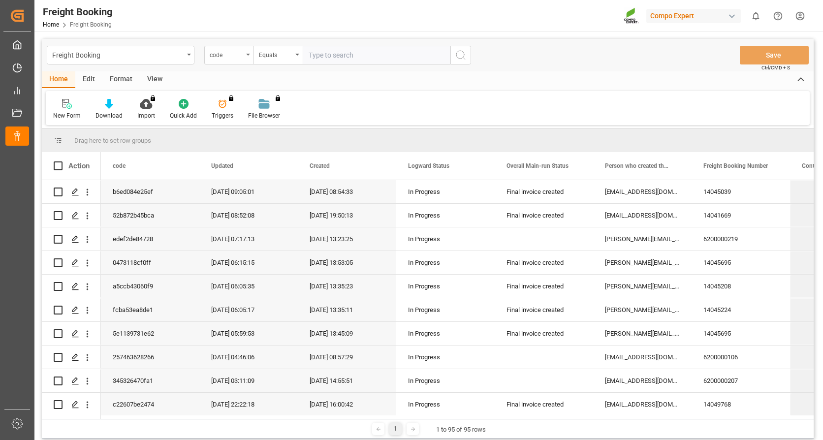
click at [234, 48] on div "code" at bounding box center [226, 53] width 33 height 11
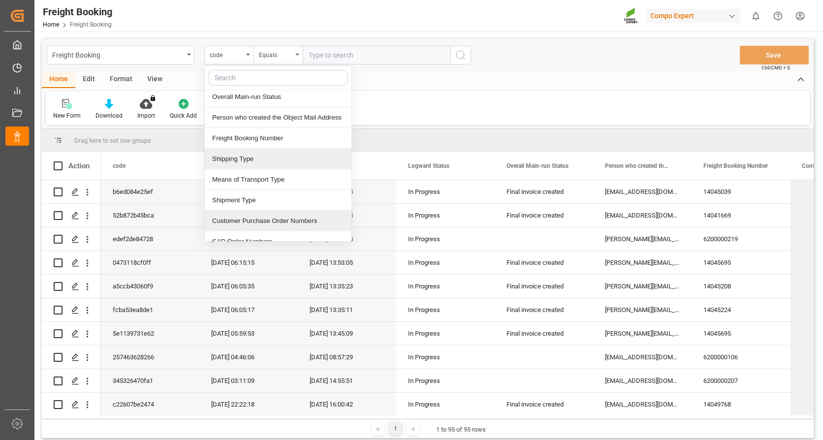
scroll to position [98, 0]
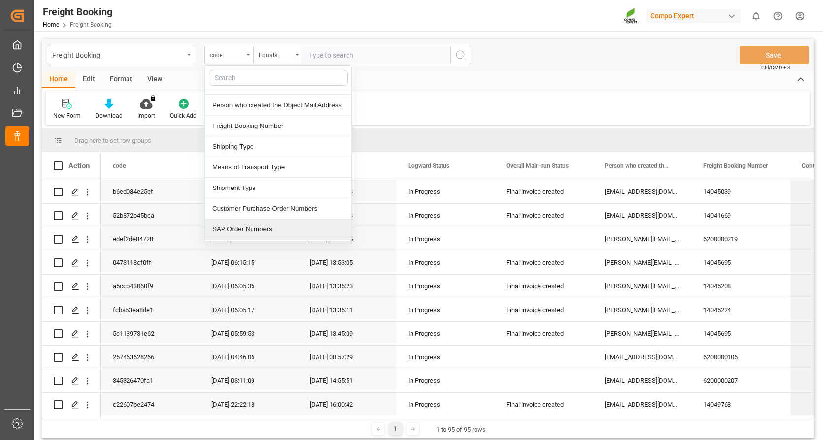
click at [259, 232] on div "SAP Order Numbers" at bounding box center [278, 229] width 147 height 21
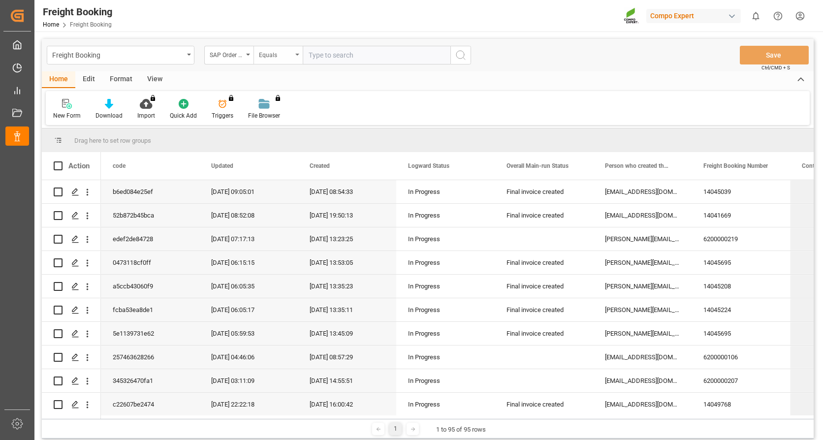
click at [282, 50] on div "Equals" at bounding box center [275, 53] width 33 height 11
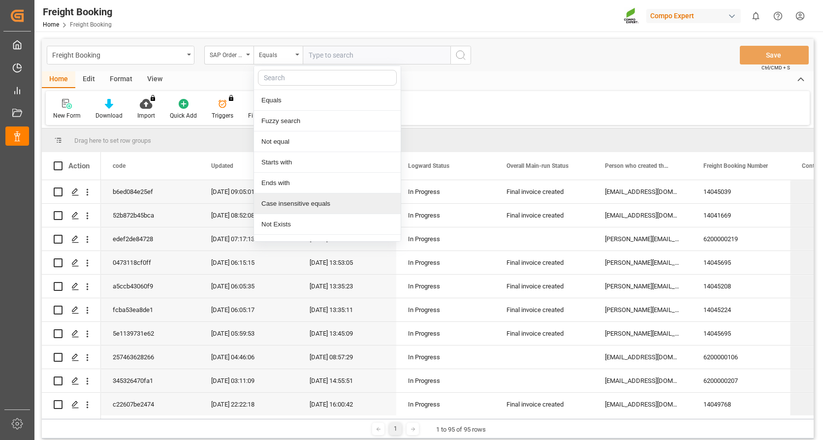
scroll to position [14, 0]
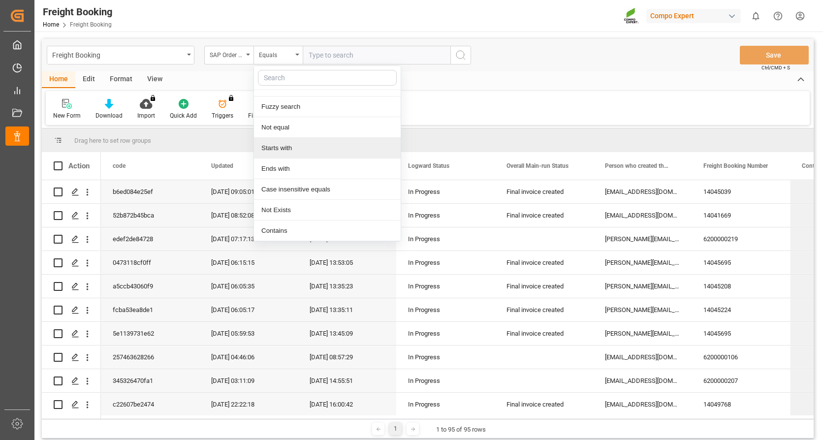
click at [295, 145] on div "Starts with" at bounding box center [327, 148] width 147 height 21
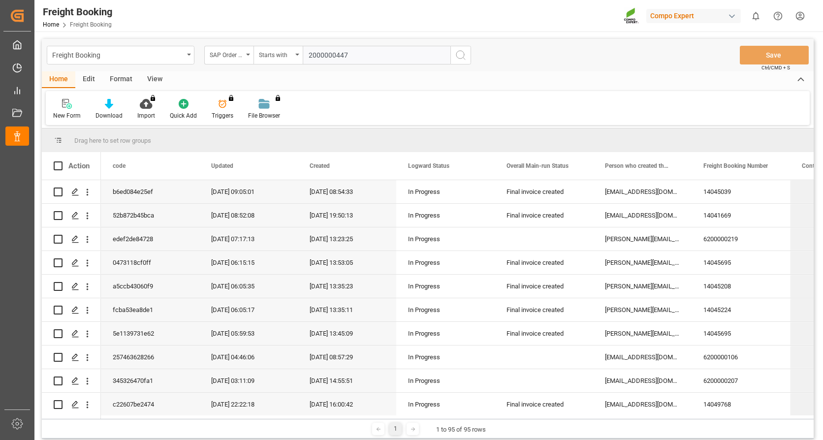
type input "2000000447"
click at [461, 58] on icon "search button" at bounding box center [461, 55] width 12 height 12
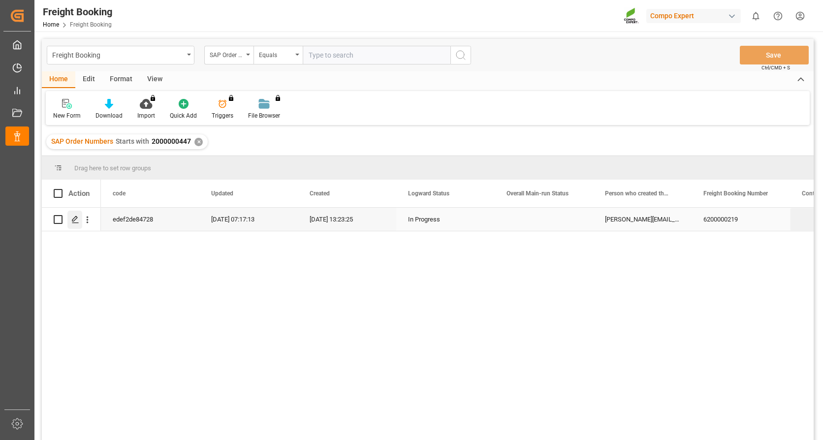
click at [77, 219] on icon "Press SPACE to select this row." at bounding box center [75, 220] width 8 height 8
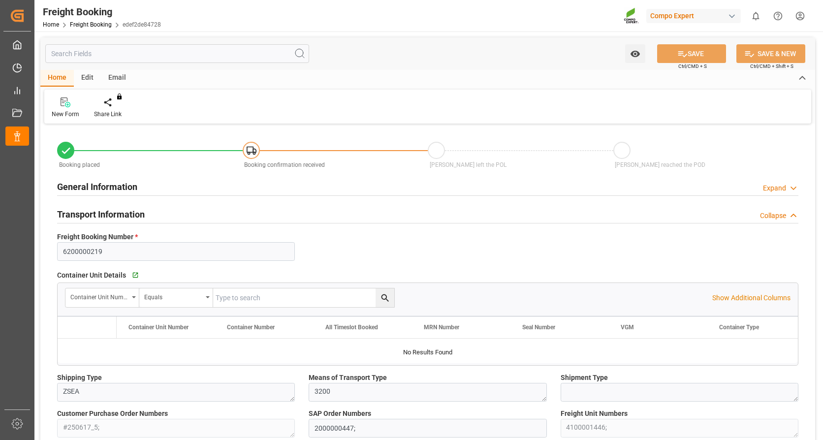
type input "Evergreen"
type input "Evergreen Marine Corp."
type input "9943279"
type input "NLRTM"
type input "TWKHH"
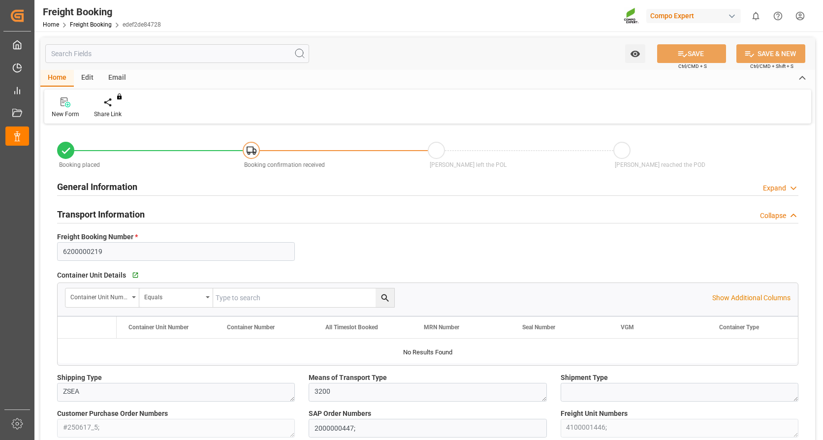
type input "0"
type input "32748.16"
type input "27.08.2025 01:00"
type input "06.09.2025 01:00"
type input "18.10.2025 01:00"
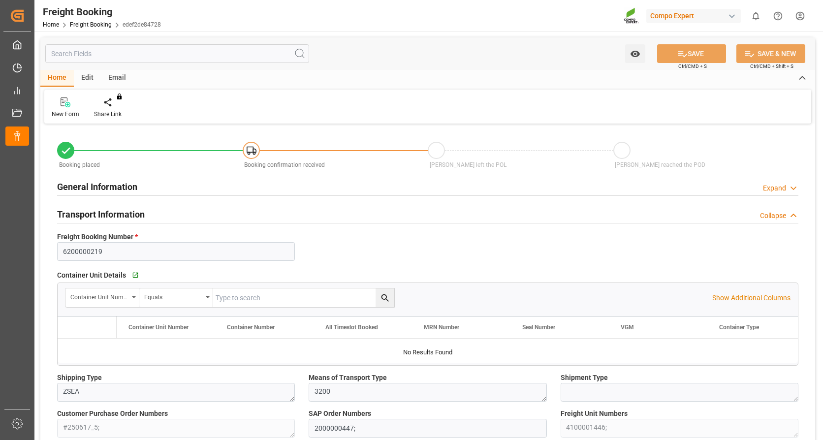
type input "11.07.2025 13:23"
type input "11.07.2025 14:10"
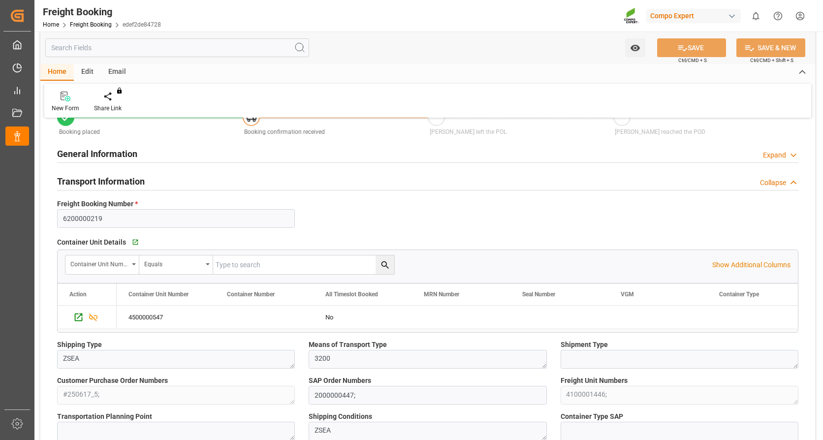
scroll to position [49, 0]
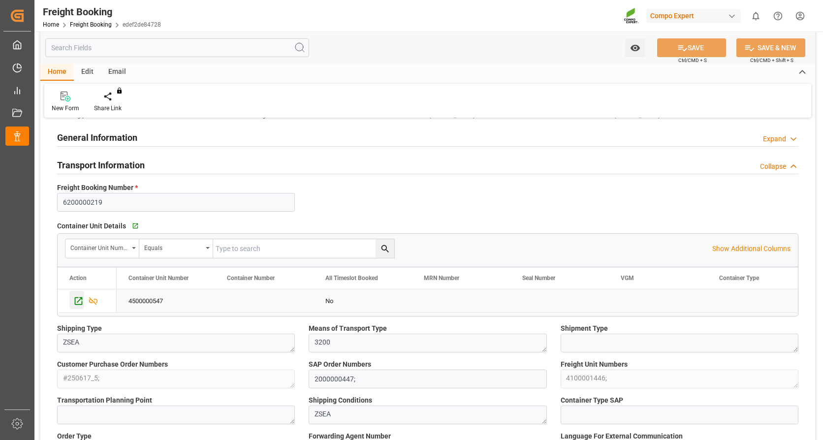
click at [78, 300] on icon "Press SPACE to select this row." at bounding box center [78, 301] width 10 height 10
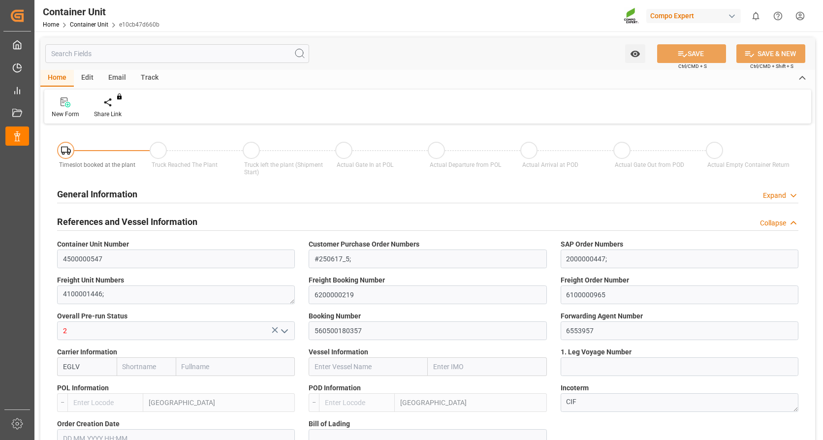
type input "Evergreen"
type input "Evergreen Marine Corp."
type input "NLRTM"
type input "TWKHH"
type input "0"
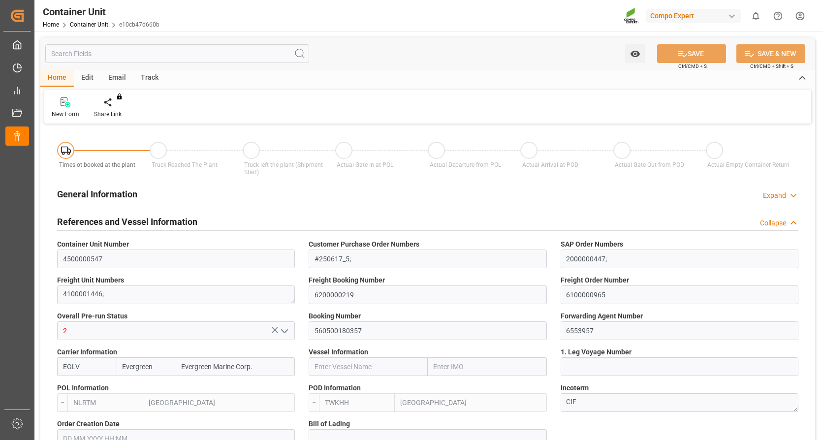
type input "0"
type input "32748.16"
type input "27.08.2025"
click at [116, 104] on icon at bounding box center [115, 102] width 7 height 10
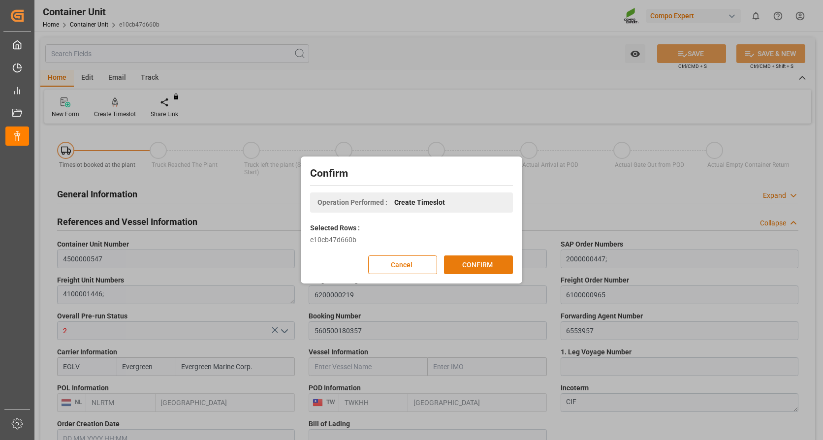
click at [475, 265] on button "CONFIRM" at bounding box center [478, 264] width 69 height 19
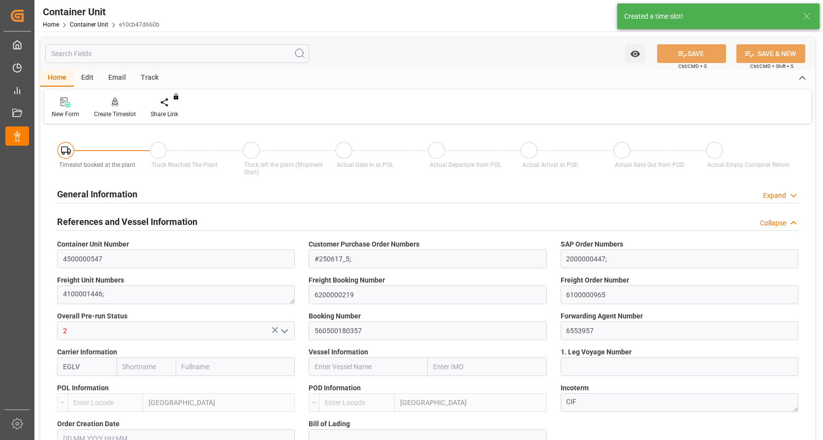
type input "Evergreen"
type input "Evergreen Marine Corp."
type input "NLRTM"
type input "TWKHH"
type input "0"
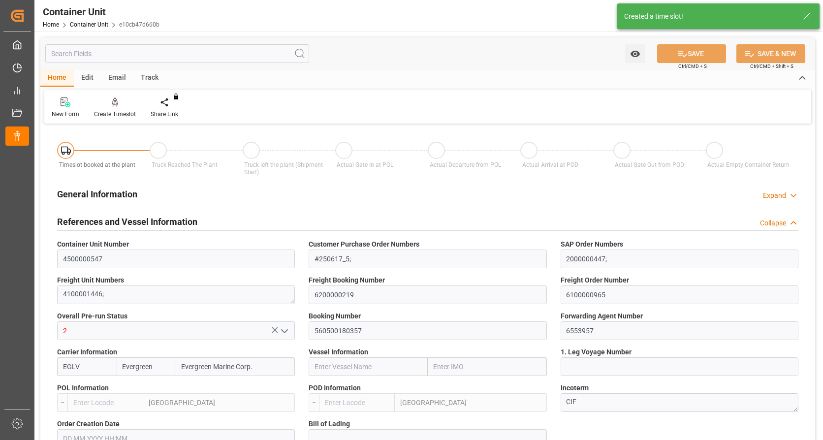
type input "0"
type input "32748.16"
type input "27.08.2025"
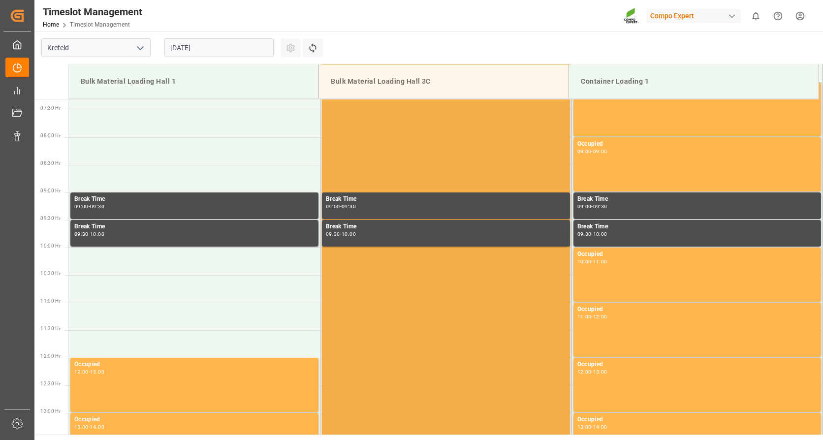
scroll to position [600, 0]
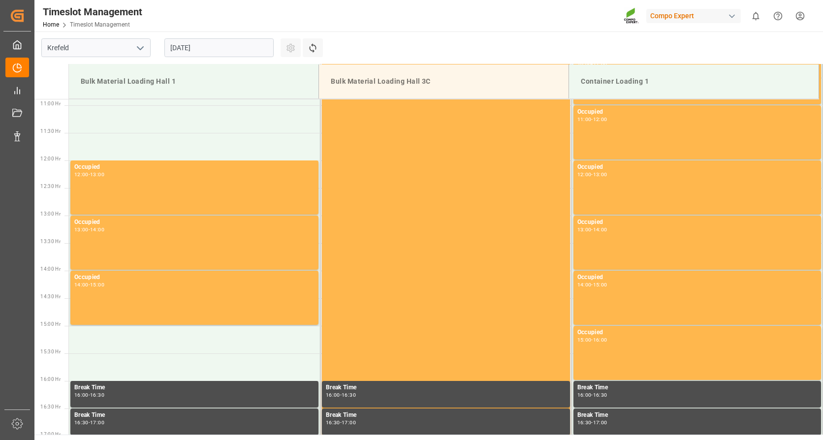
click at [241, 52] on input "[DATE]" at bounding box center [218, 47] width 109 height 19
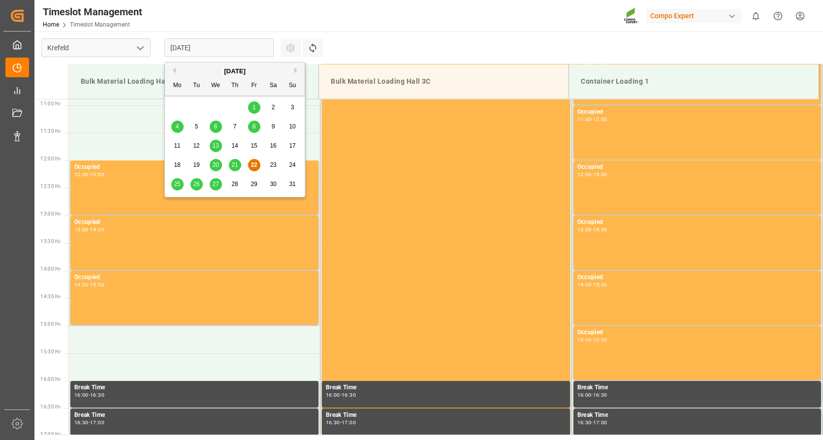
click at [294, 69] on button "Next Month" at bounding box center [297, 70] width 6 height 6
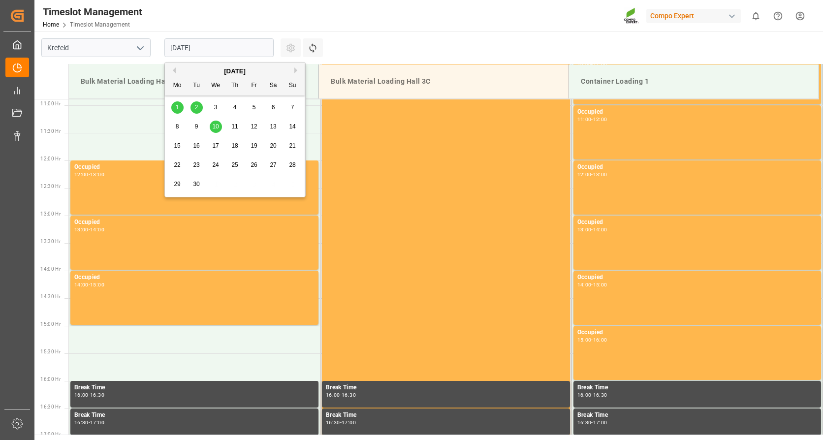
click at [218, 126] on span "10" at bounding box center [215, 126] width 6 height 7
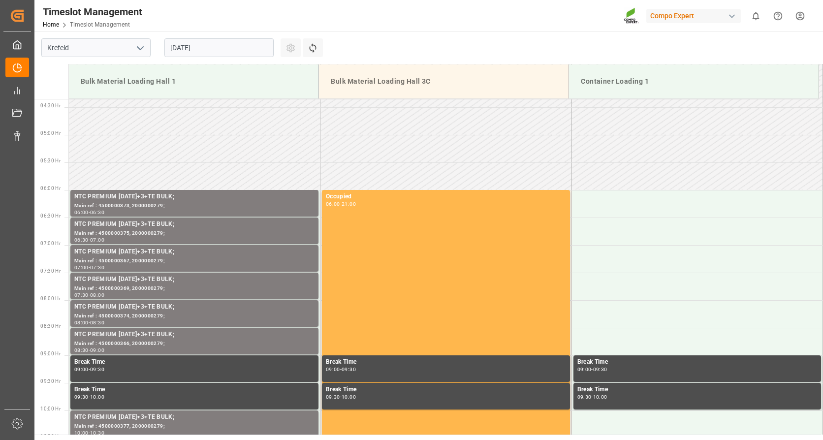
scroll to position [255, 0]
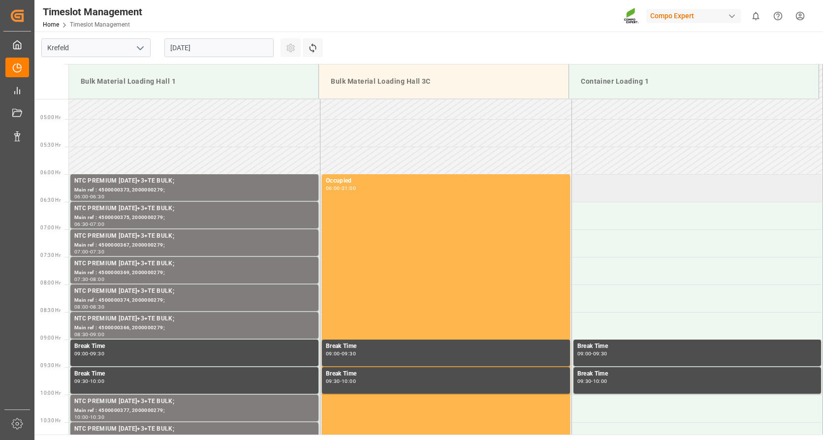
click at [642, 191] on td at bounding box center [696, 188] width 251 height 28
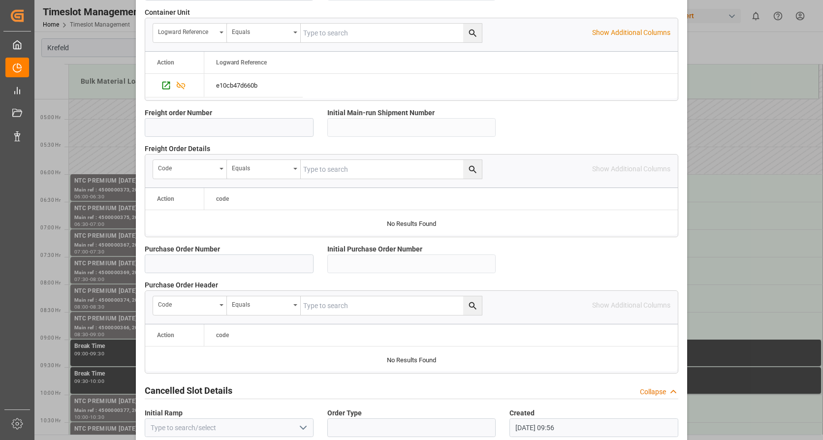
scroll to position [860, 0]
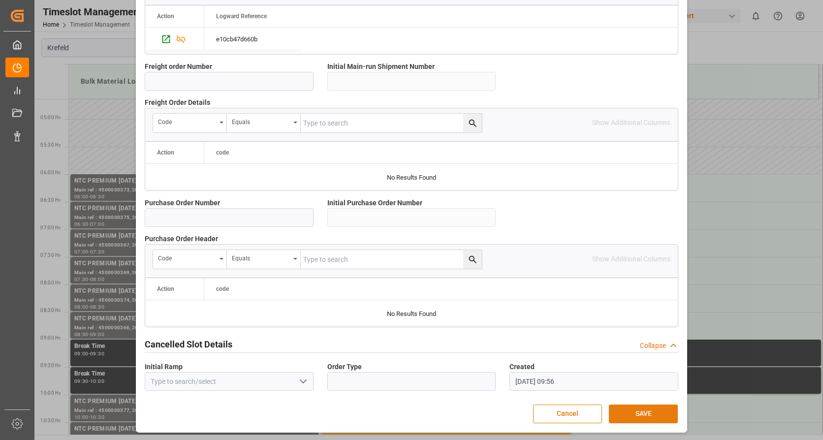
click at [651, 410] on button "SAVE" at bounding box center [643, 414] width 69 height 19
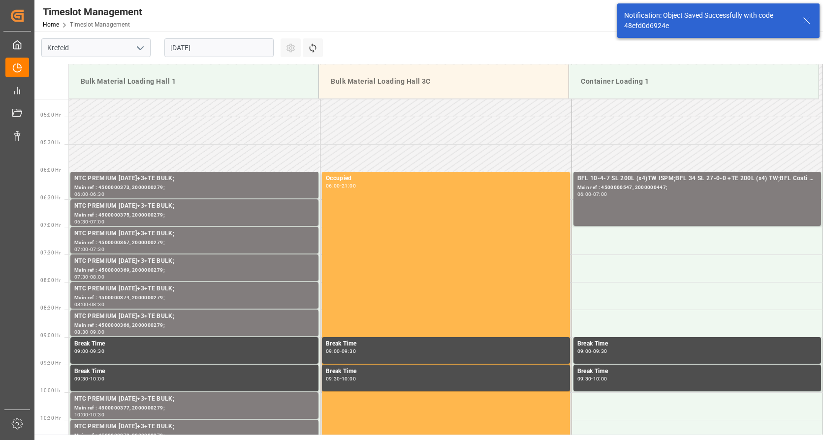
scroll to position [269, 0]
